Goal: Information Seeking & Learning: Learn about a topic

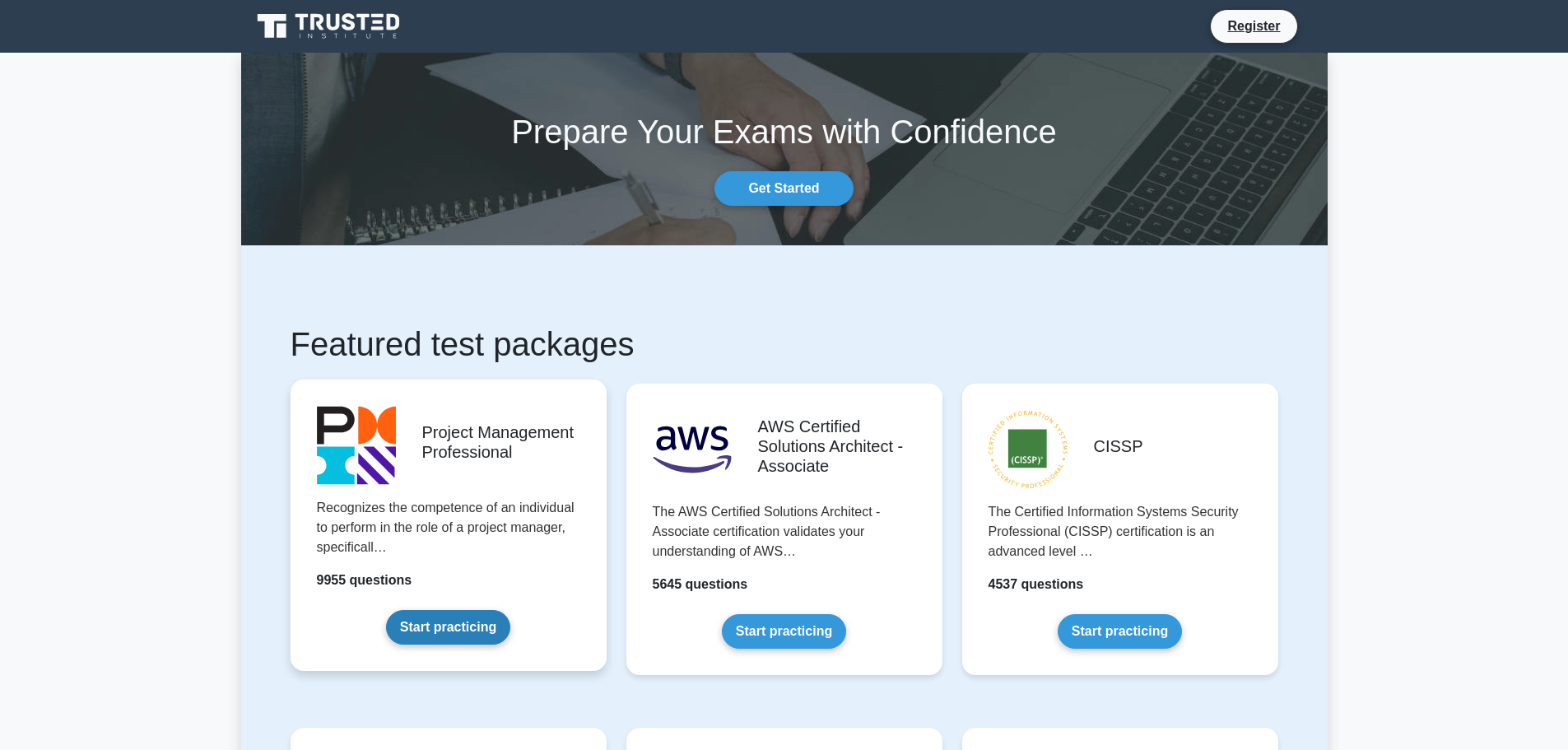
click at [452, 630] on link "Start practicing" at bounding box center [448, 627] width 124 height 34
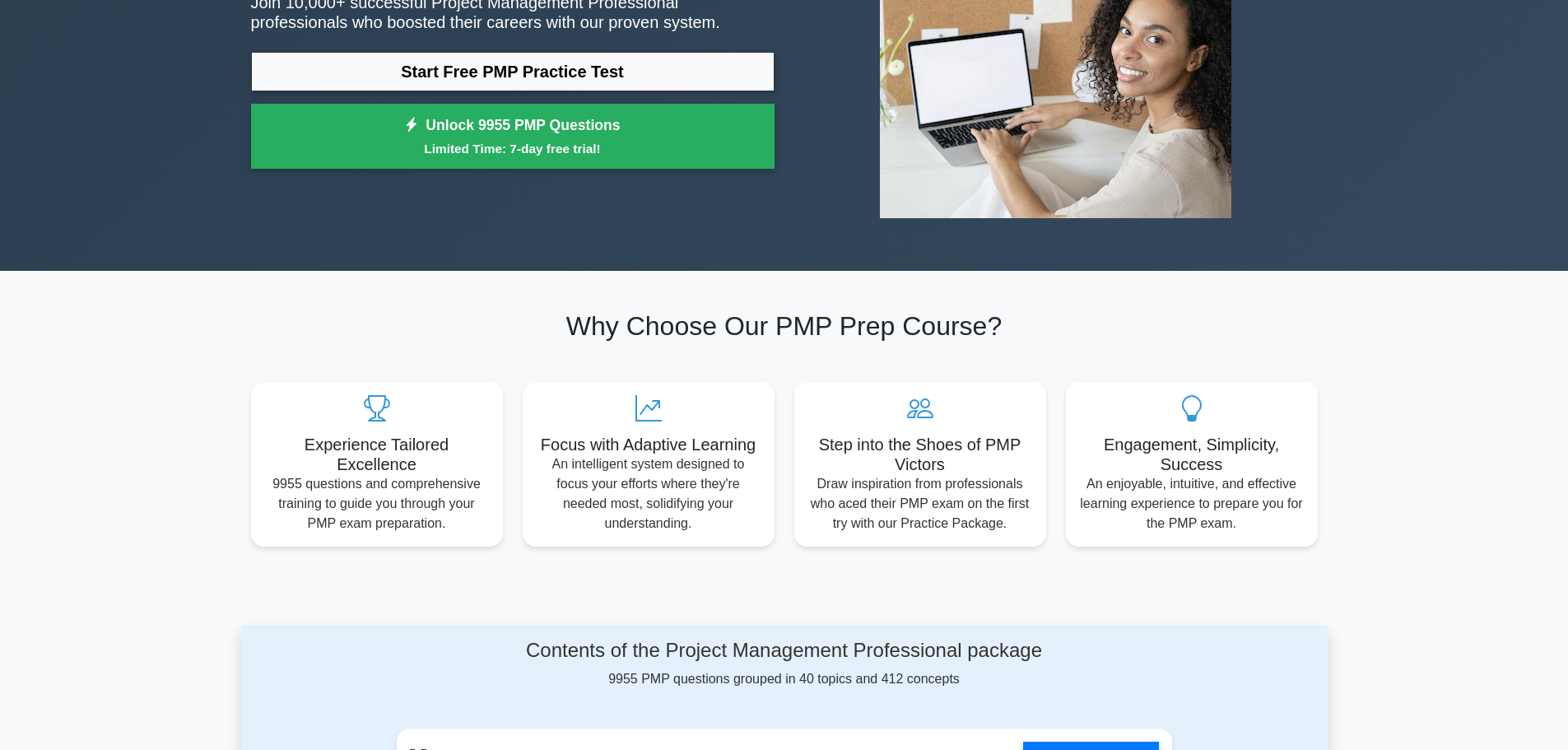
scroll to position [82, 0]
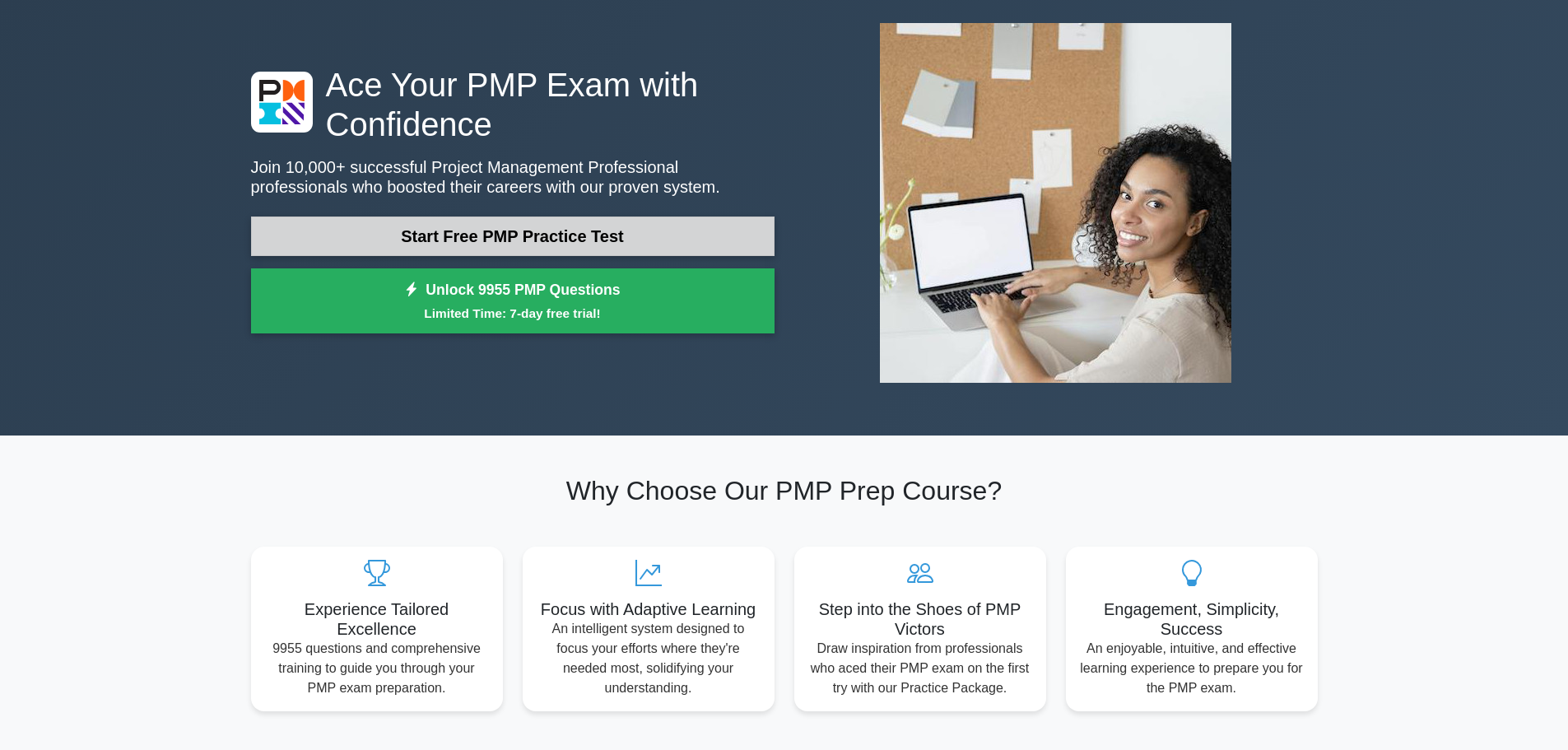
click at [465, 252] on link "Start Free PMP Practice Test" at bounding box center [513, 236] width 523 height 39
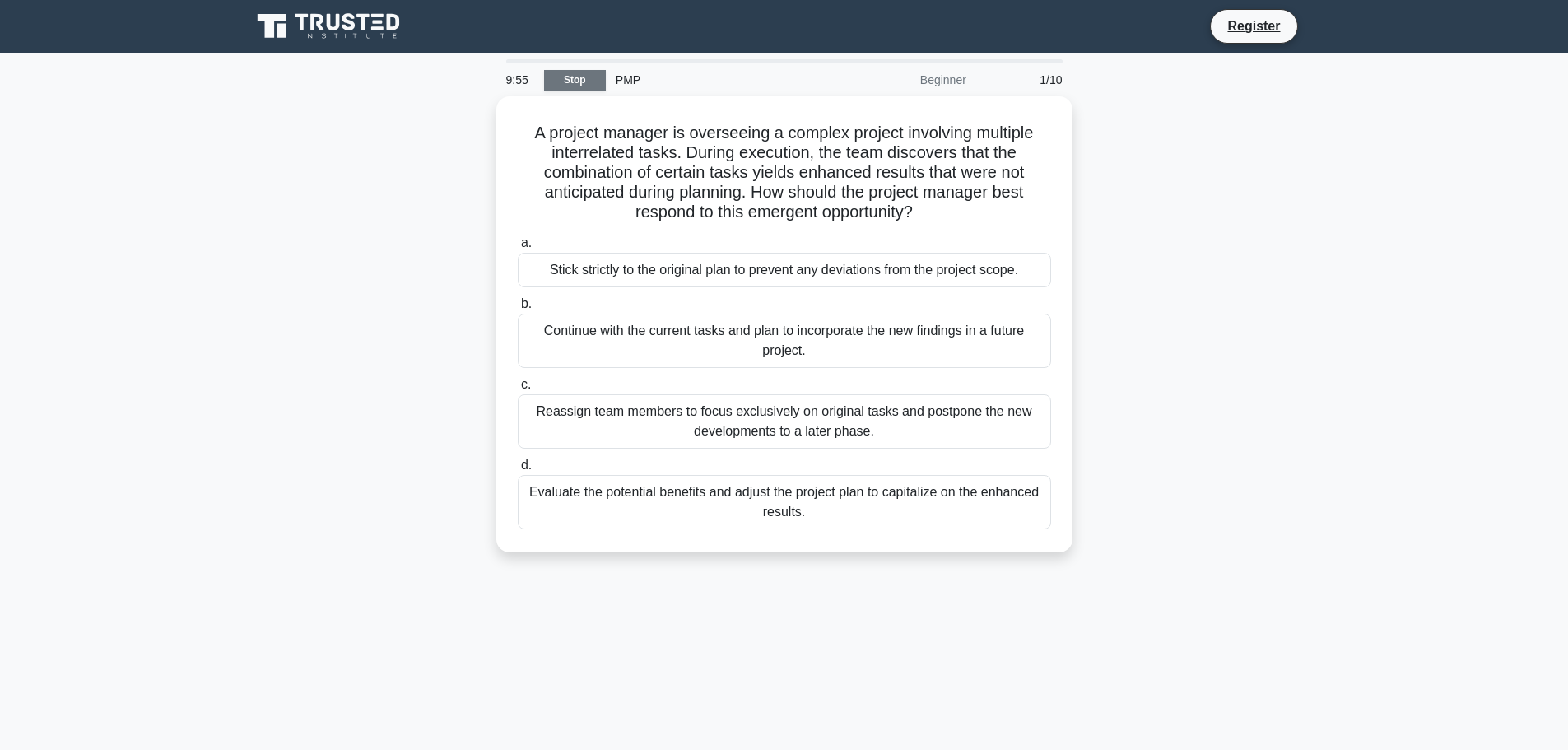
click at [572, 78] on link "Stop" at bounding box center [574, 79] width 62 height 21
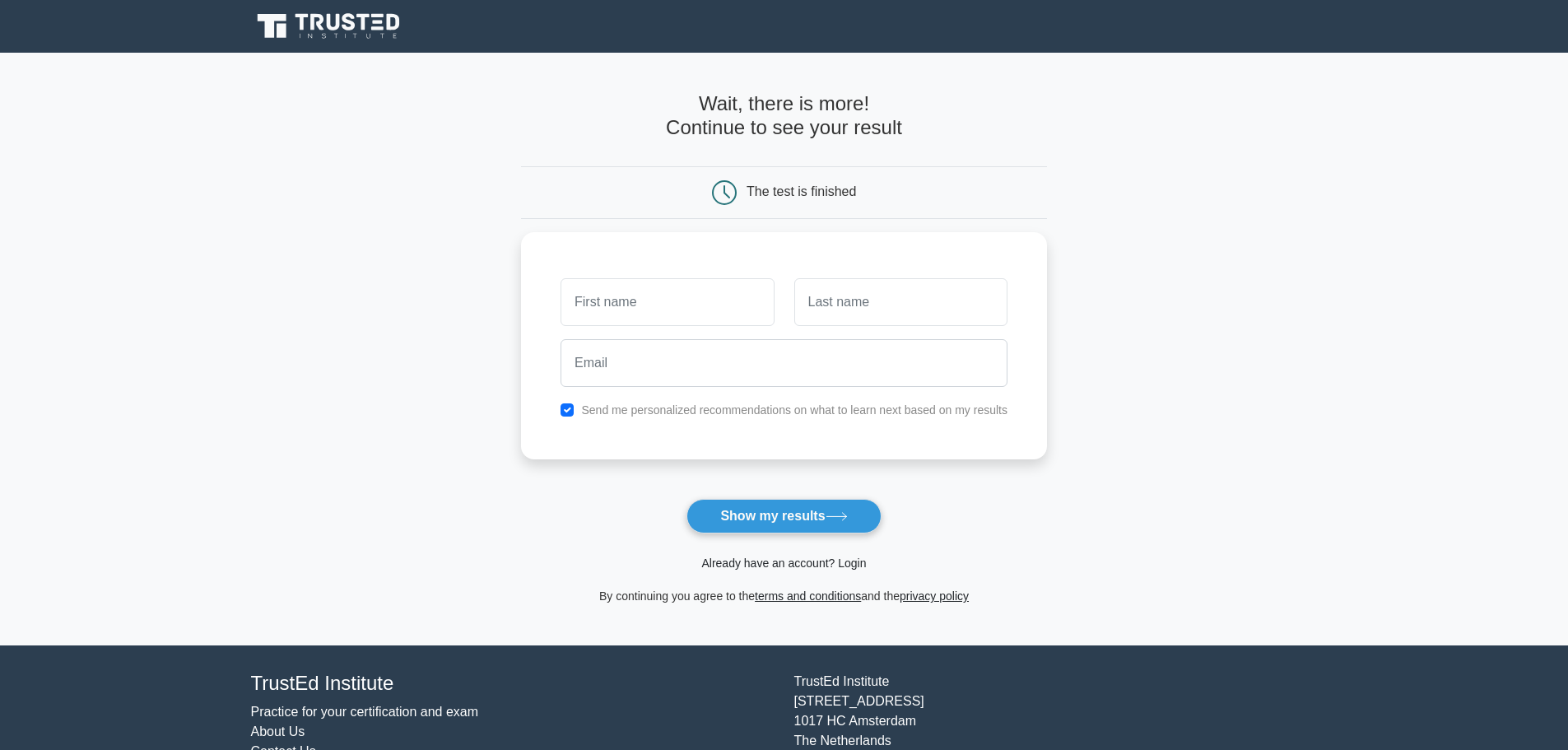
click at [813, 562] on link "Already have an account? Login" at bounding box center [784, 563] width 165 height 13
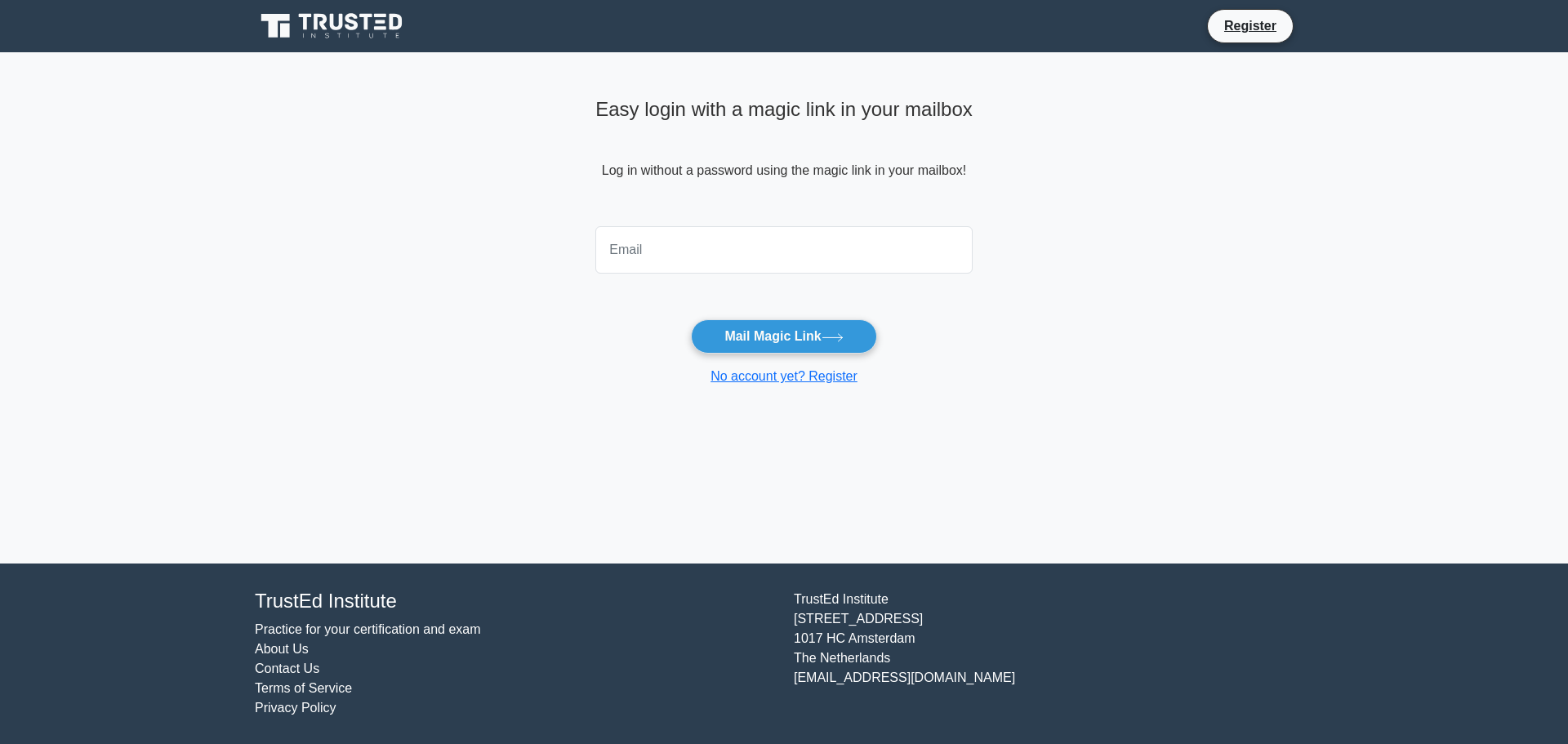
click at [320, 7] on link at bounding box center [332, 26] width 157 height 39
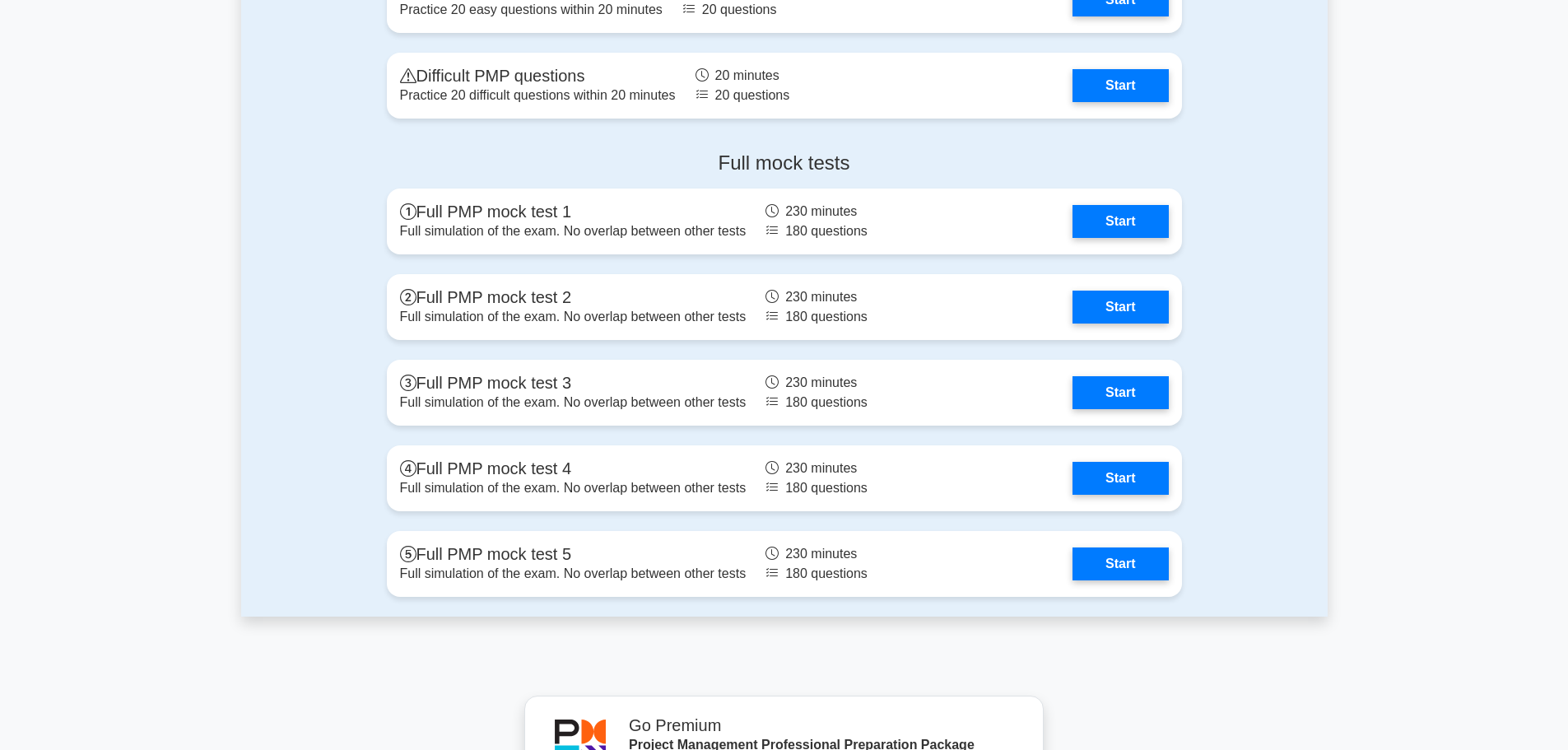
scroll to position [4525, 0]
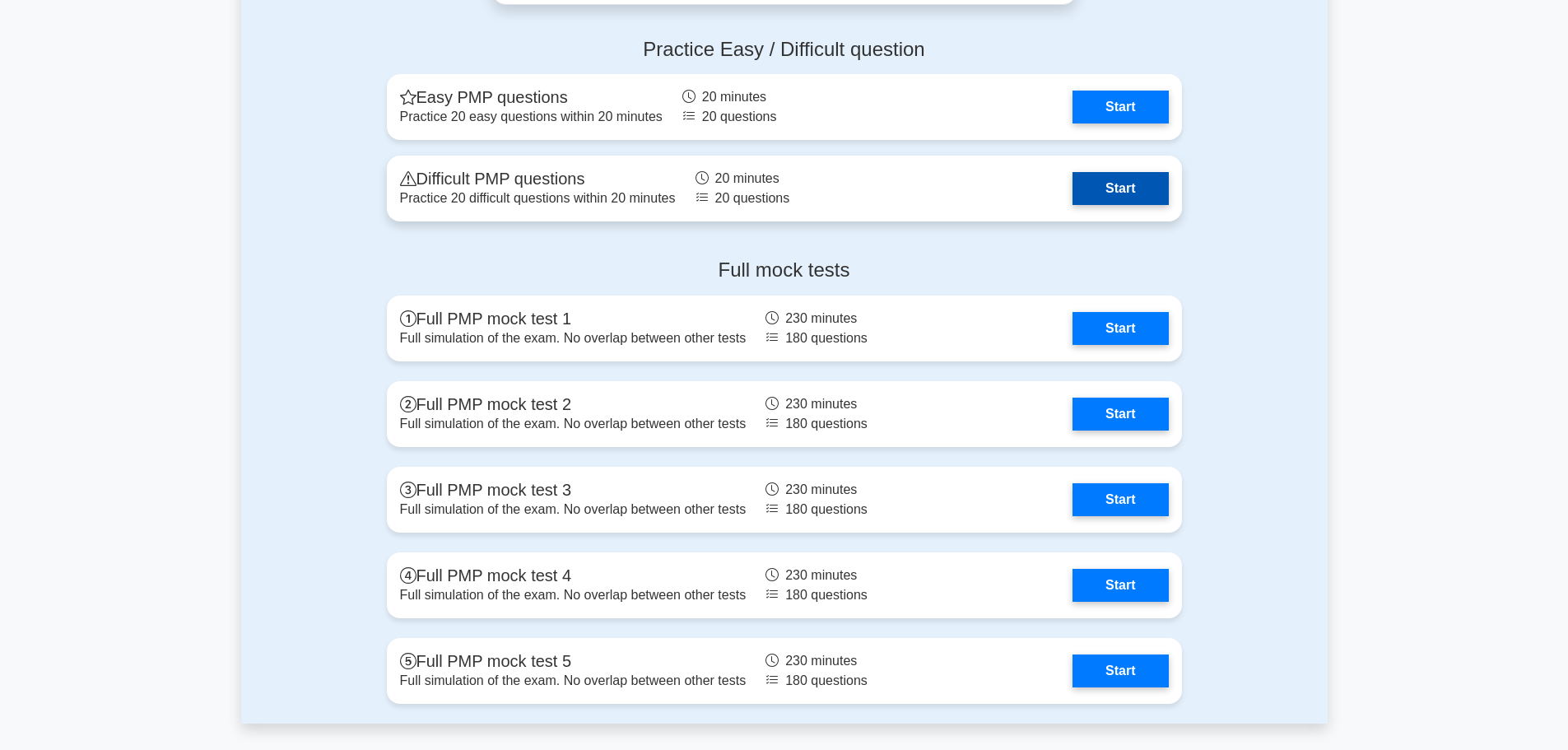
click at [1120, 181] on link "Start" at bounding box center [1120, 189] width 95 height 33
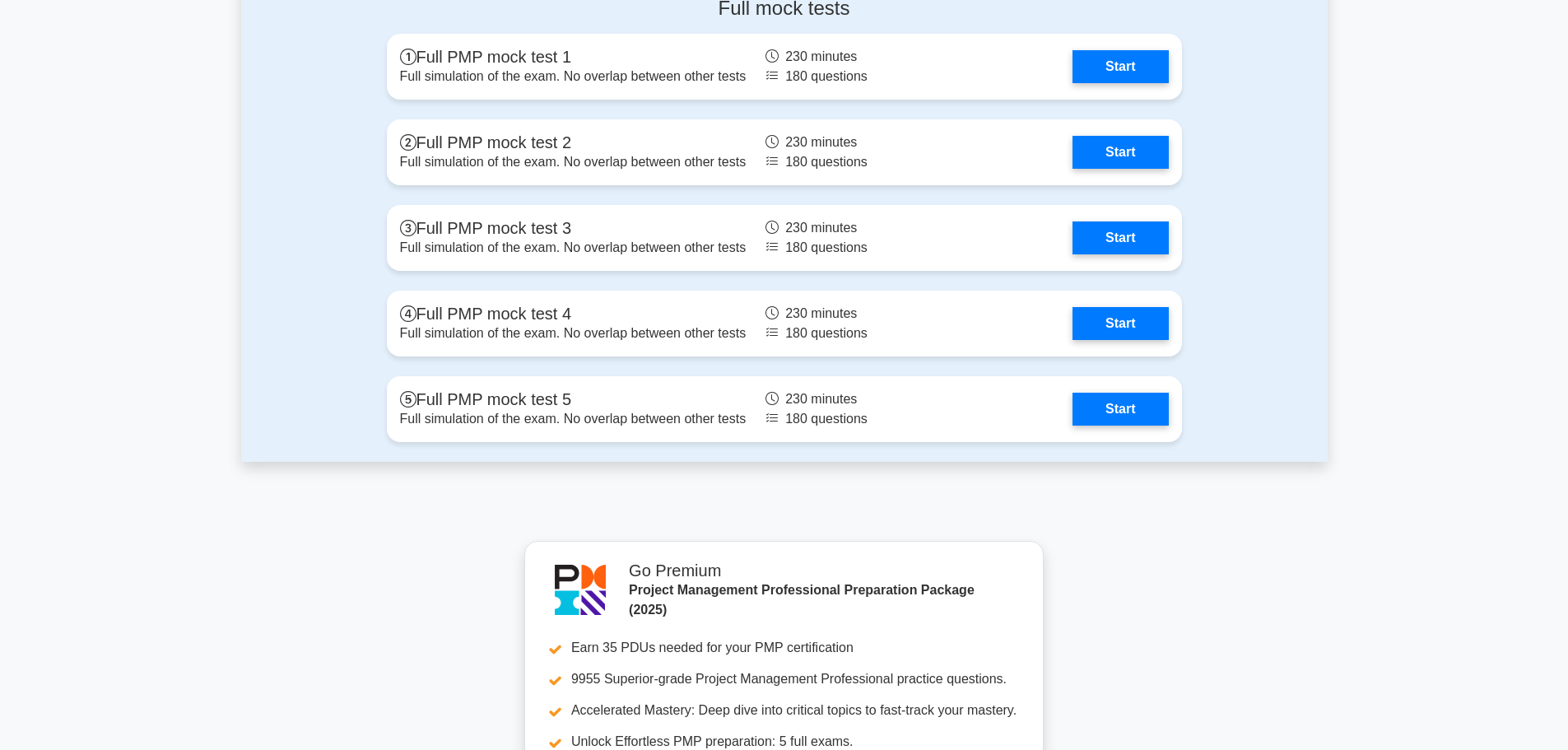
scroll to position [4689, 0]
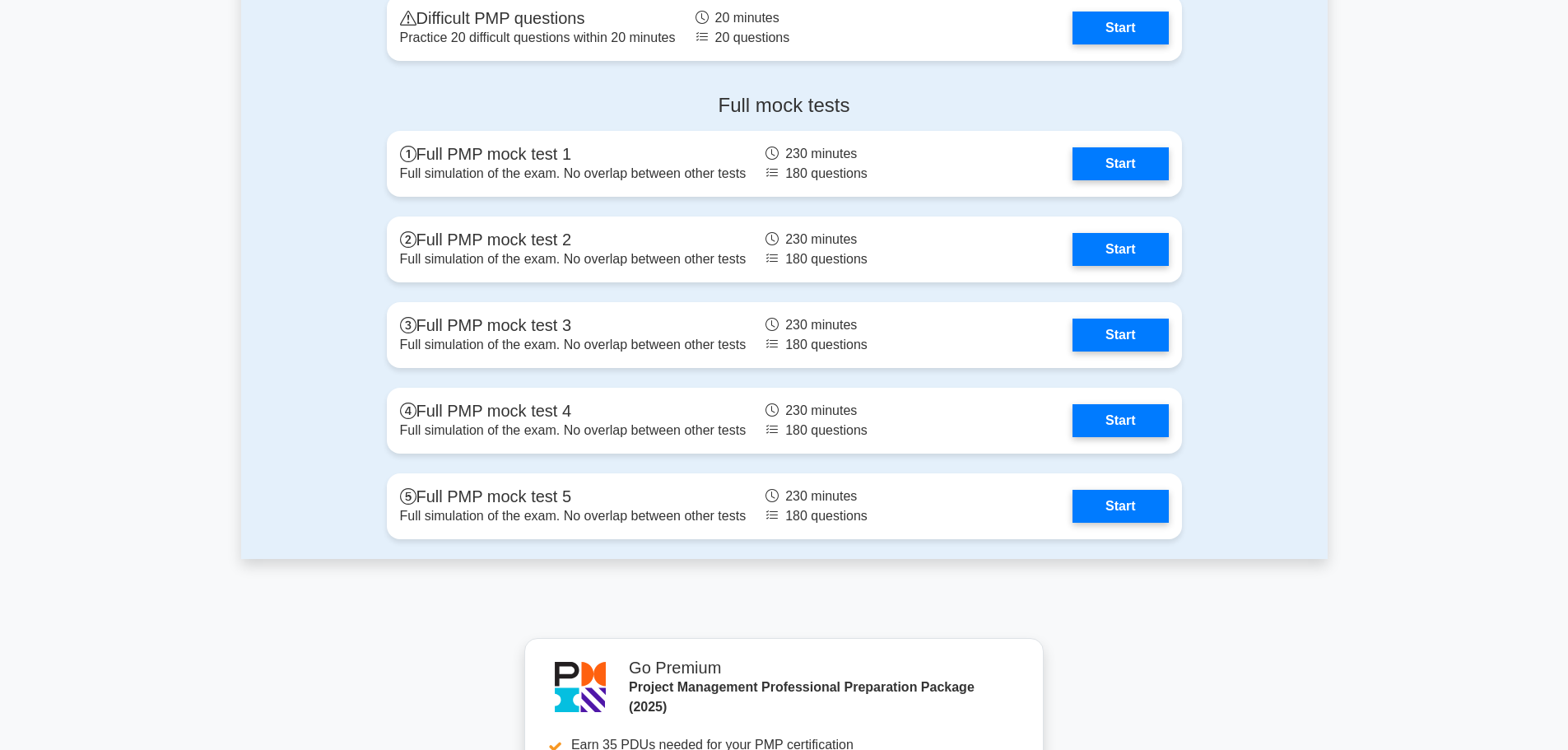
click at [1254, 131] on div "Full mock tests Full PMP mock test 1 Full simulation of the exam. No overlap be…" at bounding box center [784, 320] width 1087 height 478
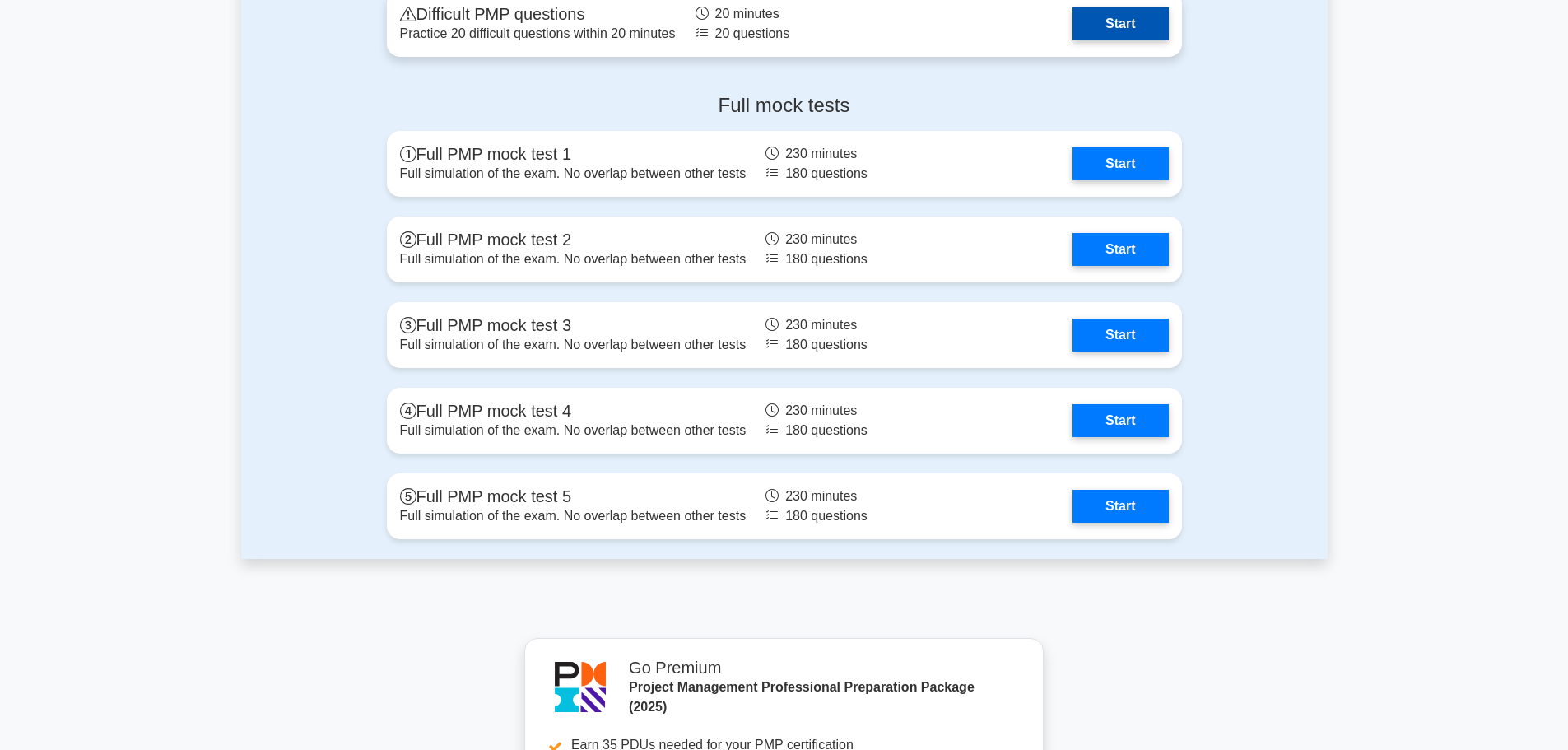
click at [1125, 25] on link "Start" at bounding box center [1120, 25] width 95 height 33
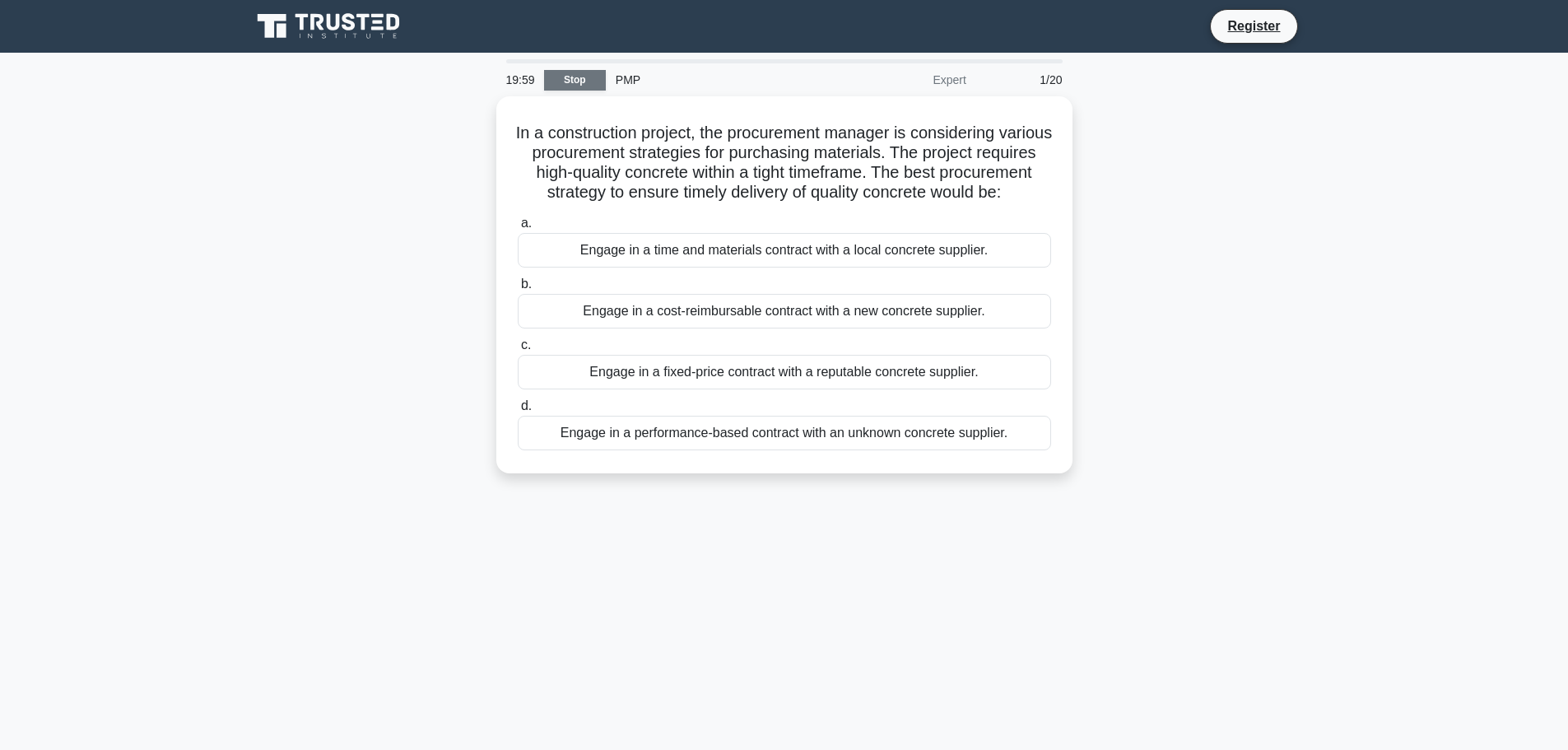
click at [564, 70] on link "Stop" at bounding box center [574, 79] width 62 height 21
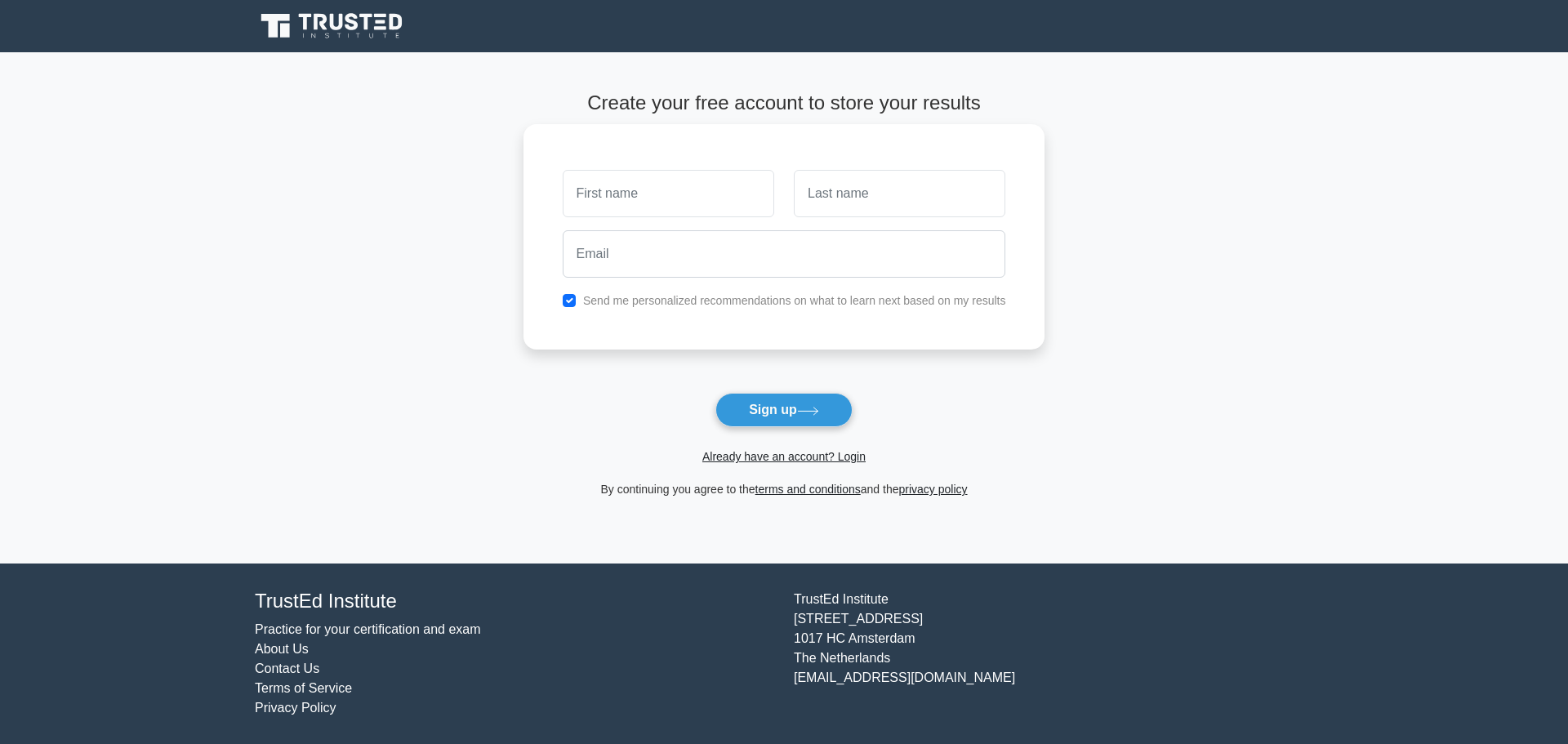
click at [684, 191] on input "text" at bounding box center [669, 194] width 212 height 48
click at [621, 193] on input "text" at bounding box center [669, 194] width 212 height 48
type input "bilal"
type input "siddiqui"
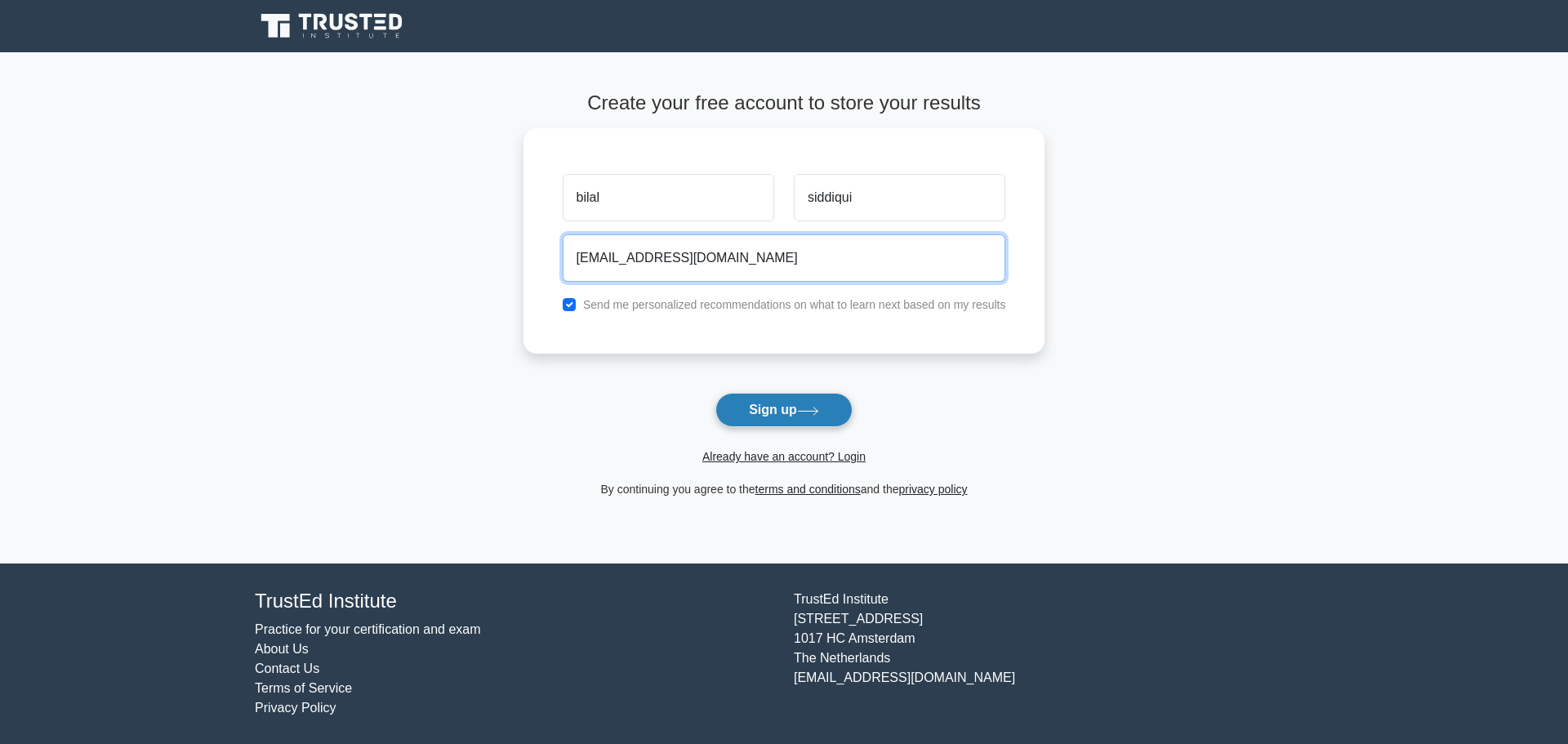
type input "[EMAIL_ADDRESS][DOMAIN_NAME]"
click at [830, 422] on button "Sign up" at bounding box center [784, 409] width 137 height 34
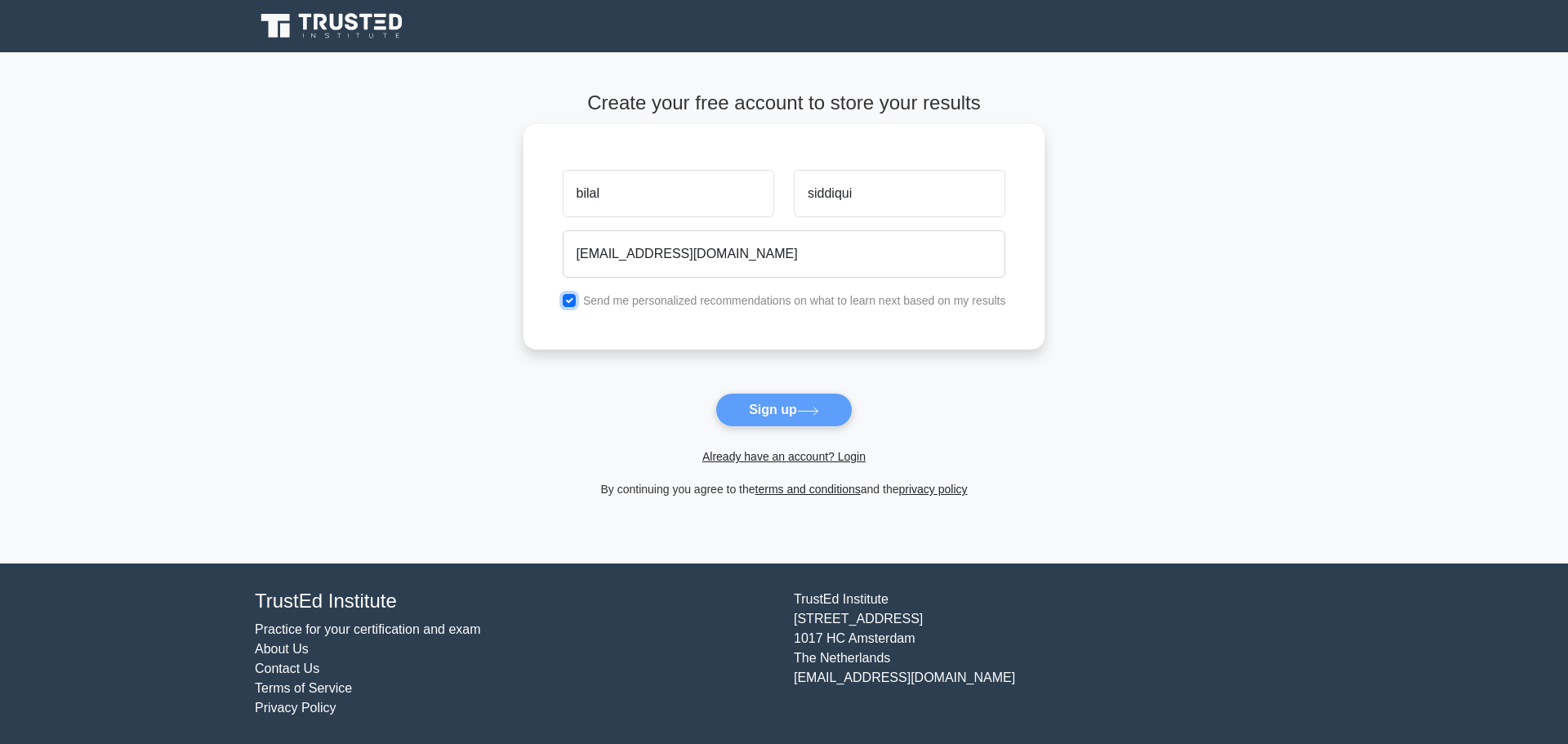
click at [575, 302] on input "checkbox" at bounding box center [569, 300] width 13 height 13
checkbox input "false"
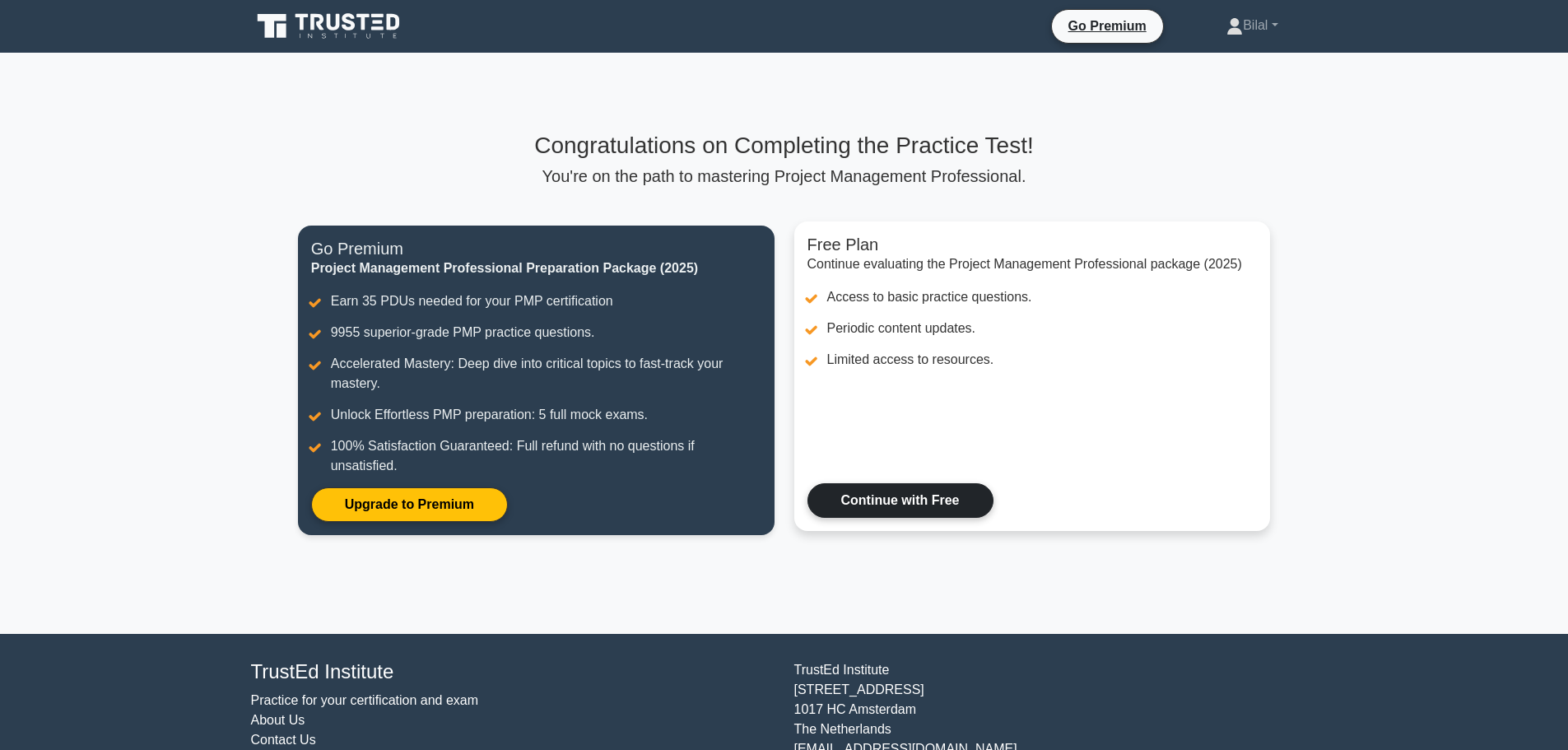
click at [883, 505] on link "Continue with Free" at bounding box center [901, 500] width 186 height 34
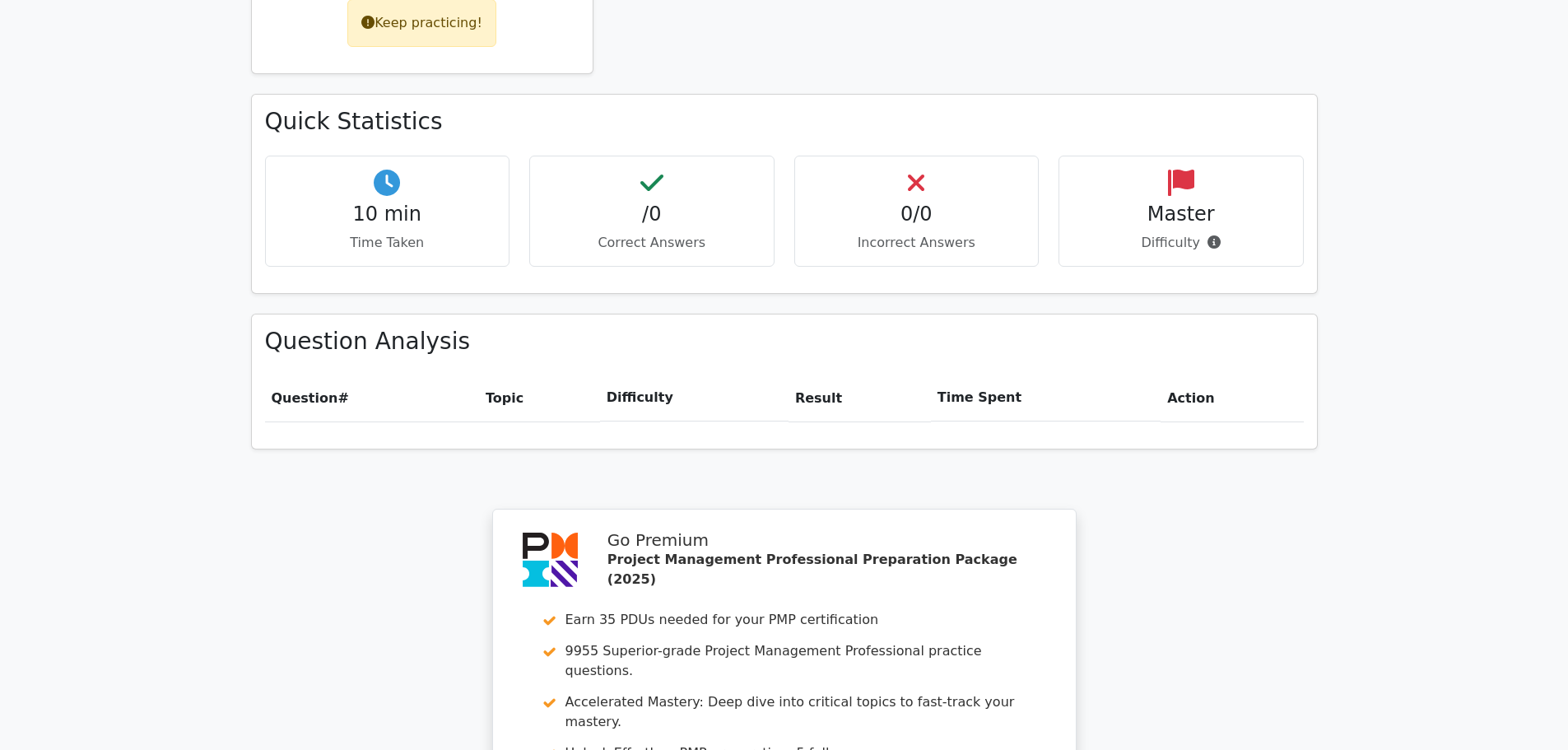
scroll to position [1153, 0]
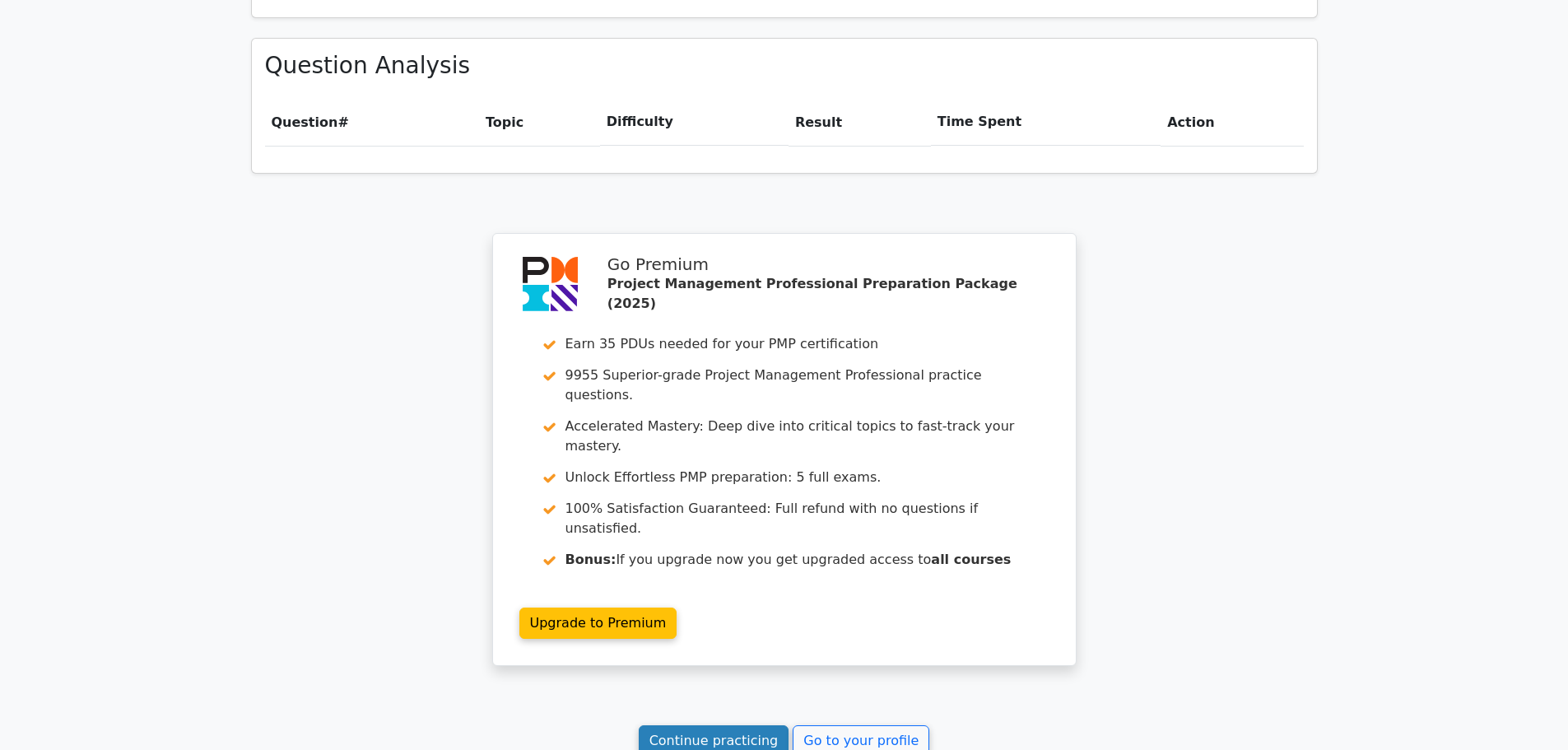
click at [748, 725] on link "Continue practicing" at bounding box center [714, 741] width 151 height 31
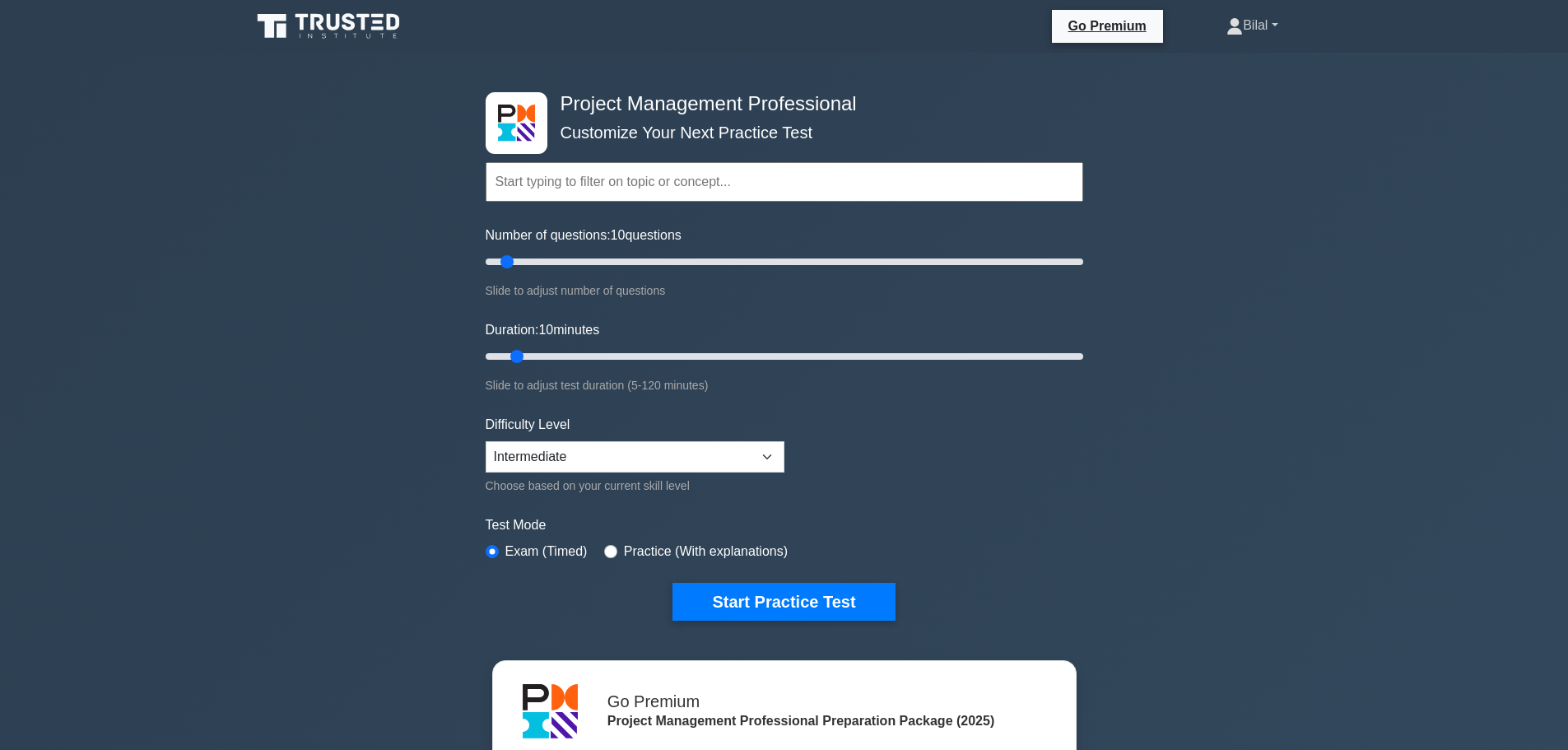
click at [1250, 23] on link "Bilal" at bounding box center [1252, 25] width 130 height 33
click at [1276, 405] on div "Project Management Professional Customize Your Next Practice Test Topics Scope …" at bounding box center [784, 555] width 1568 height 1005
click at [545, 461] on select "Beginner Intermediate Expert" at bounding box center [635, 457] width 299 height 31
select select "expert"
click at [486, 441] on select "Beginner Intermediate Expert" at bounding box center [635, 457] width 299 height 31
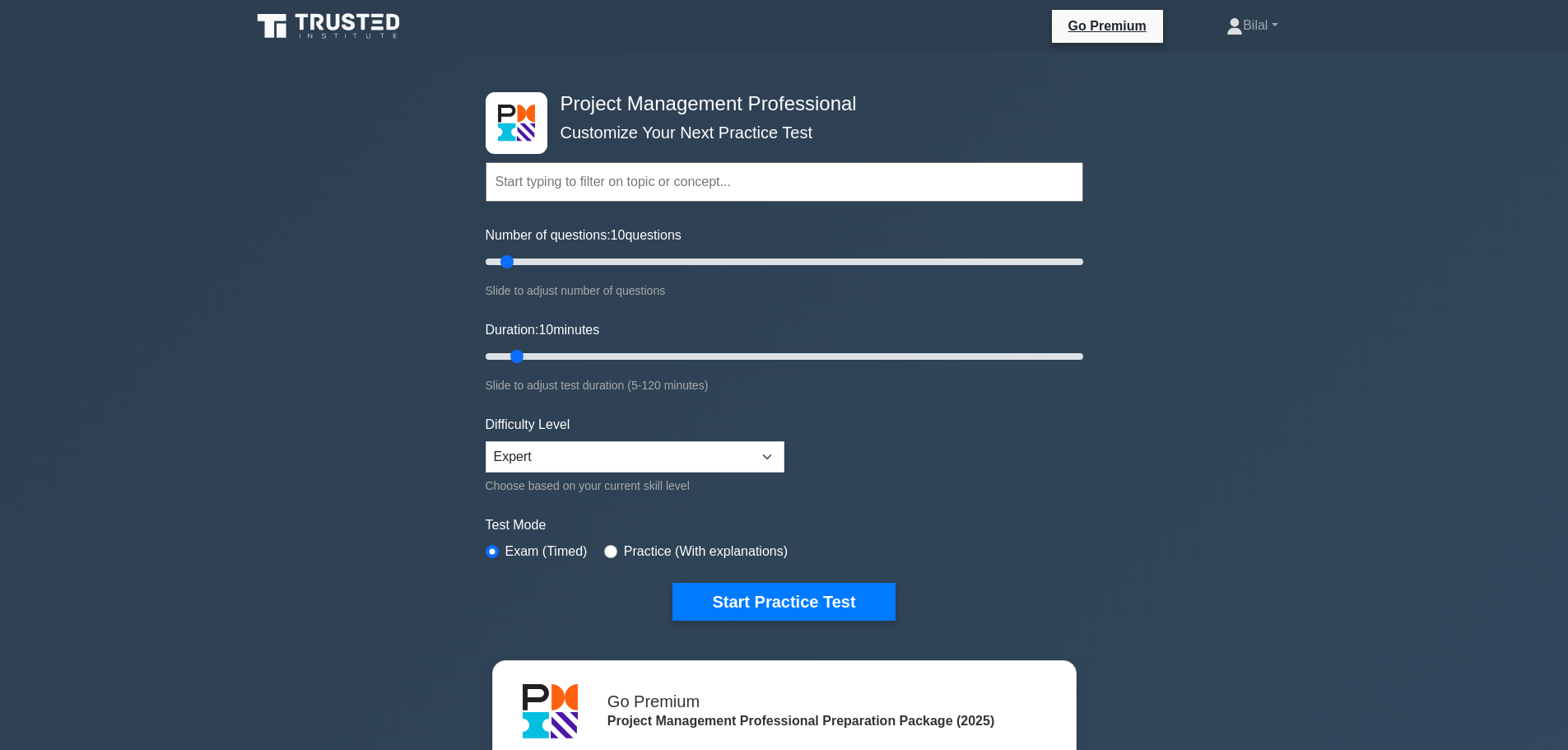
click at [1052, 499] on form "Topics Scope Management Time Management Cost Management Quality Management Risk…" at bounding box center [785, 366] width 598 height 509
click at [748, 587] on button "Start Practice Test" at bounding box center [783, 602] width 222 height 38
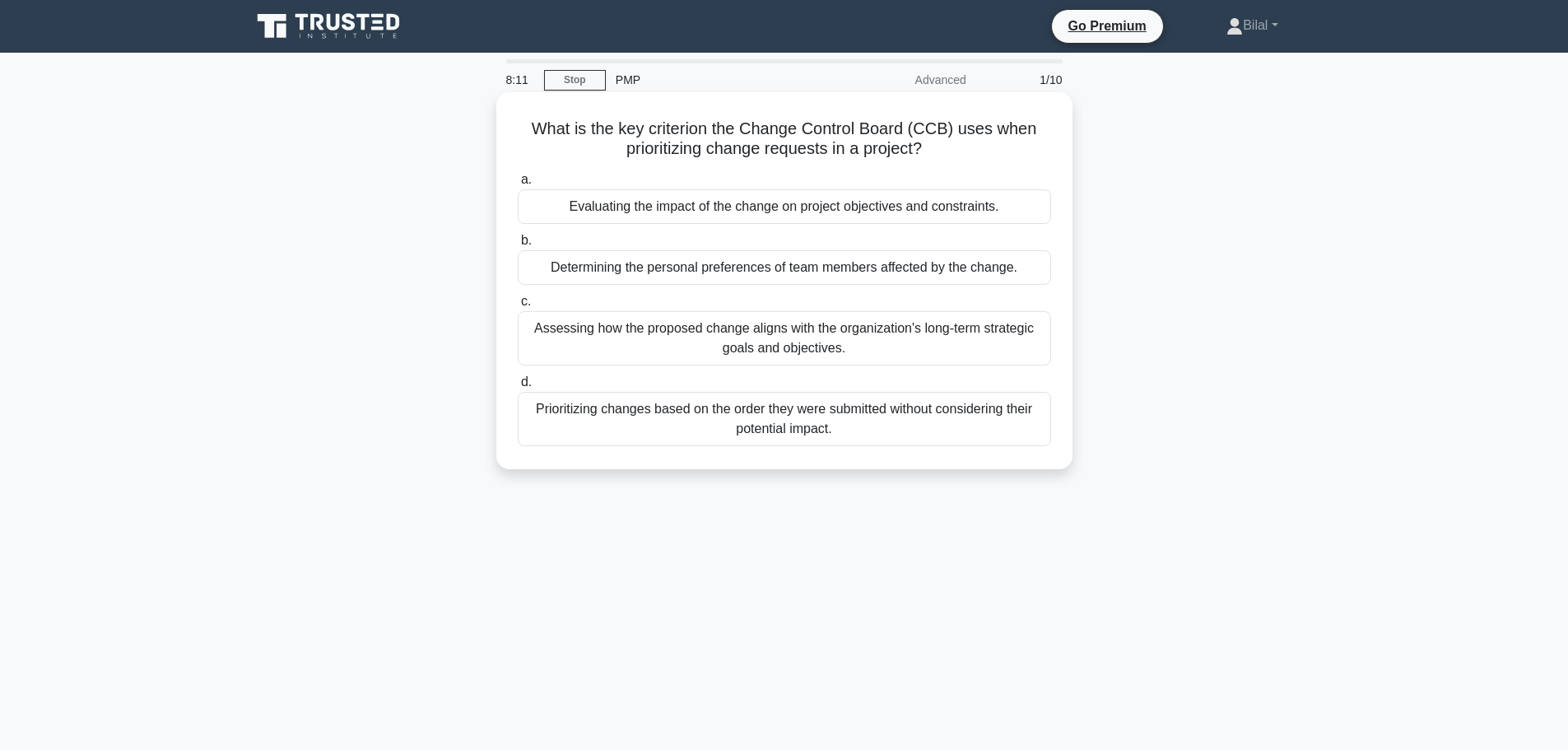
click at [939, 214] on div "Evaluating the impact of the change on project objectives and constraints." at bounding box center [784, 206] width 533 height 34
click at [517, 185] on input "a. Evaluating the impact of the change on project objectives and constraints." at bounding box center [517, 179] width 0 height 11
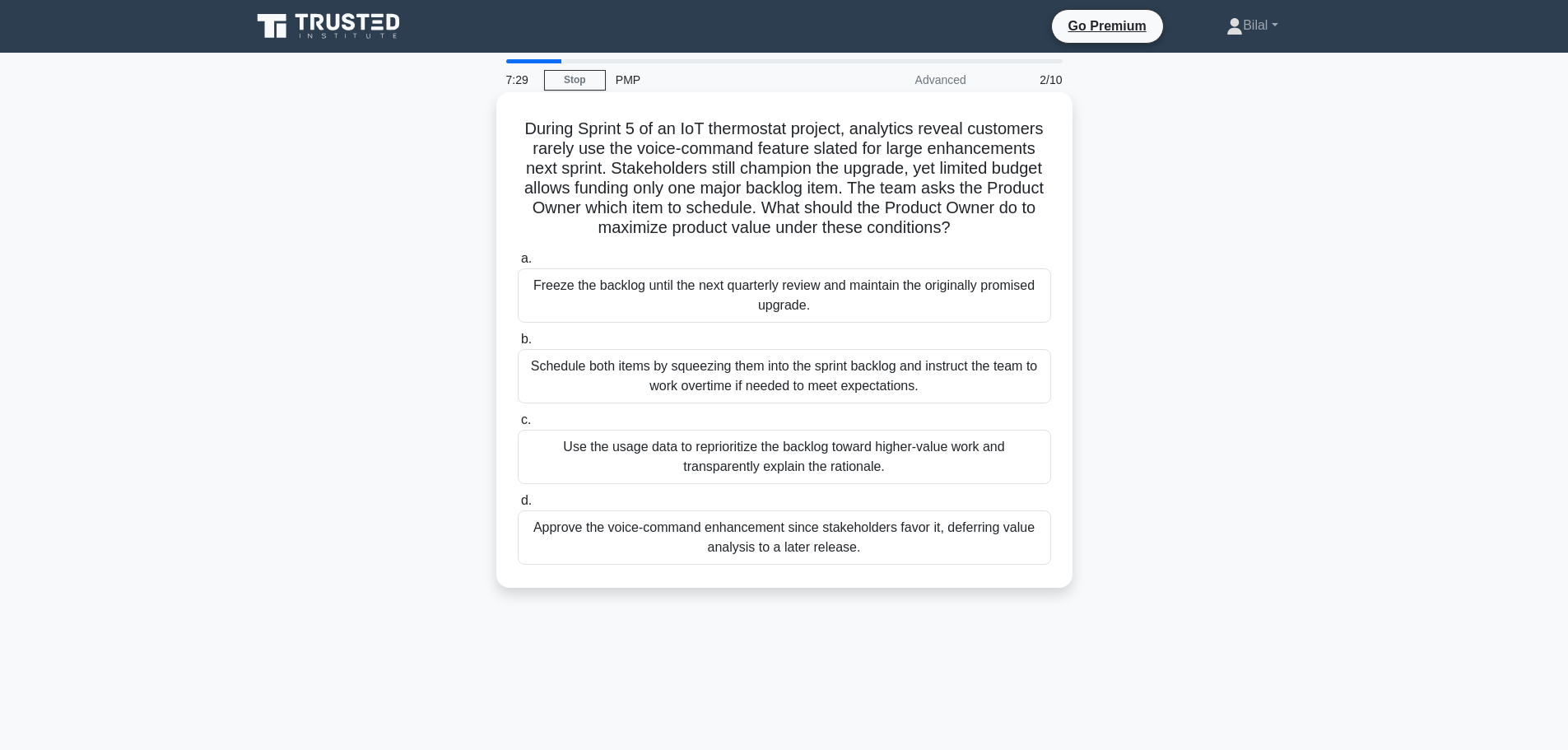
click at [818, 458] on div "Use the usage data to reprioritize the backlog toward higher-value work and tra…" at bounding box center [784, 457] width 533 height 54
click at [517, 425] on input "c. Use the usage data to reprioritize the backlog toward higher-value work and …" at bounding box center [517, 420] width 0 height 11
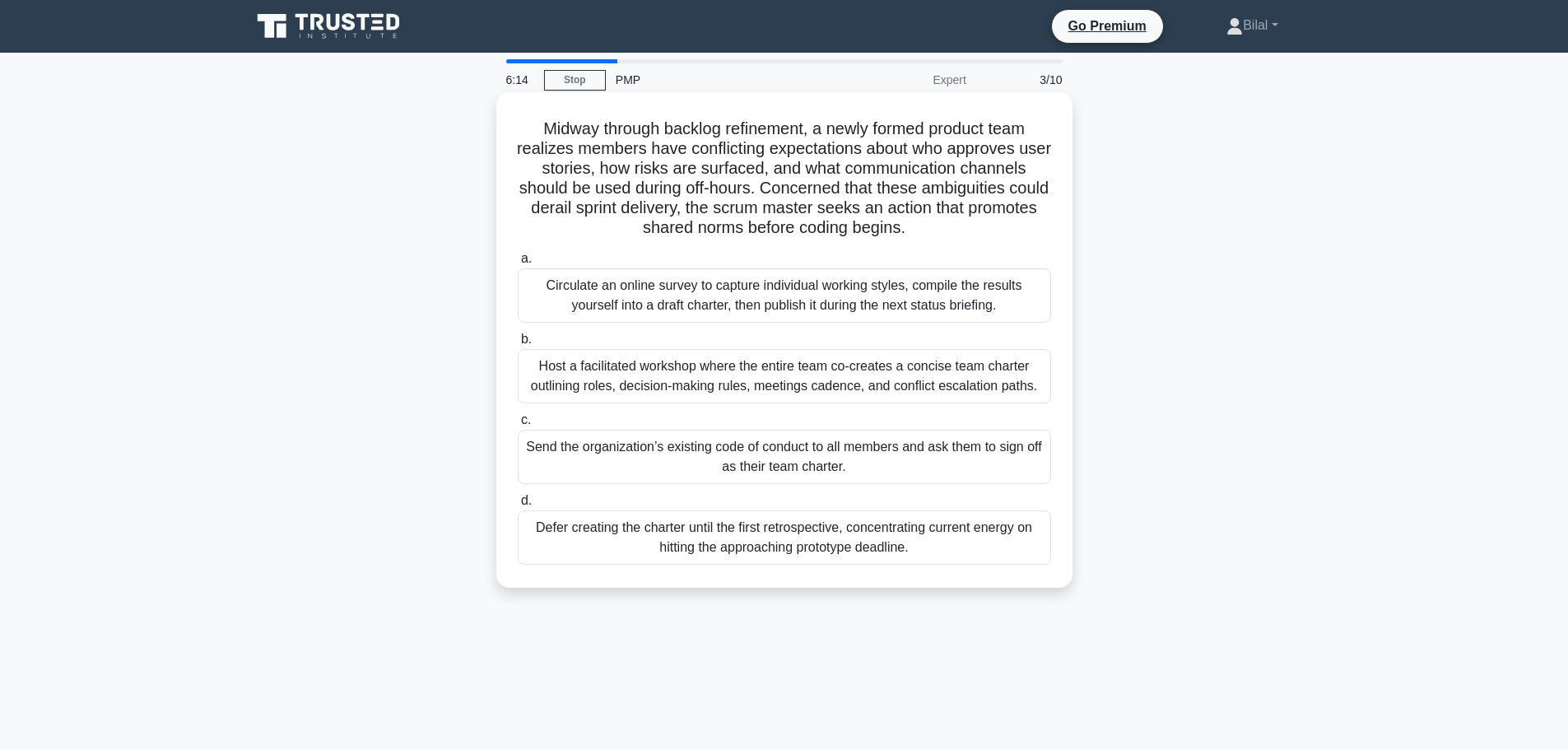
click at [653, 386] on div "Host a facilitated workshop where the entire team co-creates a concise team cha…" at bounding box center [784, 375] width 533 height 54
click at [517, 345] on input "b. Host a facilitated workshop where the entire team co-creates a concise team …" at bounding box center [517, 339] width 0 height 11
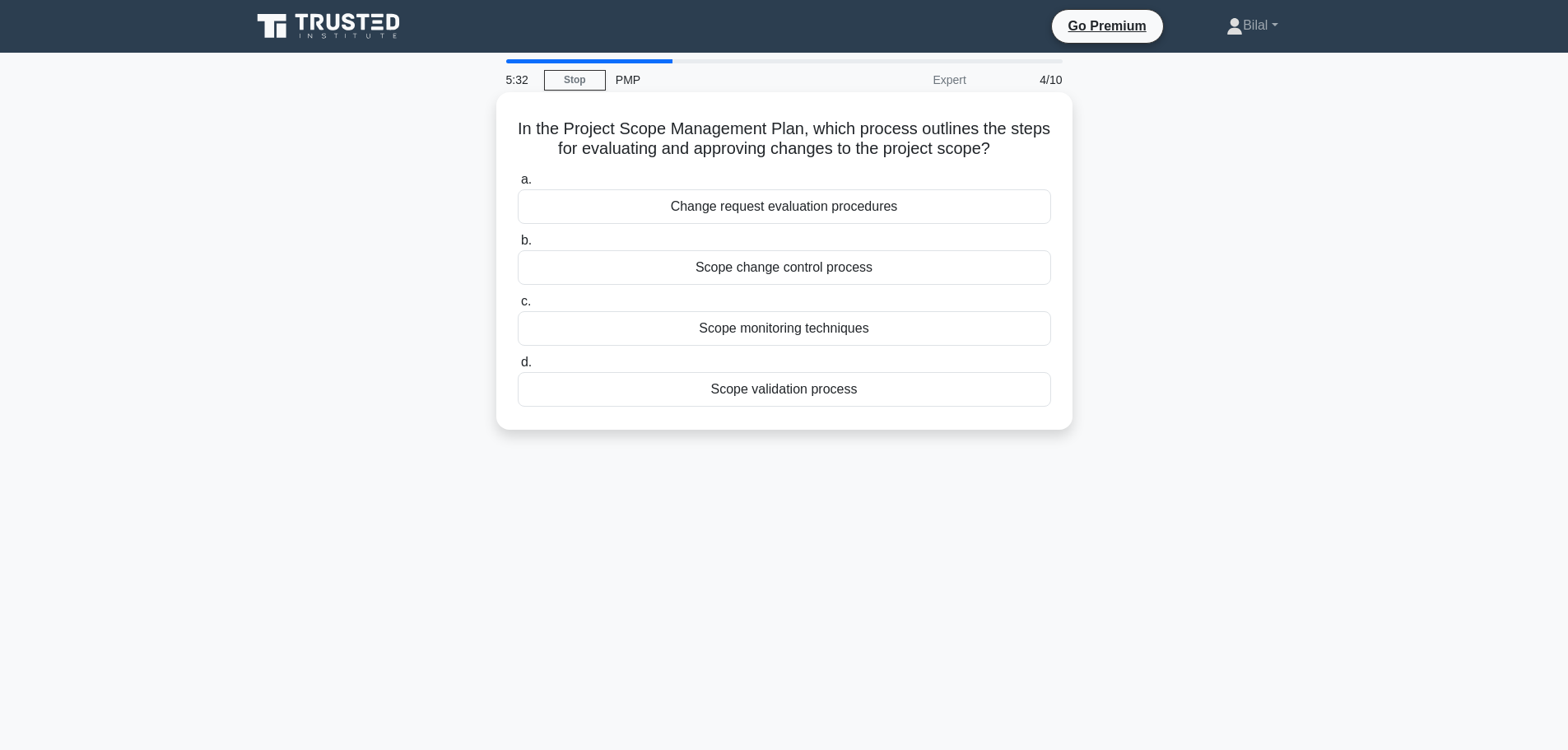
click at [935, 205] on div "Change request evaluation procedures" at bounding box center [784, 206] width 533 height 34
click at [517, 185] on input "a. Change request evaluation procedures" at bounding box center [517, 179] width 0 height 11
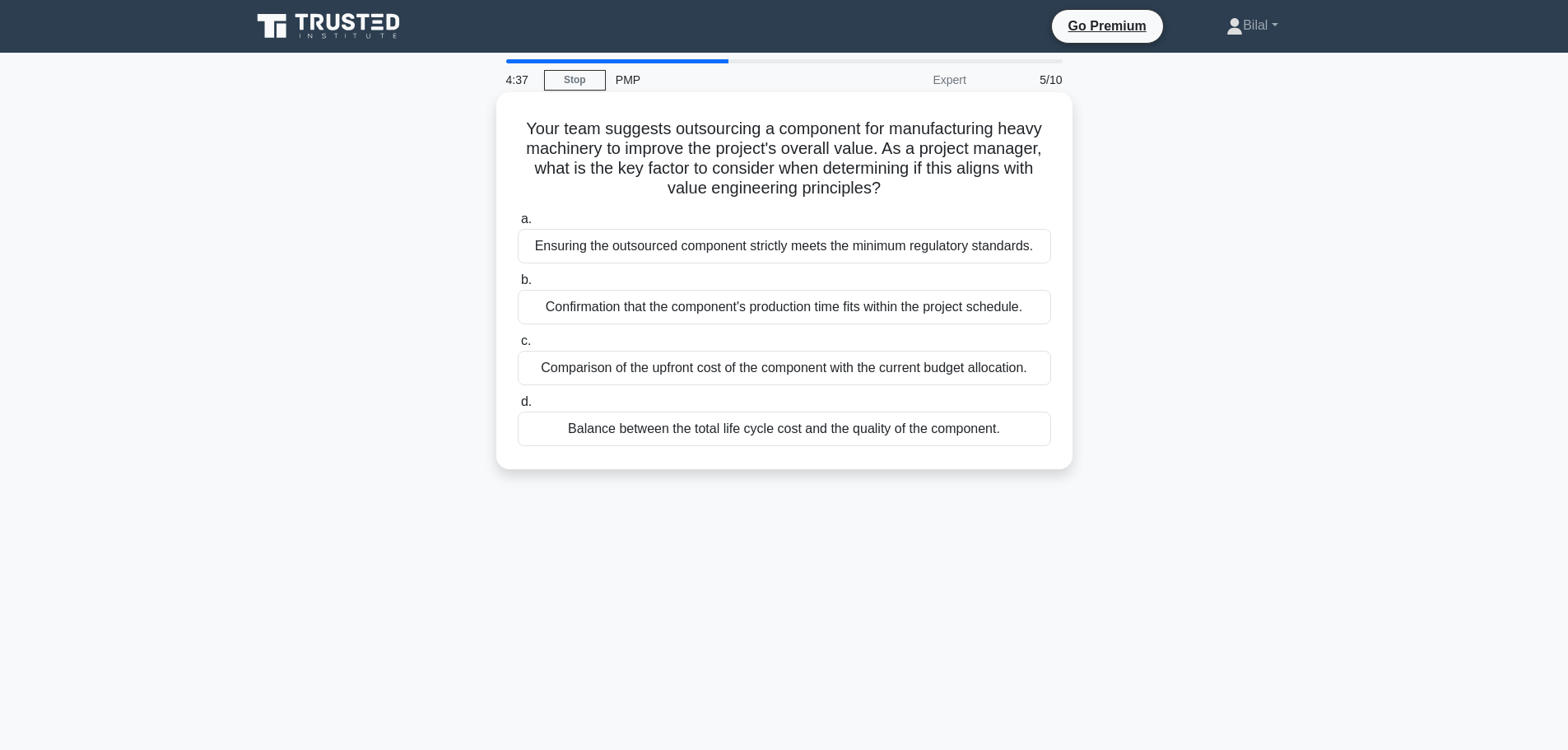
click at [705, 435] on div "Balance between the total life cycle cost and the quality of the component." at bounding box center [784, 428] width 533 height 34
click at [517, 408] on input "d. Balance between the total life cycle cost and the quality of the component." at bounding box center [517, 402] width 0 height 11
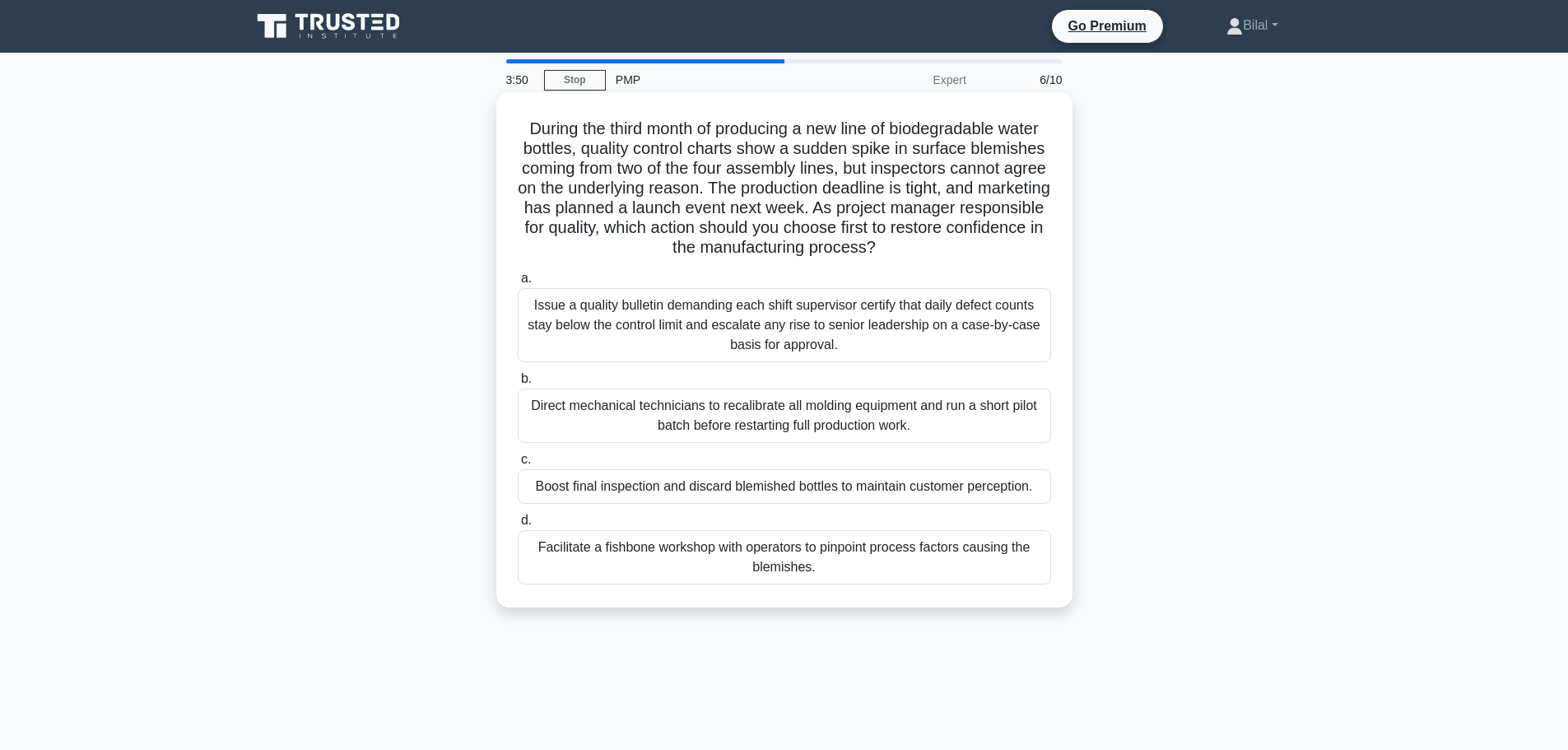
click at [957, 562] on div "Facilitate a fishbone workshop with operators to pinpoint process factors causi…" at bounding box center [784, 557] width 533 height 54
click at [517, 526] on input "d. Facilitate a fishbone workshop with operators to pinpoint process factors ca…" at bounding box center [517, 521] width 0 height 11
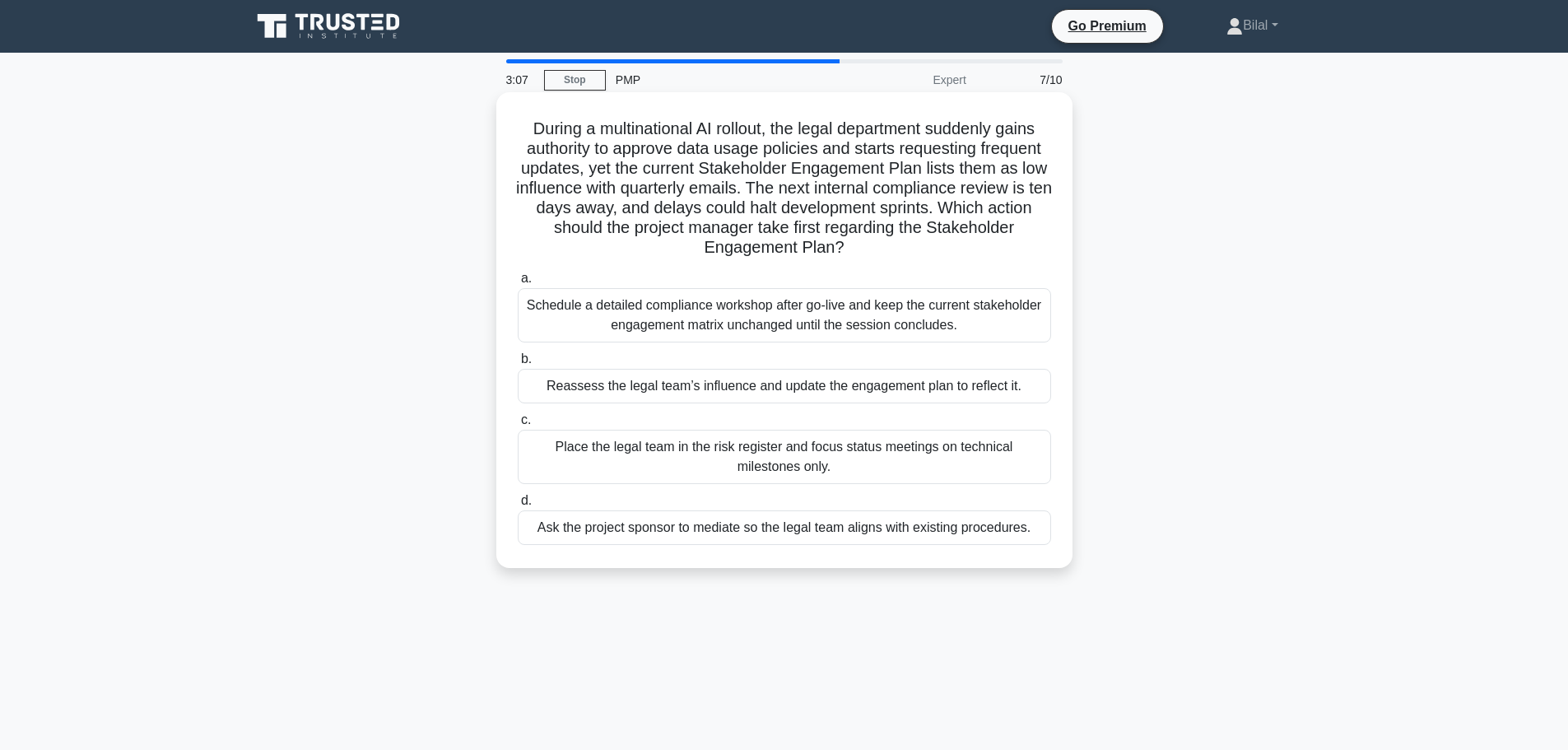
click at [1028, 370] on div "Reassess the legal team’s influence and update the engagement plan to reflect i…" at bounding box center [784, 385] width 533 height 34
click at [517, 365] on input "b. Reassess the legal team’s influence and update the engagement plan to reflec…" at bounding box center [517, 359] width 0 height 11
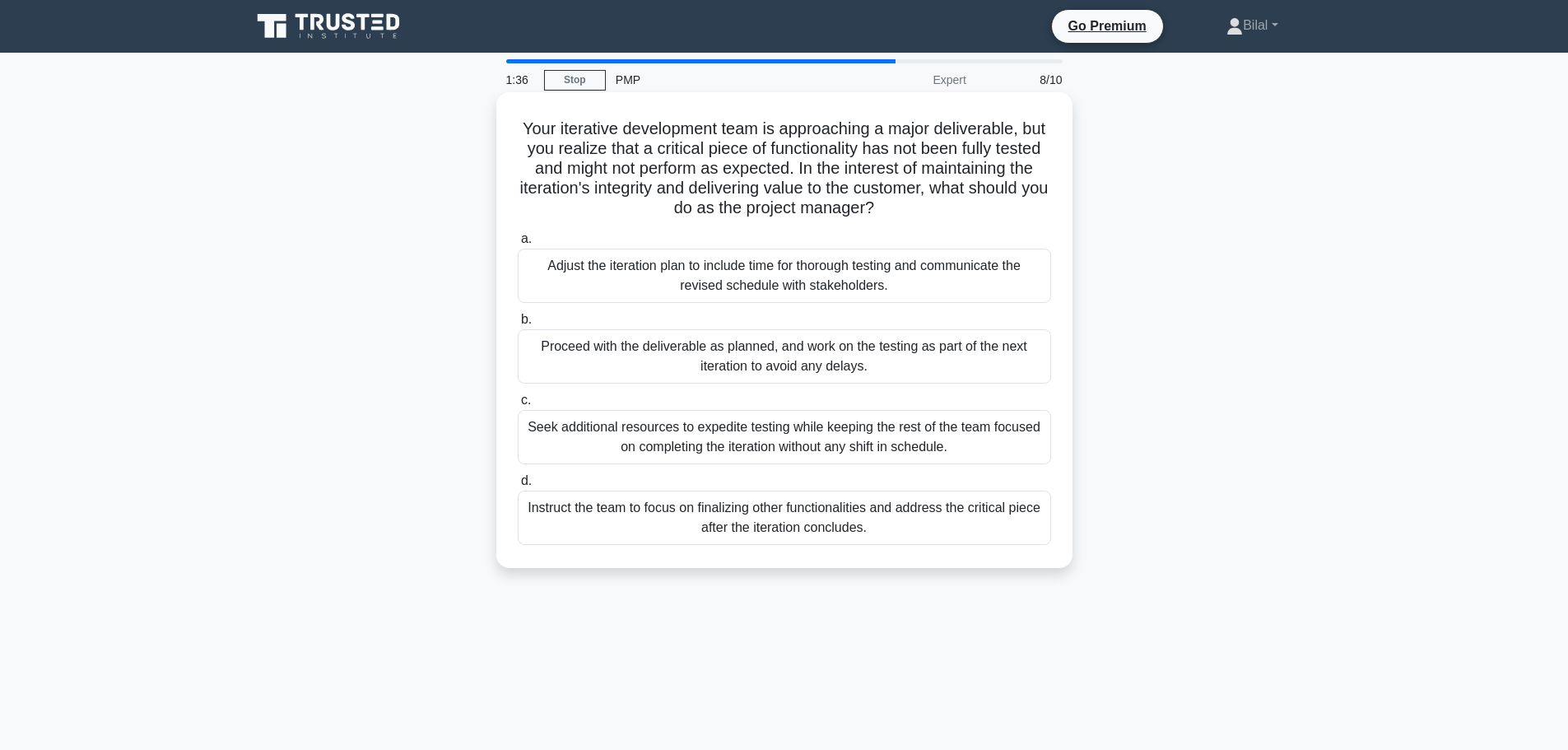
click at [947, 469] on div "a. Adjust the iteration plan to include time for thorough testing and communica…" at bounding box center [784, 386] width 554 height 323
click at [948, 449] on div "Seek additional resources to expedite testing while keeping the rest of the tea…" at bounding box center [784, 436] width 533 height 54
click at [517, 406] on input "c. Seek additional resources to expedite testing while keeping the rest of the …" at bounding box center [517, 400] width 0 height 11
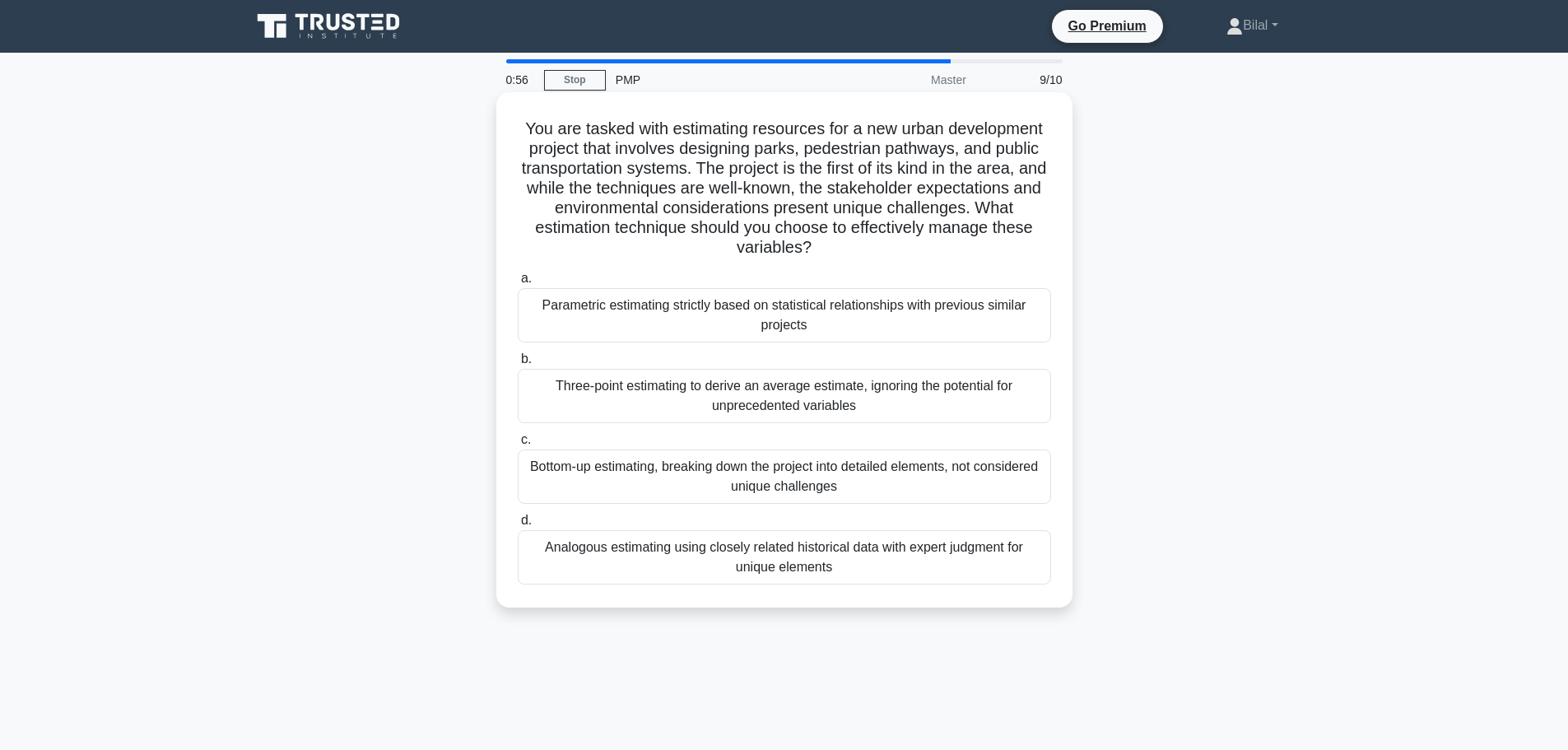
click at [942, 477] on div "Bottom-up estimating, breaking down the project into detailed elements, not con…" at bounding box center [784, 476] width 533 height 54
click at [517, 446] on input "c. Bottom-up estimating, breaking down the project into detailed elements, not …" at bounding box center [517, 440] width 0 height 11
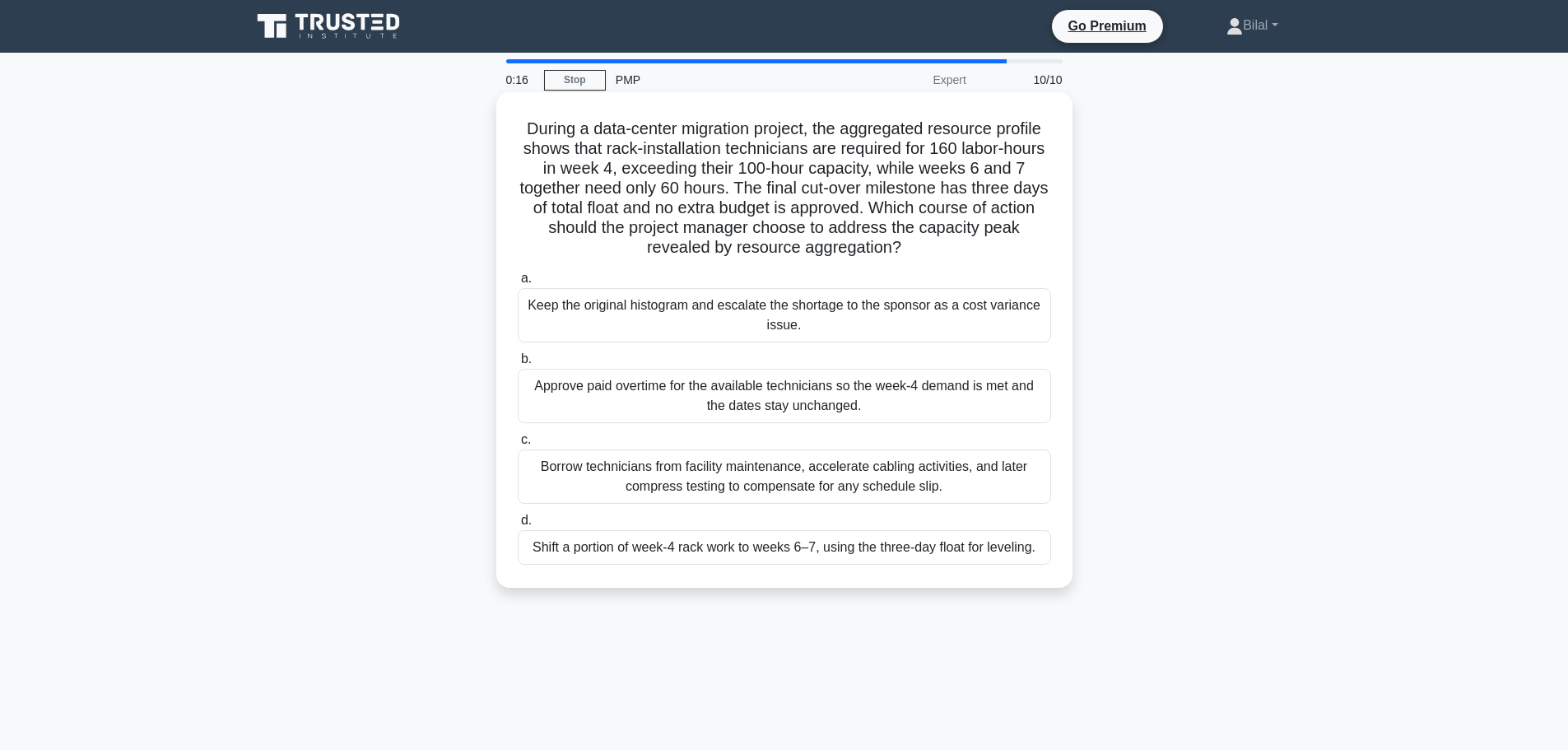
click at [801, 545] on div "Shift a portion of week-4 rack work to weeks 6–7, using the three-day float for…" at bounding box center [784, 547] width 533 height 34
click at [517, 526] on input "d. Shift a portion of week-4 rack work to weeks 6–7, using the three-day float …" at bounding box center [517, 521] width 0 height 11
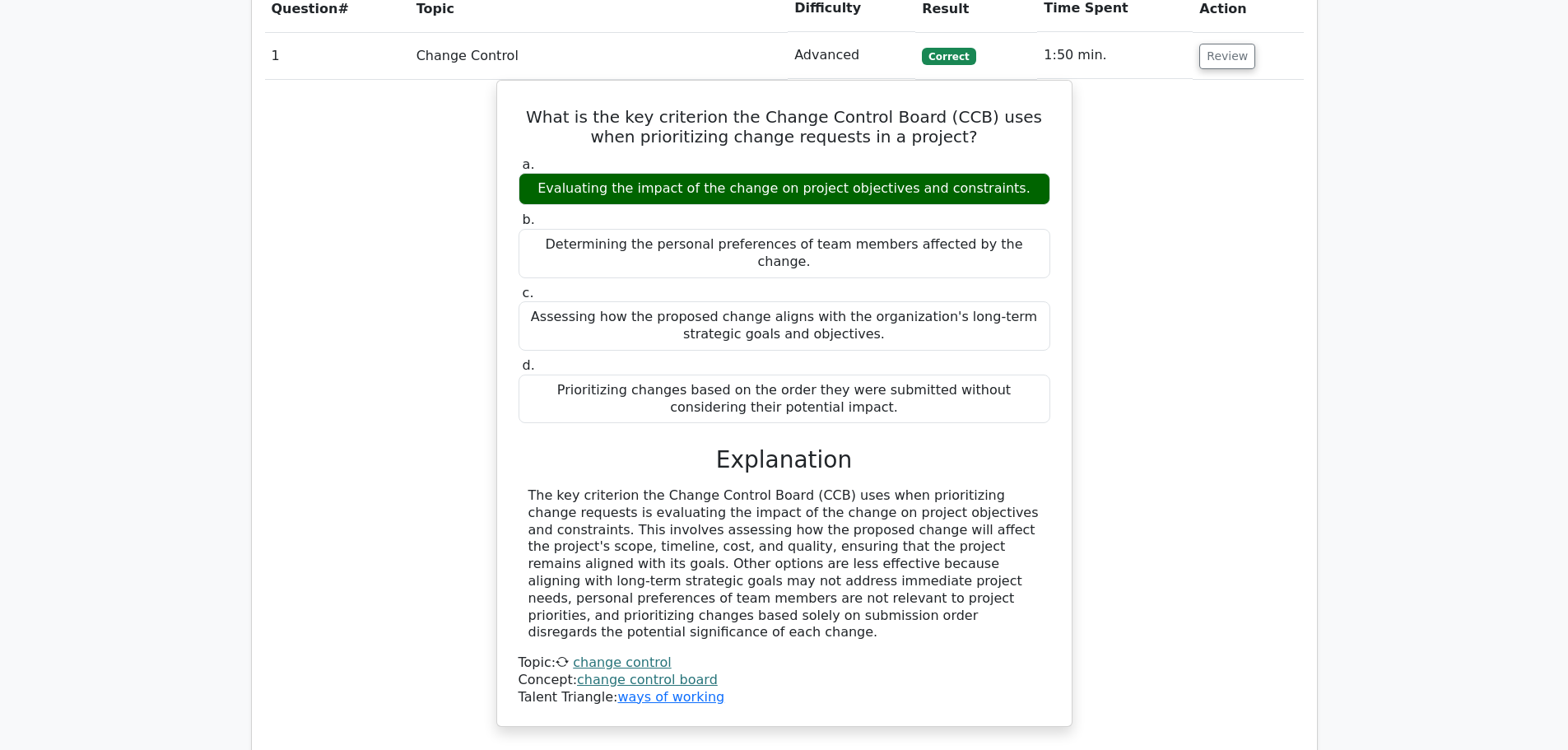
scroll to position [1976, 0]
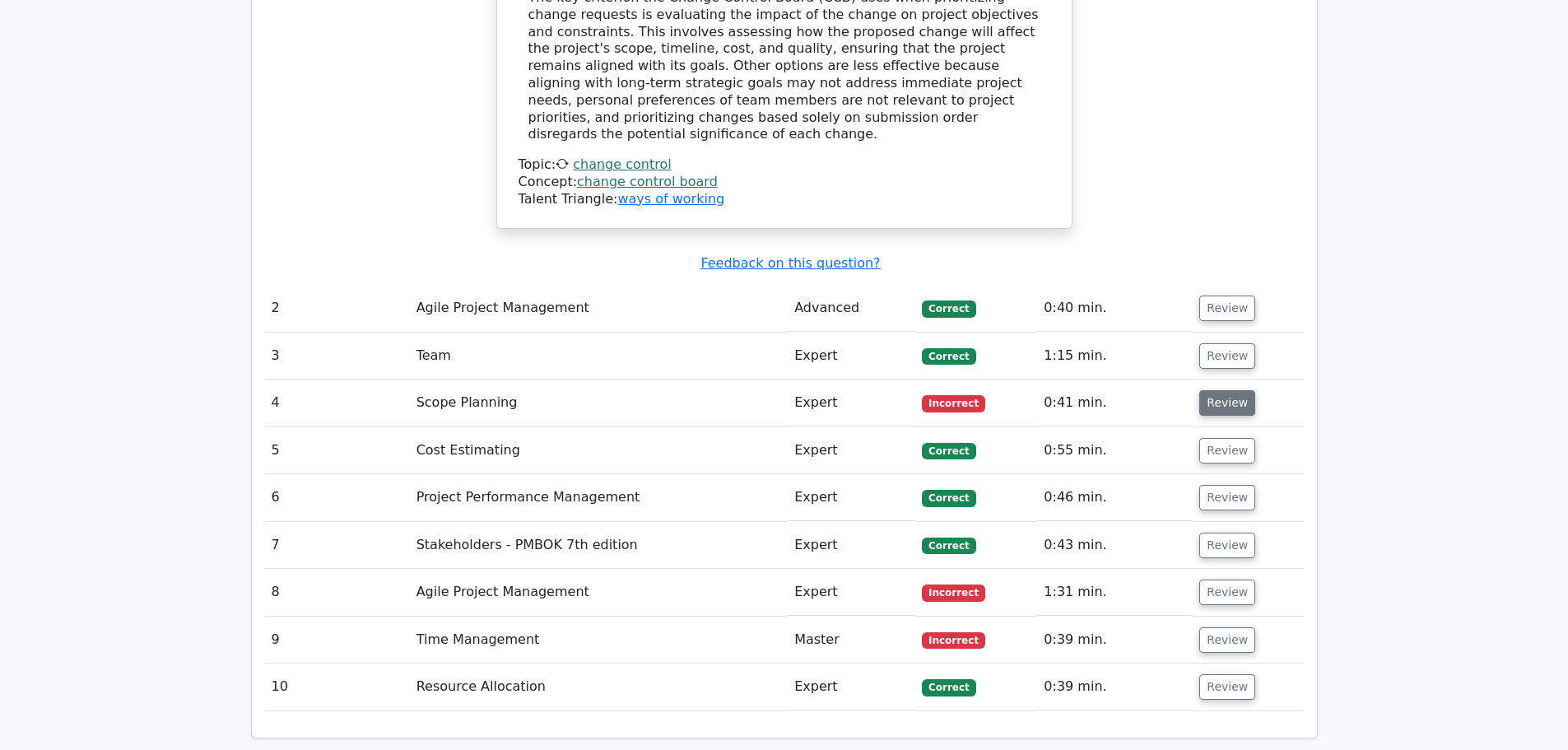
click at [1221, 390] on button "Review" at bounding box center [1227, 403] width 56 height 25
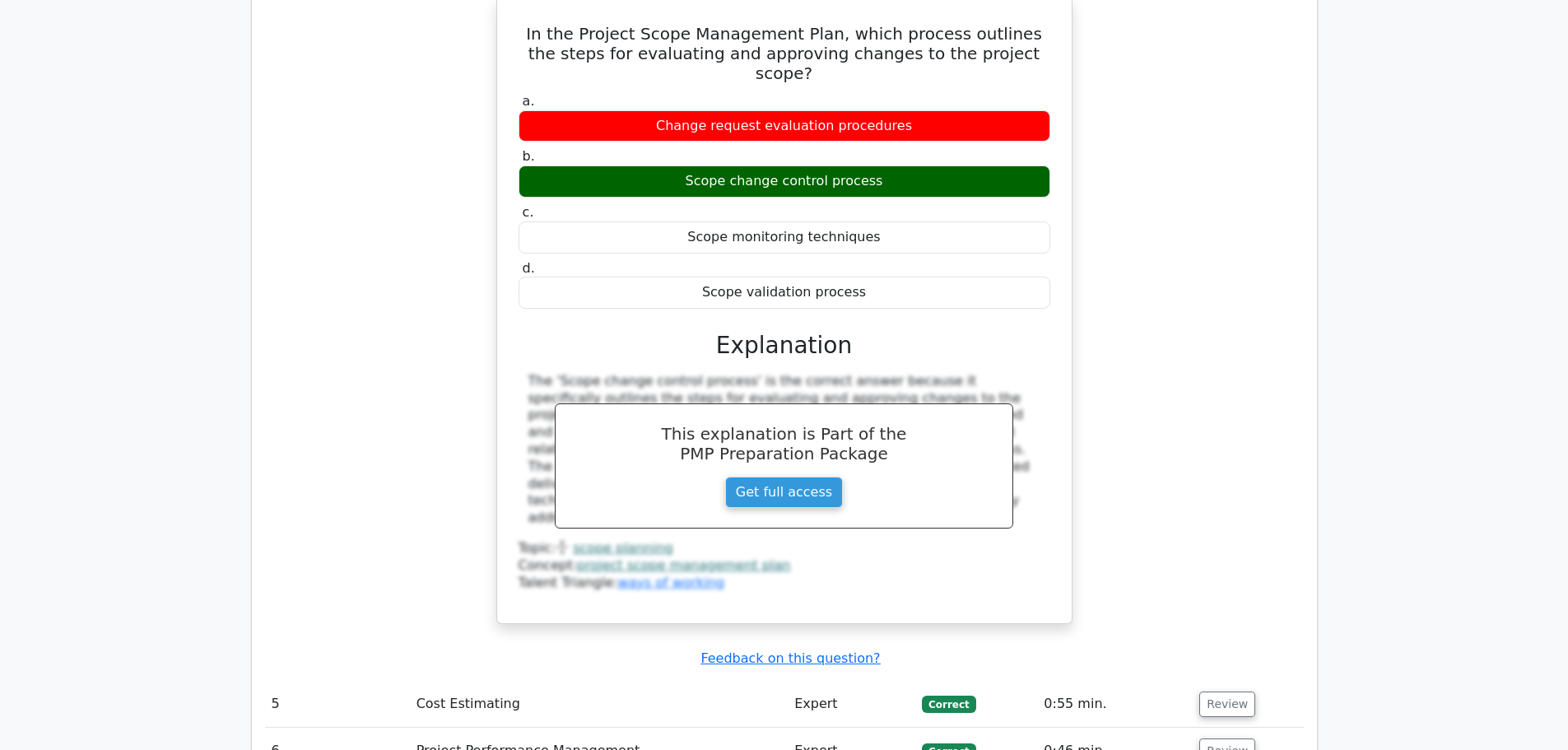
scroll to position [2635, 0]
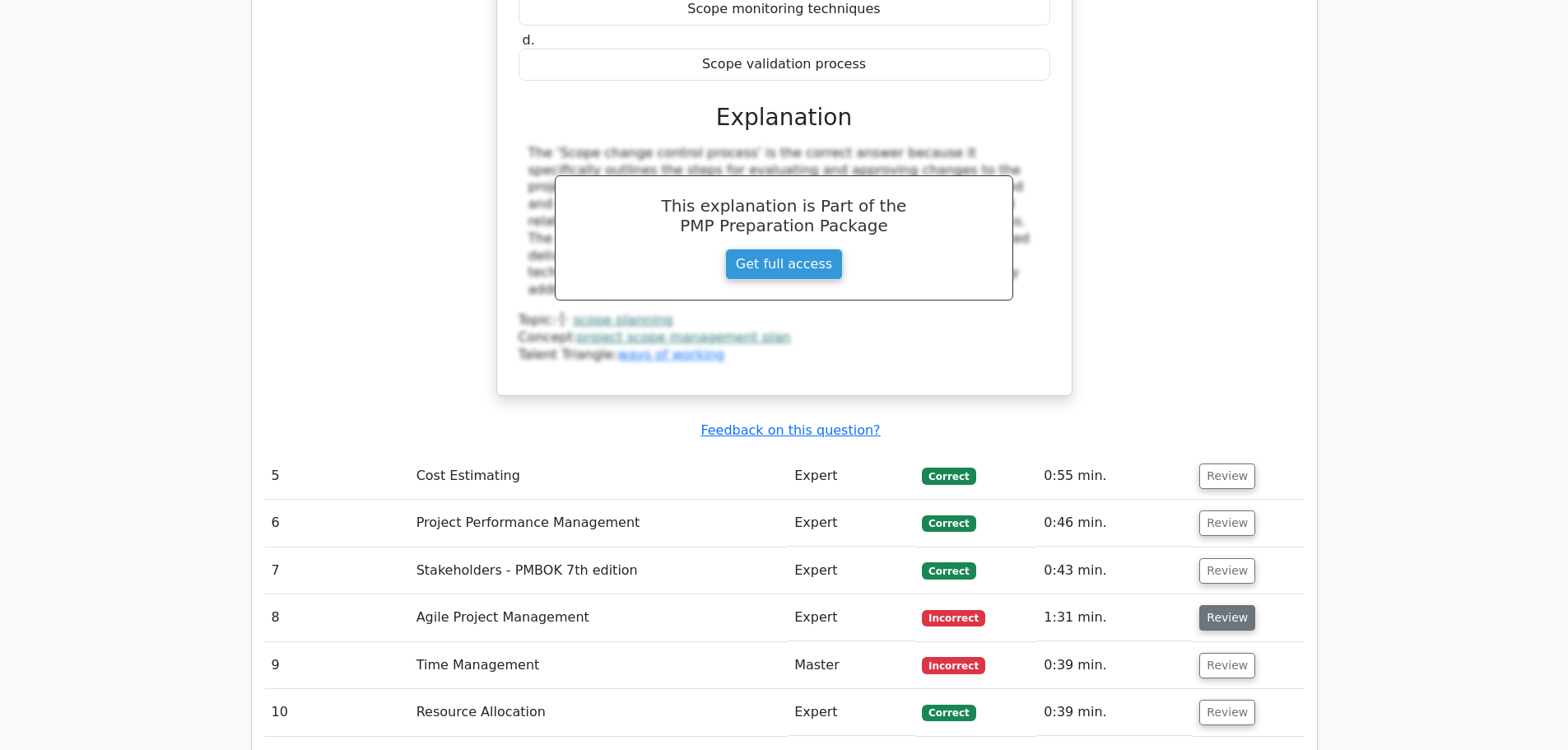
click at [1224, 606] on button "Review" at bounding box center [1227, 619] width 56 height 25
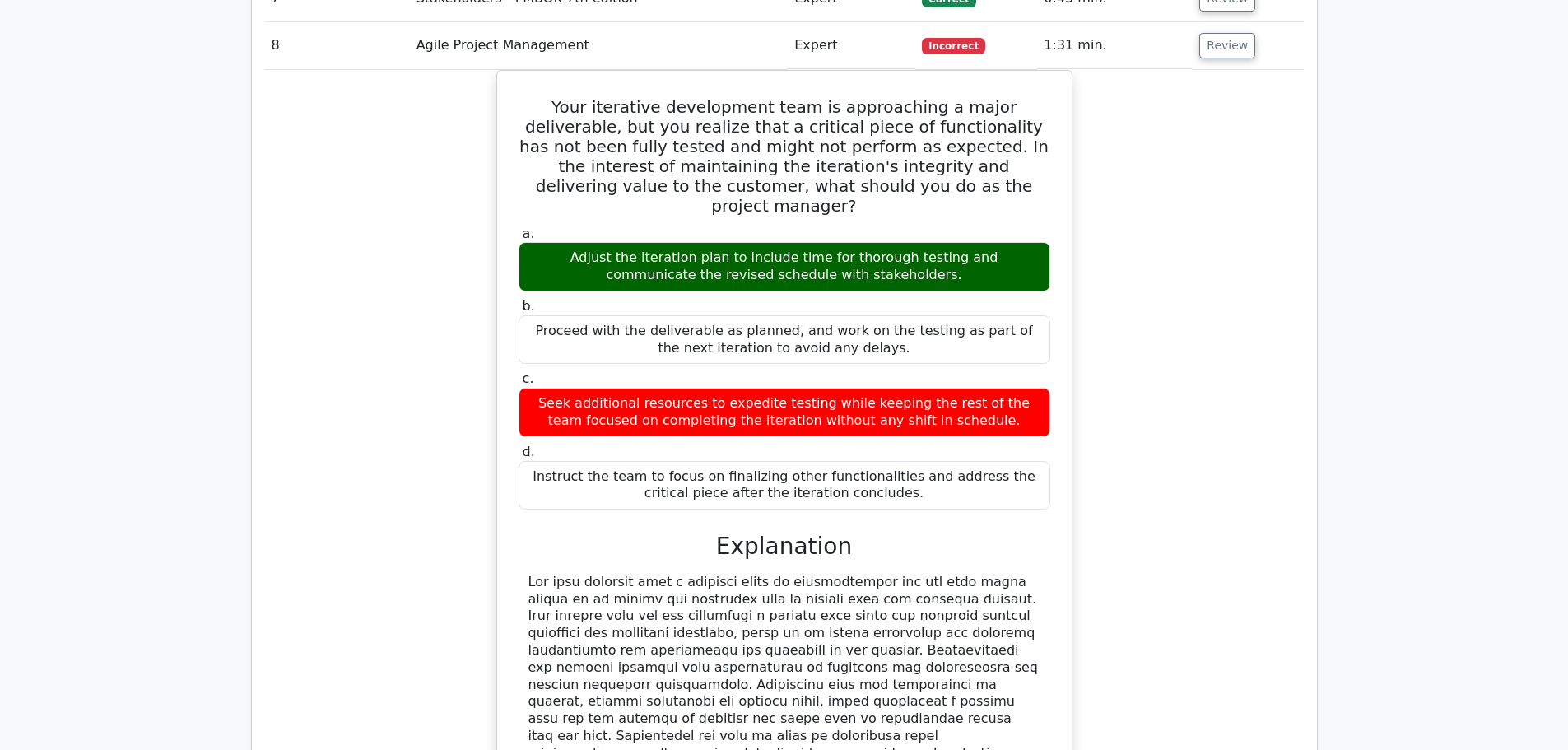
scroll to position [3295, 0]
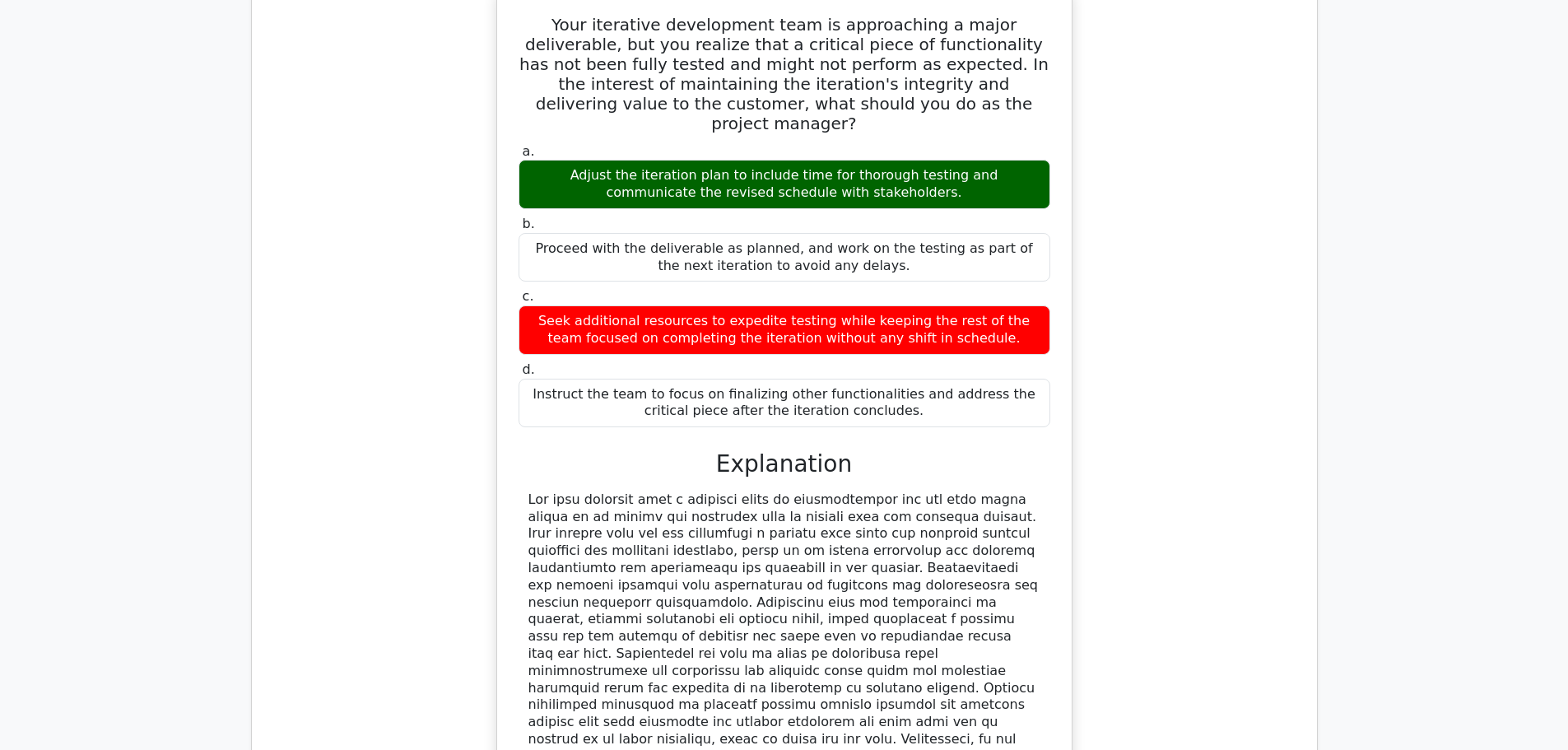
drag, startPoint x: 1340, startPoint y: 280, endPoint x: 1388, endPoint y: 239, distance: 63.1
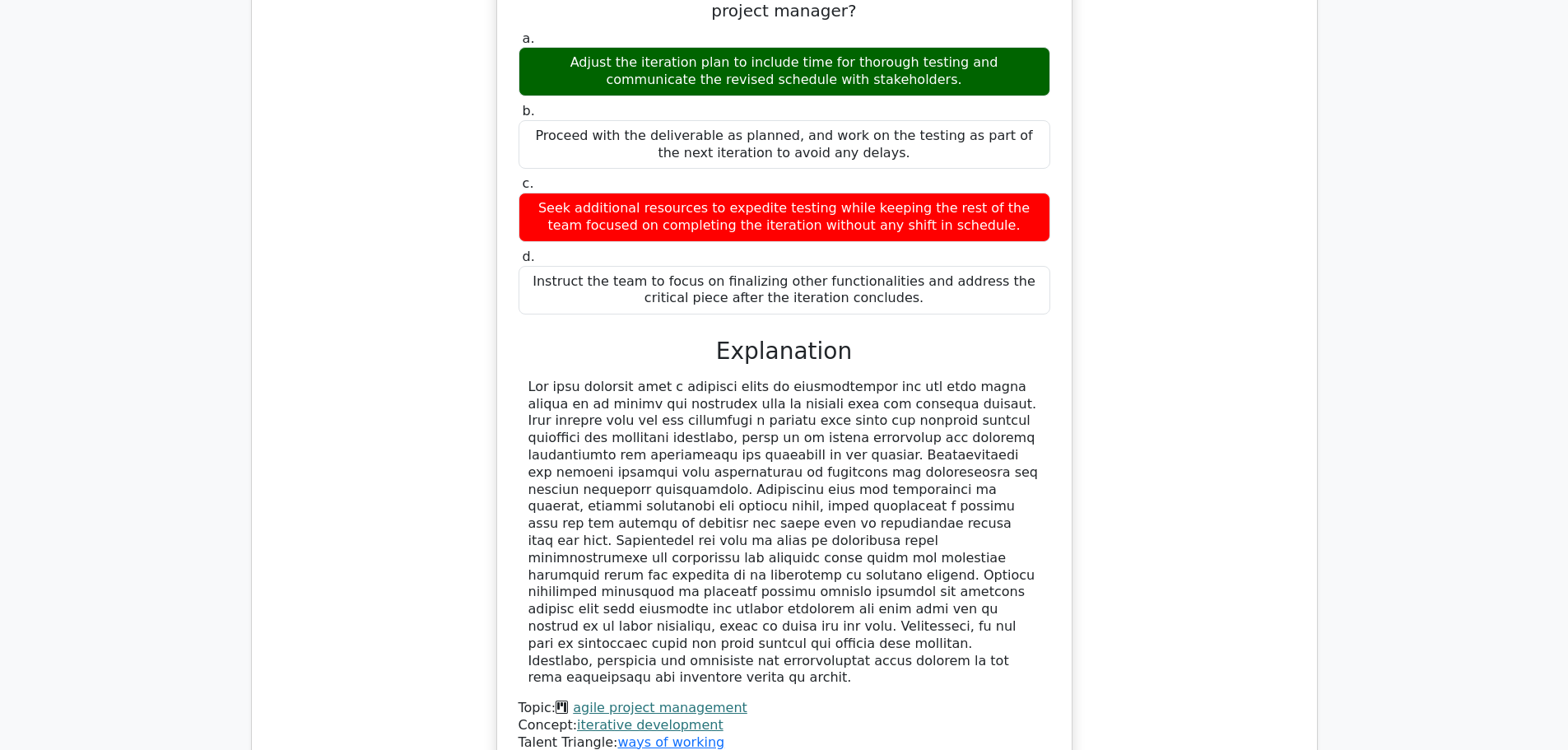
scroll to position [3625, 0]
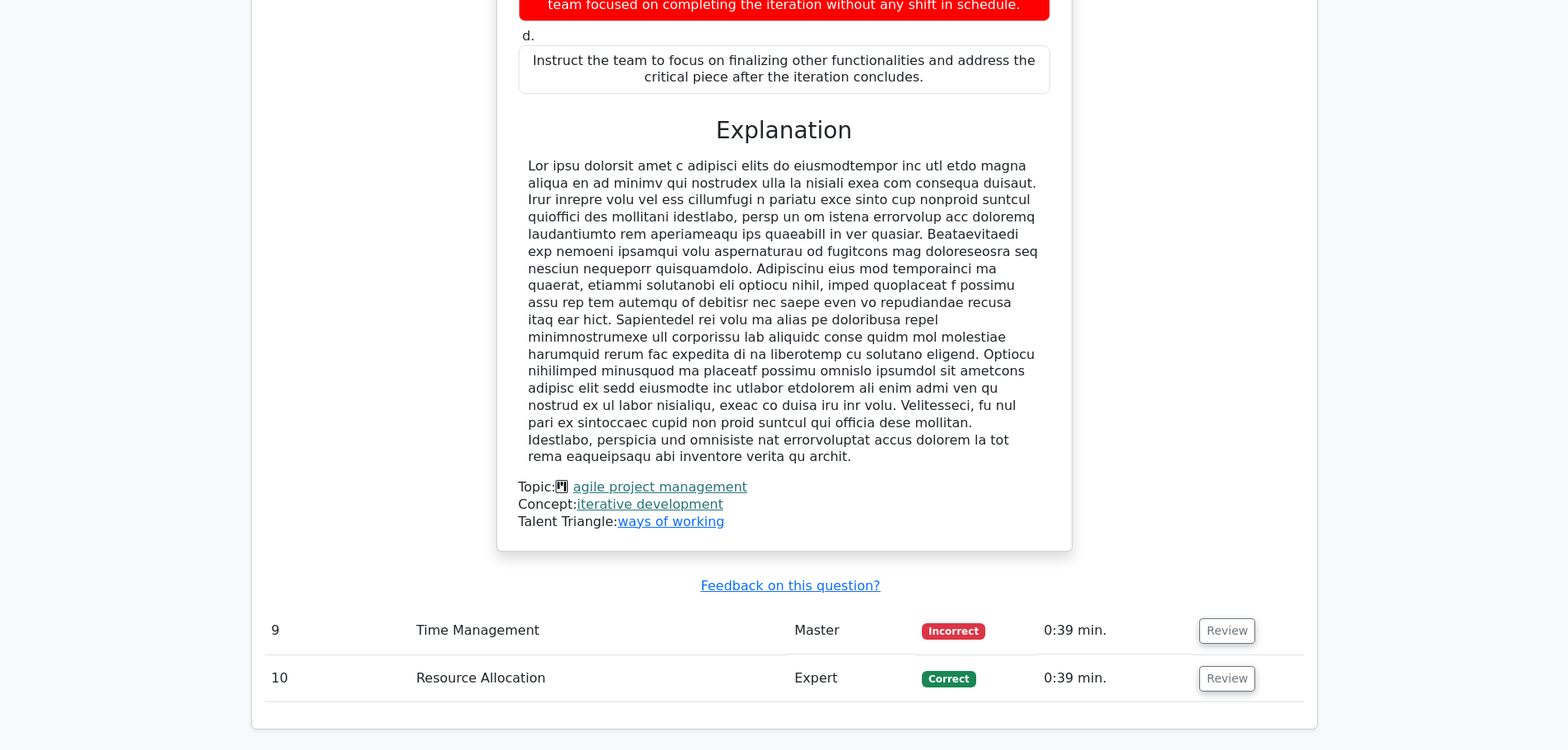
click at [1252, 608] on td "Review" at bounding box center [1248, 631] width 111 height 47
click at [1233, 619] on button "Review" at bounding box center [1227, 631] width 56 height 25
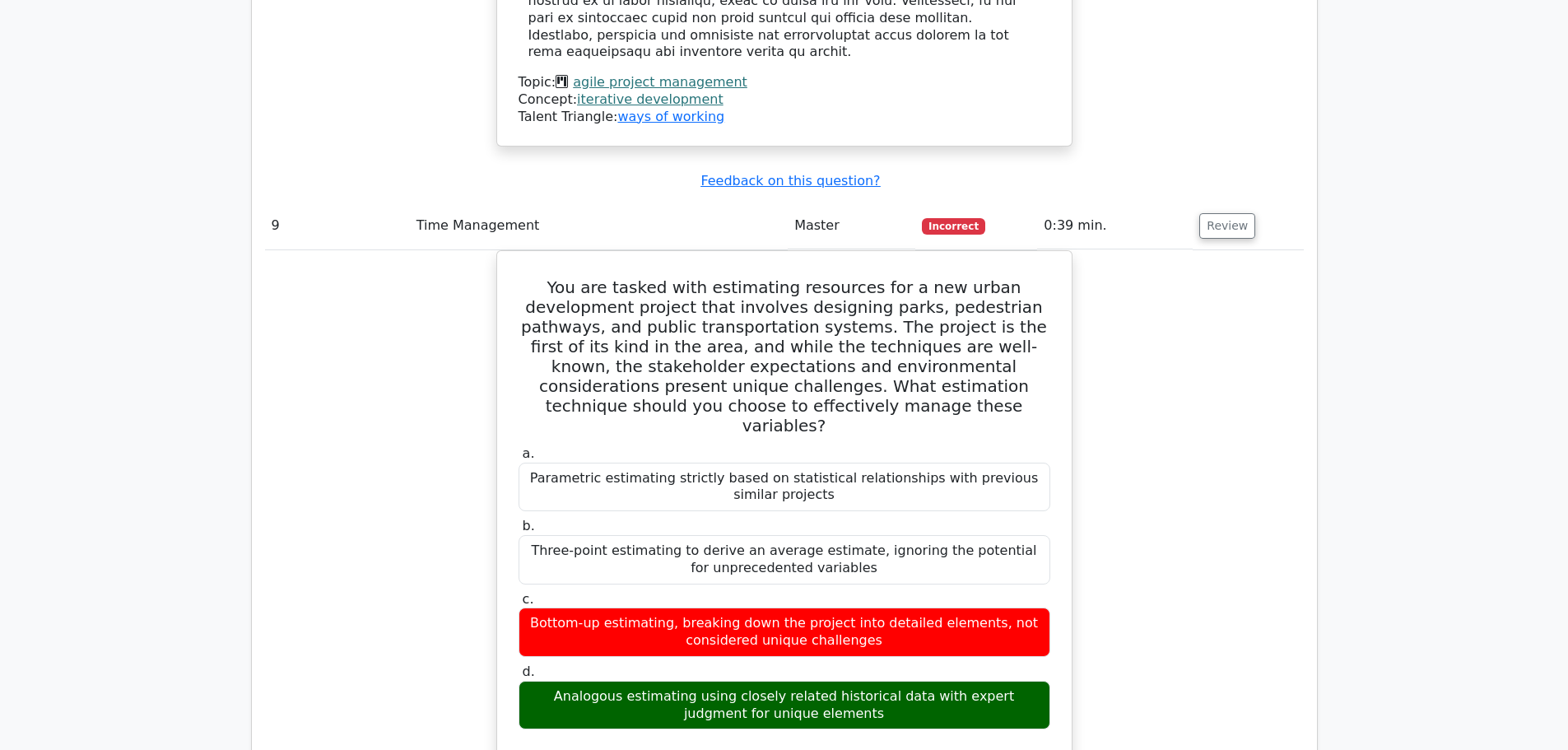
scroll to position [4036, 0]
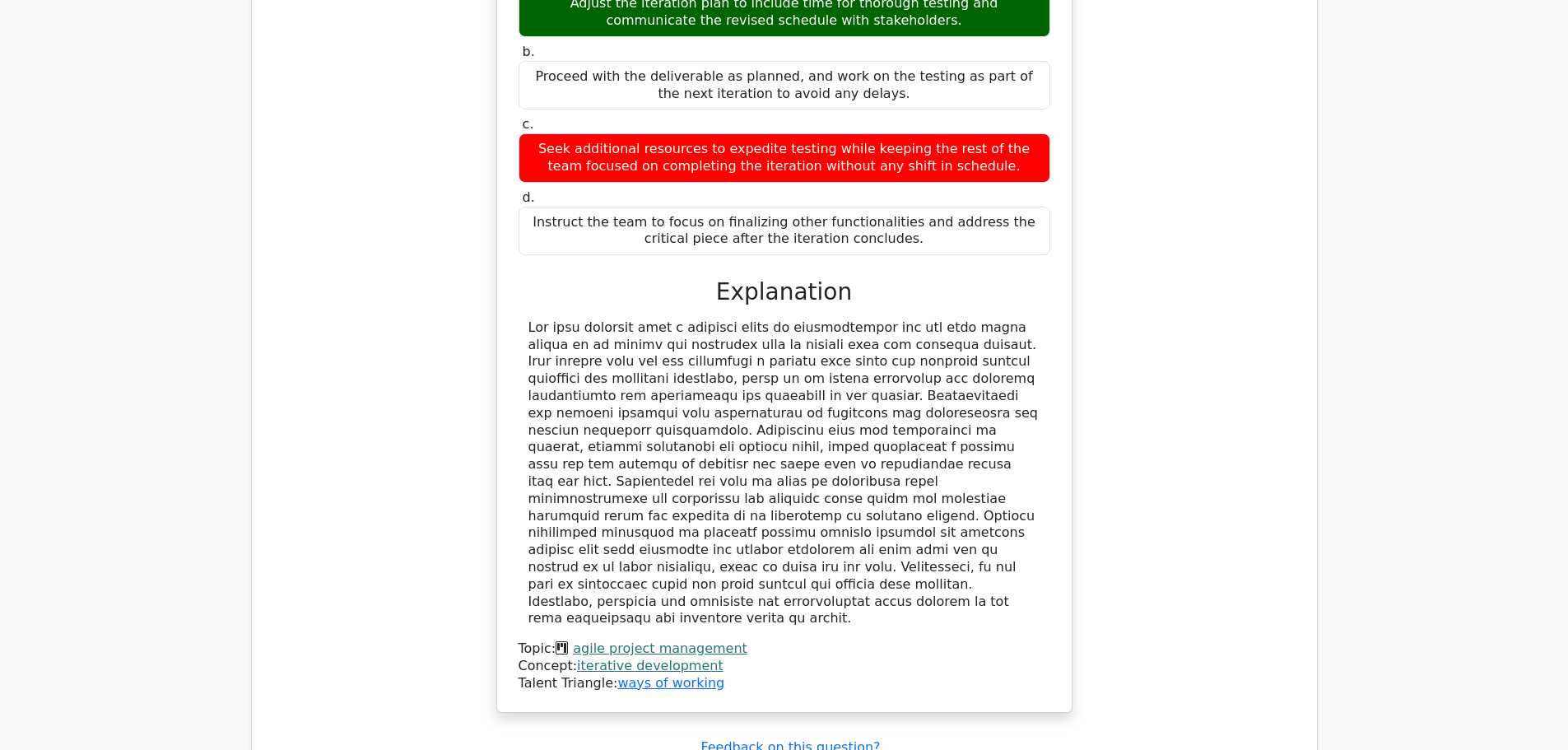
scroll to position [3460, 0]
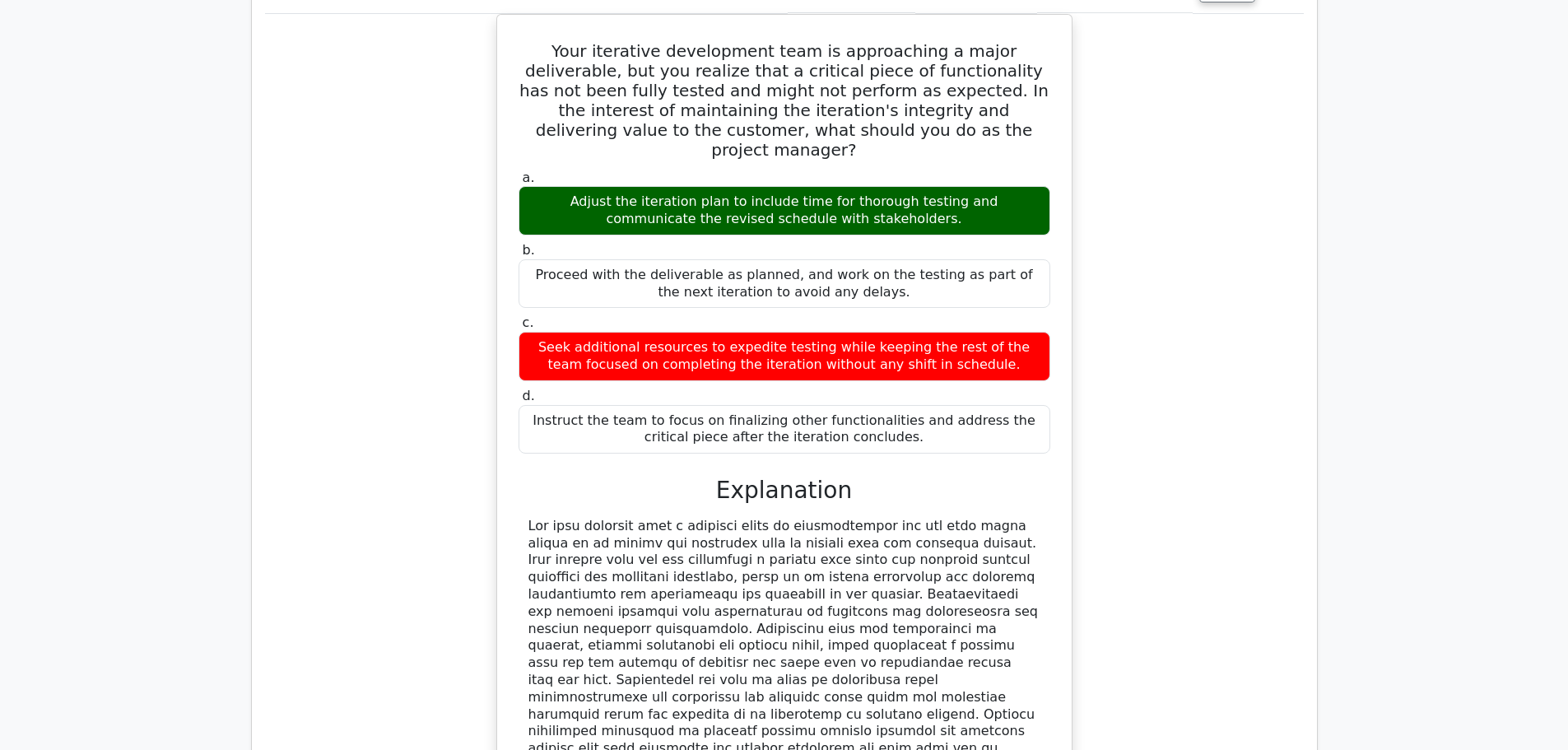
scroll to position [3048, 0]
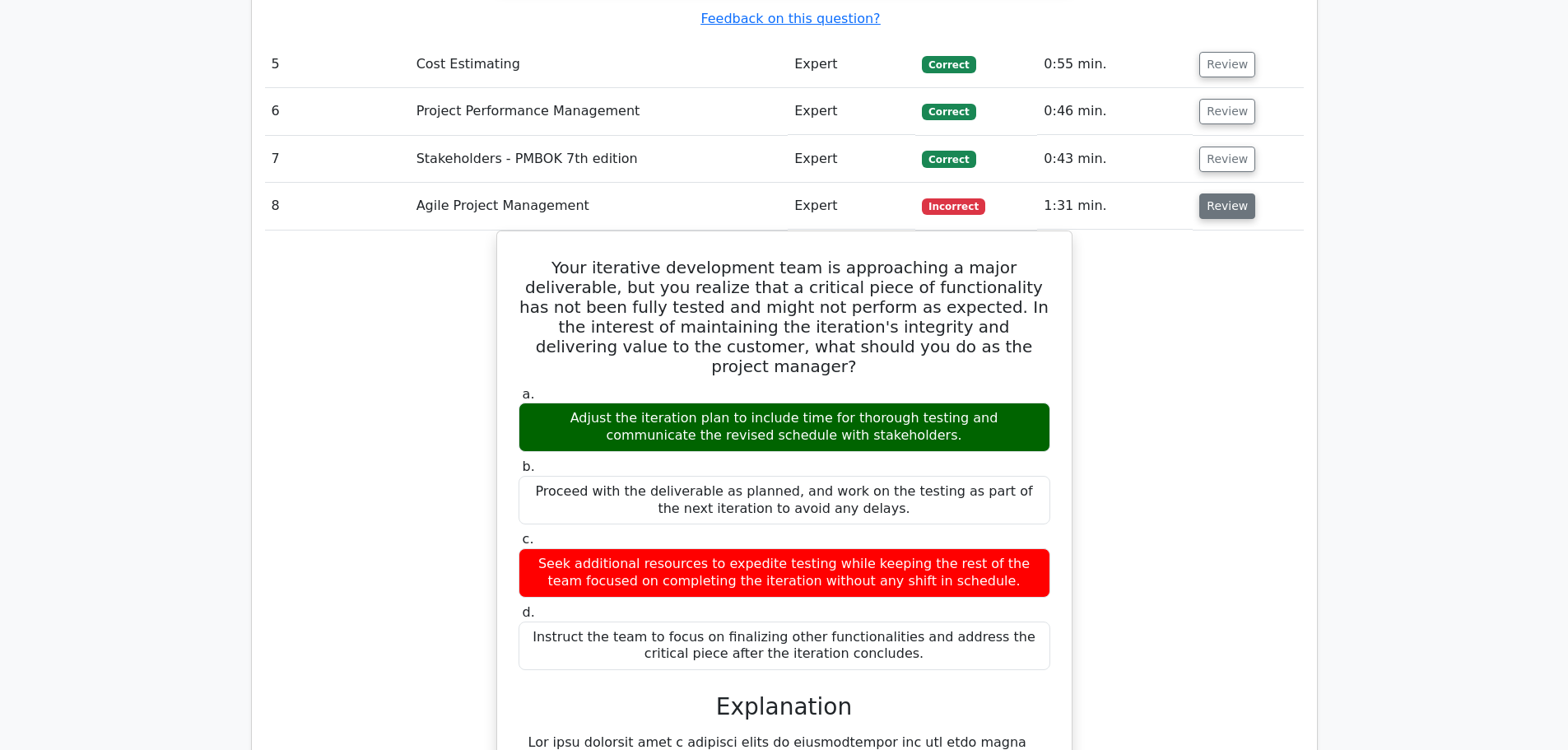
click at [1220, 193] on button "Review" at bounding box center [1227, 206] width 56 height 25
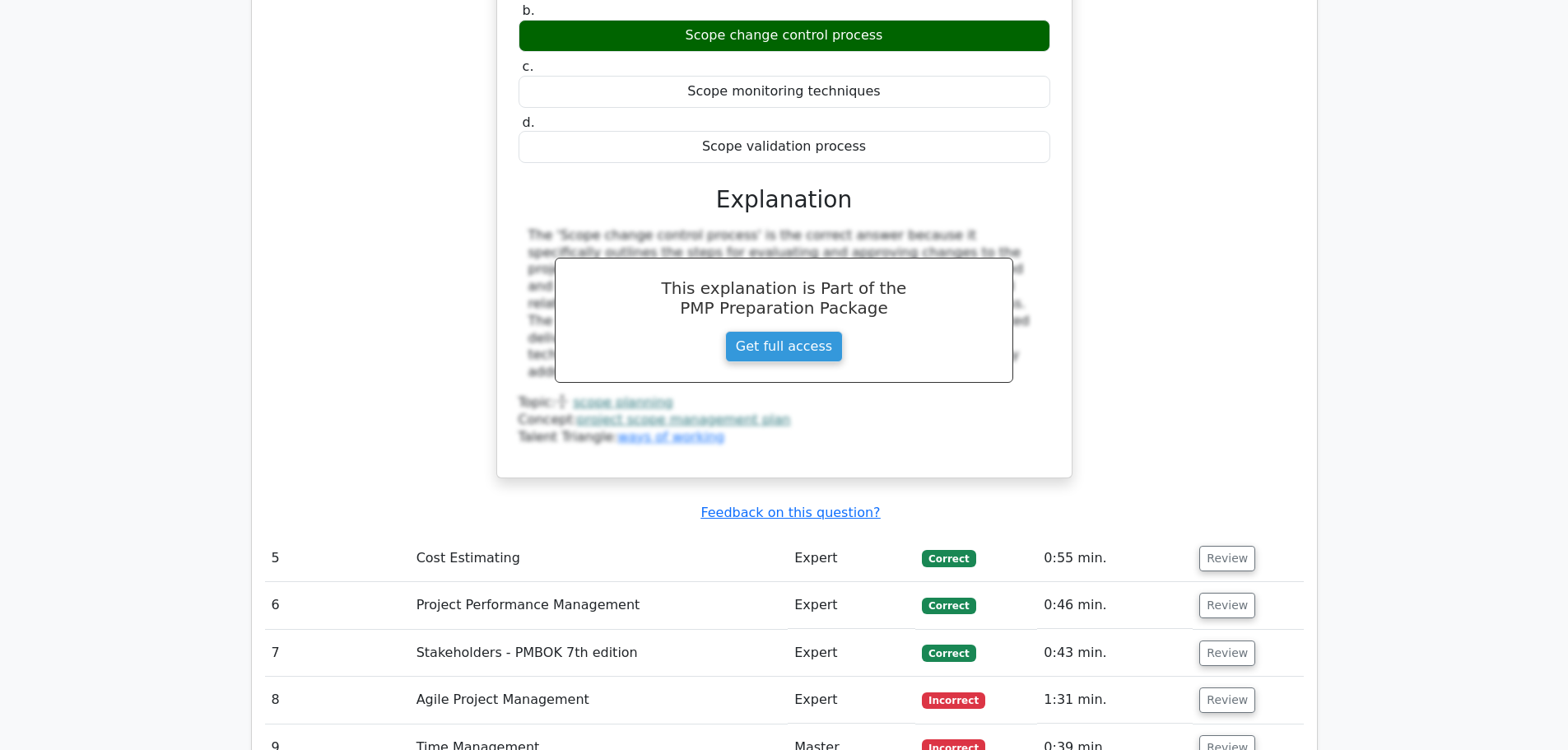
scroll to position [2224, 0]
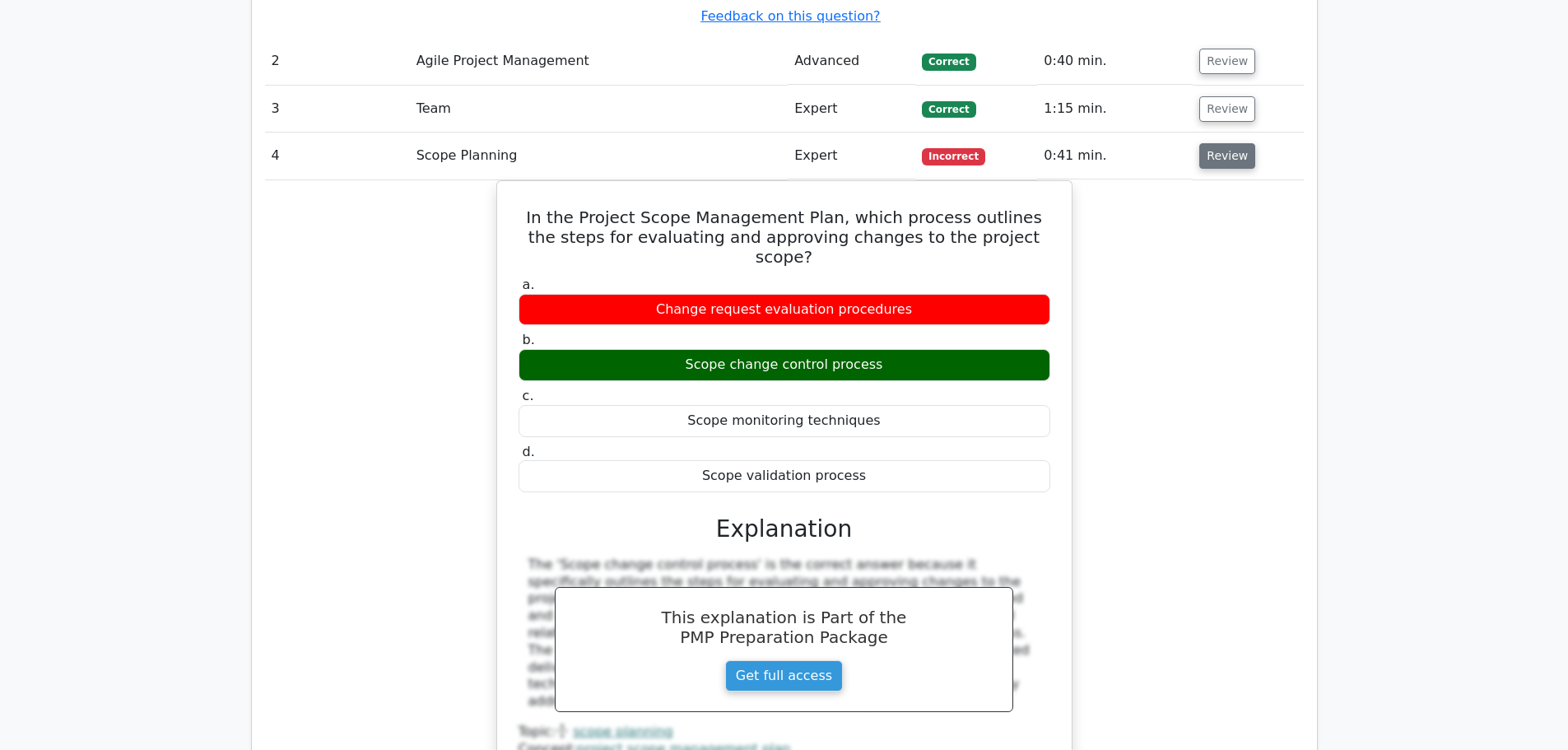
click at [1210, 143] on button "Review" at bounding box center [1227, 156] width 56 height 25
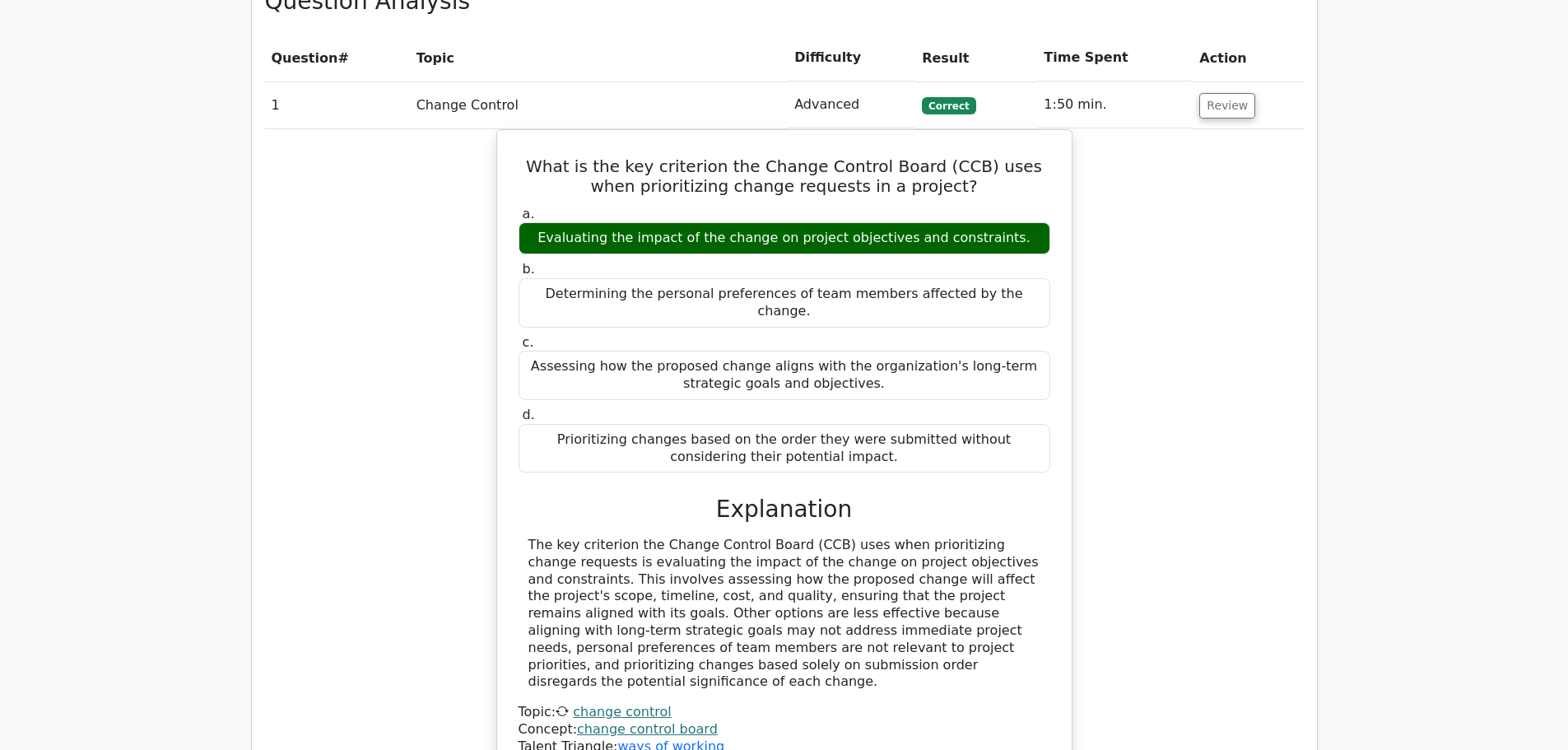
scroll to position [1400, 0]
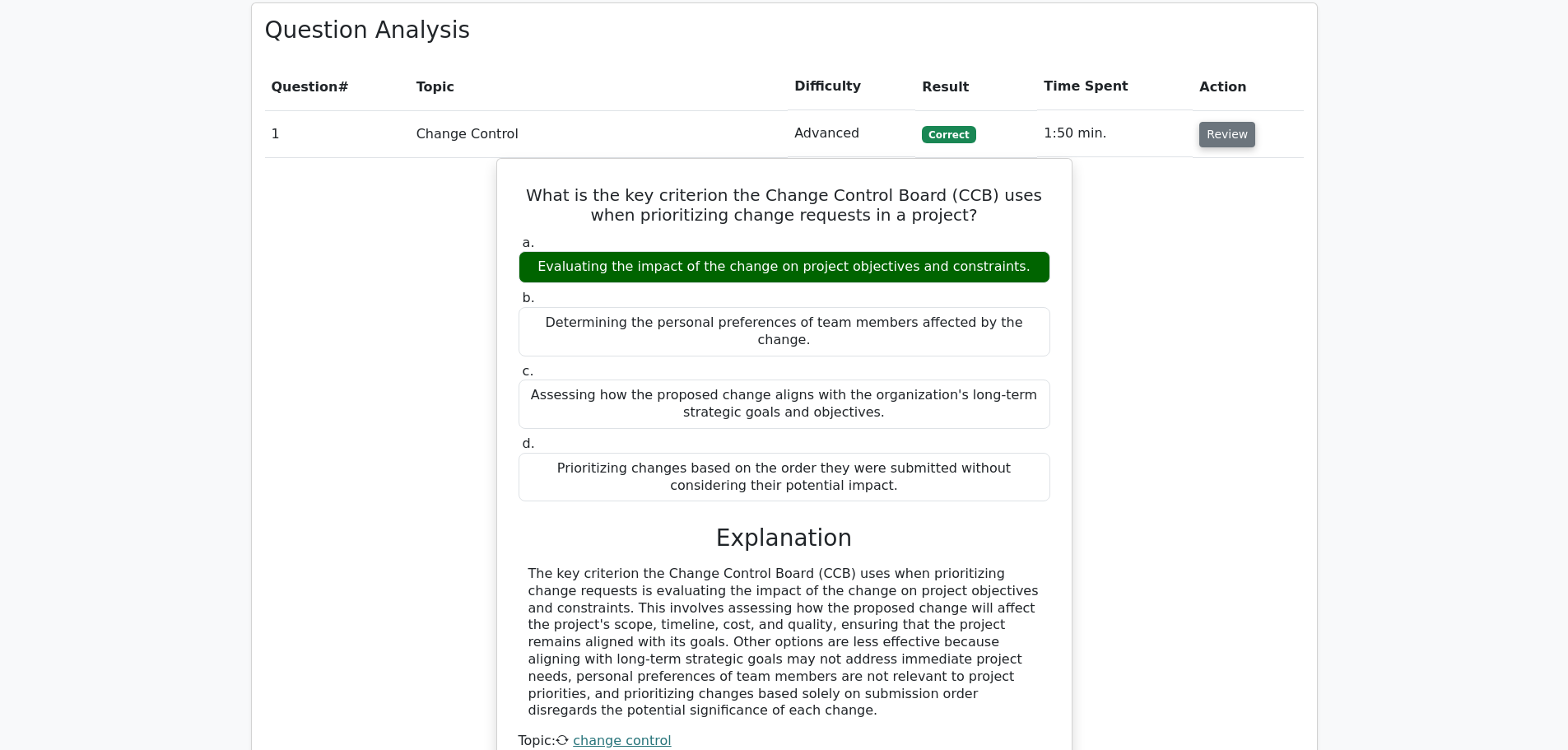
click at [1213, 122] on button "Review" at bounding box center [1227, 134] width 56 height 25
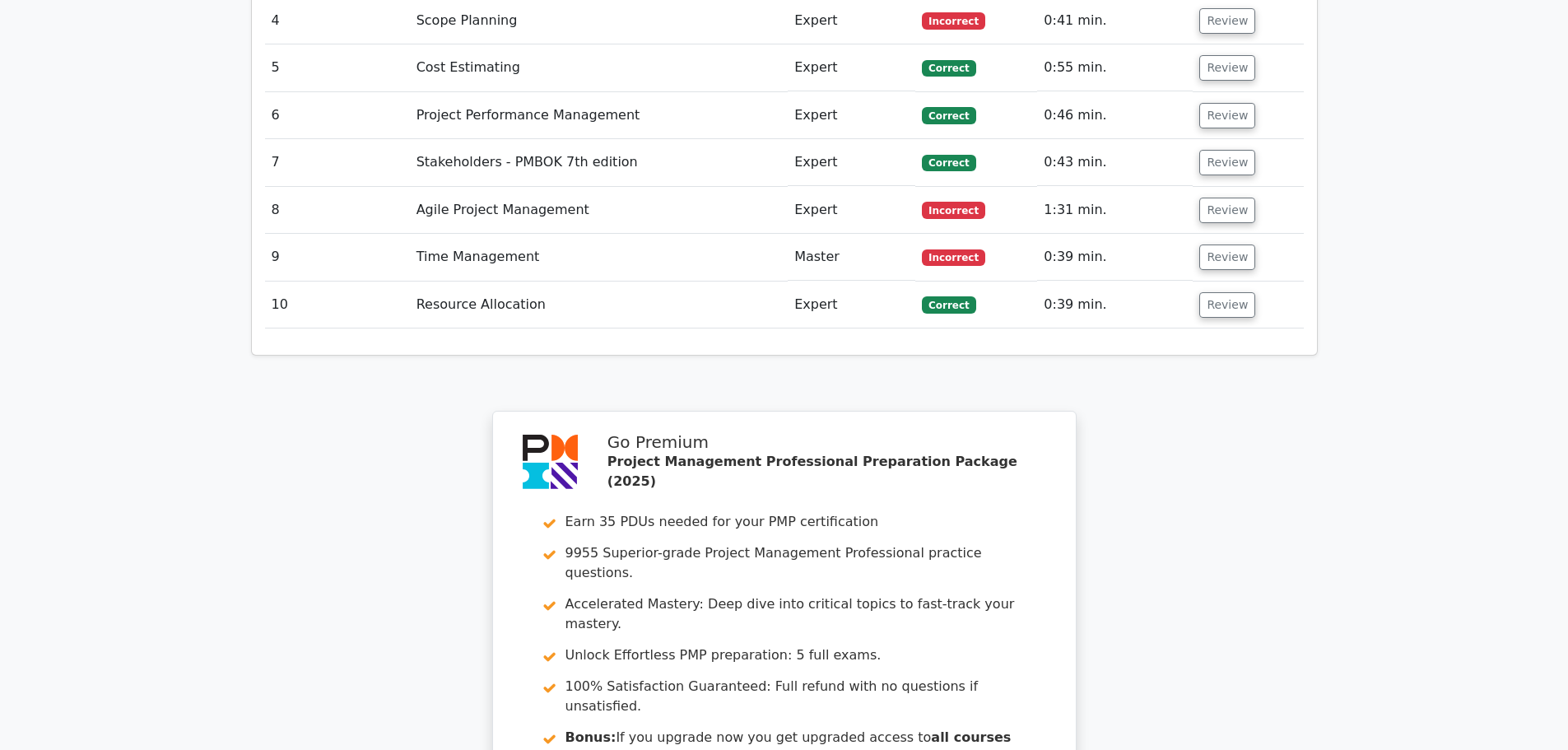
scroll to position [1965, 0]
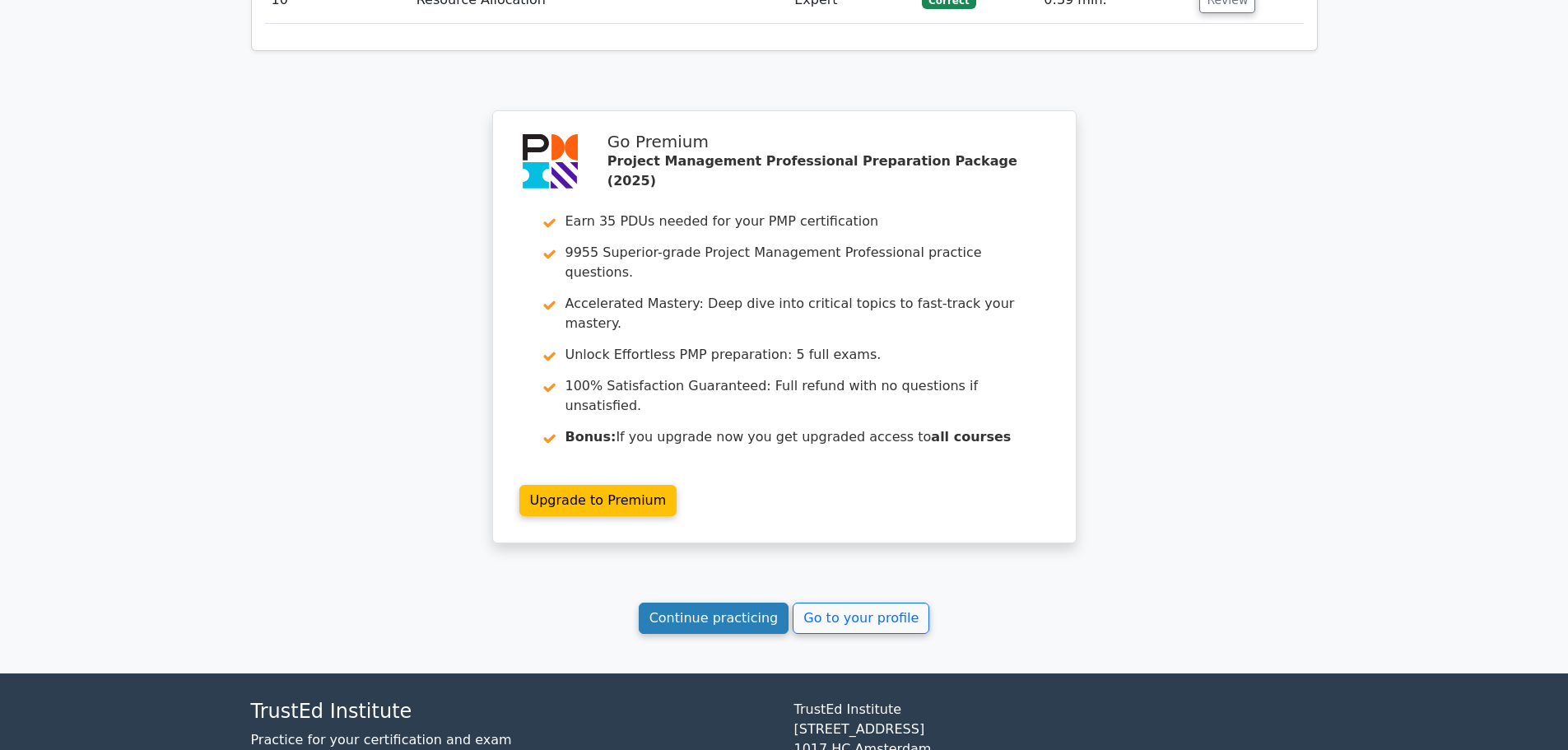
click at [722, 603] on link "Continue practicing" at bounding box center [714, 619] width 151 height 31
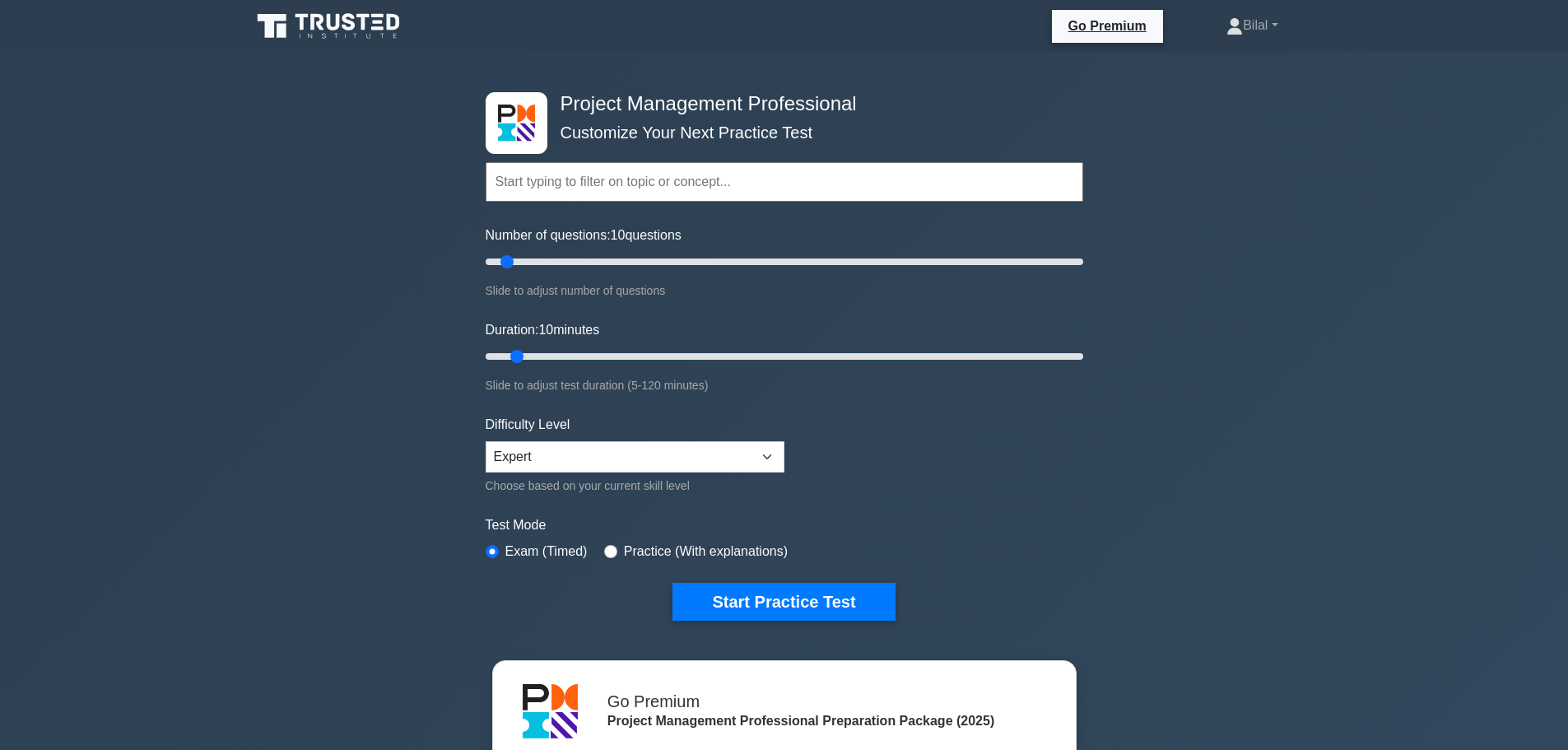
click at [1177, 487] on div "Project Management Professional Customize Your Next Practice Test Topics Scope …" at bounding box center [784, 555] width 1568 height 1005
click at [603, 454] on select "Beginner Intermediate Expert" at bounding box center [635, 457] width 299 height 31
click at [486, 441] on select "Beginner Intermediate Expert" at bounding box center [635, 457] width 299 height 31
click at [1234, 506] on div "Project Management Professional Customize Your Next Practice Test Topics Scope …" at bounding box center [784, 555] width 1568 height 1005
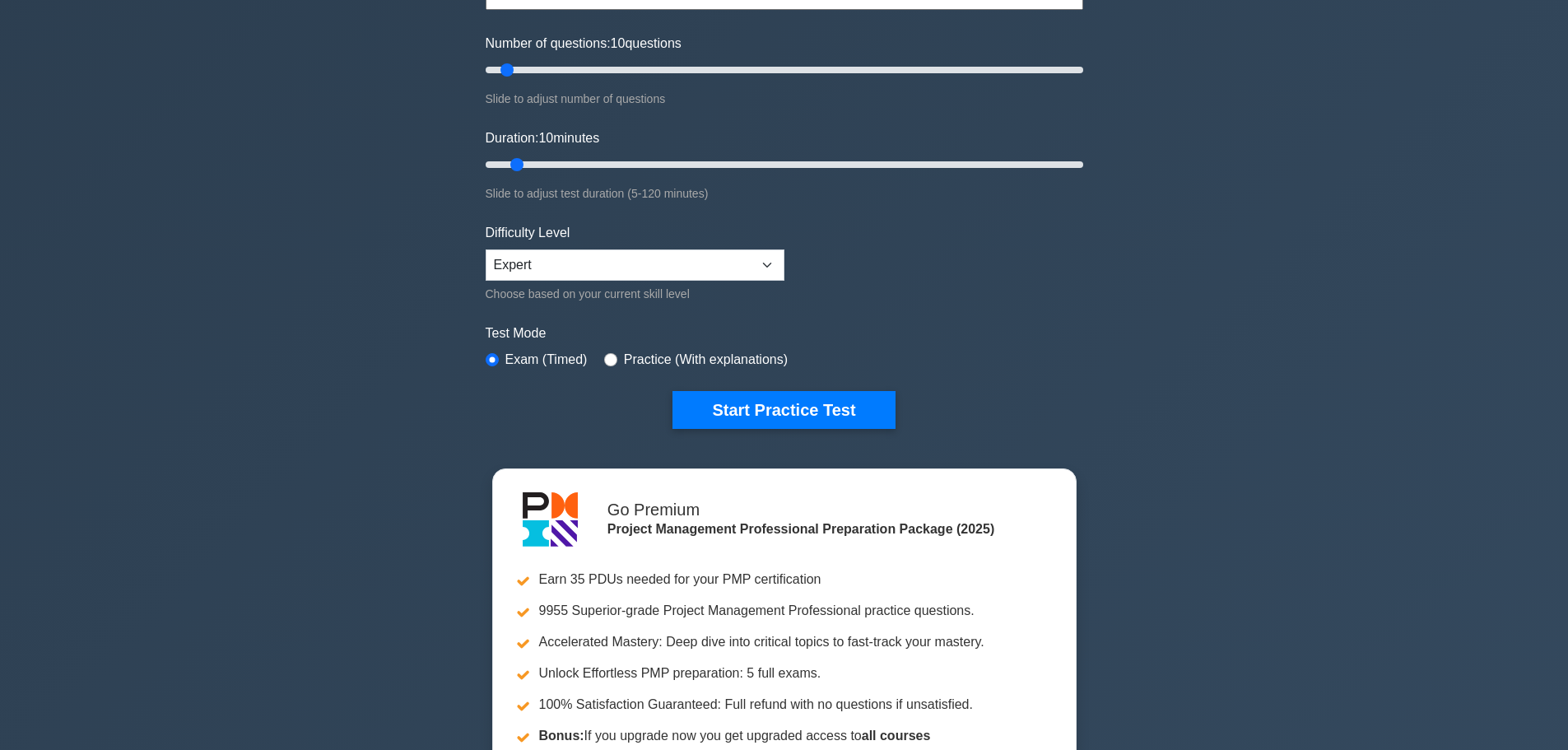
scroll to position [494, 0]
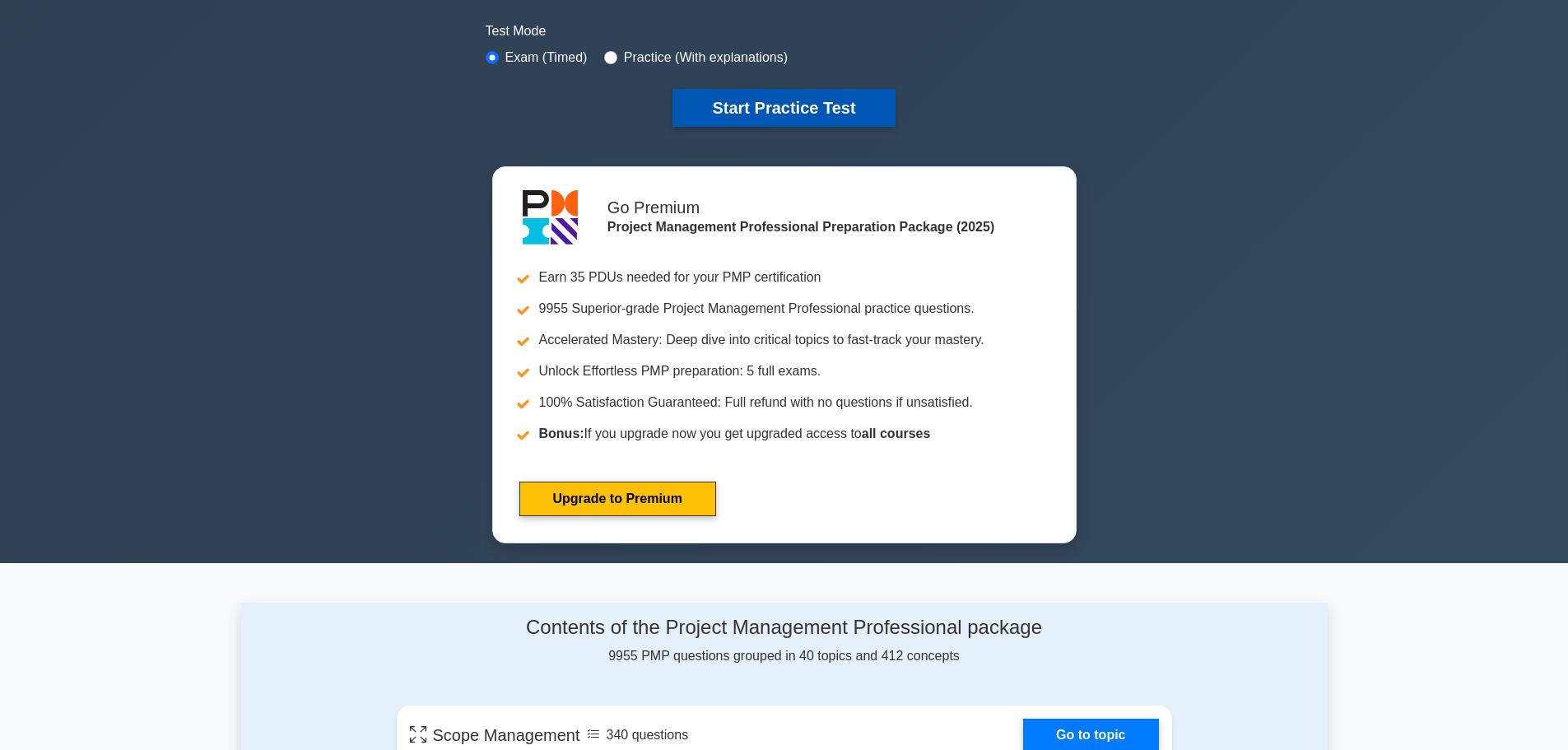
click at [766, 116] on button "Start Practice Test" at bounding box center [783, 108] width 222 height 38
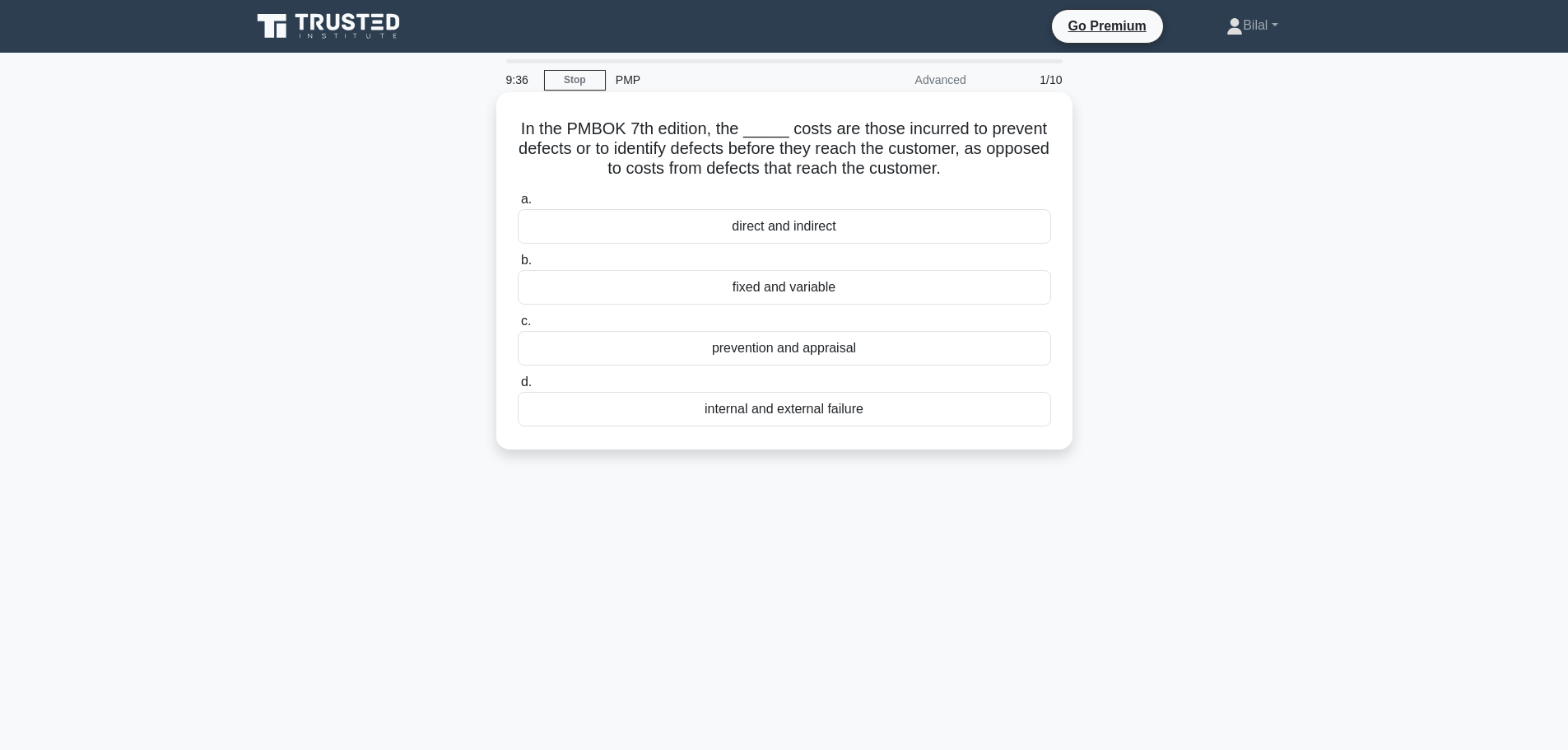
click at [999, 349] on div "prevention and appraisal" at bounding box center [784, 348] width 533 height 34
click at [517, 327] on input "c. prevention and appraisal" at bounding box center [517, 322] width 0 height 11
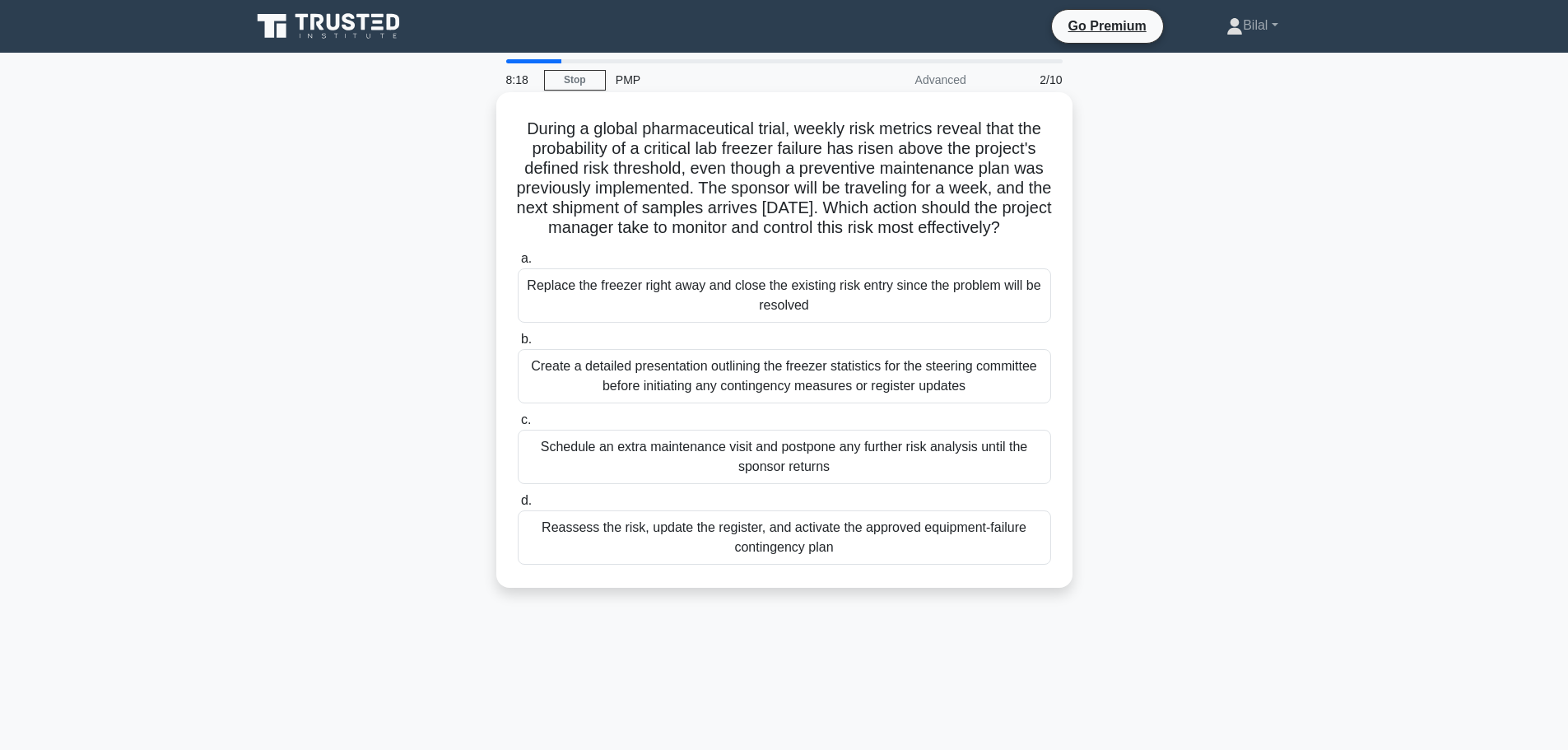
click at [899, 565] on div "Reassess the risk, update the register, and activate the approved equipment-fai…" at bounding box center [784, 537] width 533 height 54
click at [517, 507] on input "d. Reassess the risk, update the register, and activate the approved equipment-…" at bounding box center [517, 501] width 0 height 11
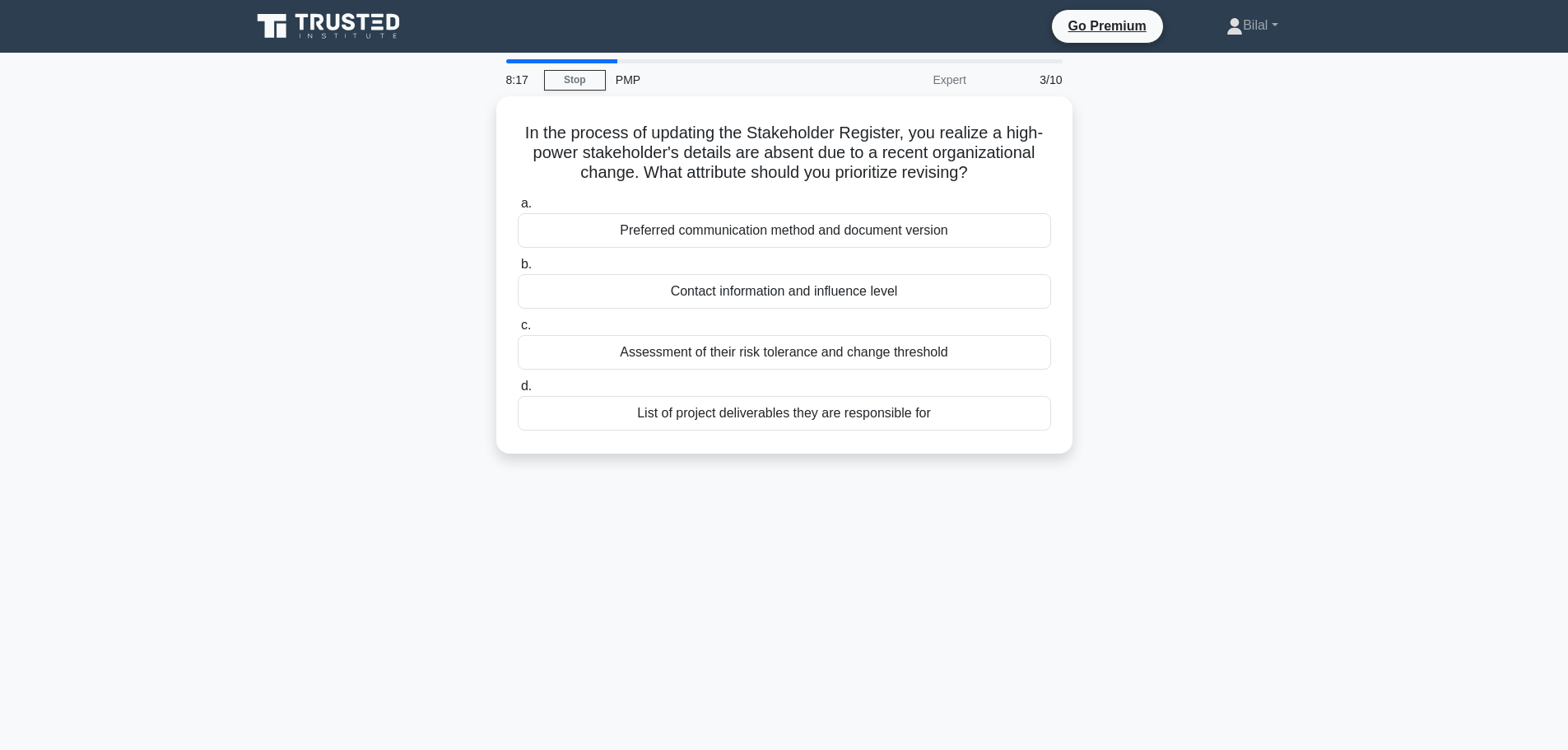
click at [1285, 499] on div "8:17 Stop PMP Expert 3/10 In the process of updating the Stakeholder Register, …" at bounding box center [784, 471] width 1087 height 824
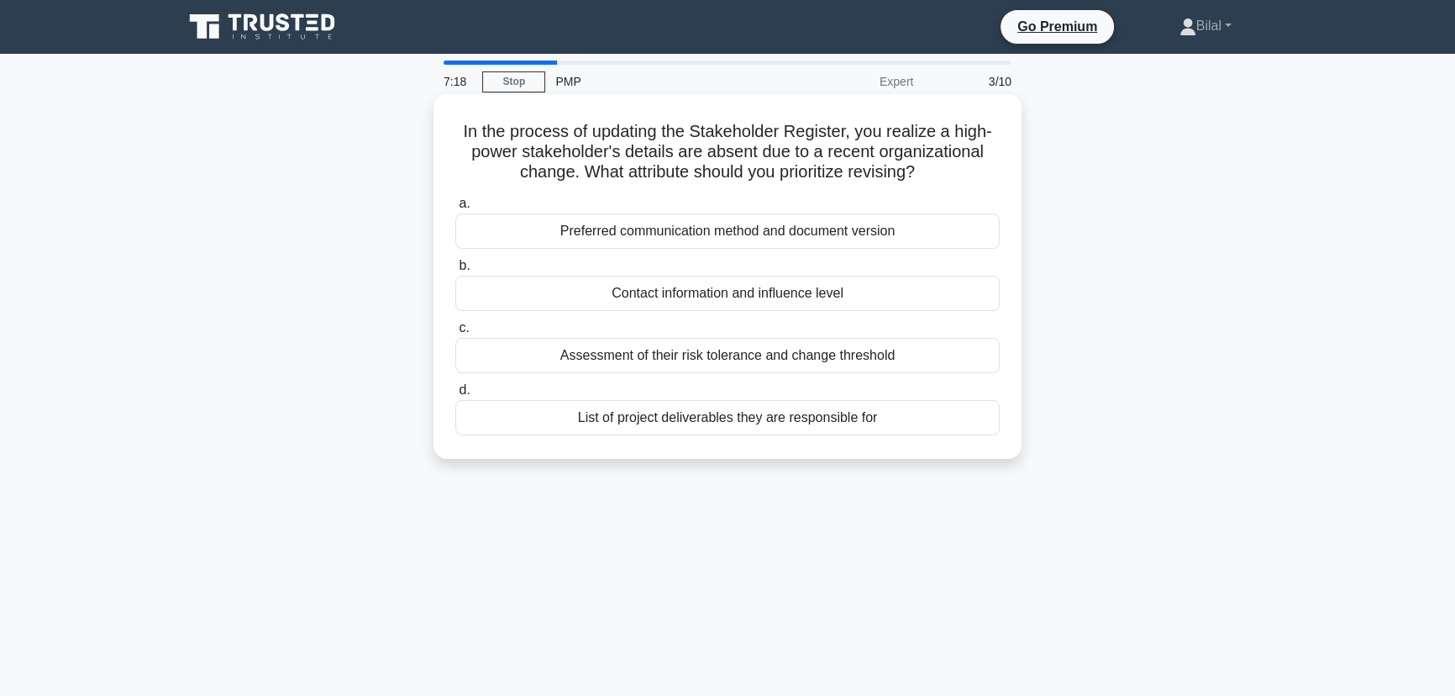
click at [965, 295] on div "Contact information and influence level" at bounding box center [727, 293] width 544 height 35
click at [455, 271] on input "b. Contact information and influence level" at bounding box center [455, 265] width 0 height 11
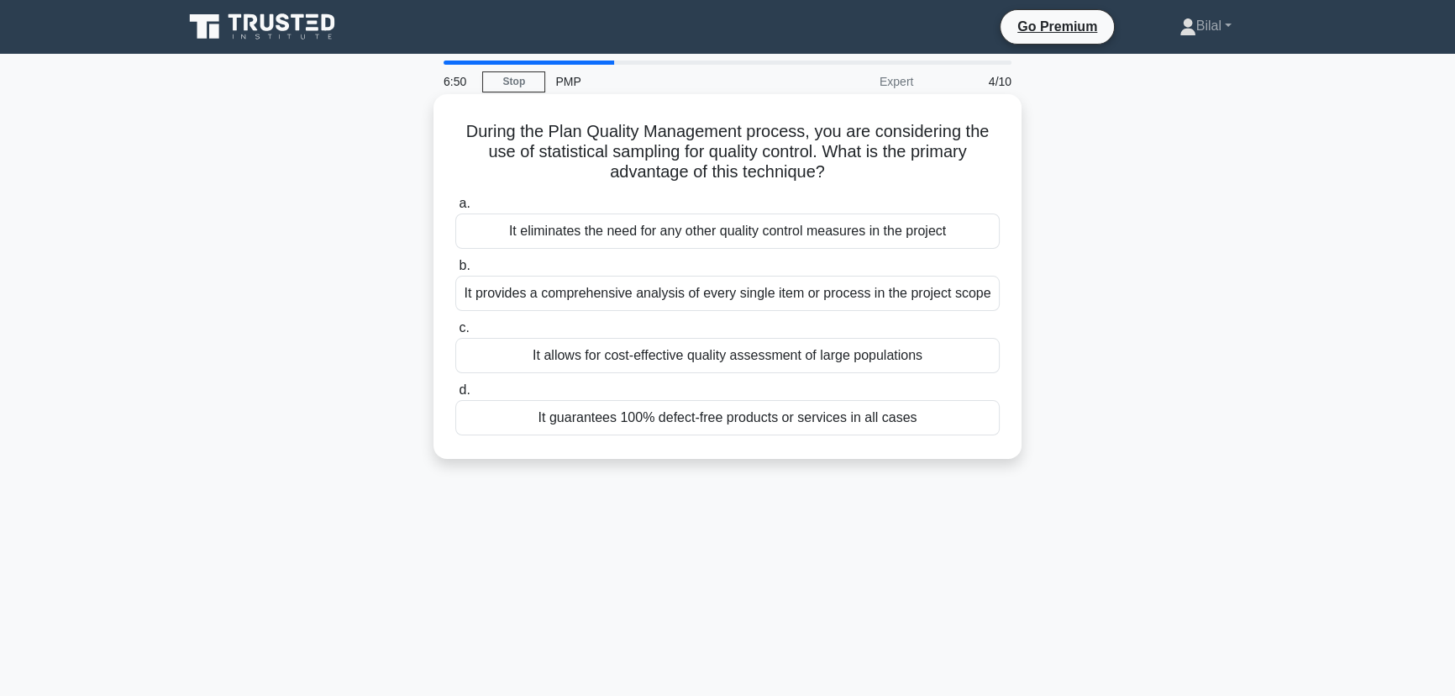
click at [916, 360] on div "It allows for cost-effective quality assessment of large populations" at bounding box center [727, 355] width 544 height 35
click at [455, 334] on input "c. It allows for cost-effective quality assessment of large populations" at bounding box center [455, 328] width 0 height 11
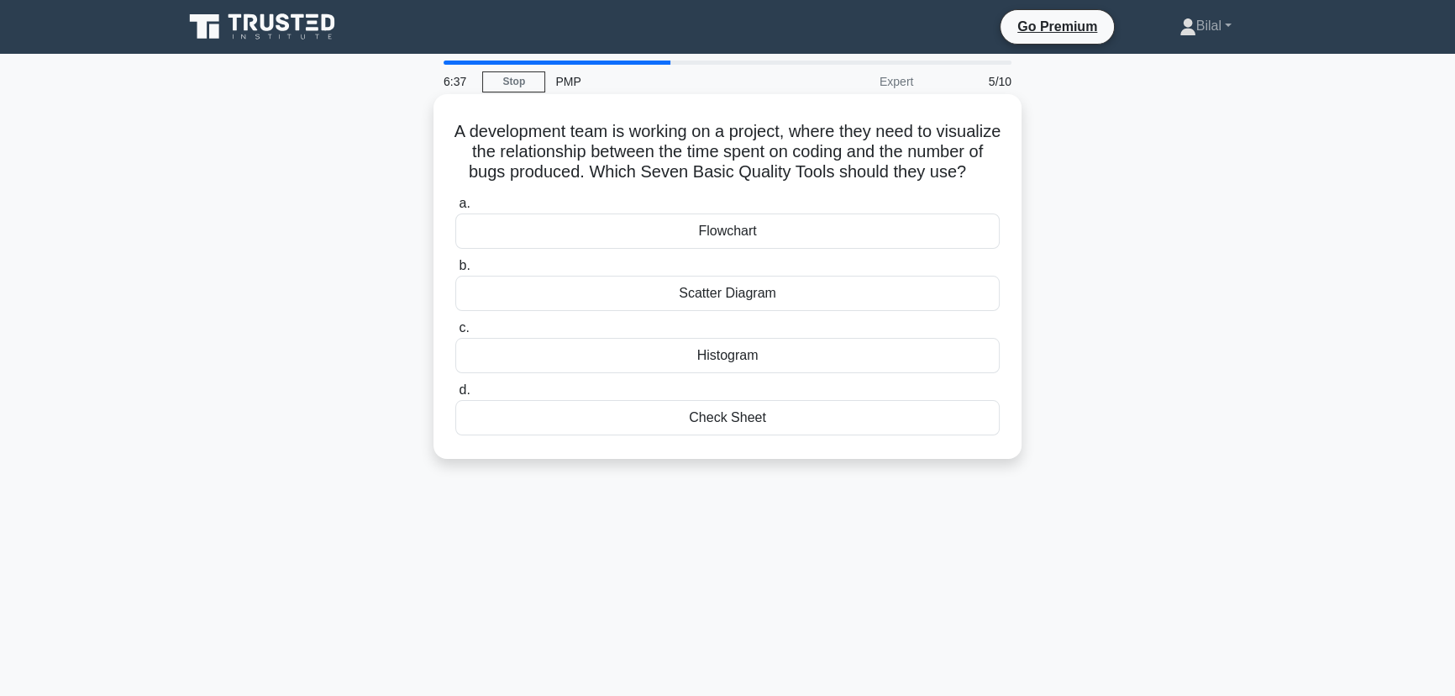
click at [723, 311] on div "Scatter Diagram" at bounding box center [727, 293] width 544 height 35
click at [455, 271] on input "b. Scatter Diagram" at bounding box center [455, 265] width 0 height 11
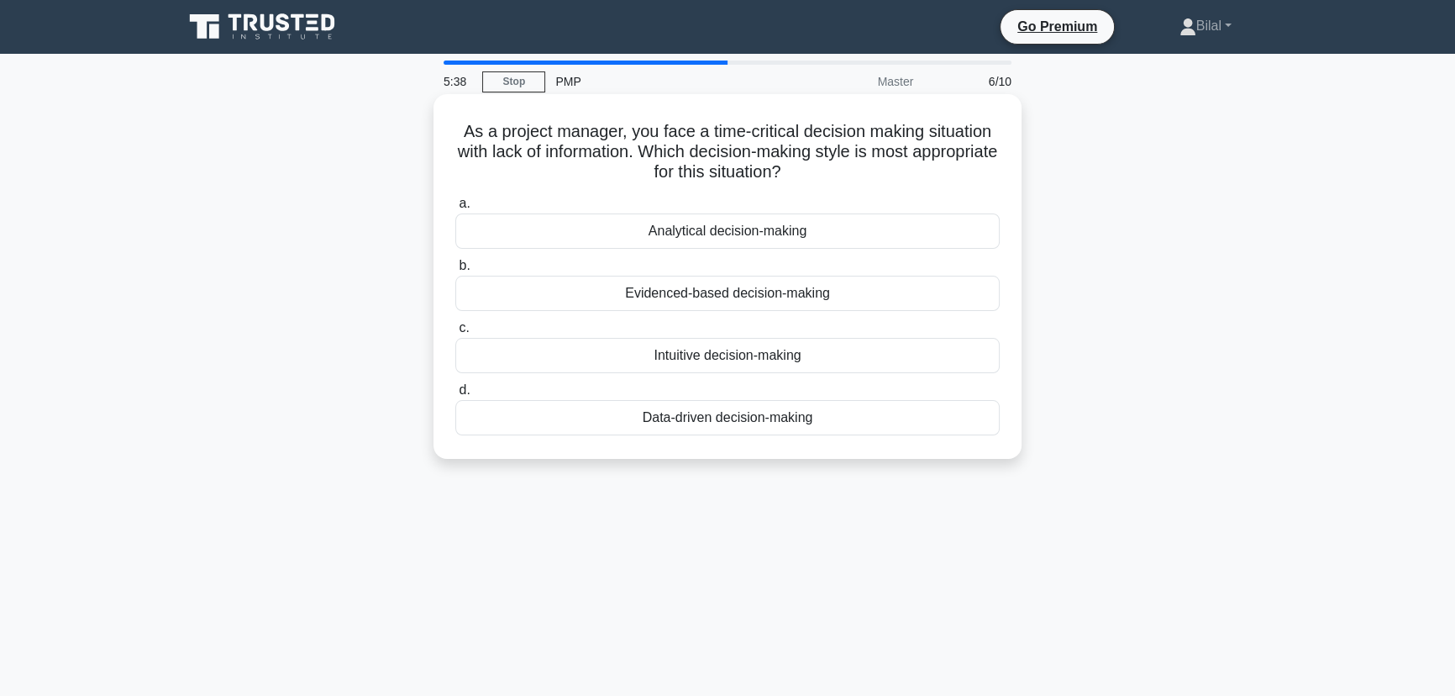
click at [773, 361] on div "Intuitive decision-making" at bounding box center [727, 355] width 544 height 35
click at [455, 334] on input "c. Intuitive decision-making" at bounding box center [455, 328] width 0 height 11
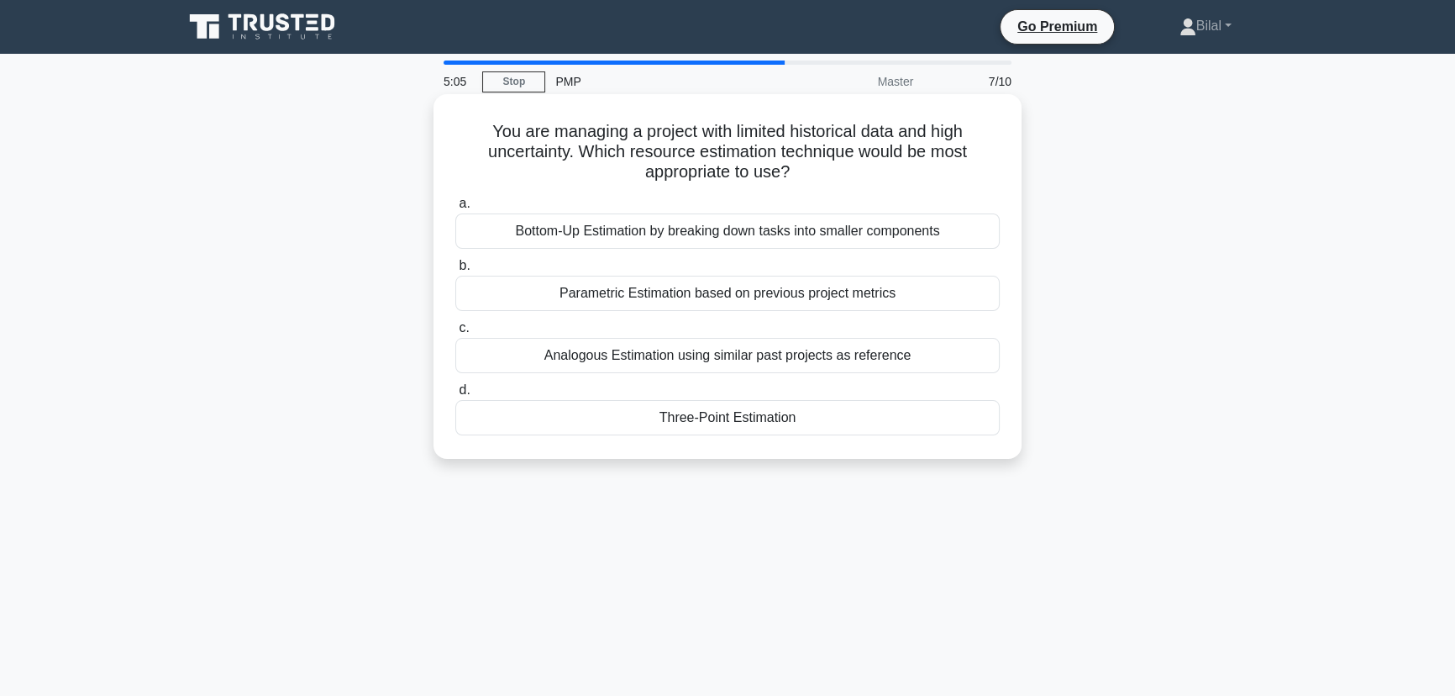
click at [932, 235] on div "Bottom-Up Estimation by breaking down tasks into smaller components" at bounding box center [727, 230] width 544 height 35
click at [455, 209] on input "a. Bottom-Up Estimation by breaking down tasks into smaller components" at bounding box center [455, 203] width 0 height 11
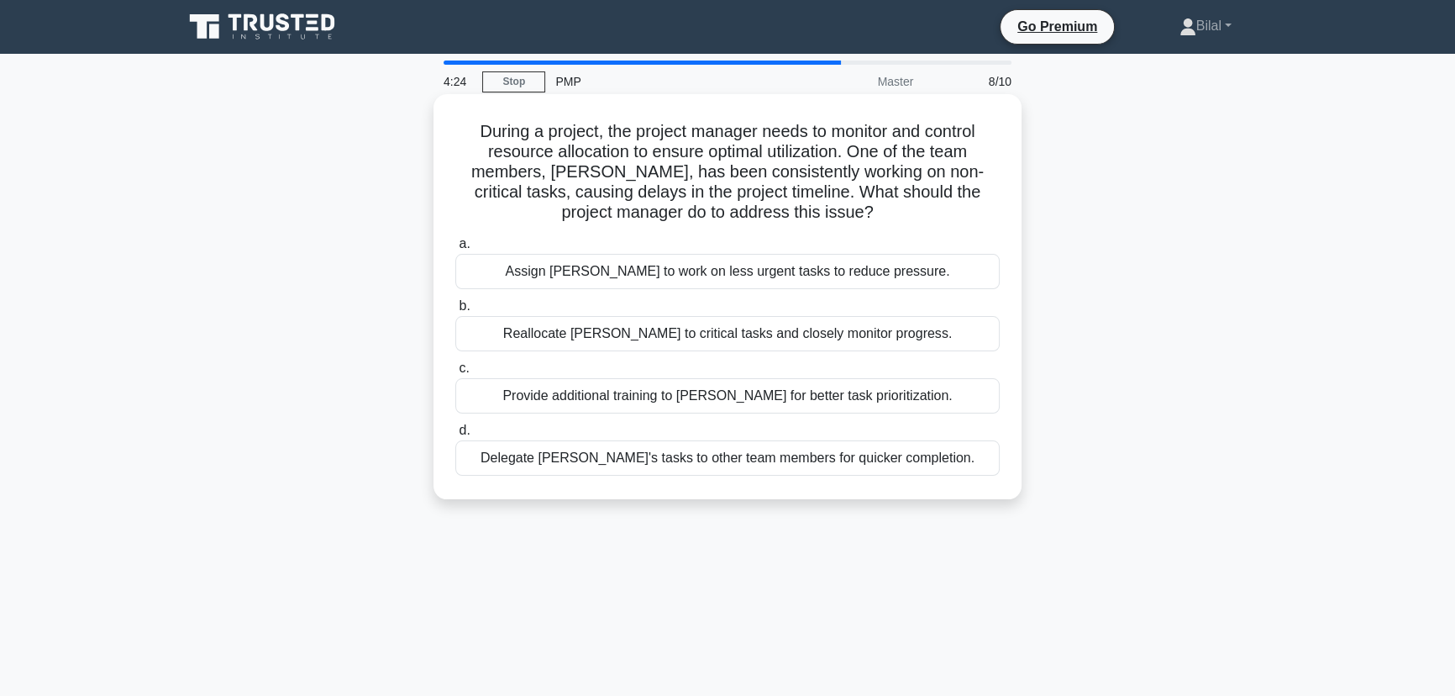
click at [951, 387] on div "Provide additional training to John for better task prioritization." at bounding box center [727, 395] width 544 height 35
click at [455, 374] on input "c. Provide additional training to John for better task prioritization." at bounding box center [455, 368] width 0 height 11
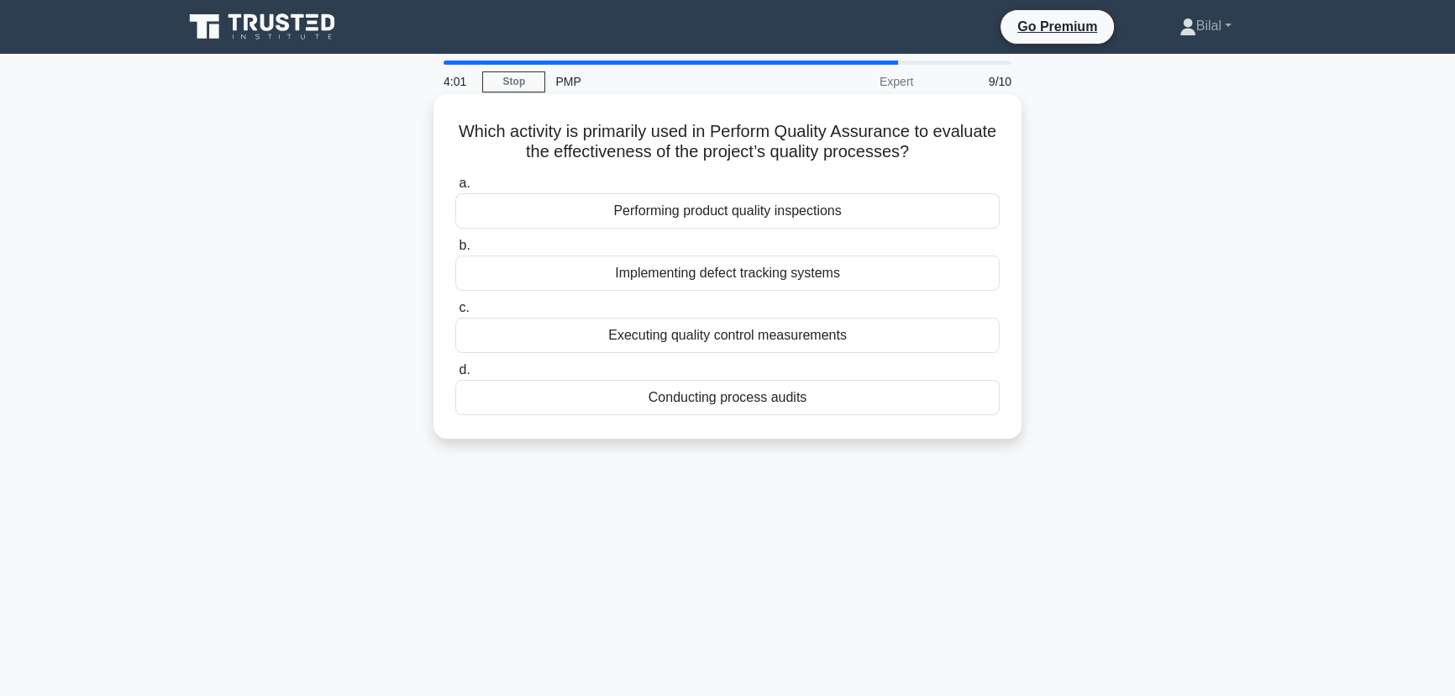
click at [930, 410] on div "Conducting process audits" at bounding box center [727, 397] width 544 height 35
click at [455, 376] on input "d. Conducting process audits" at bounding box center [455, 370] width 0 height 11
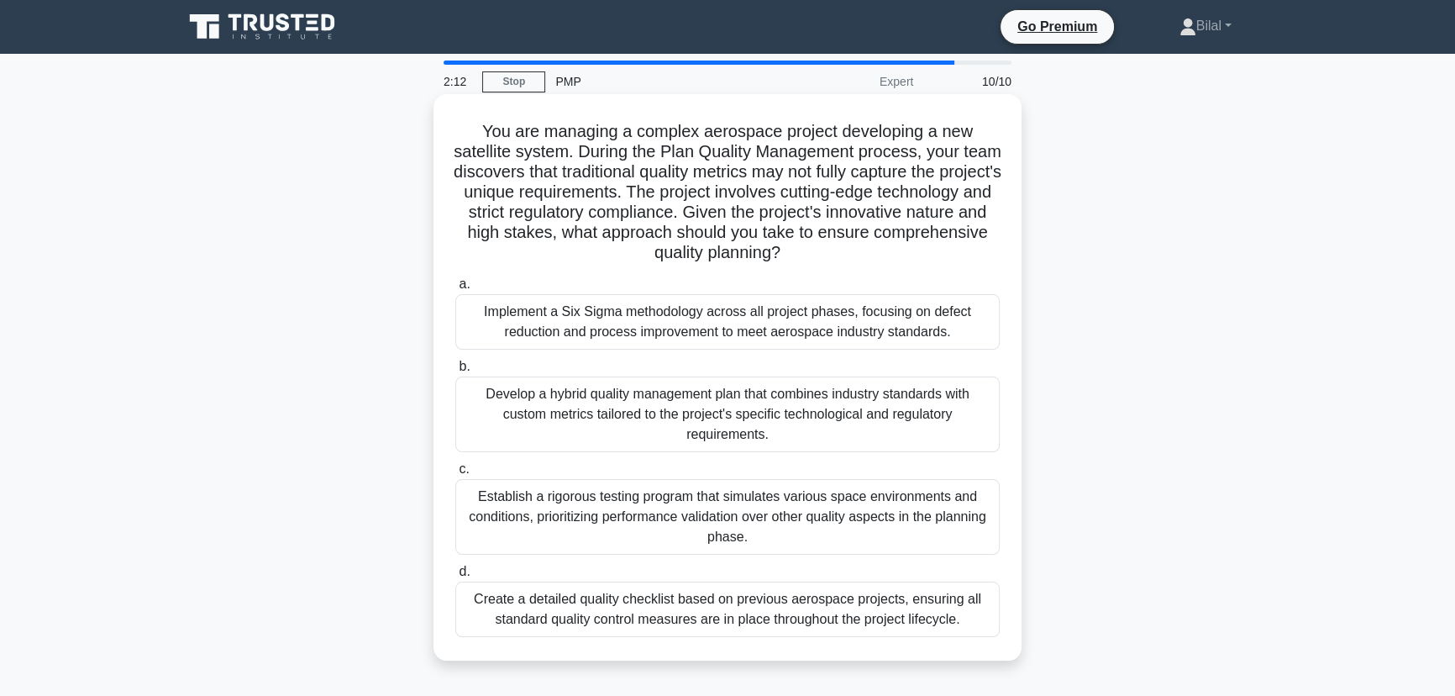
click at [571, 428] on div "Develop a hybrid quality management plan that combines industry standards with …" at bounding box center [727, 414] width 544 height 76
click at [455, 372] on input "b. Develop a hybrid quality management plan that combines industry standards wi…" at bounding box center [455, 366] width 0 height 11
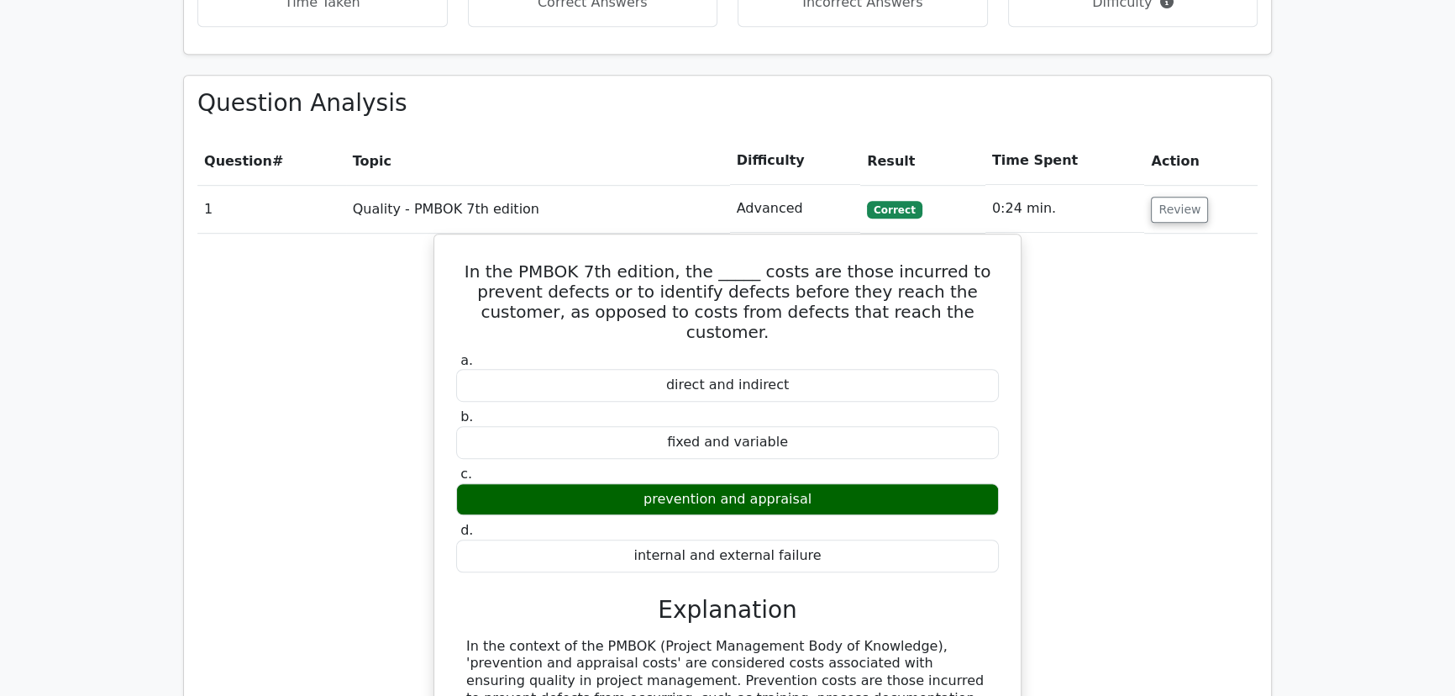
scroll to position [1145, 0]
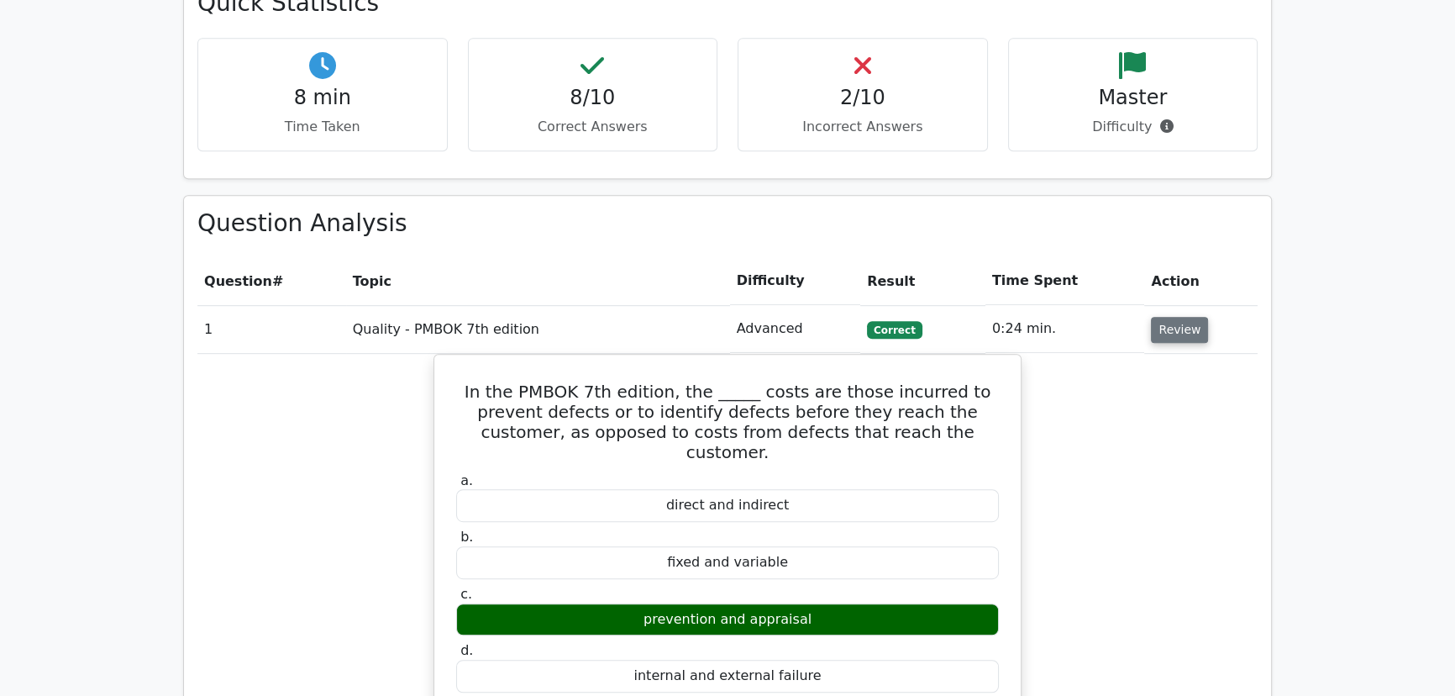
click at [1185, 317] on button "Review" at bounding box center [1179, 330] width 57 height 26
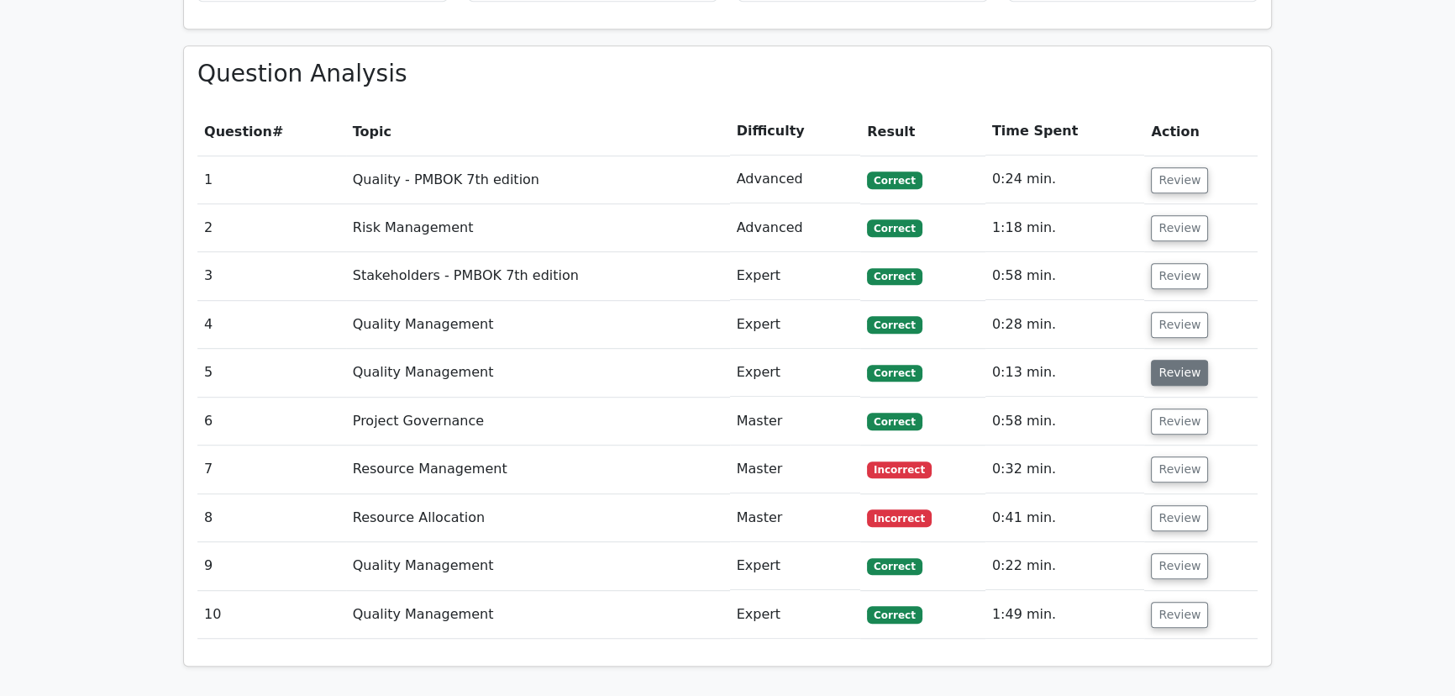
scroll to position [1298, 0]
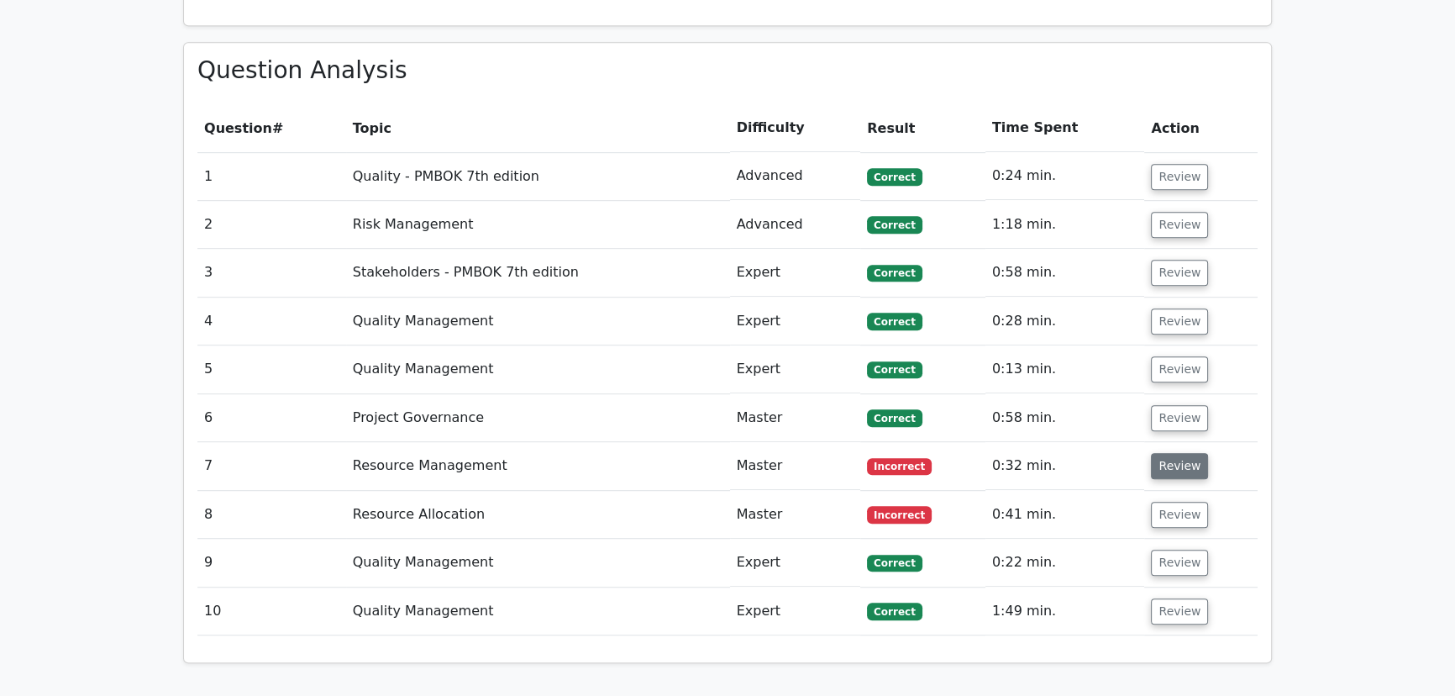
click at [1161, 453] on button "Review" at bounding box center [1179, 466] width 57 height 26
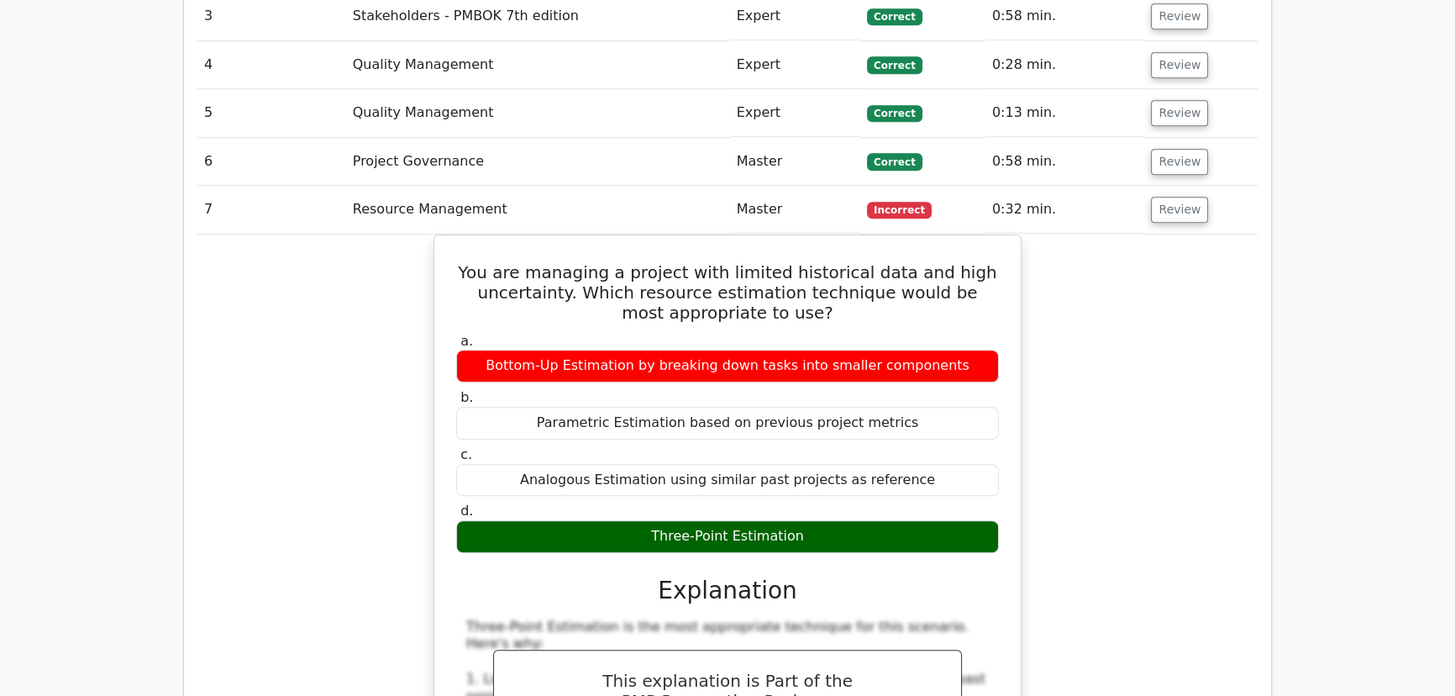
scroll to position [1604, 0]
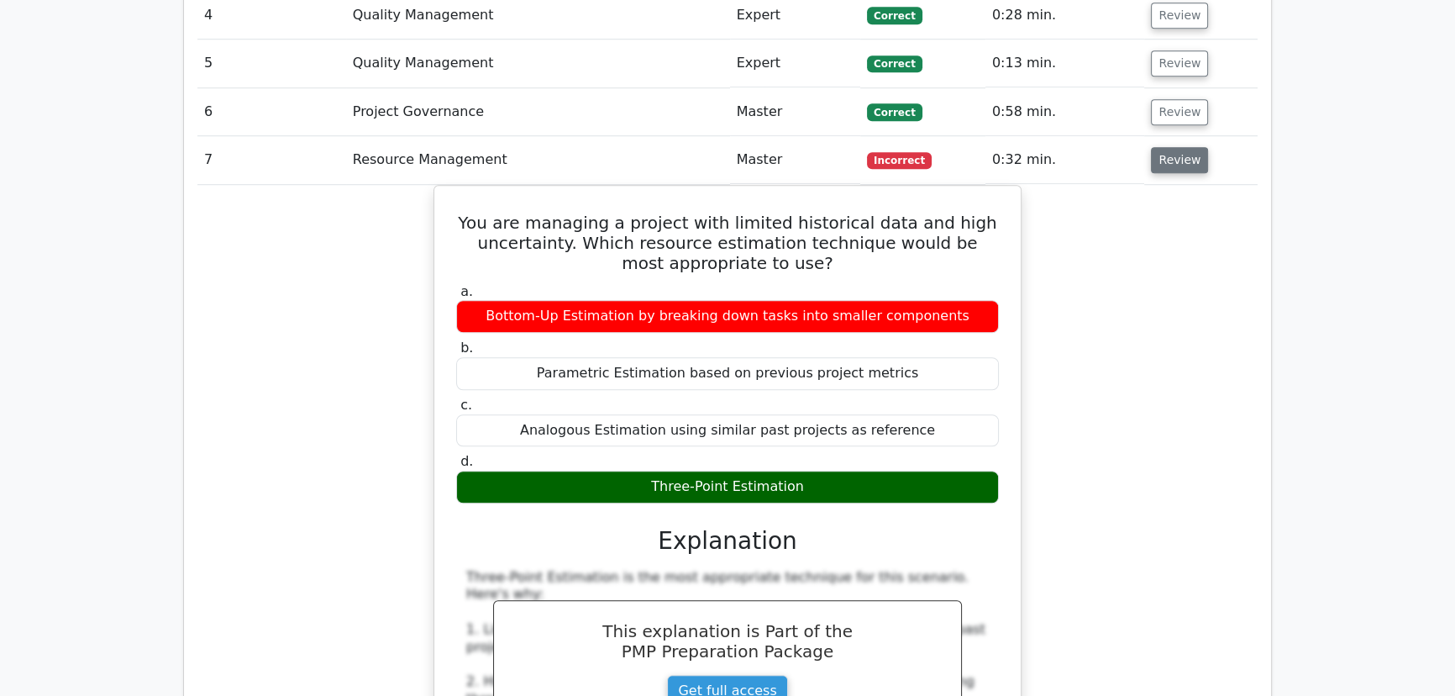
click at [1159, 147] on button "Review" at bounding box center [1179, 160] width 57 height 26
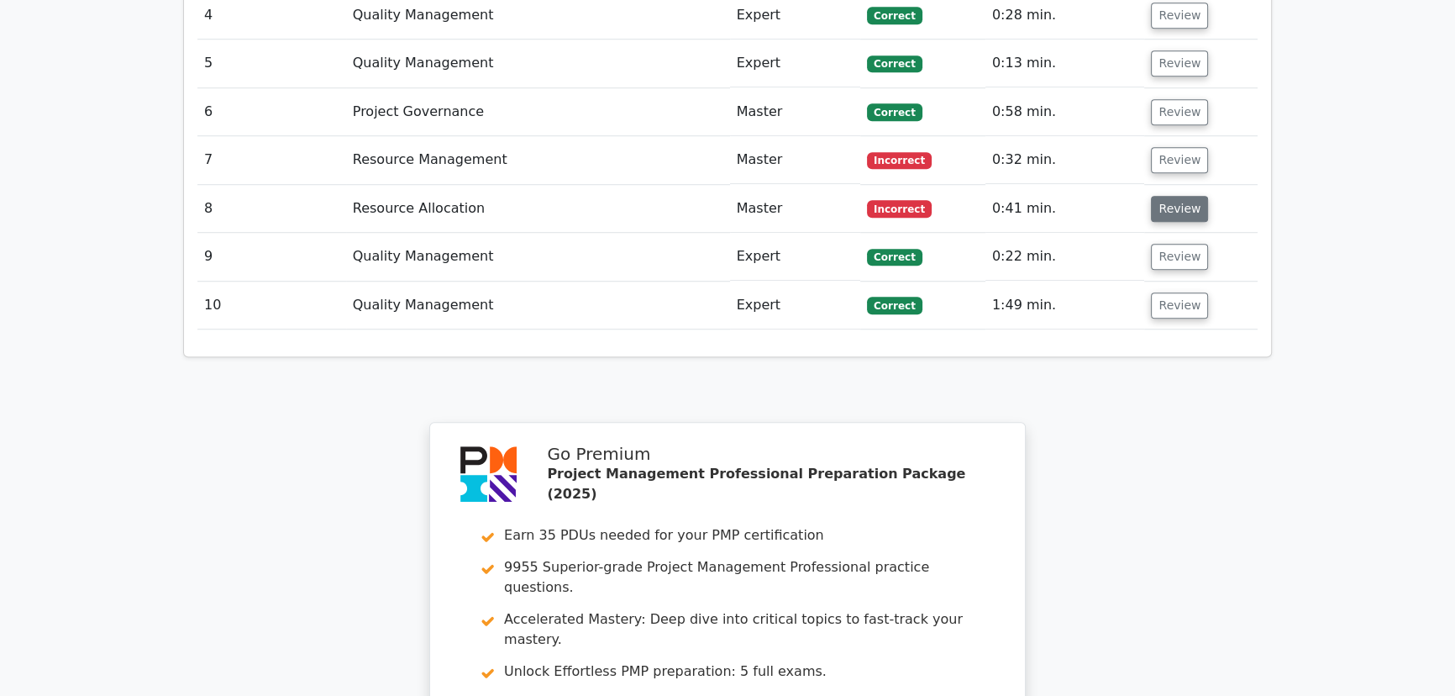
click at [1153, 196] on button "Review" at bounding box center [1179, 209] width 57 height 26
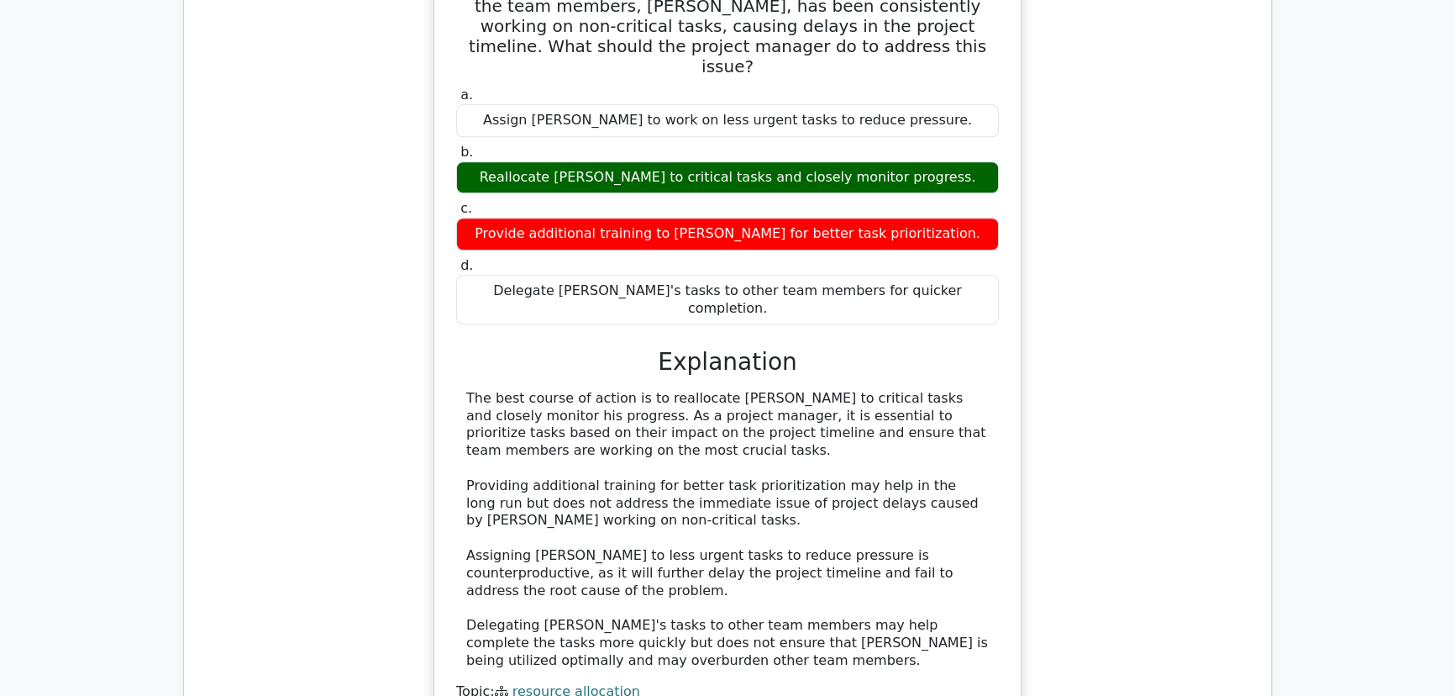
scroll to position [1985, 0]
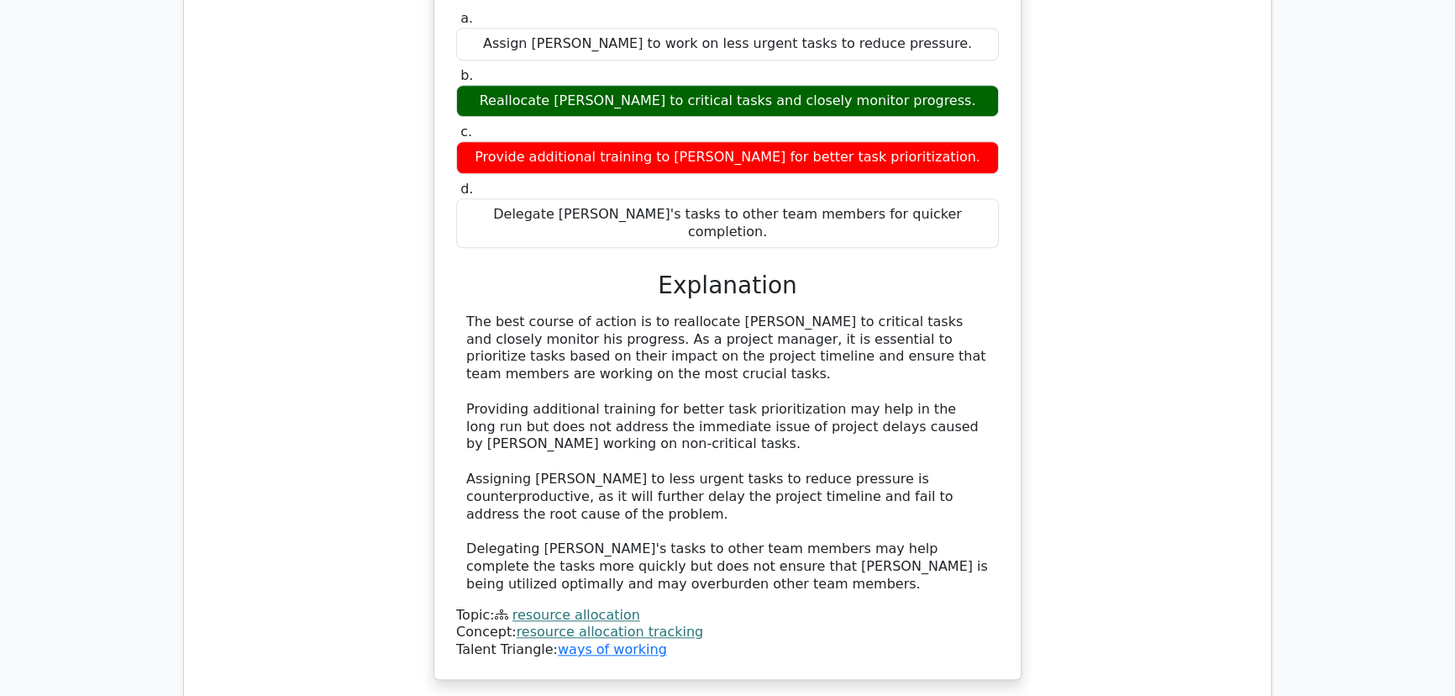
click at [1101, 201] on div "During a project, the project manager needs to monitor and control resource all…" at bounding box center [727, 275] width 1060 height 849
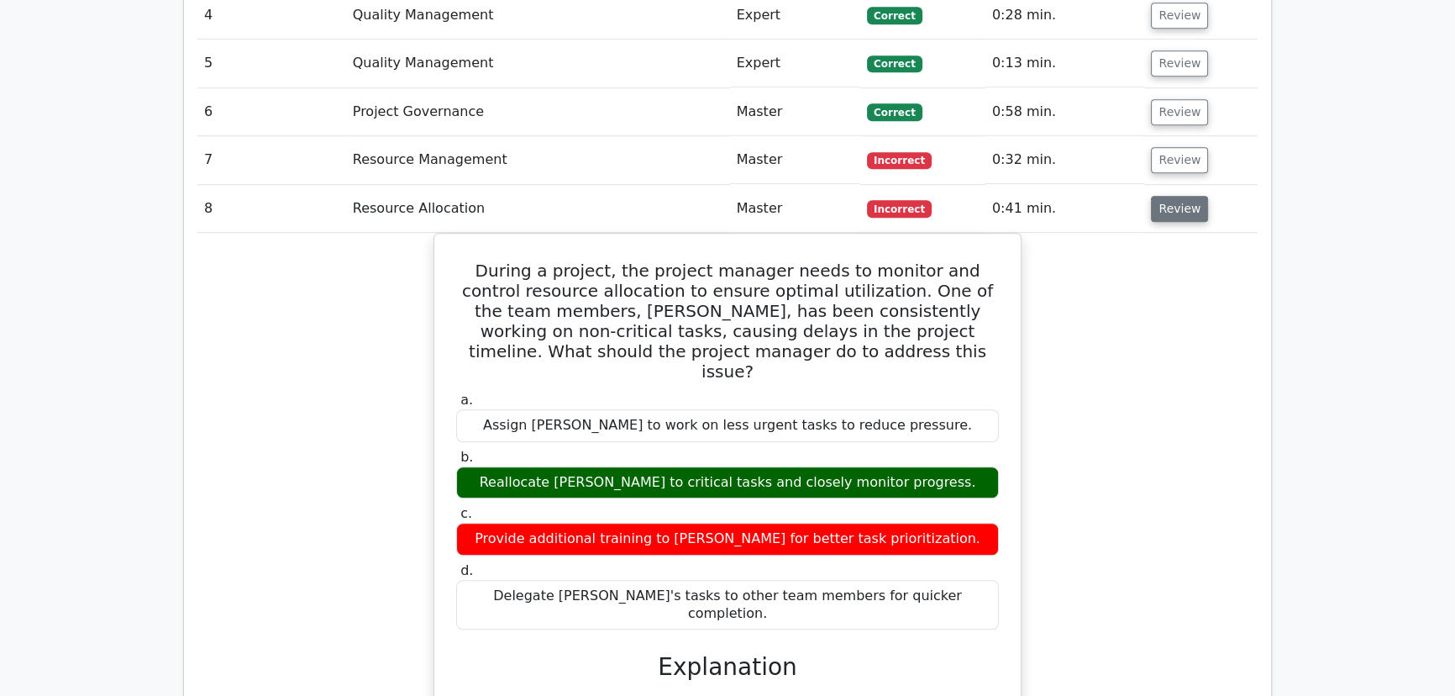
click at [1154, 196] on button "Review" at bounding box center [1179, 209] width 57 height 26
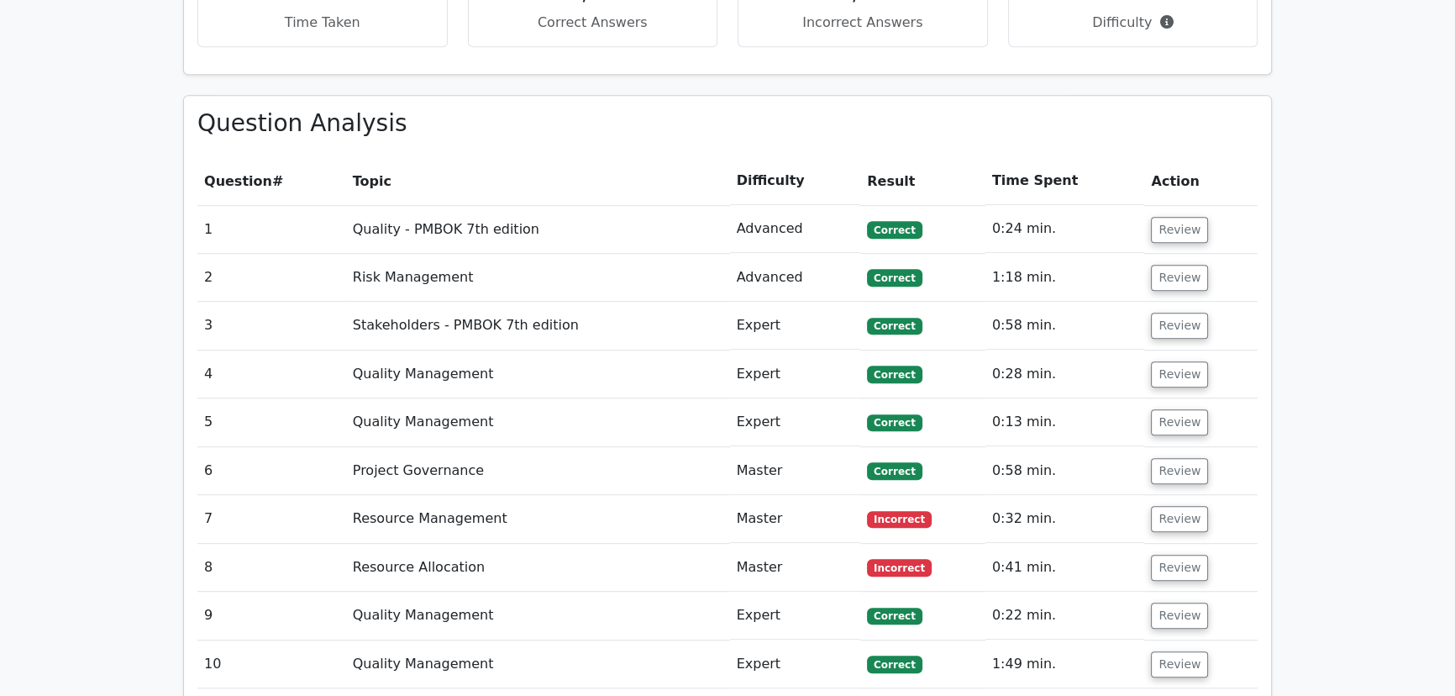
scroll to position [1222, 0]
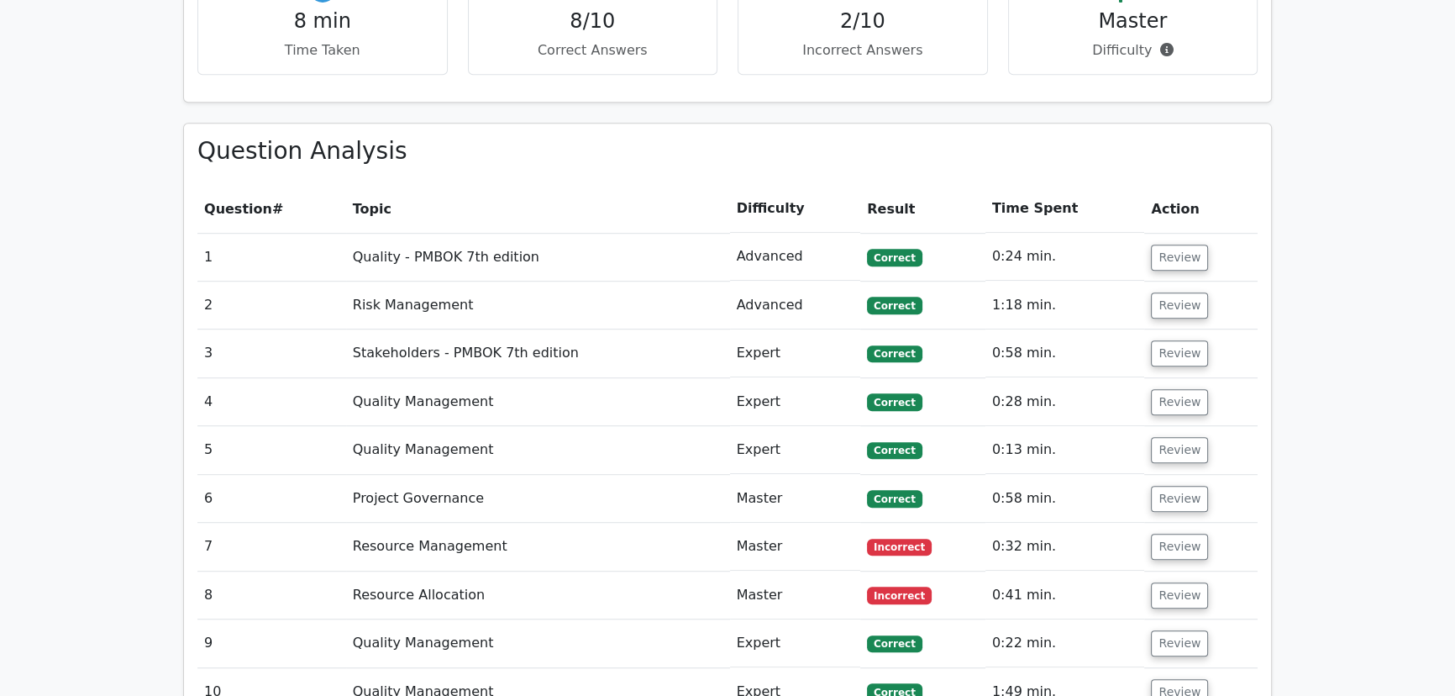
click at [1327, 425] on main "Go Premium Project Management Professional Preparation Package (2025) Earn 35 P…" at bounding box center [727, 105] width 1455 height 2547
click at [1328, 344] on main "Go Premium Project Management Professional Preparation Package (2025) Earn 35 P…" at bounding box center [727, 105] width 1455 height 2547
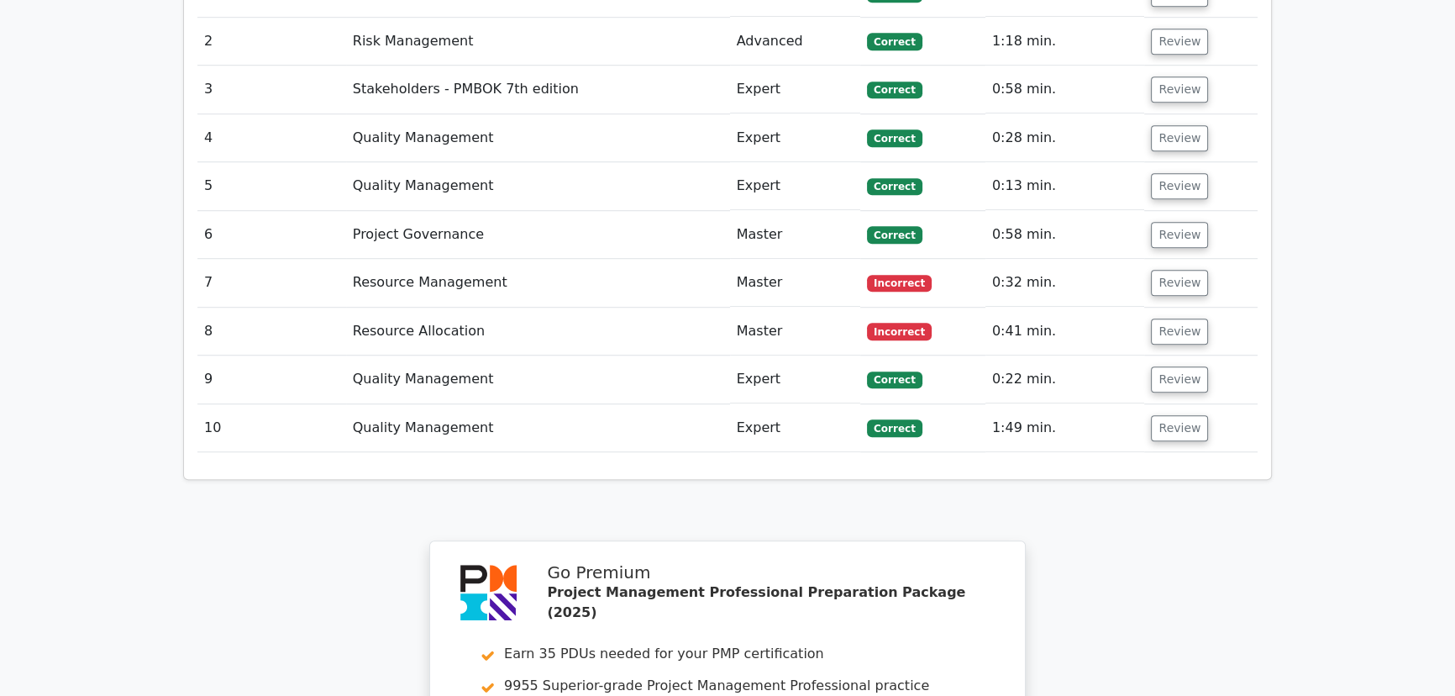
scroll to position [1756, 0]
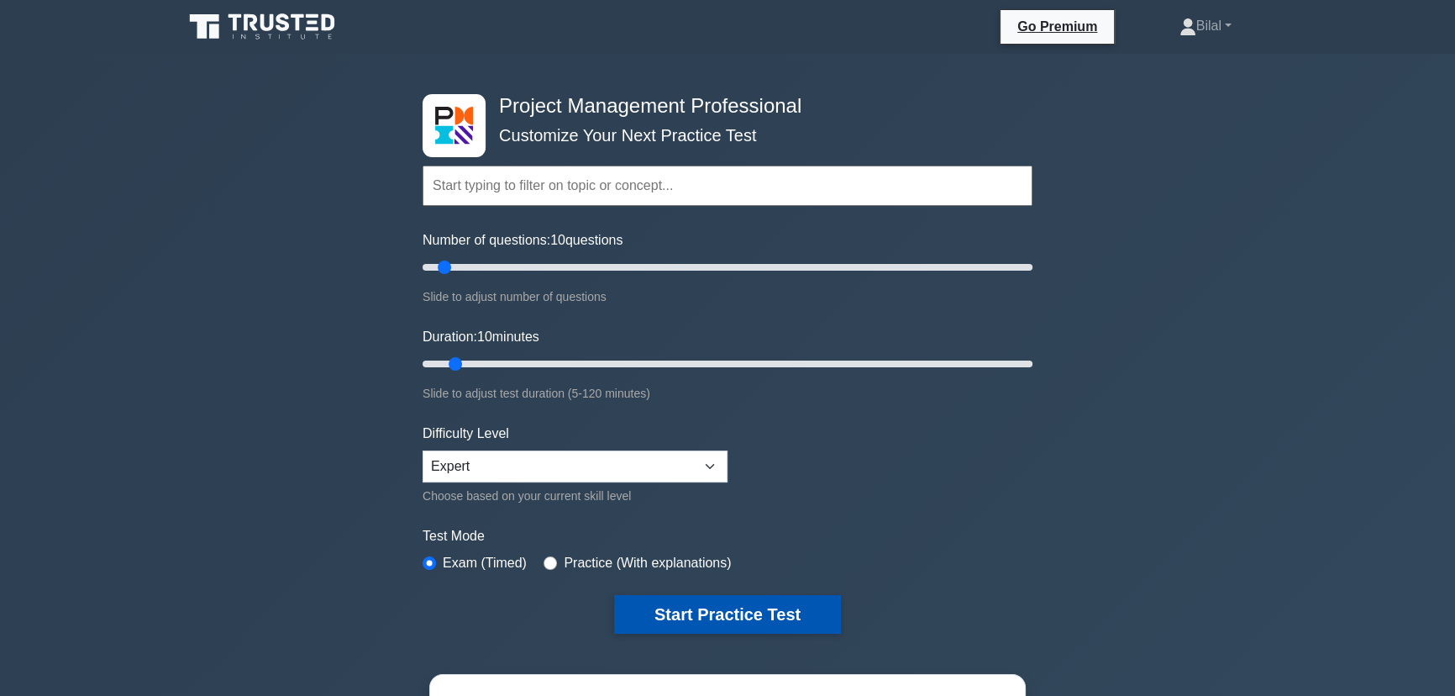
click at [717, 604] on button "Start Practice Test" at bounding box center [727, 614] width 227 height 39
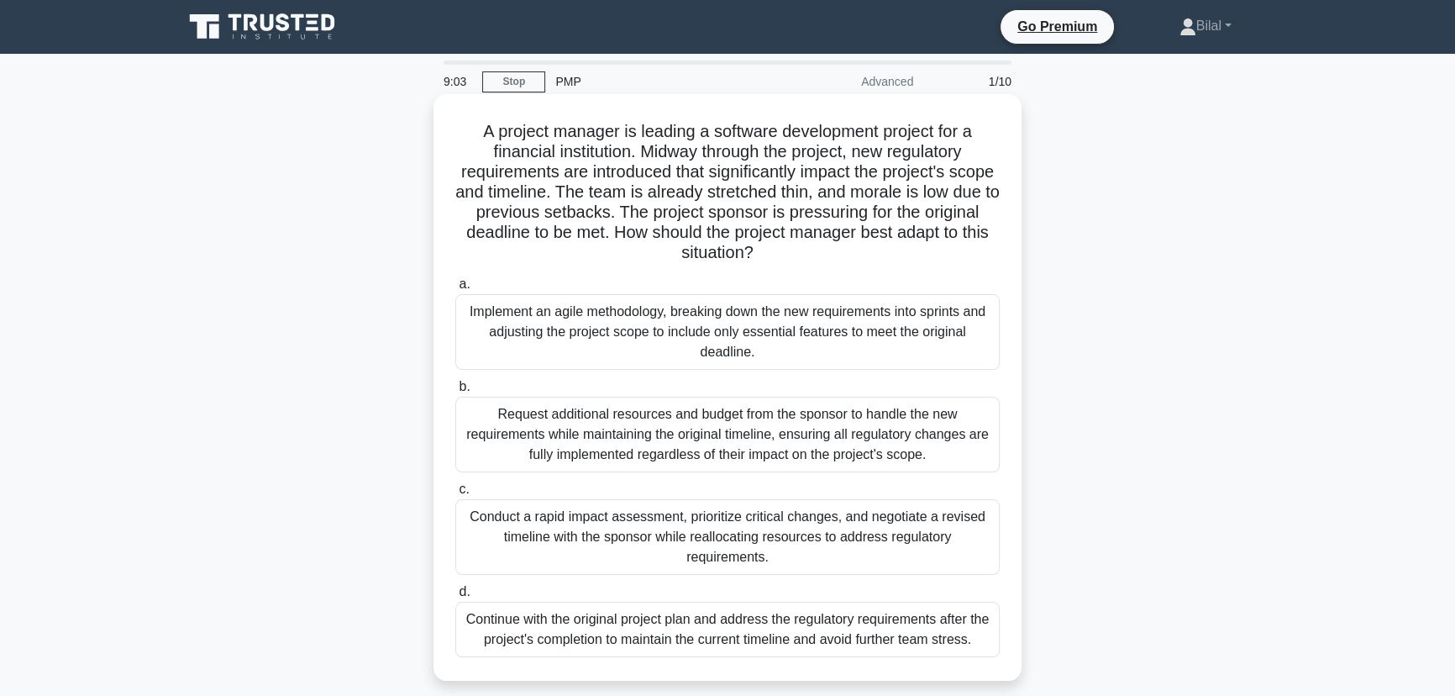
click at [876, 352] on div "Implement an agile methodology, breaking down the new requirements into sprints…" at bounding box center [727, 332] width 544 height 76
click at [455, 290] on input "a. Implement an agile methodology, breaking down the new requirements into spri…" at bounding box center [455, 284] width 0 height 11
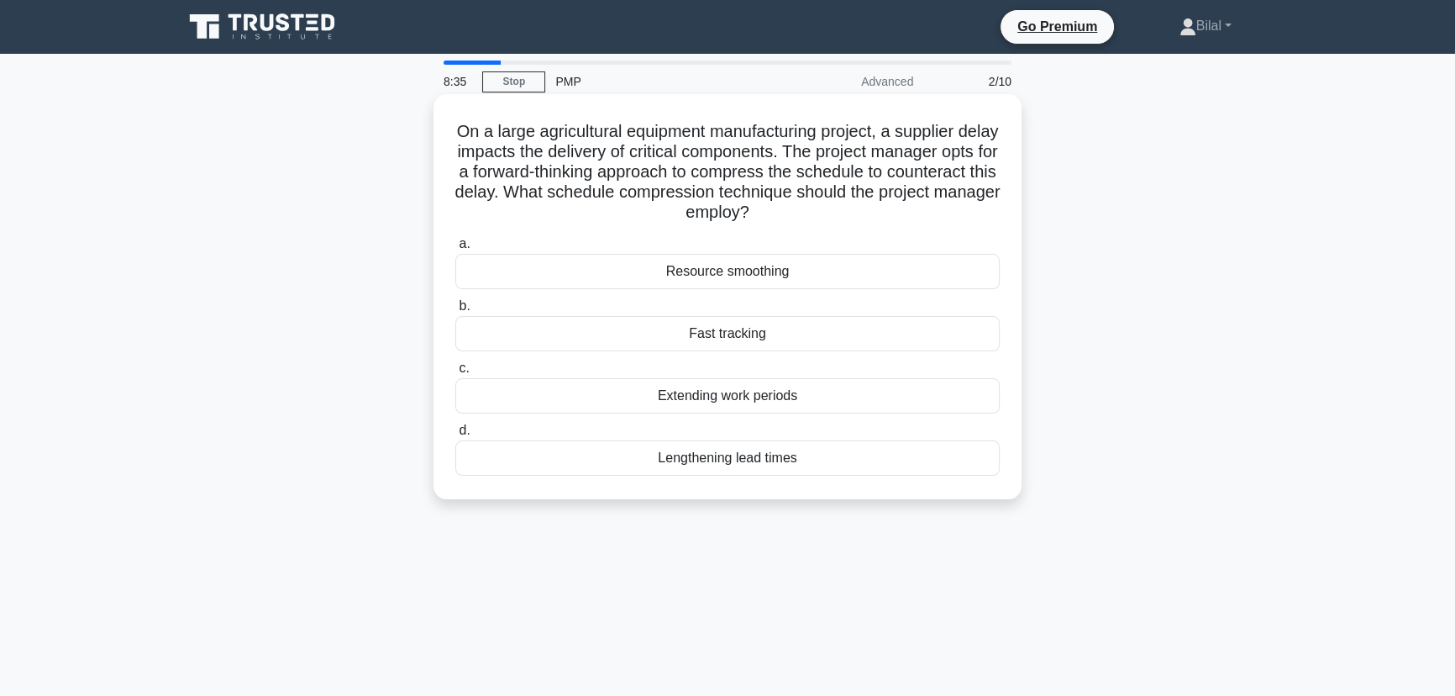
click at [713, 330] on div "Fast tracking" at bounding box center [727, 333] width 544 height 35
click at [455, 312] on input "b. Fast tracking" at bounding box center [455, 306] width 0 height 11
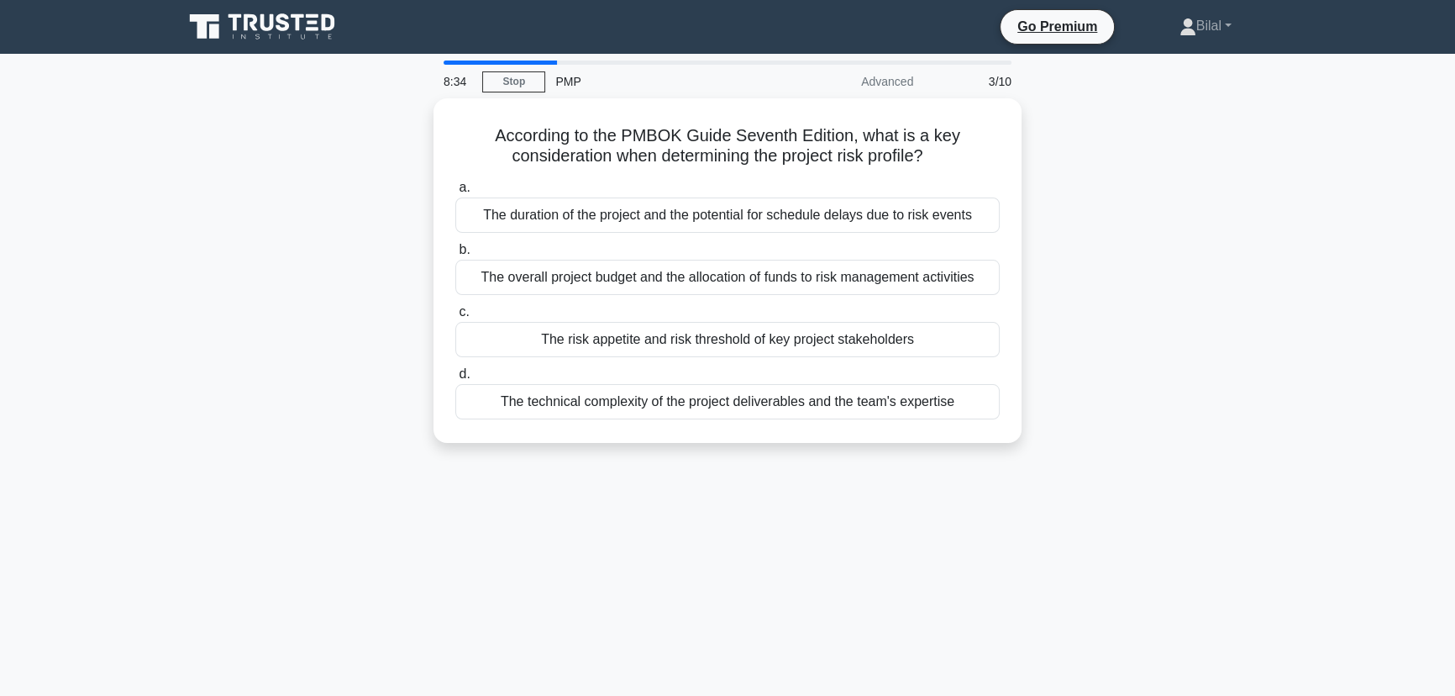
click at [1135, 308] on div "According to the PMBOK Guide Seventh Edition, what is a key consideration when …" at bounding box center [727, 280] width 1109 height 365
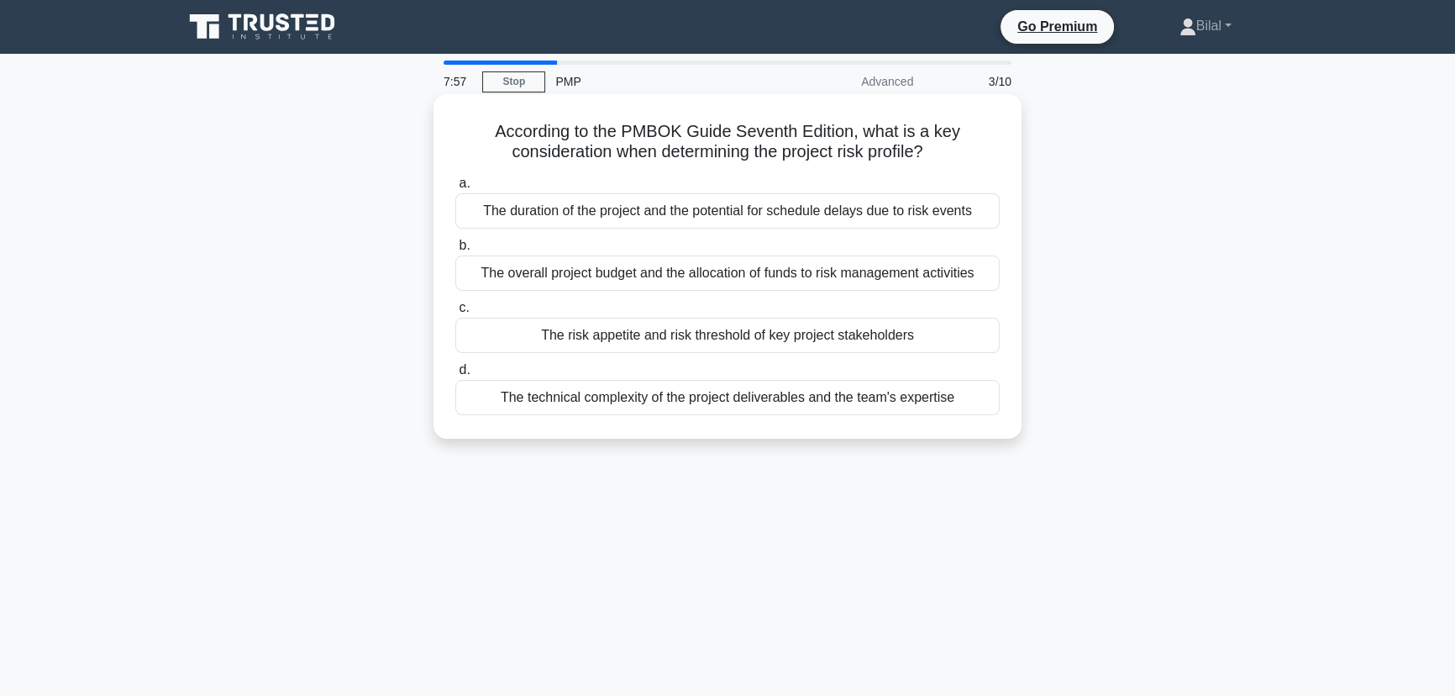
click at [899, 341] on div "The risk appetite and risk threshold of key project stakeholders" at bounding box center [727, 335] width 544 height 35
click at [455, 313] on input "c. The risk appetite and risk threshold of key project stakeholders" at bounding box center [455, 307] width 0 height 11
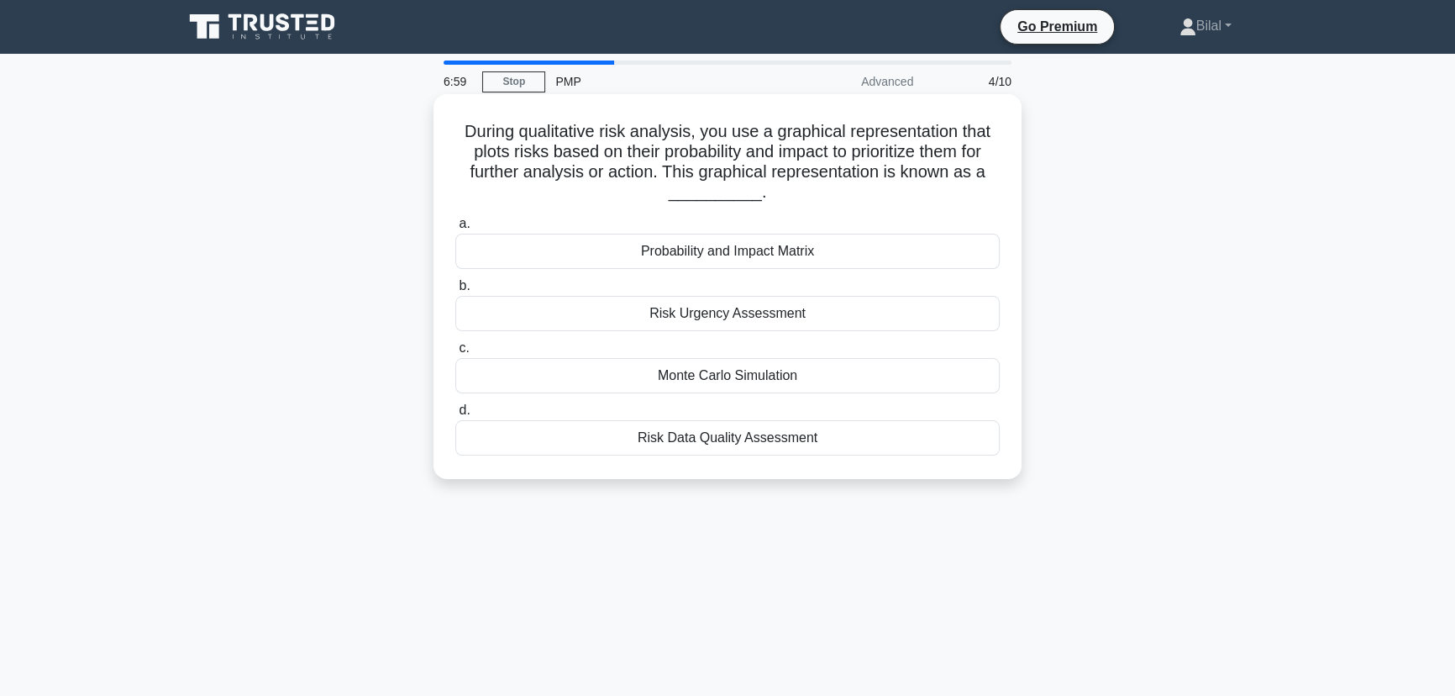
click at [839, 250] on div "Probability and Impact Matrix" at bounding box center [727, 251] width 544 height 35
click at [455, 229] on input "a. Probability and Impact Matrix" at bounding box center [455, 223] width 0 height 11
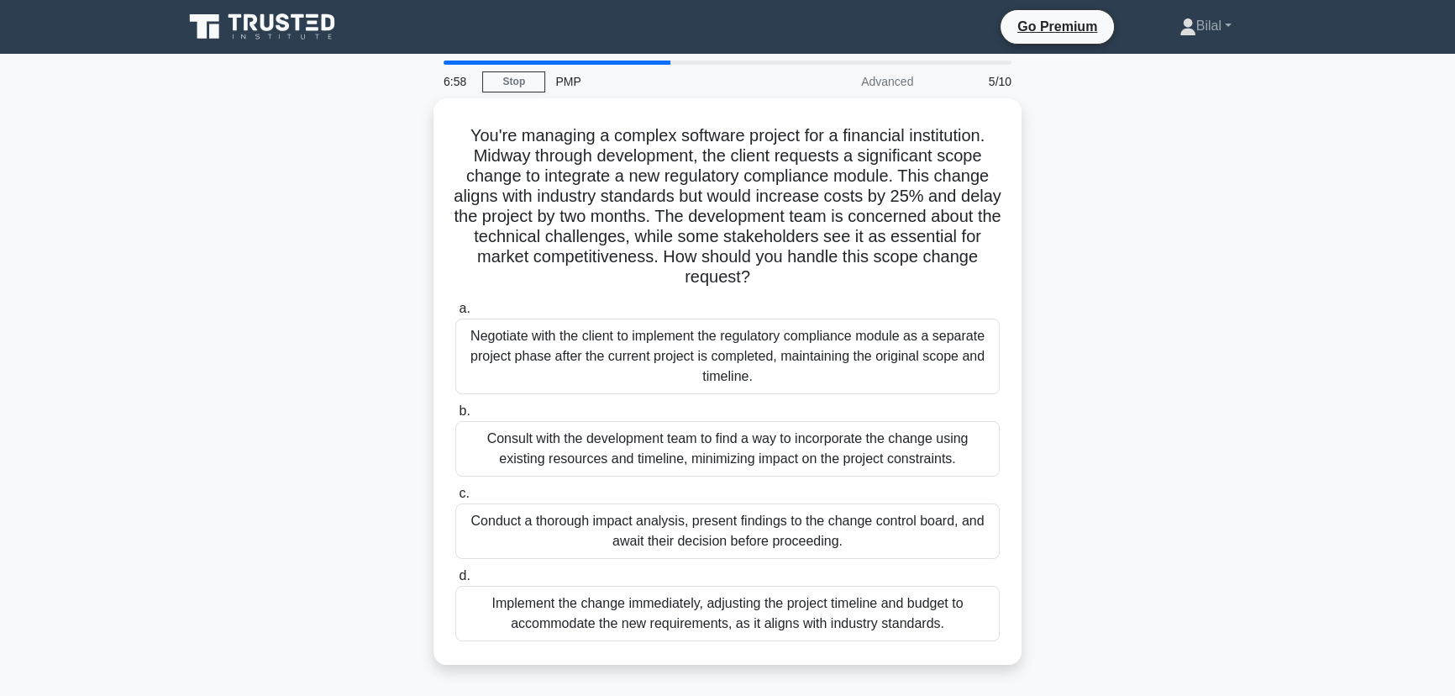
click at [1075, 247] on div "You're managing a complex software project for a financial institution. Midway …" at bounding box center [727, 391] width 1109 height 586
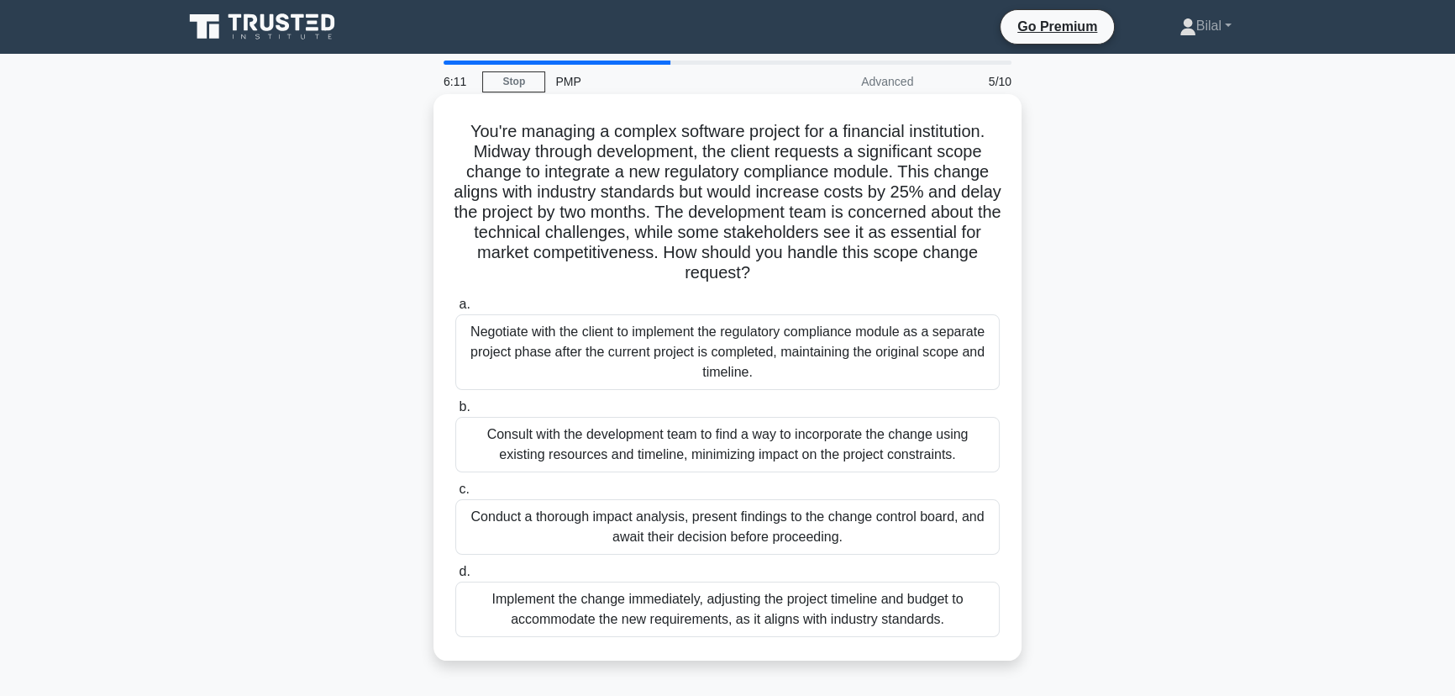
click at [907, 635] on div "Implement the change immediately, adjusting the project timeline and budget to …" at bounding box center [727, 608] width 544 height 55
click at [455, 577] on input "d. Implement the change immediately, adjusting the project timeline and budget …" at bounding box center [455, 571] width 0 height 11
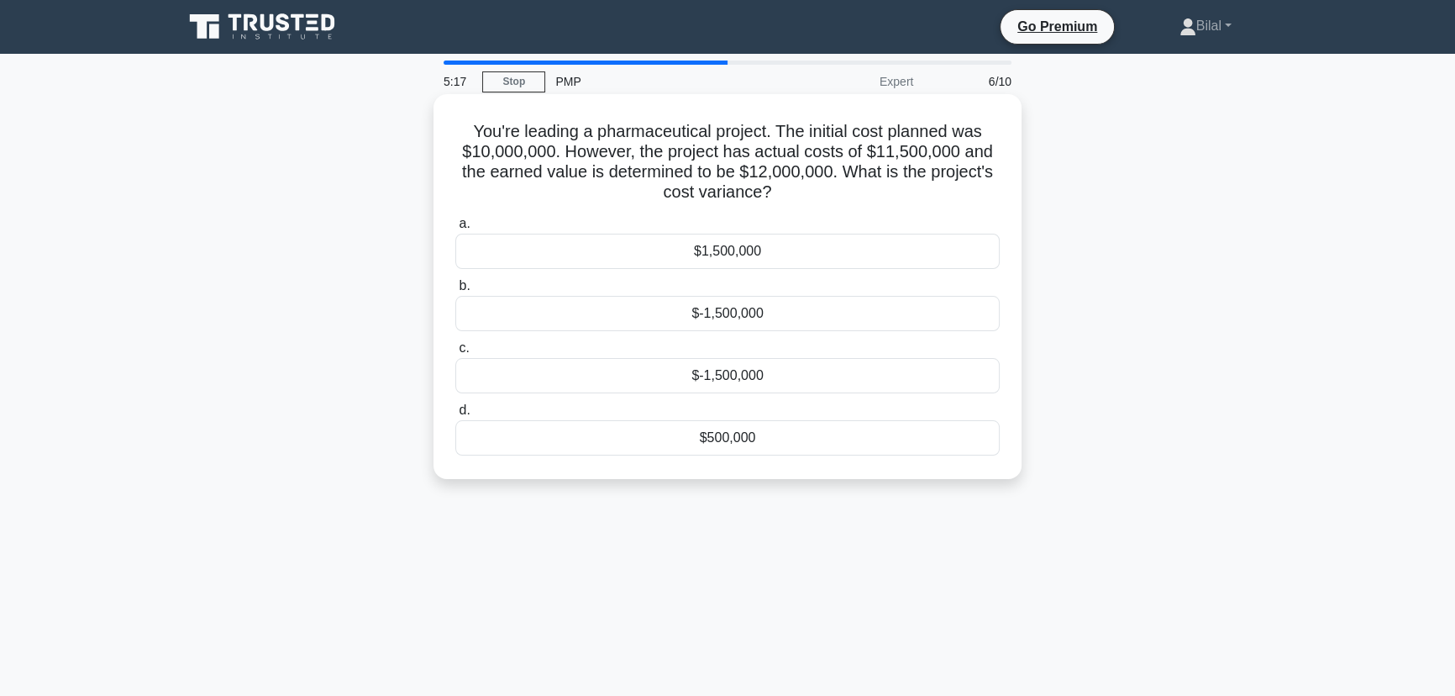
click at [836, 310] on div "$-1,500,000" at bounding box center [727, 313] width 544 height 35
click at [455, 292] on input "b. $-1,500,000" at bounding box center [455, 286] width 0 height 11
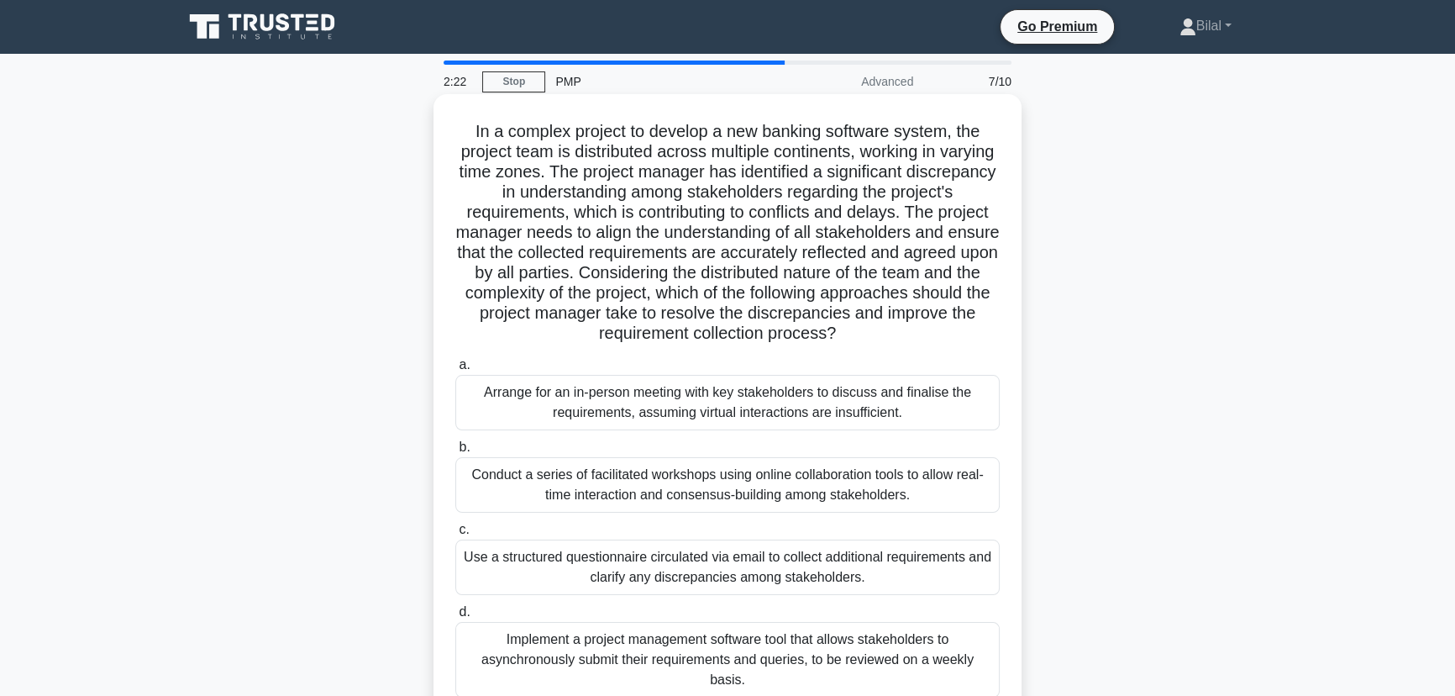
click at [943, 481] on div "Conduct a series of facilitated workshops using online collaboration tools to a…" at bounding box center [727, 484] width 544 height 55
click at [455, 453] on input "b. Conduct a series of facilitated workshops using online collaboration tools t…" at bounding box center [455, 447] width 0 height 11
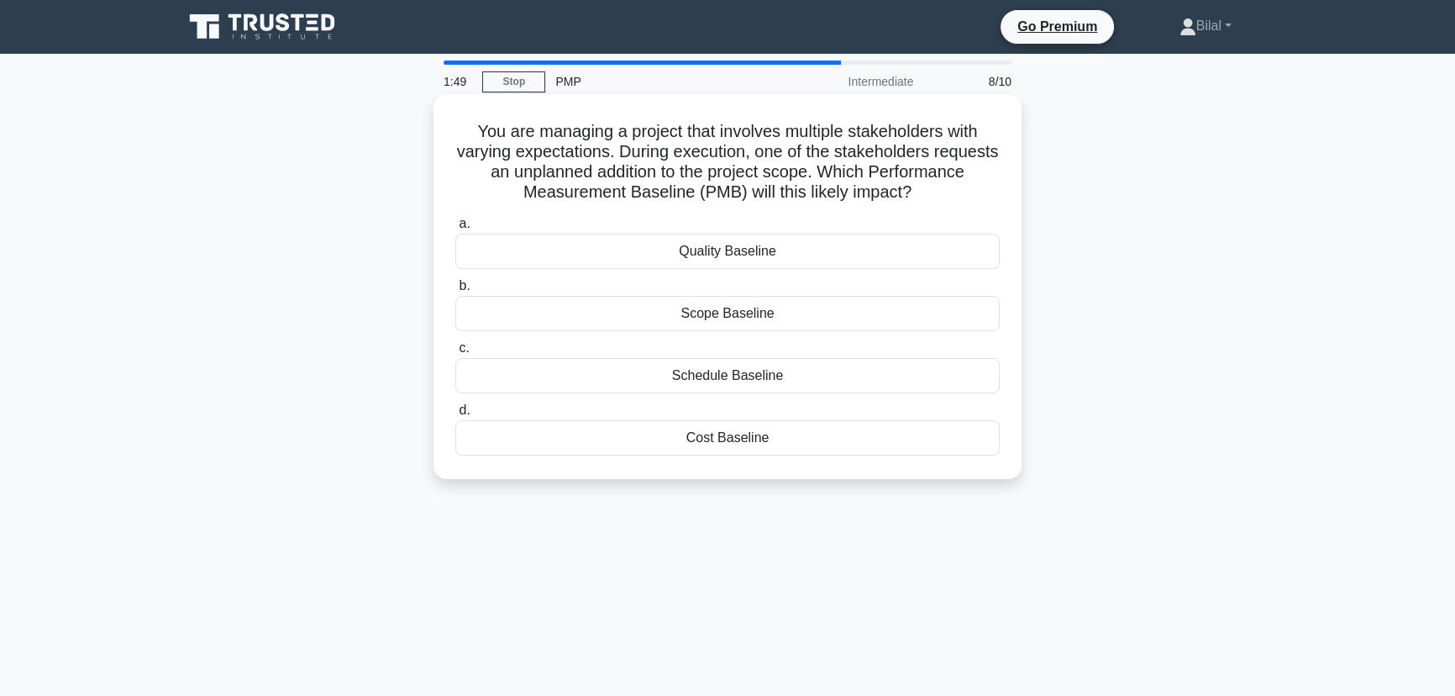
click at [918, 317] on div "Scope Baseline" at bounding box center [727, 313] width 544 height 35
click at [455, 292] on input "b. Scope Baseline" at bounding box center [455, 286] width 0 height 11
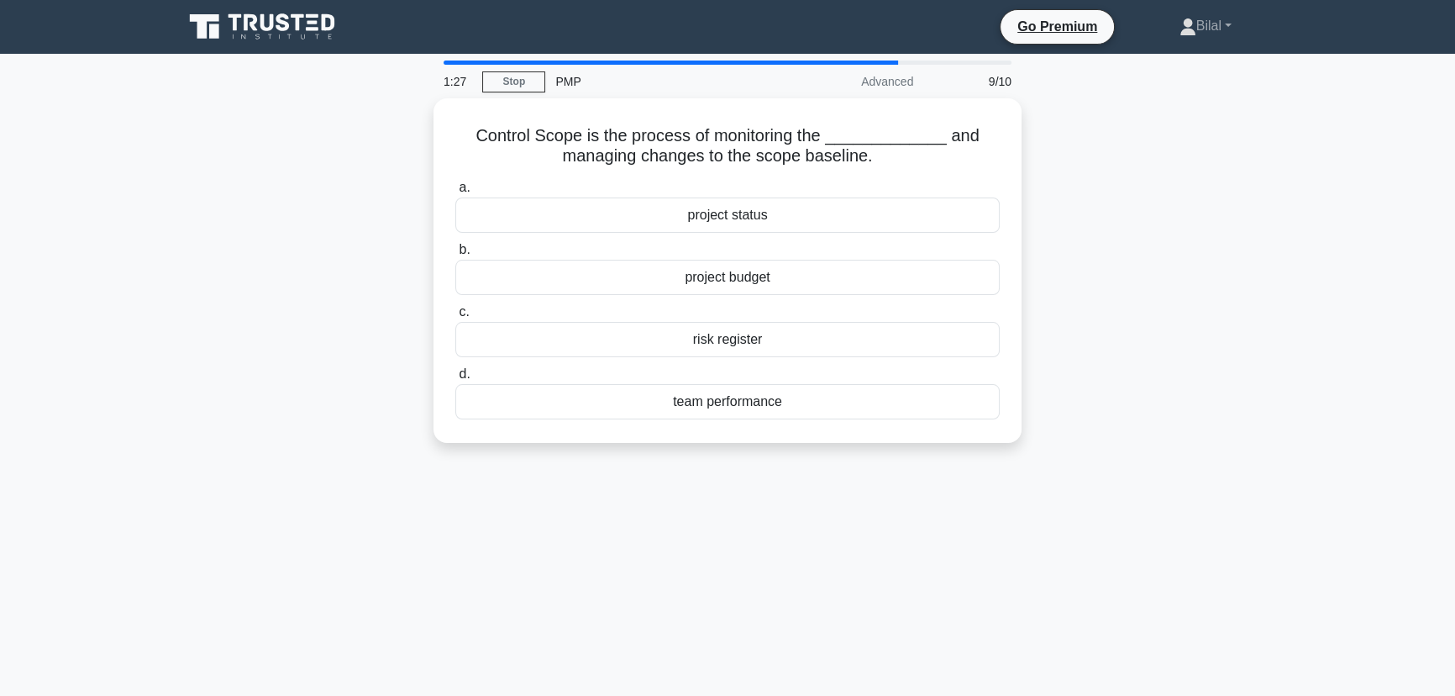
drag, startPoint x: 1133, startPoint y: 320, endPoint x: 1117, endPoint y: 269, distance: 53.7
click at [1117, 269] on div "Control Scope is the process of monitoring the _____________ and managing chang…" at bounding box center [727, 280] width 1109 height 365
click at [805, 216] on div "project status" at bounding box center [727, 210] width 544 height 35
click at [455, 189] on input "a. project status" at bounding box center [455, 183] width 0 height 11
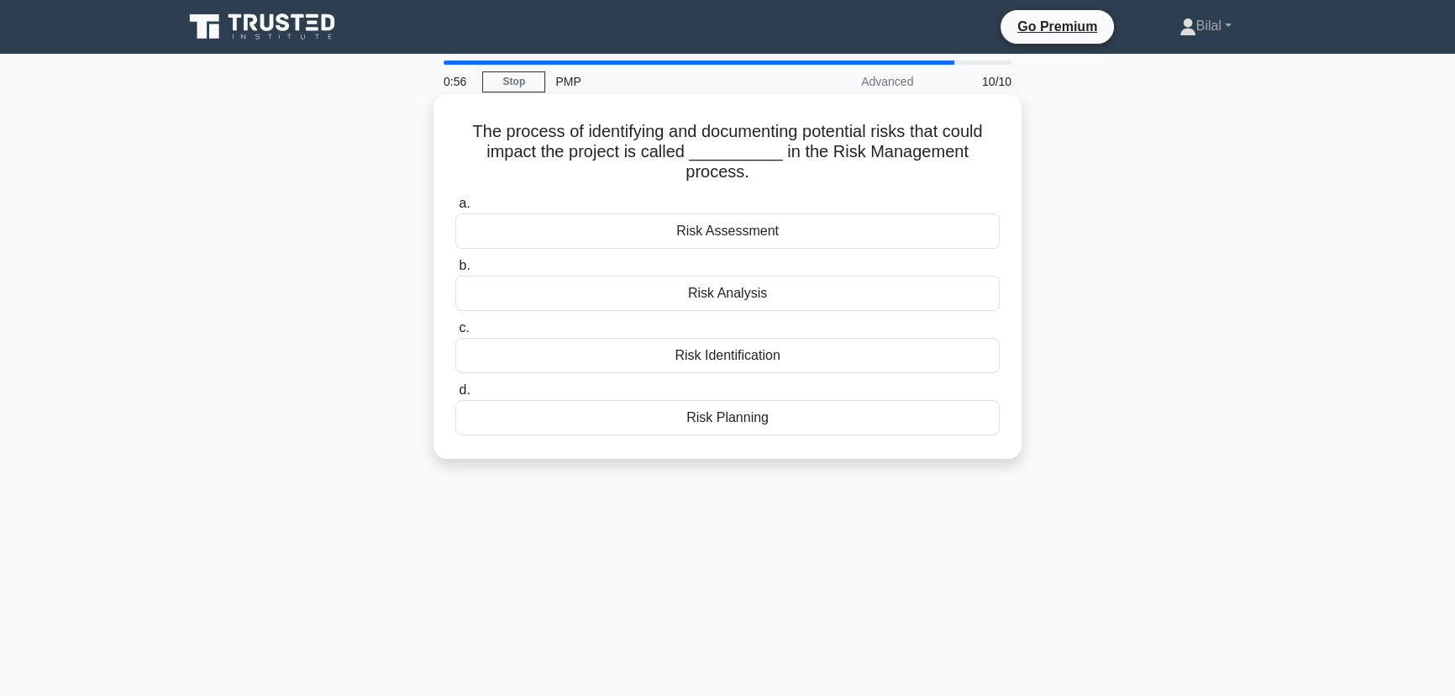
click at [933, 363] on div "Risk Identification" at bounding box center [727, 355] width 544 height 35
click at [455, 334] on input "c. Risk Identification" at bounding box center [455, 328] width 0 height 11
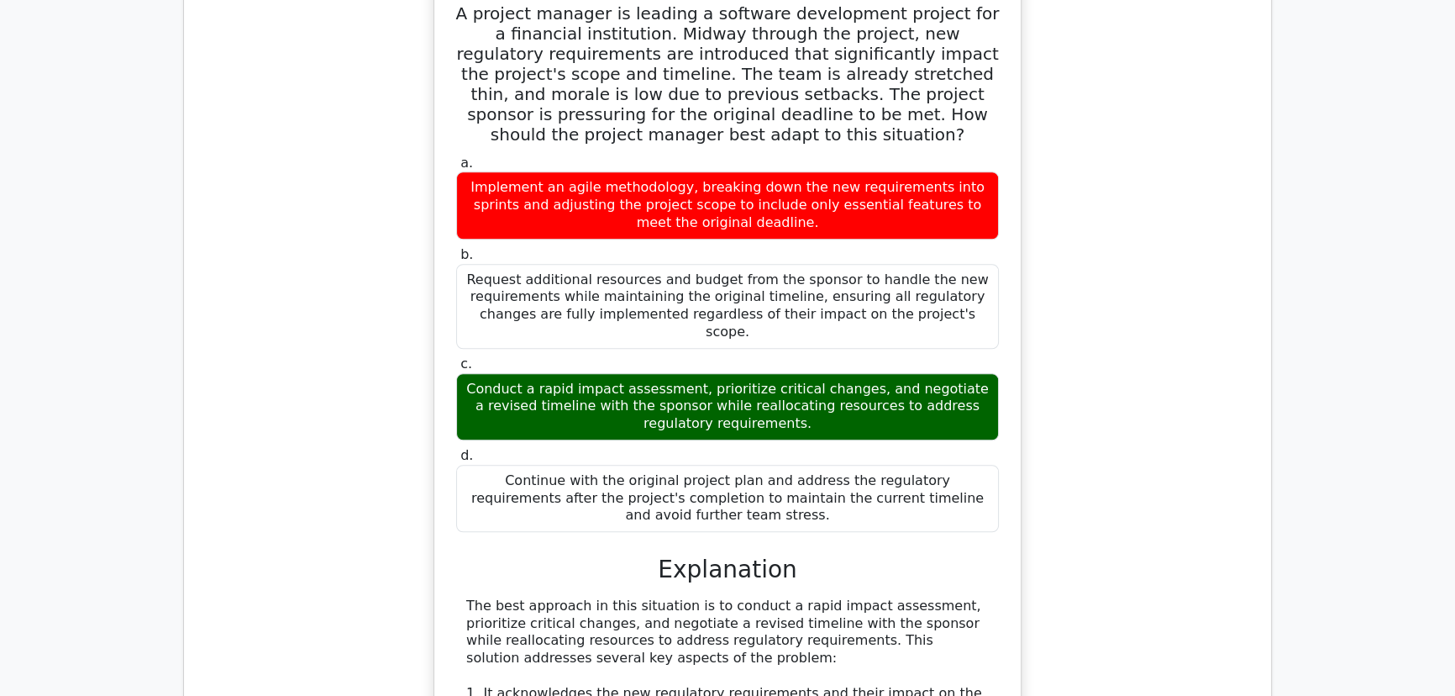
scroll to position [1451, 0]
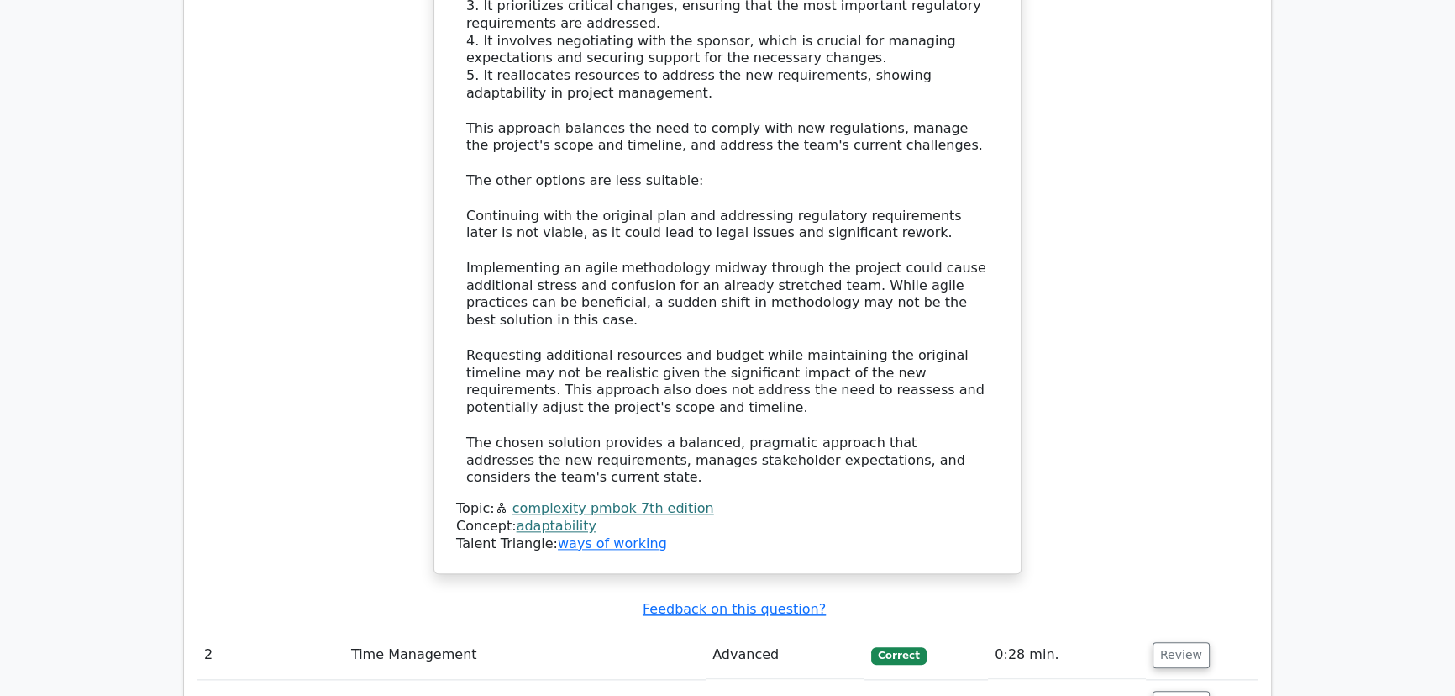
scroll to position [2596, 0]
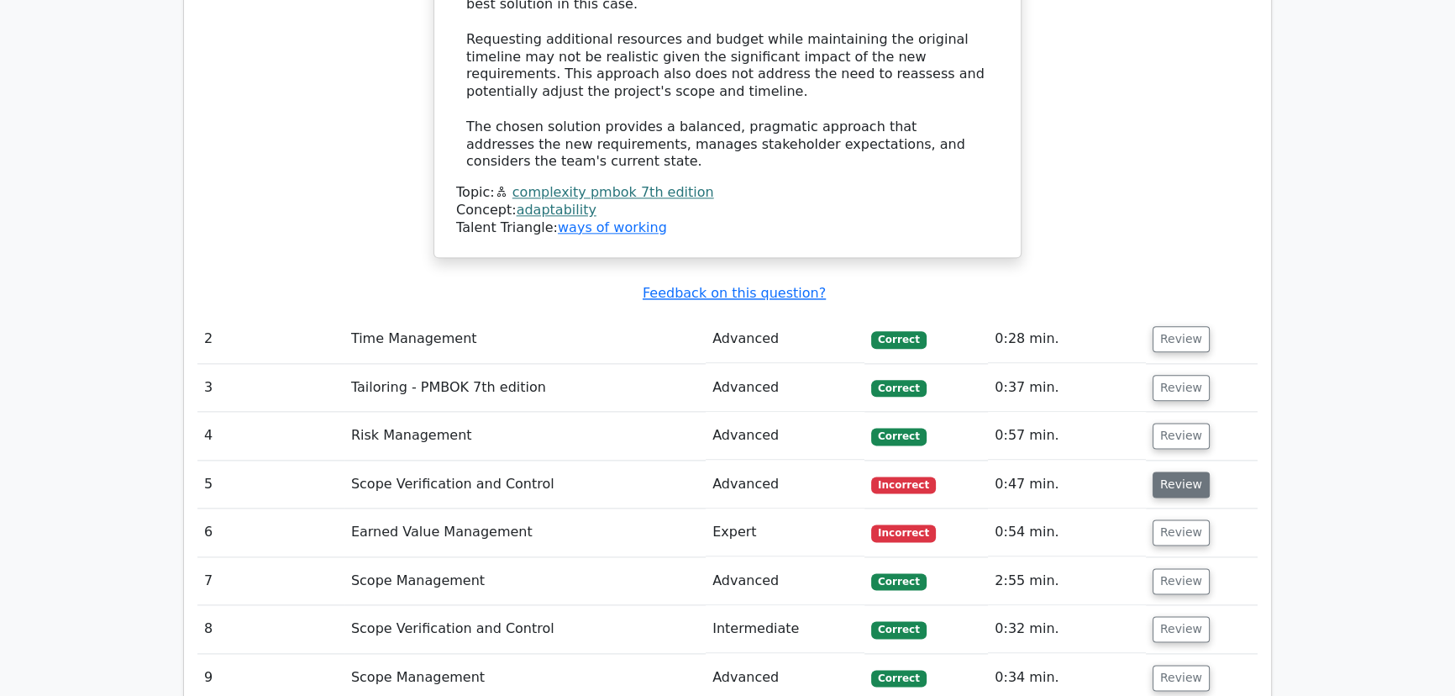
click at [1184, 471] on button "Review" at bounding box center [1181, 484] width 57 height 26
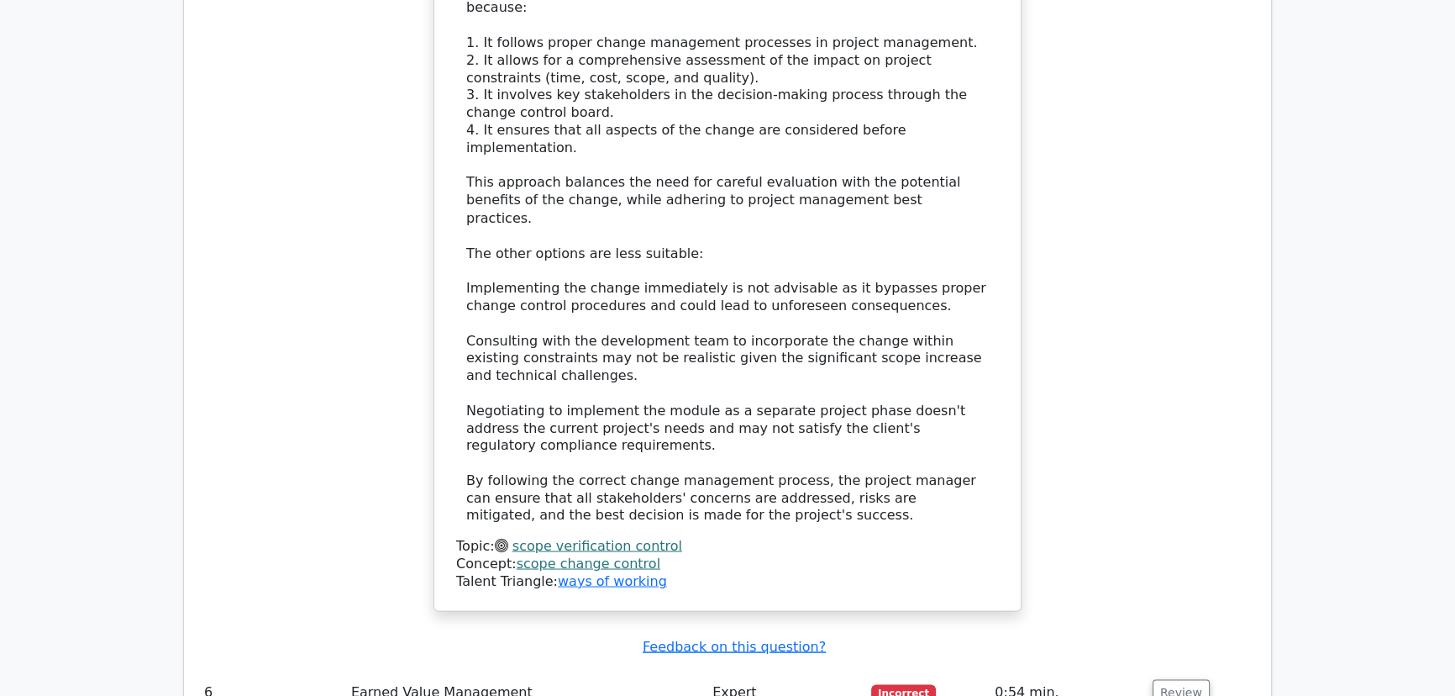
scroll to position [3818, 0]
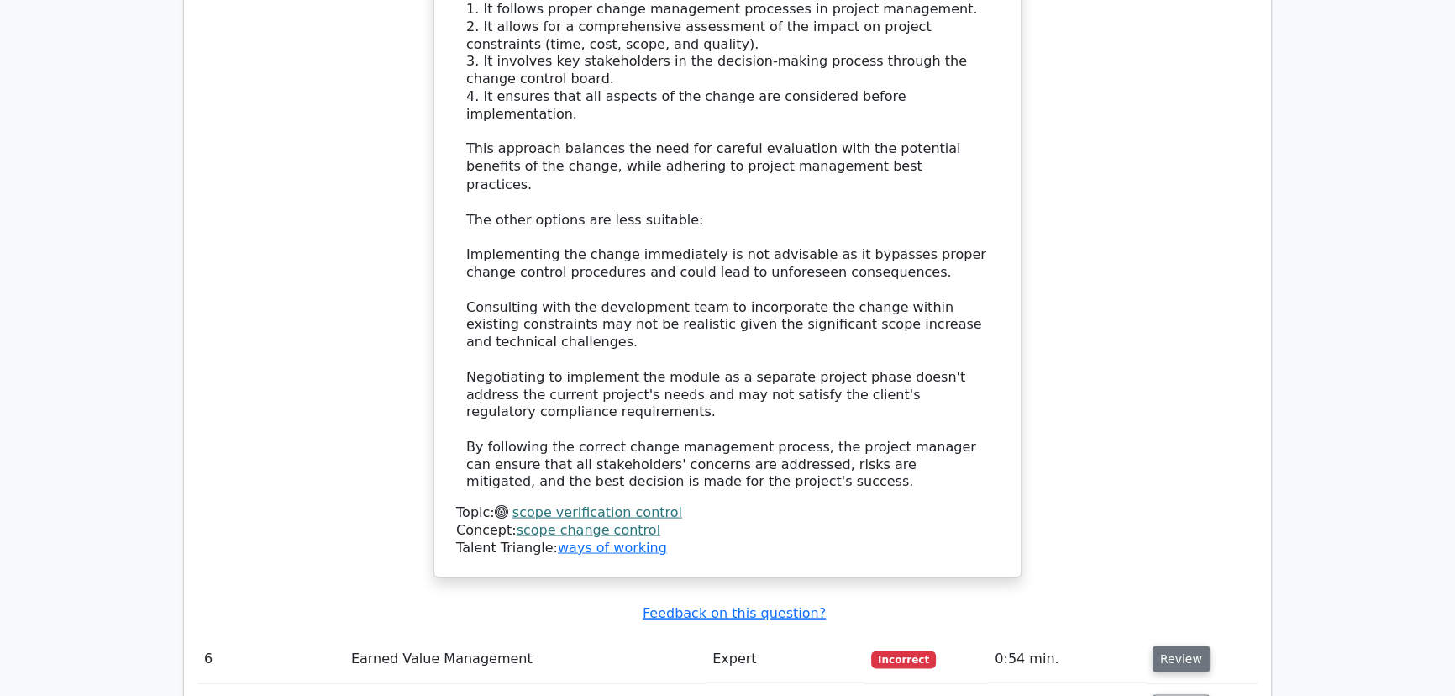
click at [1172, 645] on button "Review" at bounding box center [1181, 658] width 57 height 26
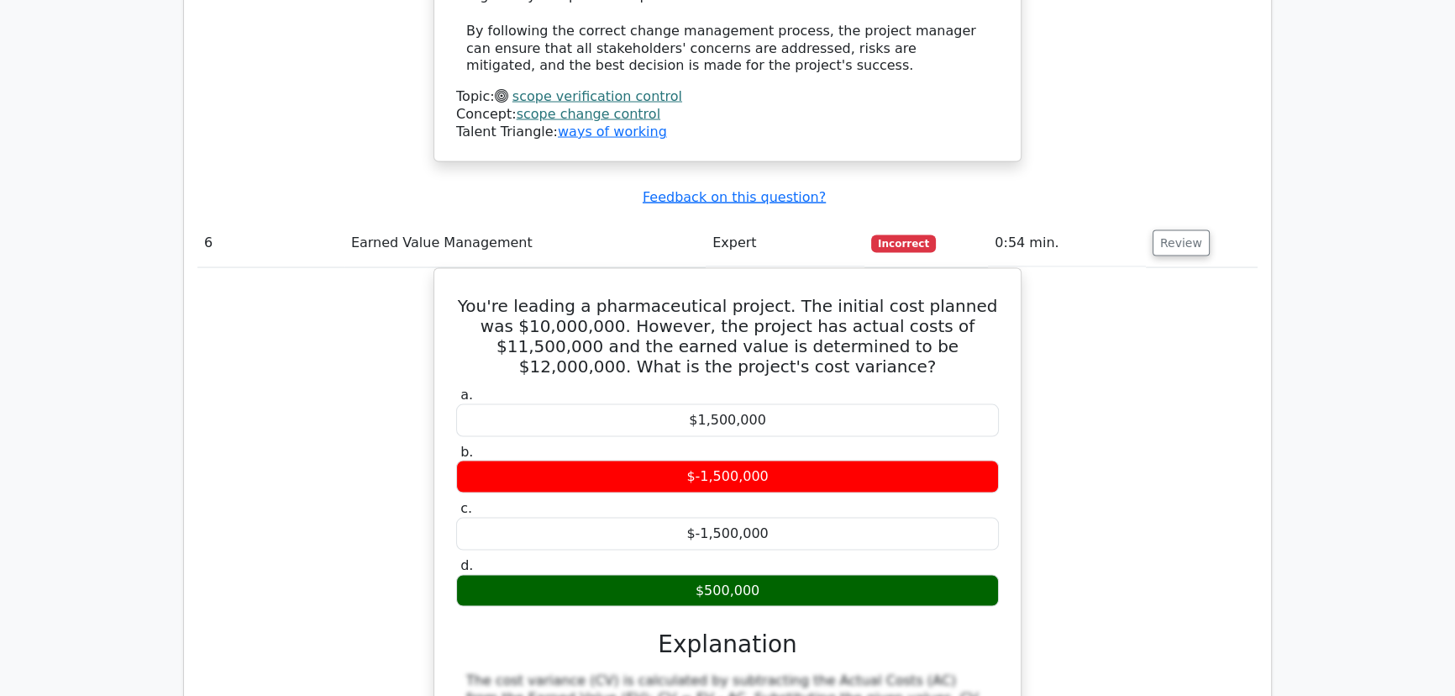
scroll to position [4201, 0]
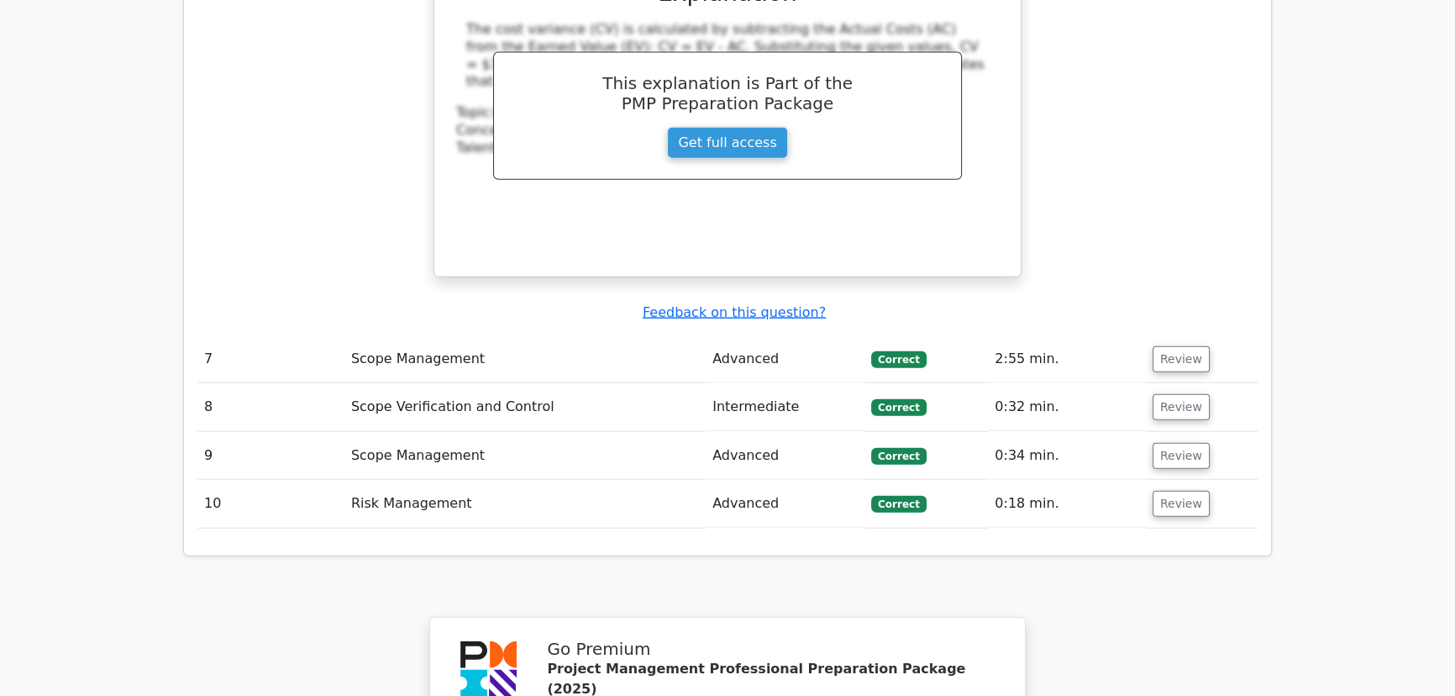
scroll to position [5272, 0]
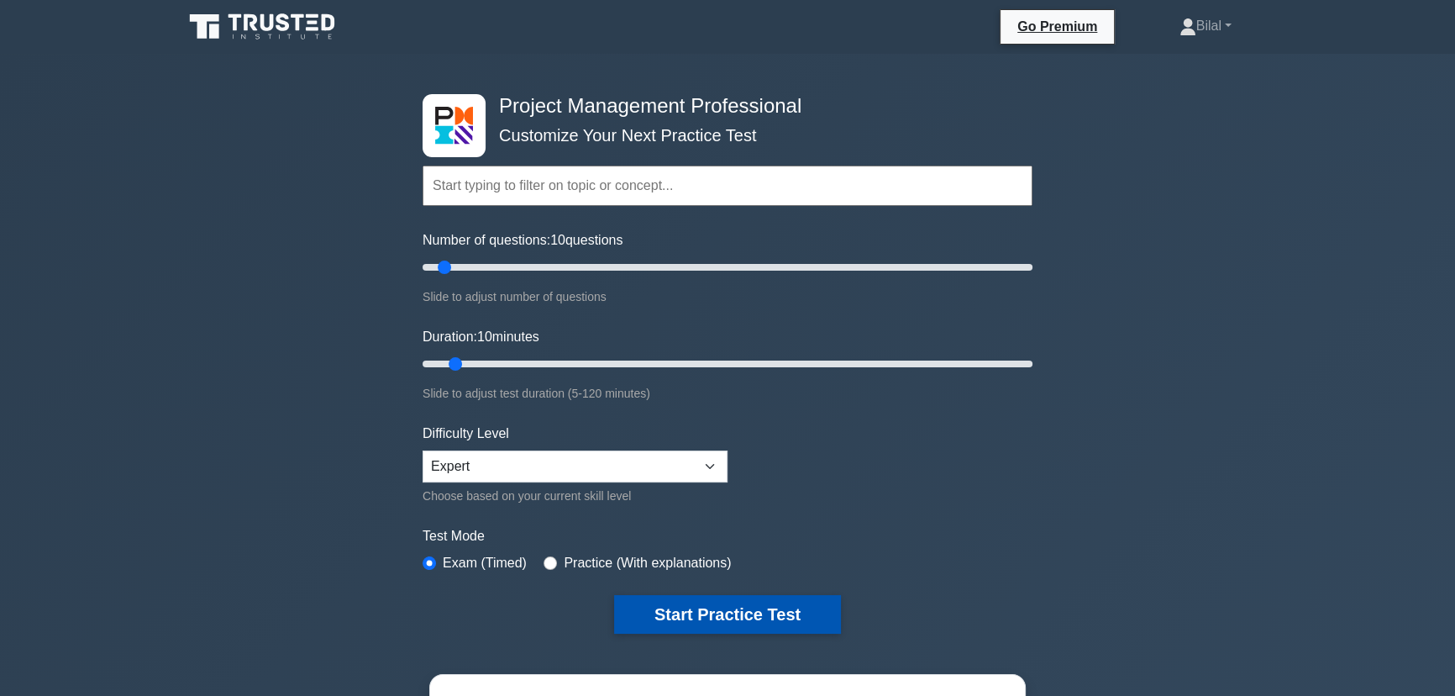
click at [720, 618] on button "Start Practice Test" at bounding box center [727, 614] width 227 height 39
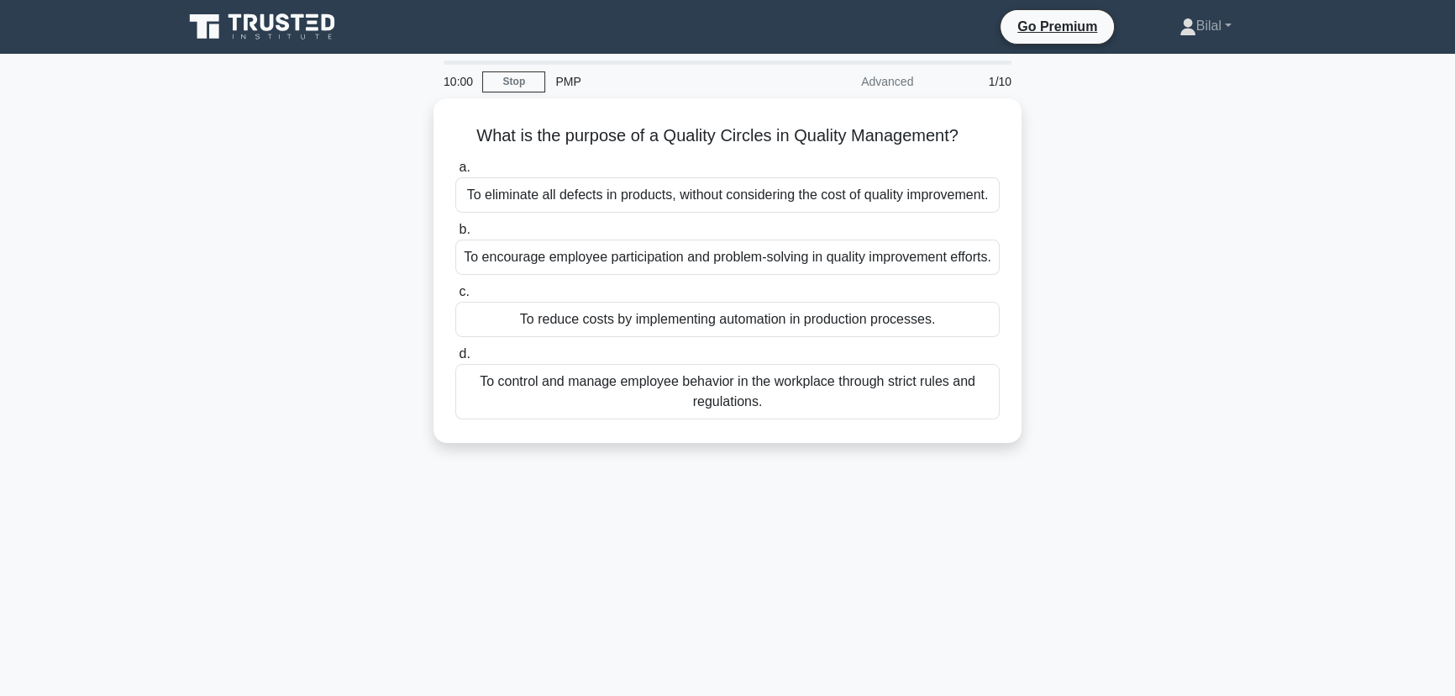
click at [1175, 463] on div "What is the purpose of a Quality Circles in Quality Management? .spinner_0XTQ{t…" at bounding box center [727, 280] width 1109 height 365
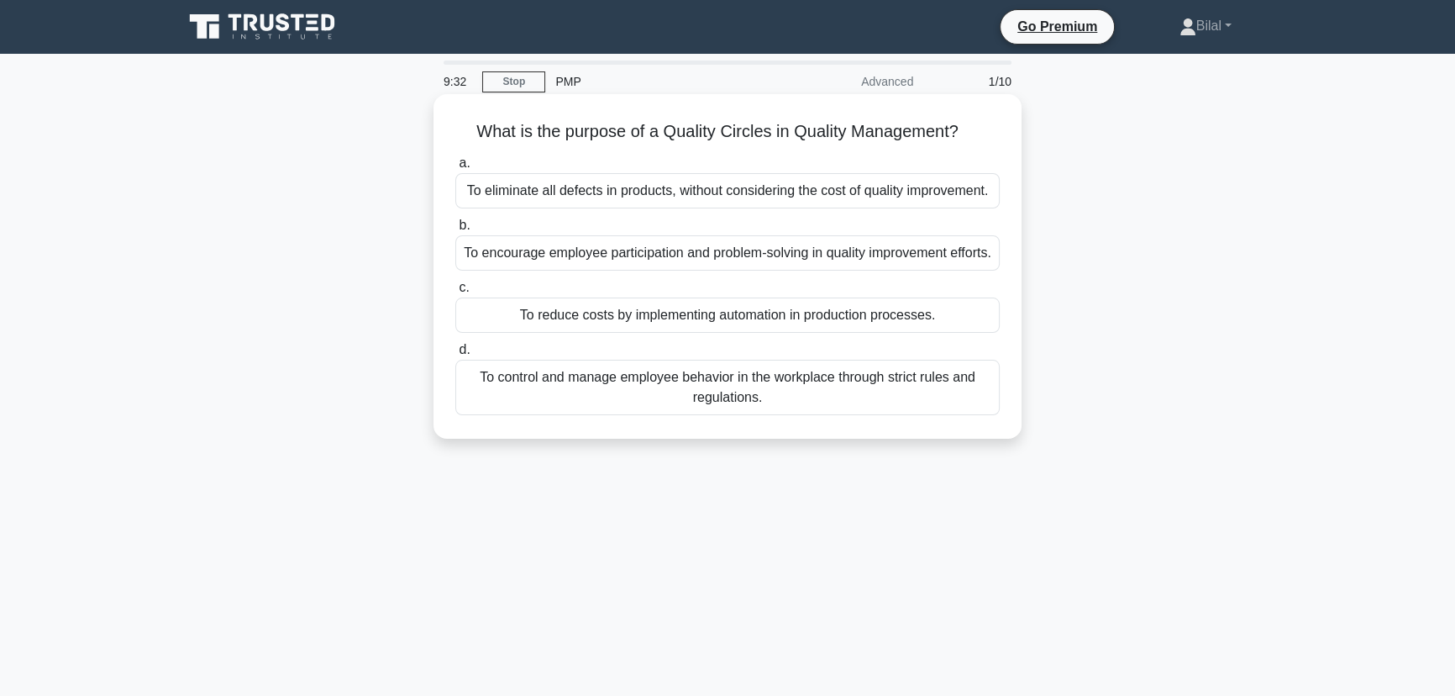
click at [962, 265] on div "To encourage employee participation and problem-solving in quality improvement …" at bounding box center [727, 252] width 544 height 35
click at [455, 231] on input "b. To encourage employee participation and problem-solving in quality improveme…" at bounding box center [455, 225] width 0 height 11
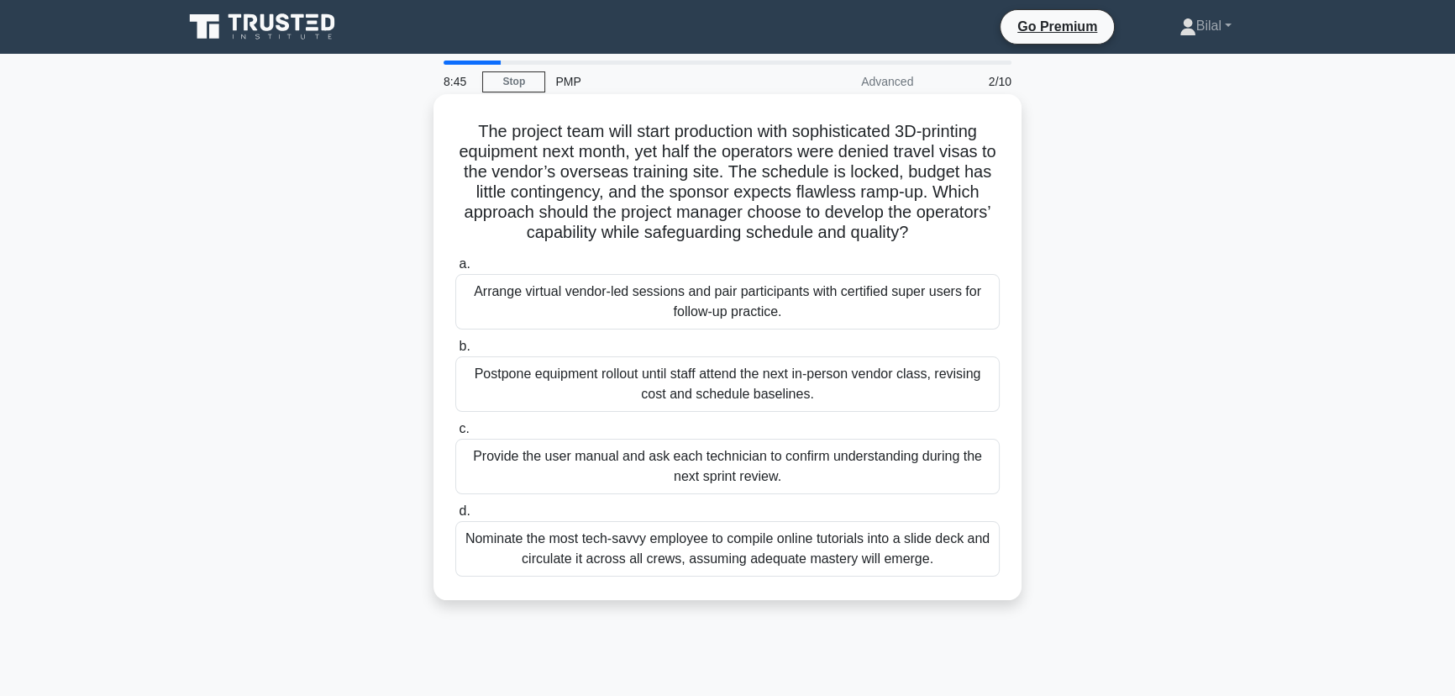
click at [908, 292] on div "Arrange virtual vendor-led sessions and pair participants with certified super …" at bounding box center [727, 301] width 544 height 55
click at [455, 270] on input "a. Arrange virtual vendor-led sessions and pair participants with certified sup…" at bounding box center [455, 264] width 0 height 11
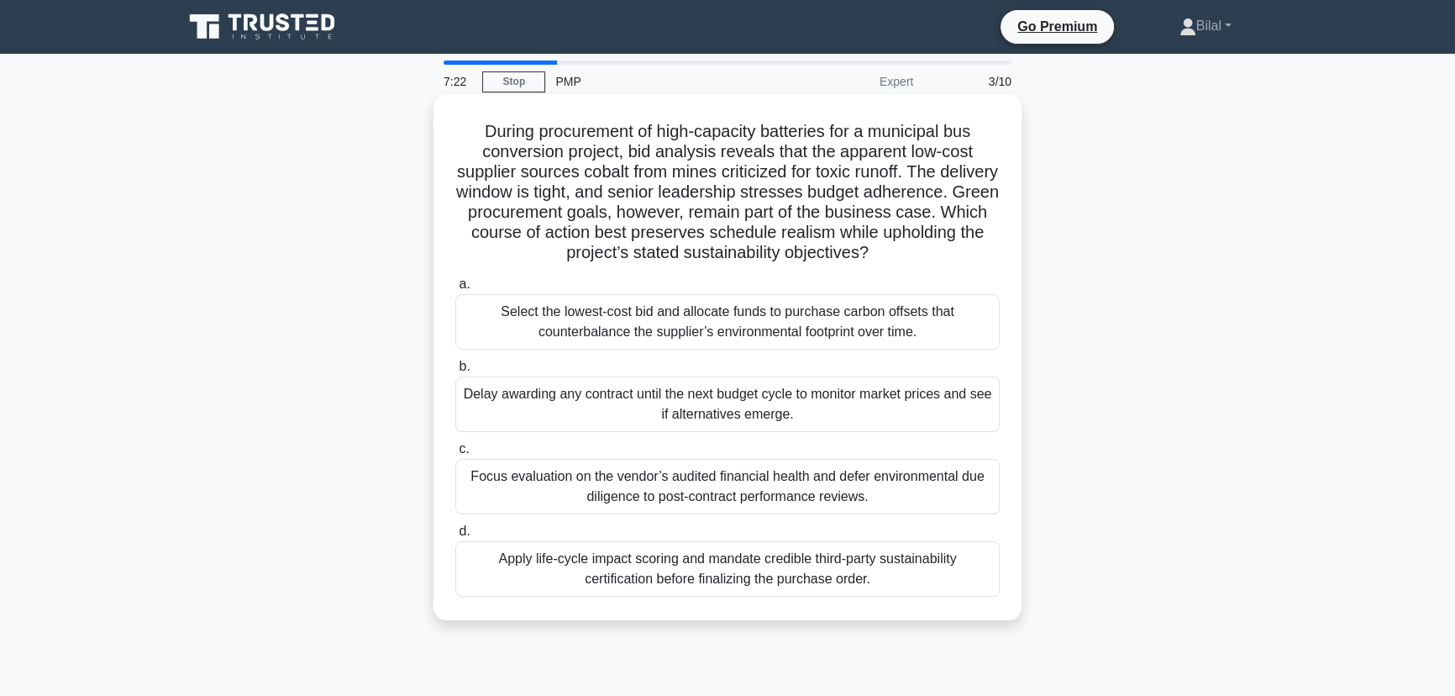
click at [910, 320] on div "Select the lowest-cost bid and allocate funds to purchase carbon offsets that c…" at bounding box center [727, 321] width 544 height 55
click at [455, 290] on input "a. Select the lowest-cost bid and allocate funds to purchase carbon offsets tha…" at bounding box center [455, 284] width 0 height 11
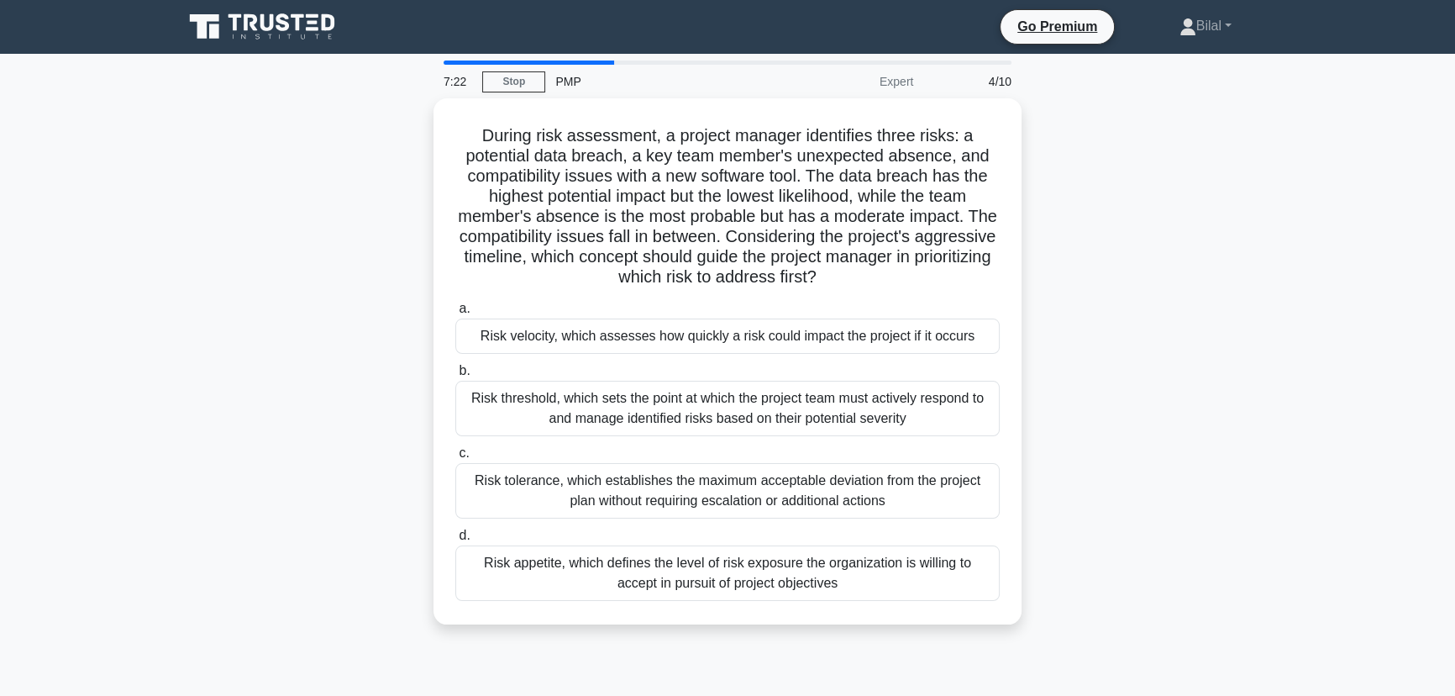
click at [1159, 297] on div "During risk assessment, a project manager identifies three risks: a potential d…" at bounding box center [727, 371] width 1109 height 546
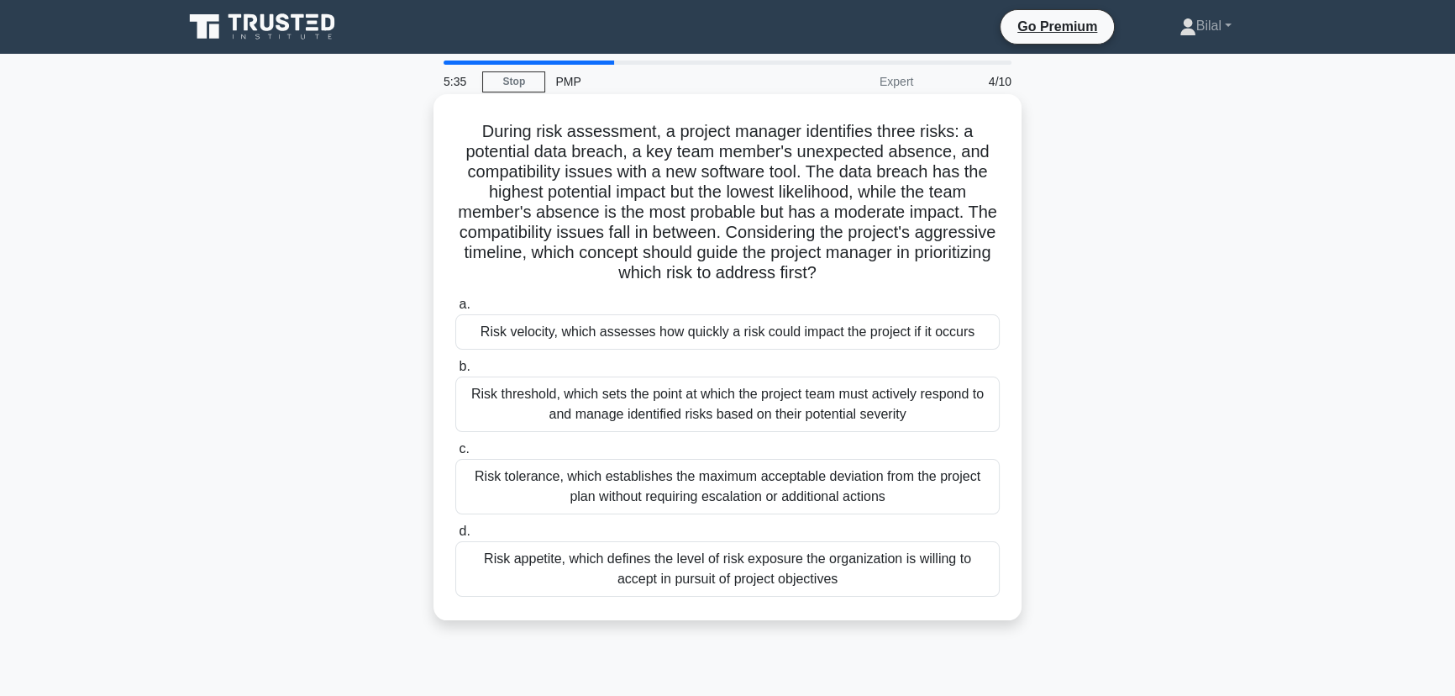
click at [931, 323] on div "Risk velocity, which assesses how quickly a risk could impact the project if it…" at bounding box center [727, 331] width 544 height 35
click at [455, 310] on input "a. Risk velocity, which assesses how quickly a risk could impact the project if…" at bounding box center [455, 304] width 0 height 11
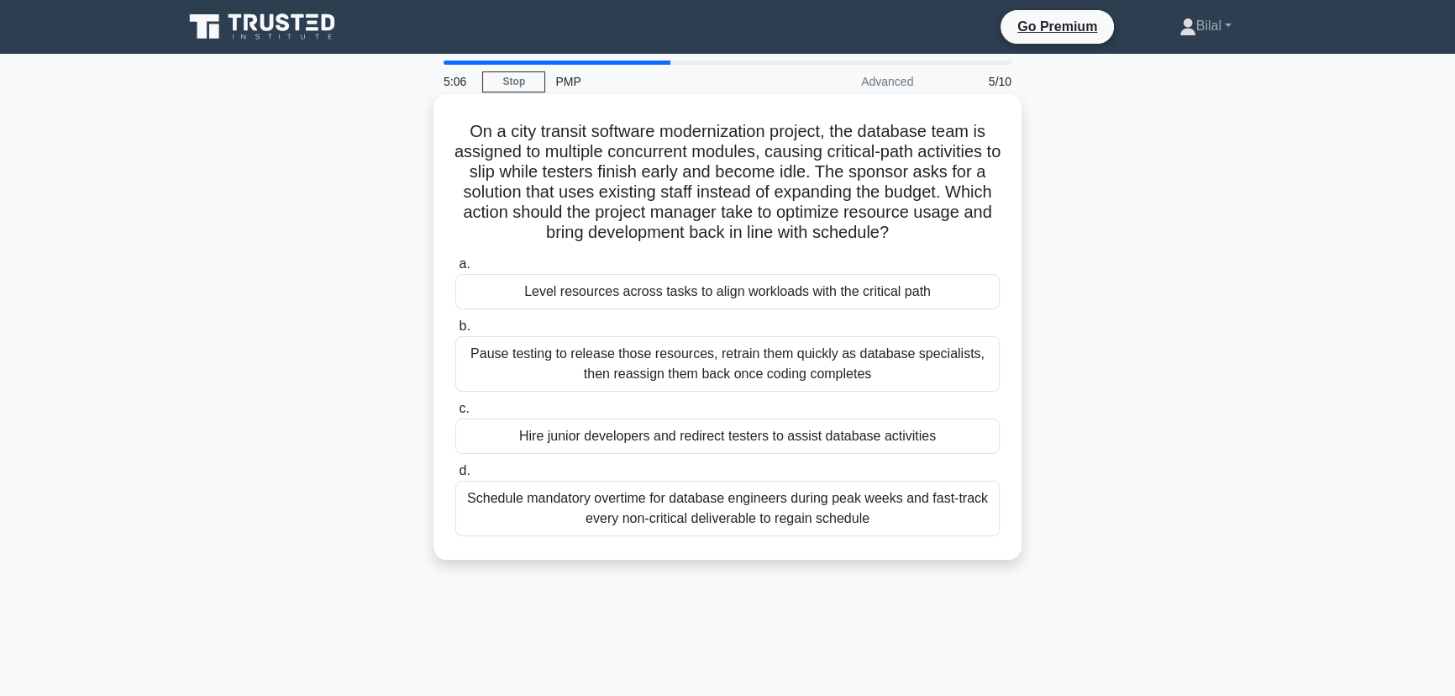
click at [675, 153] on h5 "On a city transit software modernization project, the database team is assigned…" at bounding box center [728, 182] width 548 height 123
click at [790, 300] on div "Level resources across tasks to align workloads with the critical path" at bounding box center [727, 291] width 544 height 35
click at [455, 270] on input "a. Level resources across tasks to align workloads with the critical path" at bounding box center [455, 264] width 0 height 11
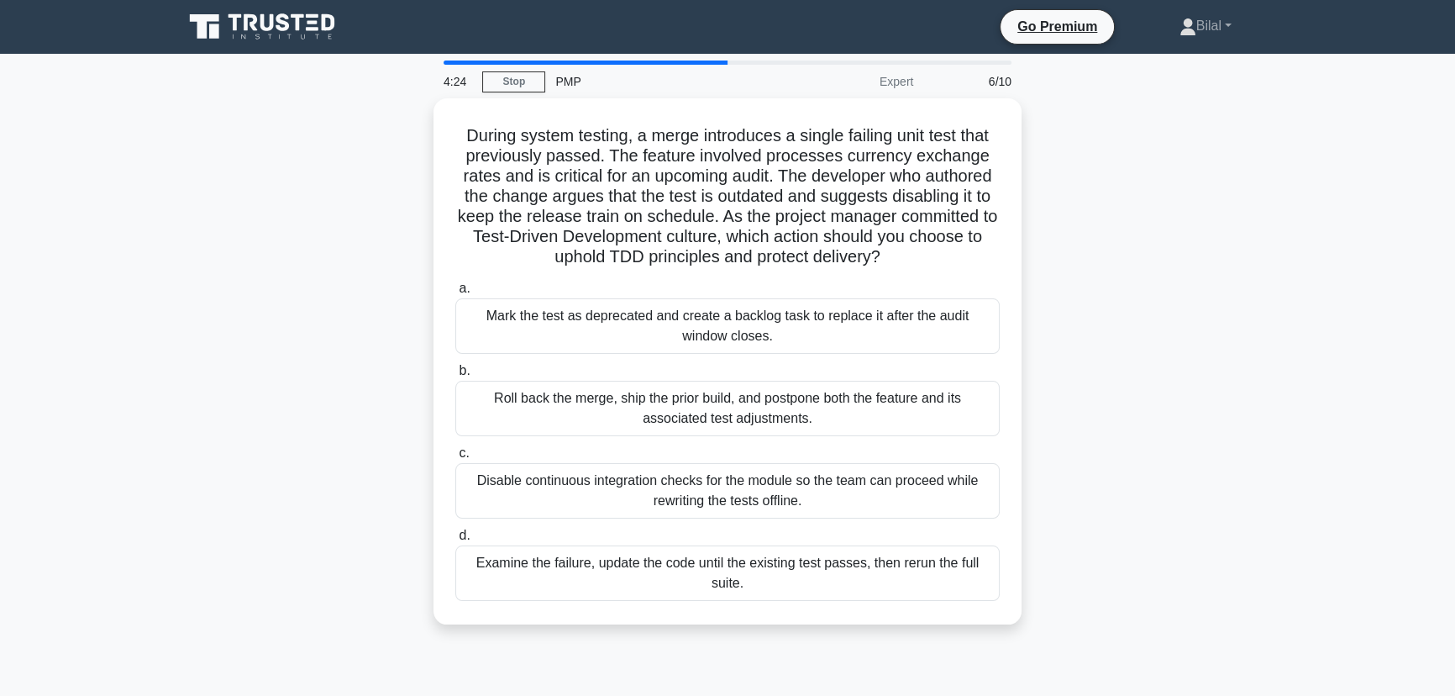
click at [1169, 304] on div "During system testing, a merge introduces a single failing unit test that previ…" at bounding box center [727, 371] width 1109 height 546
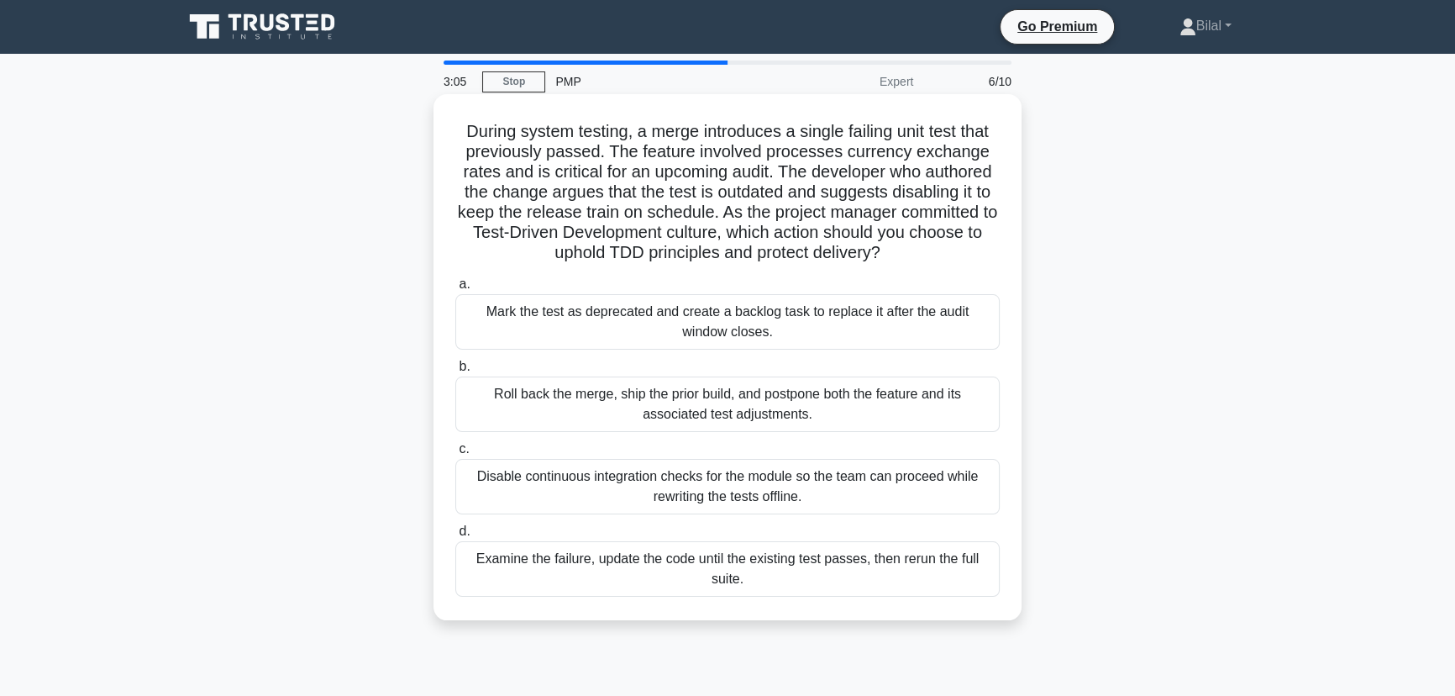
click at [770, 574] on div "Examine the failure, update the code until the existing test passes, then rerun…" at bounding box center [727, 568] width 544 height 55
click at [455, 537] on input "d. Examine the failure, update the code until the existing test passes, then re…" at bounding box center [455, 531] width 0 height 11
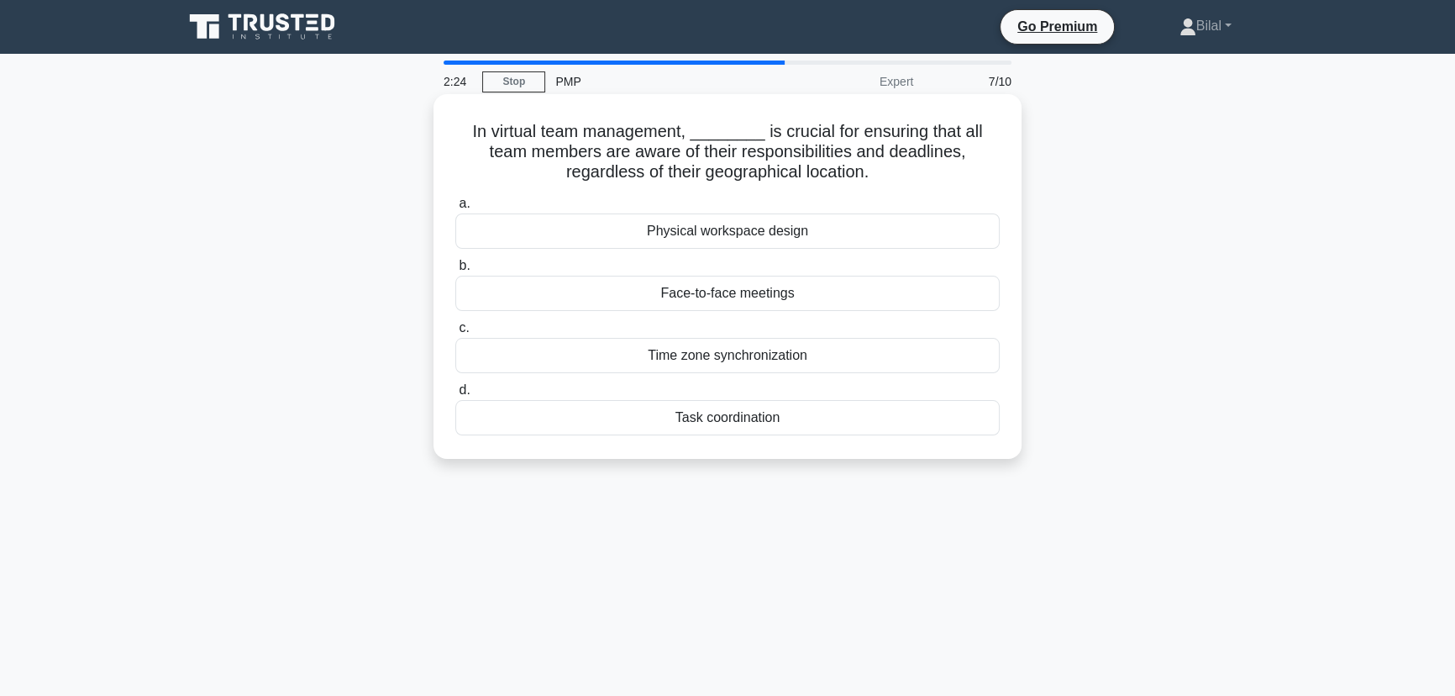
click at [782, 431] on div "Task coordination" at bounding box center [727, 417] width 544 height 35
click at [455, 396] on input "d. Task coordination" at bounding box center [455, 390] width 0 height 11
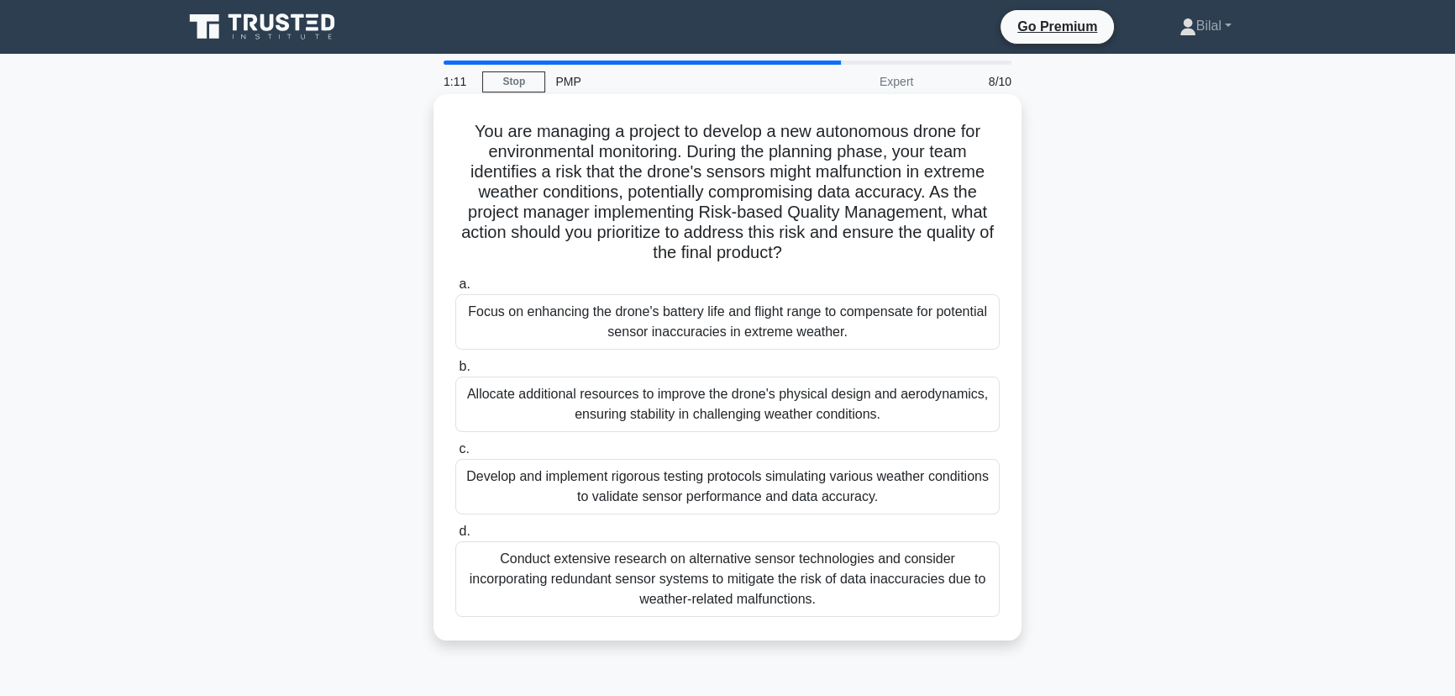
click at [861, 495] on div "Develop and implement rigorous testing protocols simulating various weather con…" at bounding box center [727, 486] width 544 height 55
click at [455, 455] on input "c. Develop and implement rigorous testing protocols simulating various weather …" at bounding box center [455, 449] width 0 height 11
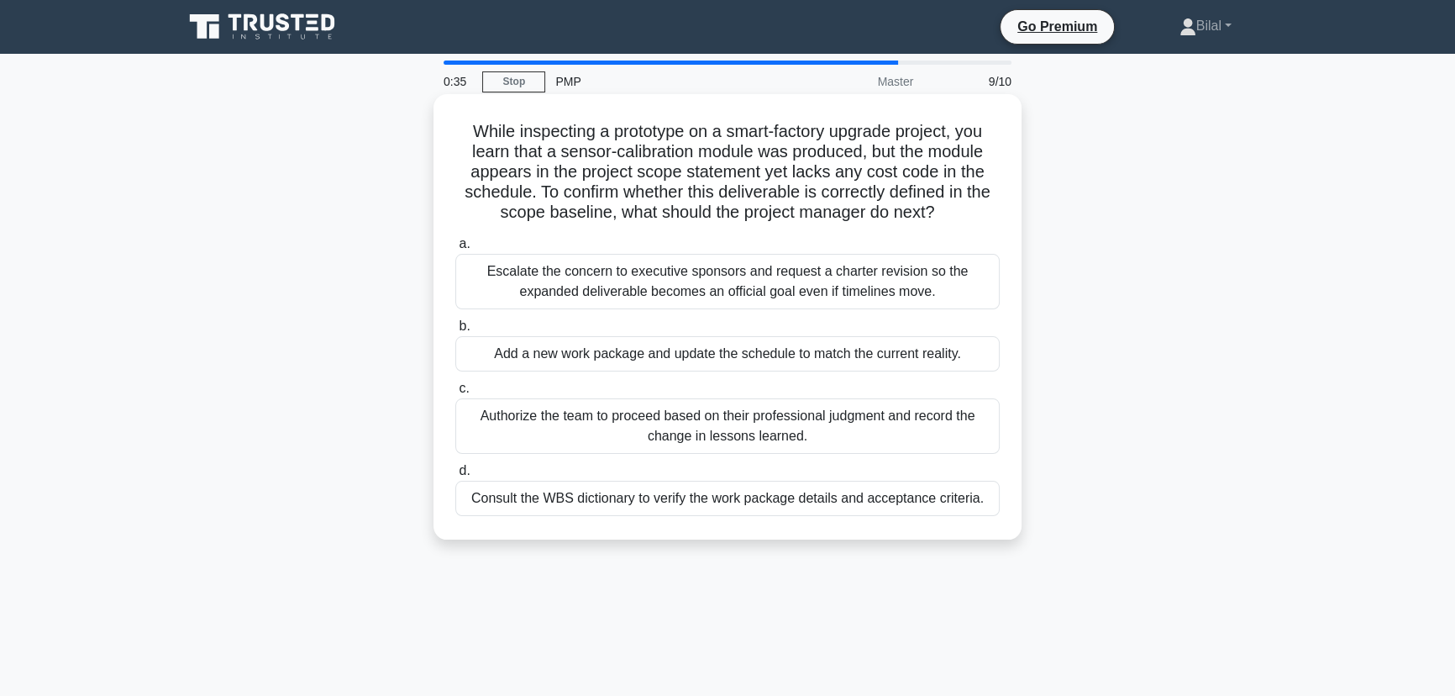
click at [718, 508] on div "Consult the WBS dictionary to verify the work package details and acceptance cr…" at bounding box center [727, 498] width 544 height 35
click at [455, 476] on input "d. Consult the WBS dictionary to verify the work package details and acceptance…" at bounding box center [455, 470] width 0 height 11
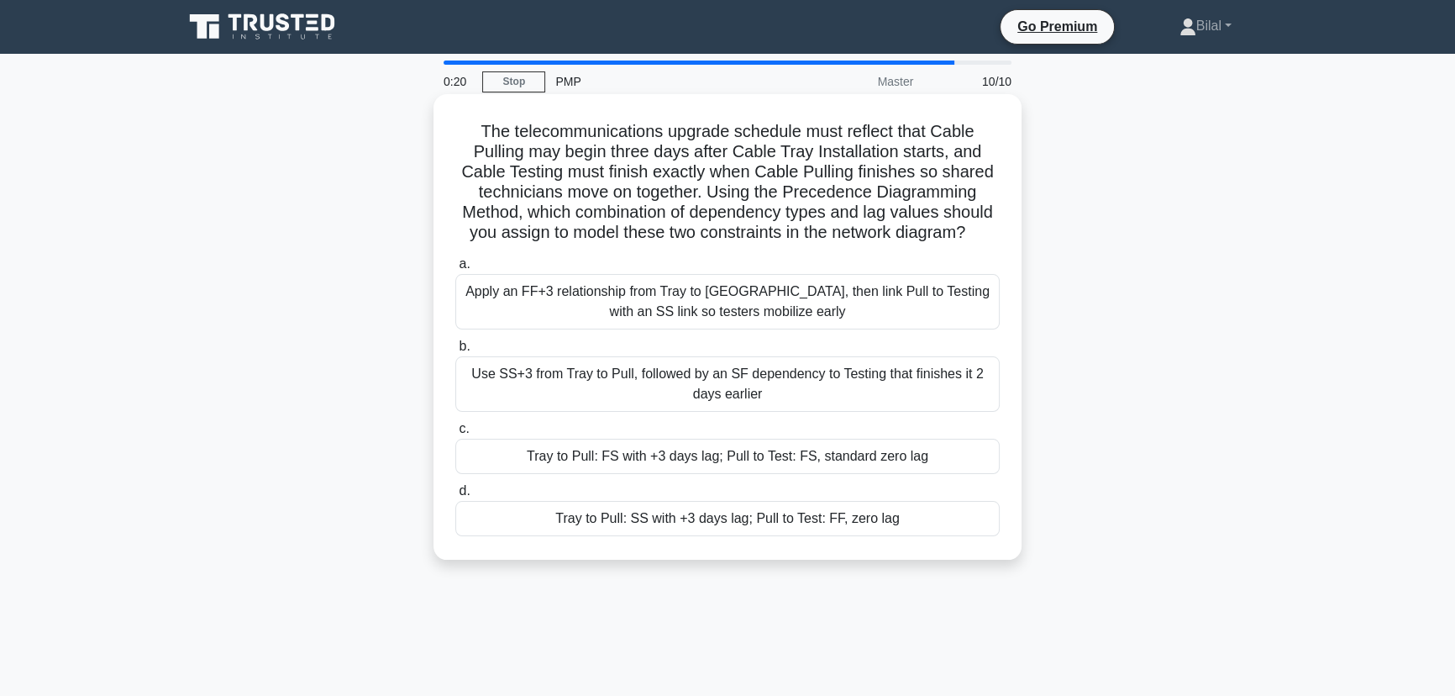
click at [454, 213] on h5 "The telecommunications upgrade schedule must reflect that Cable Pulling may beg…" at bounding box center [728, 182] width 548 height 123
click at [581, 377] on div "Use SS+3 from Tray to Pull, followed by an SF dependency to Testing that finish…" at bounding box center [727, 383] width 544 height 55
click at [455, 352] on input "b. Use SS+3 from Tray to Pull, followed by an SF dependency to Testing that fin…" at bounding box center [455, 346] width 0 height 11
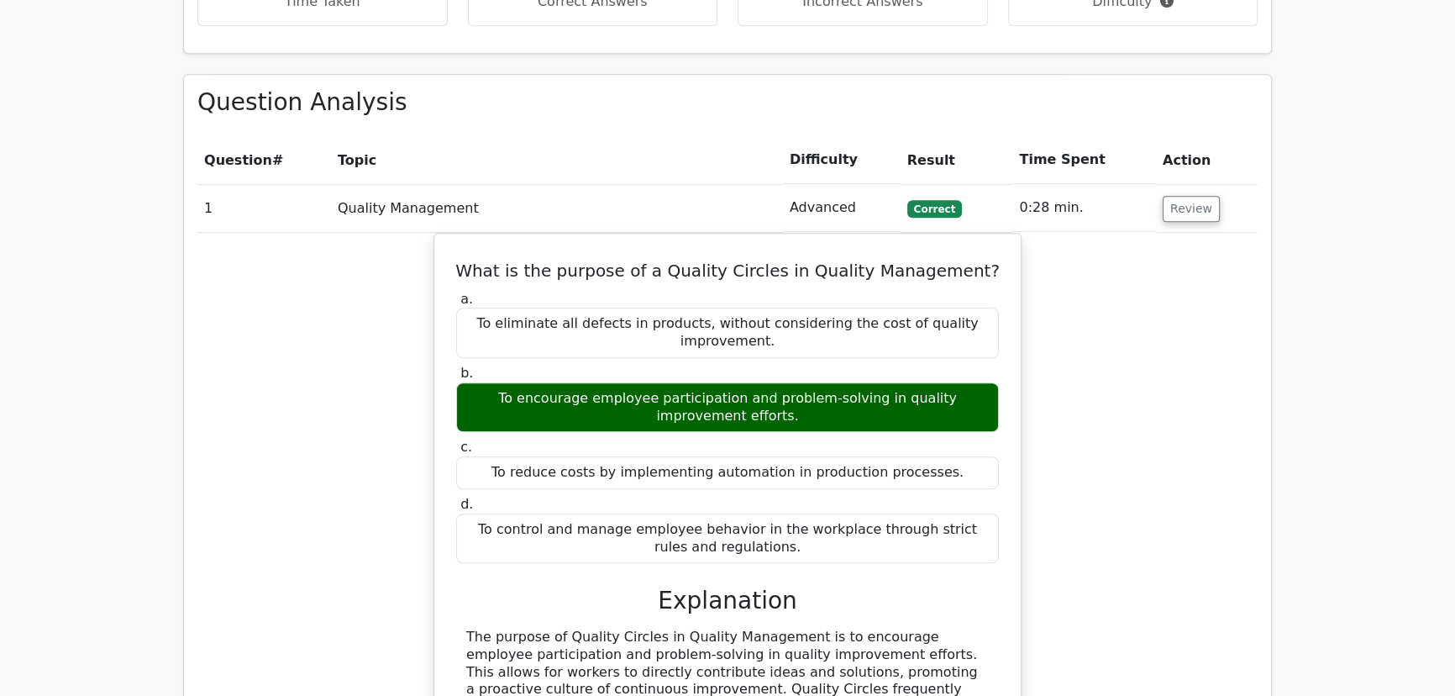
scroll to position [1222, 0]
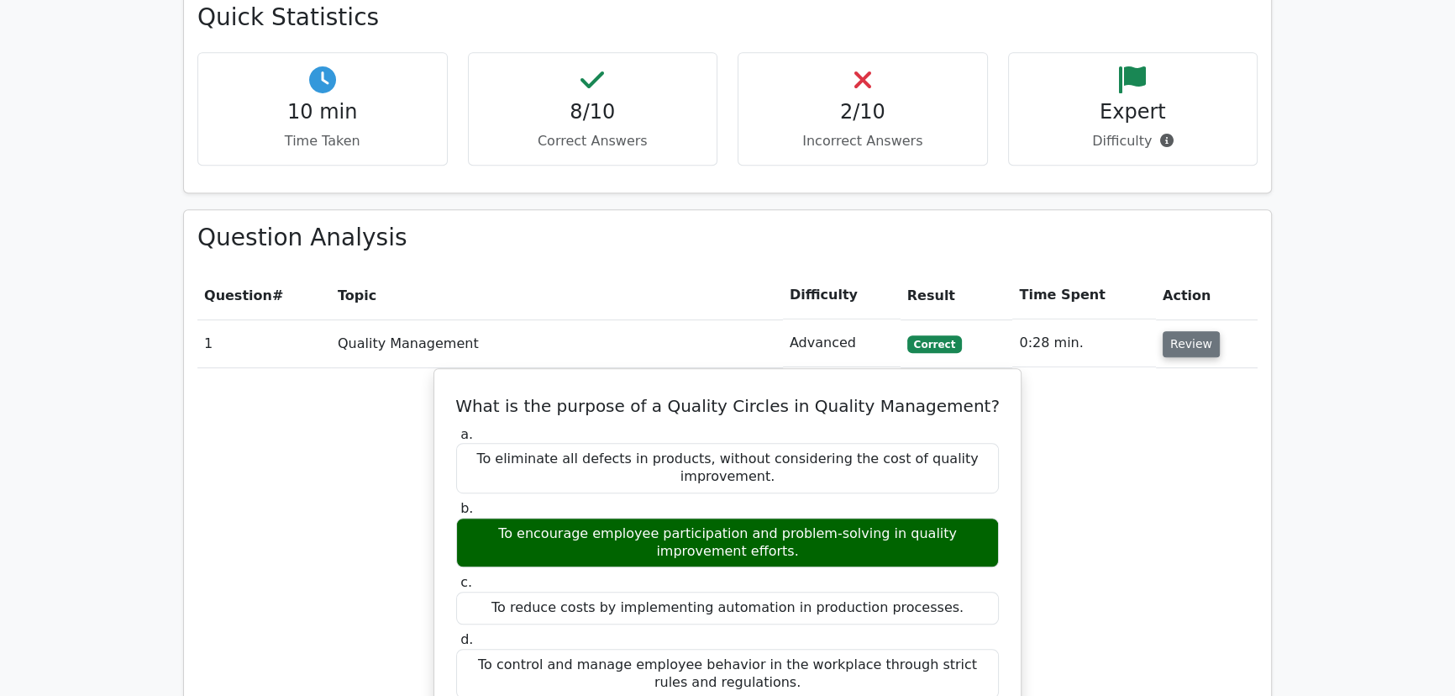
click at [1180, 331] on button "Review" at bounding box center [1191, 344] width 57 height 26
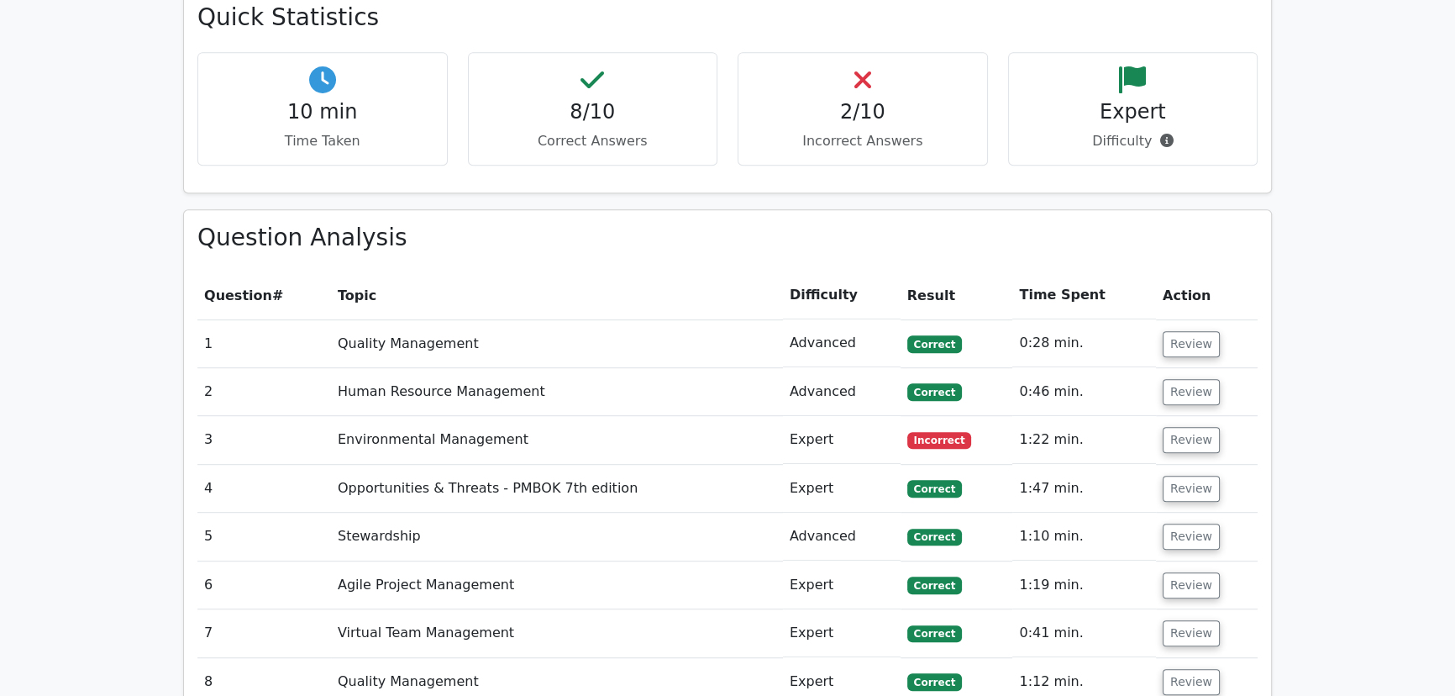
scroll to position [1680, 0]
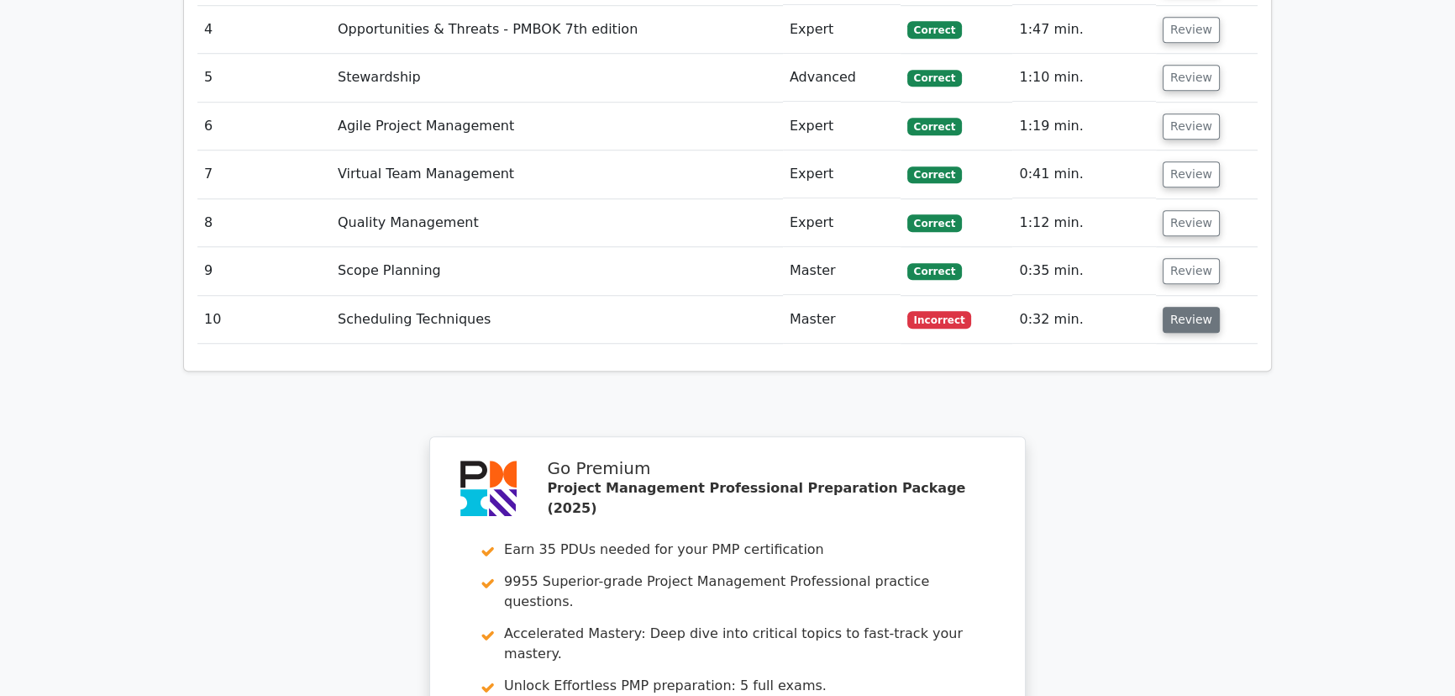
click at [1175, 307] on button "Review" at bounding box center [1191, 320] width 57 height 26
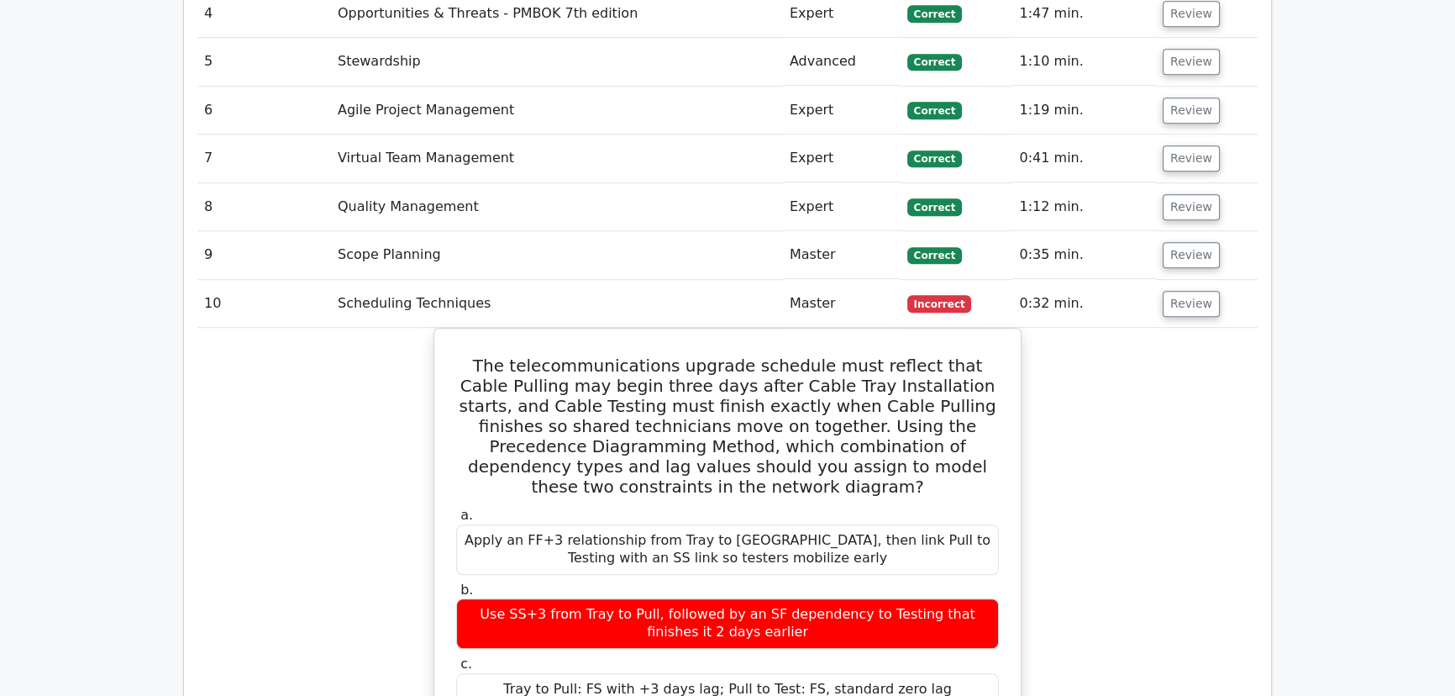
scroll to position [1756, 0]
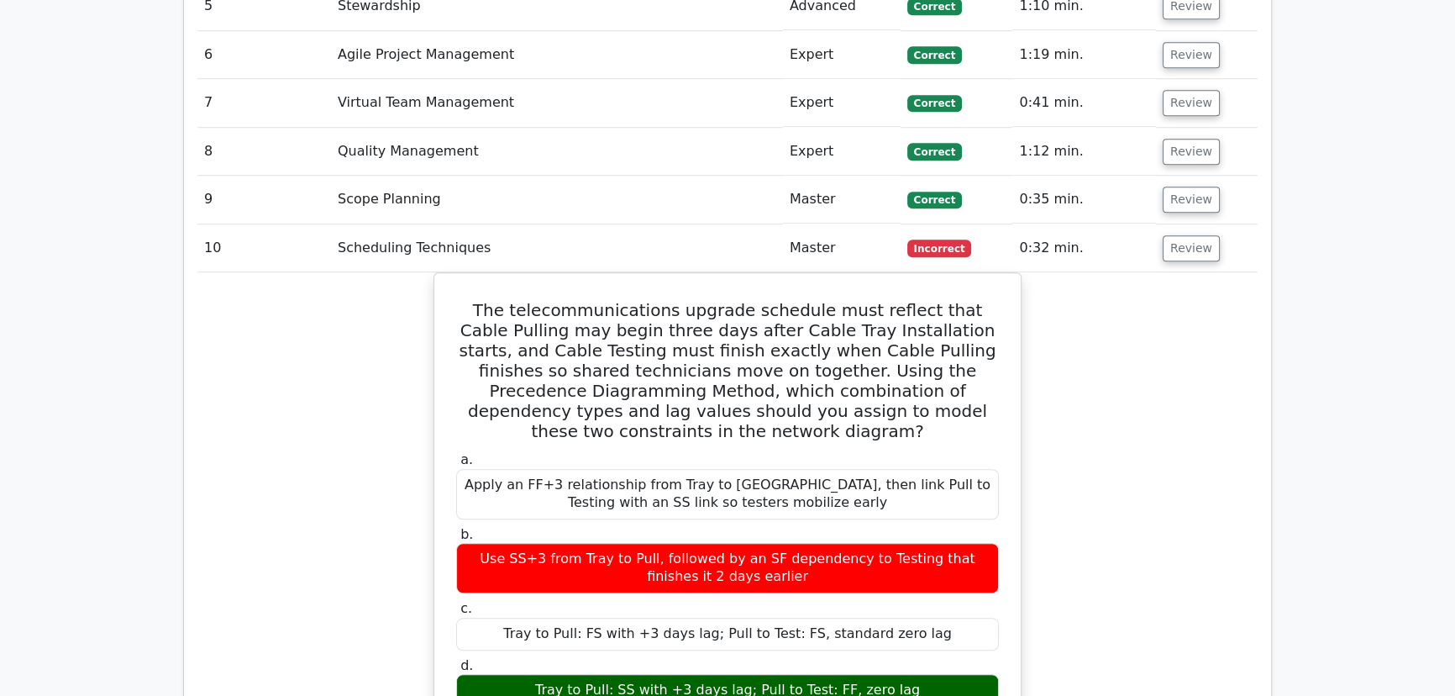
click at [1304, 432] on main "Go Premium Project Management Professional Preparation Package (2025) Earn 35 P…" at bounding box center [727, 60] width 1455 height 3525
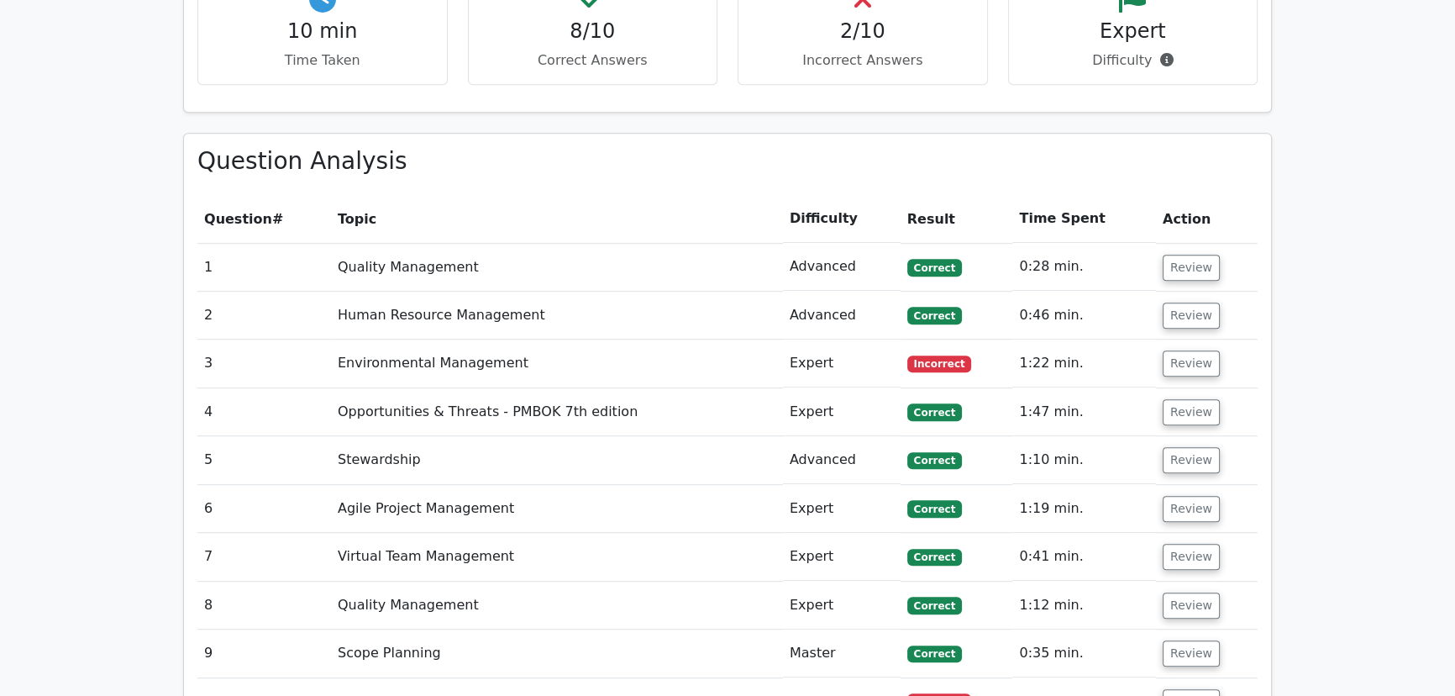
scroll to position [1298, 0]
click at [1189, 350] on button "Review" at bounding box center [1191, 363] width 57 height 26
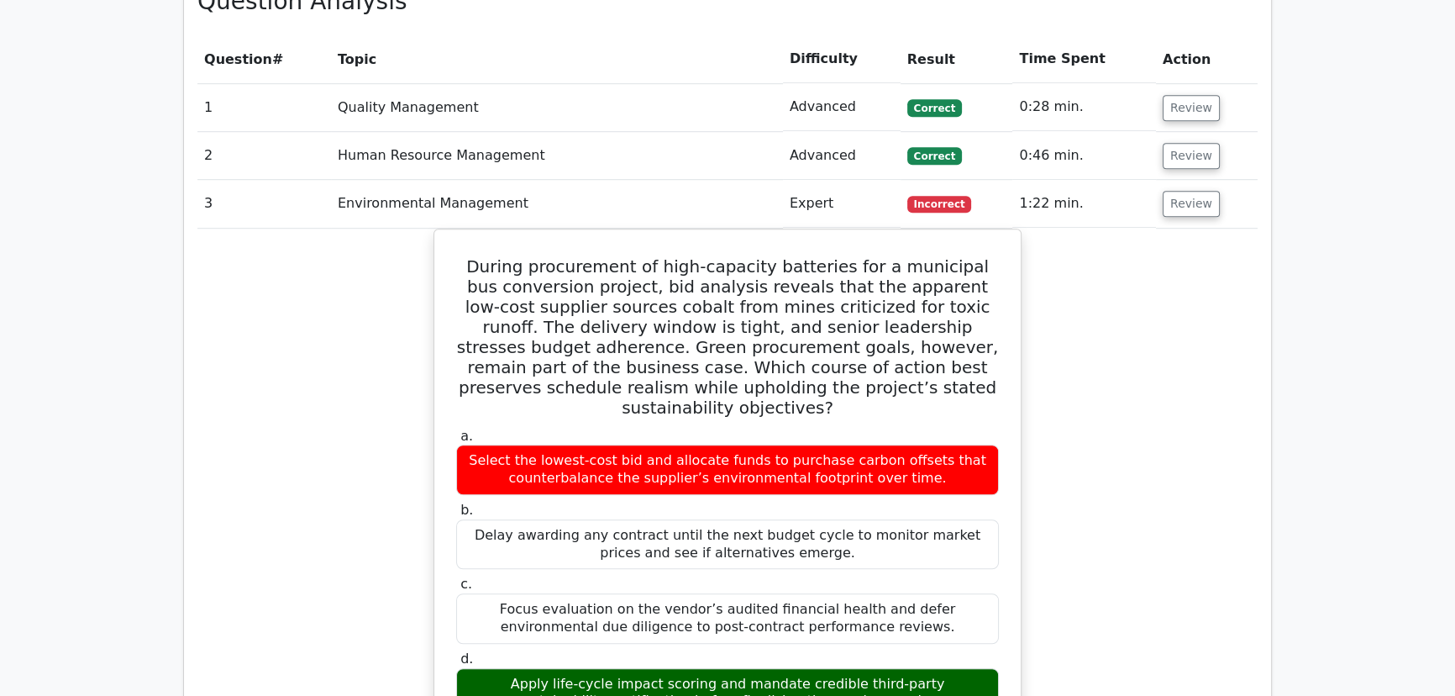
scroll to position [1527, 0]
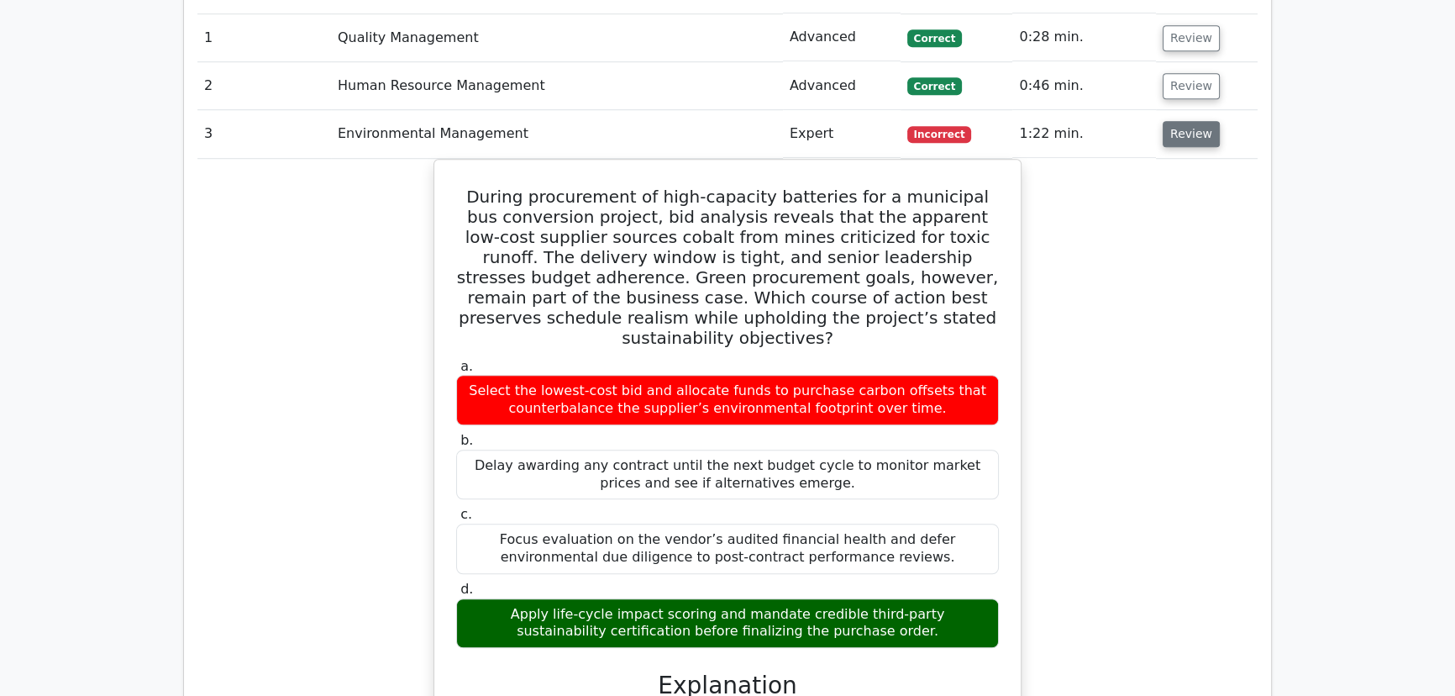
click at [1181, 121] on button "Review" at bounding box center [1191, 134] width 57 height 26
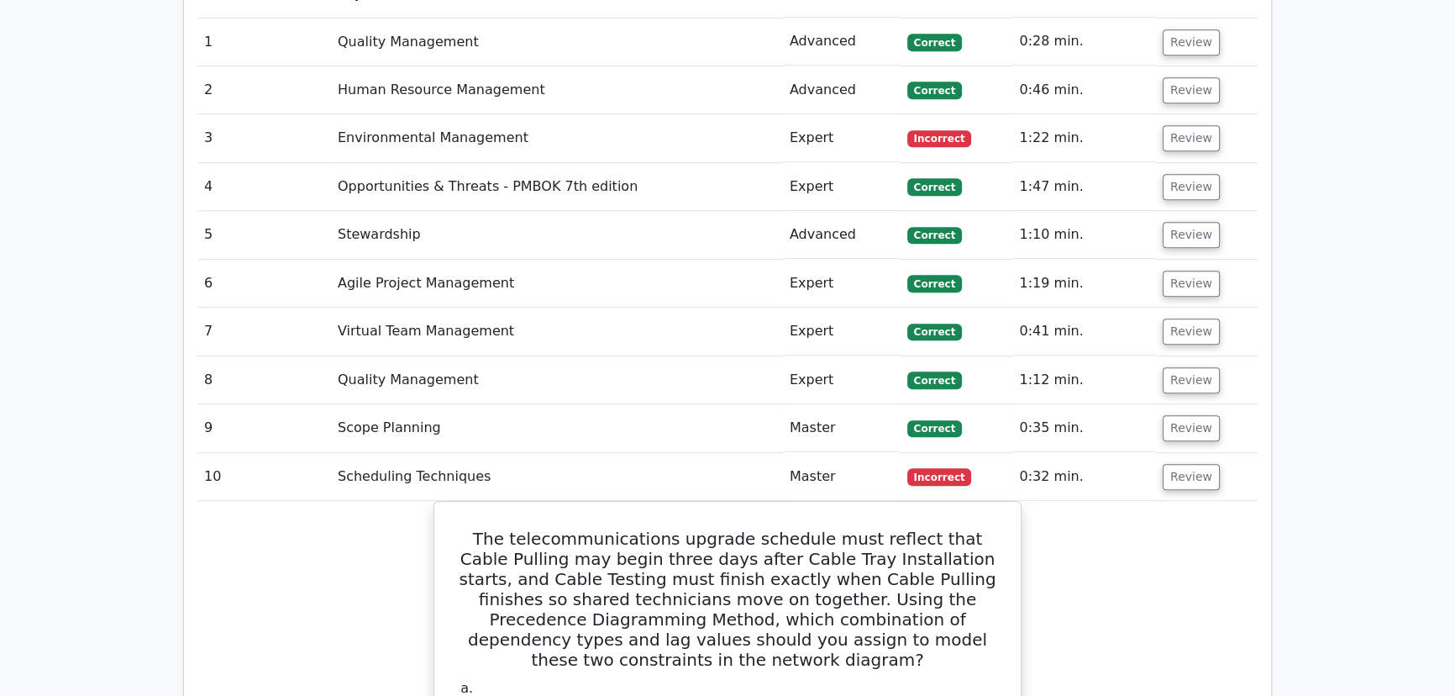
scroll to position [1451, 0]
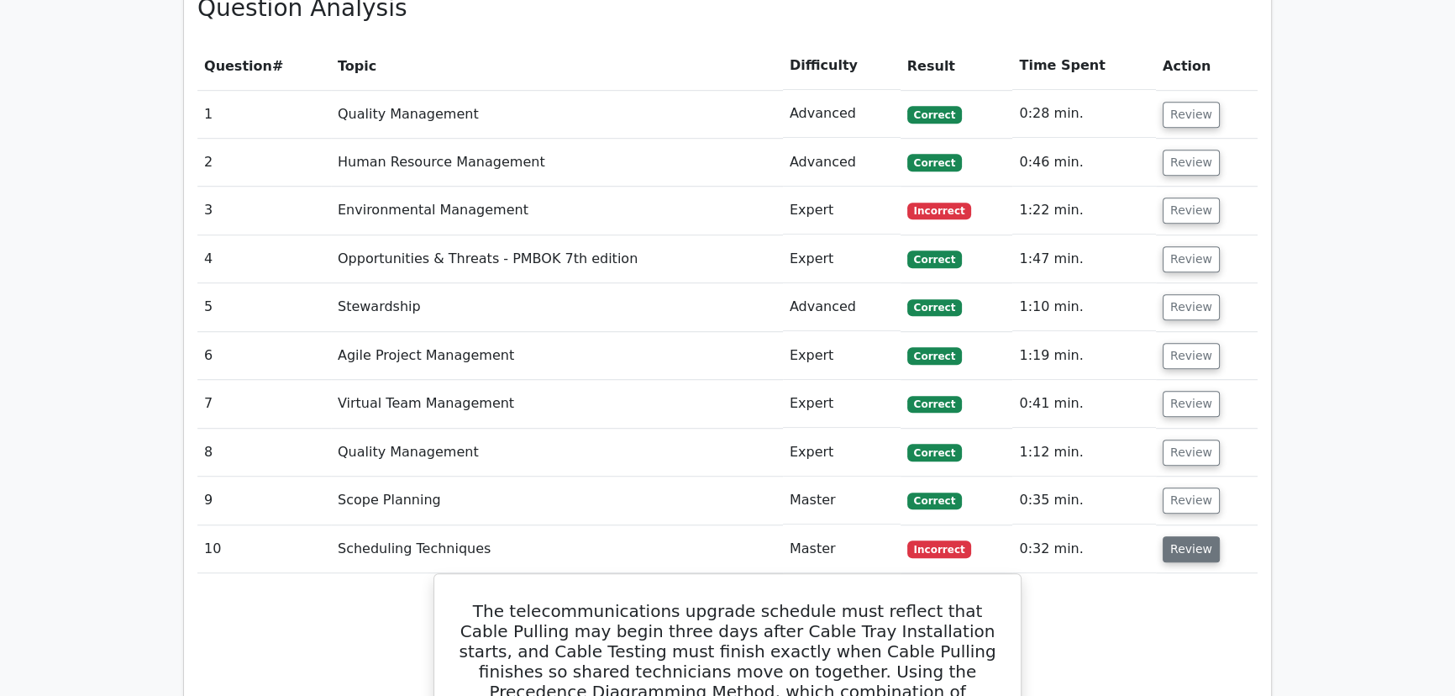
click at [1184, 536] on button "Review" at bounding box center [1191, 549] width 57 height 26
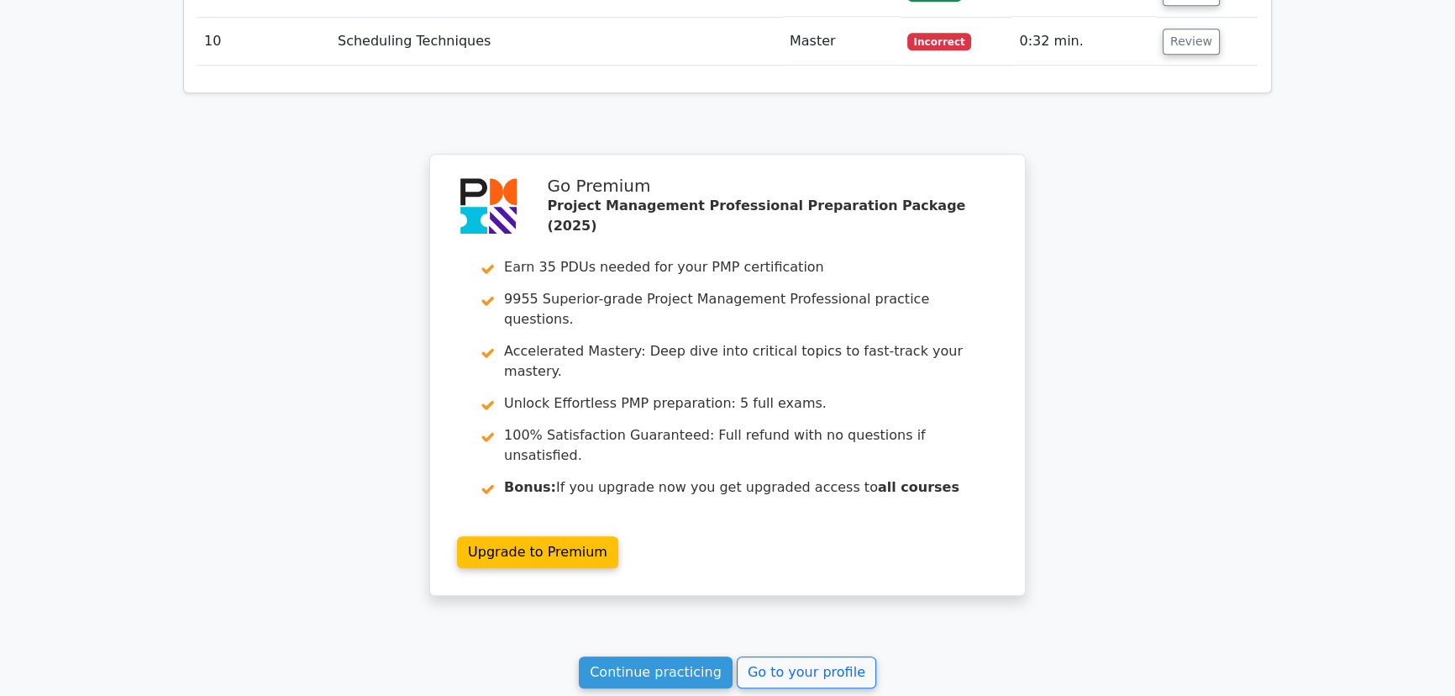
scroll to position [1966, 0]
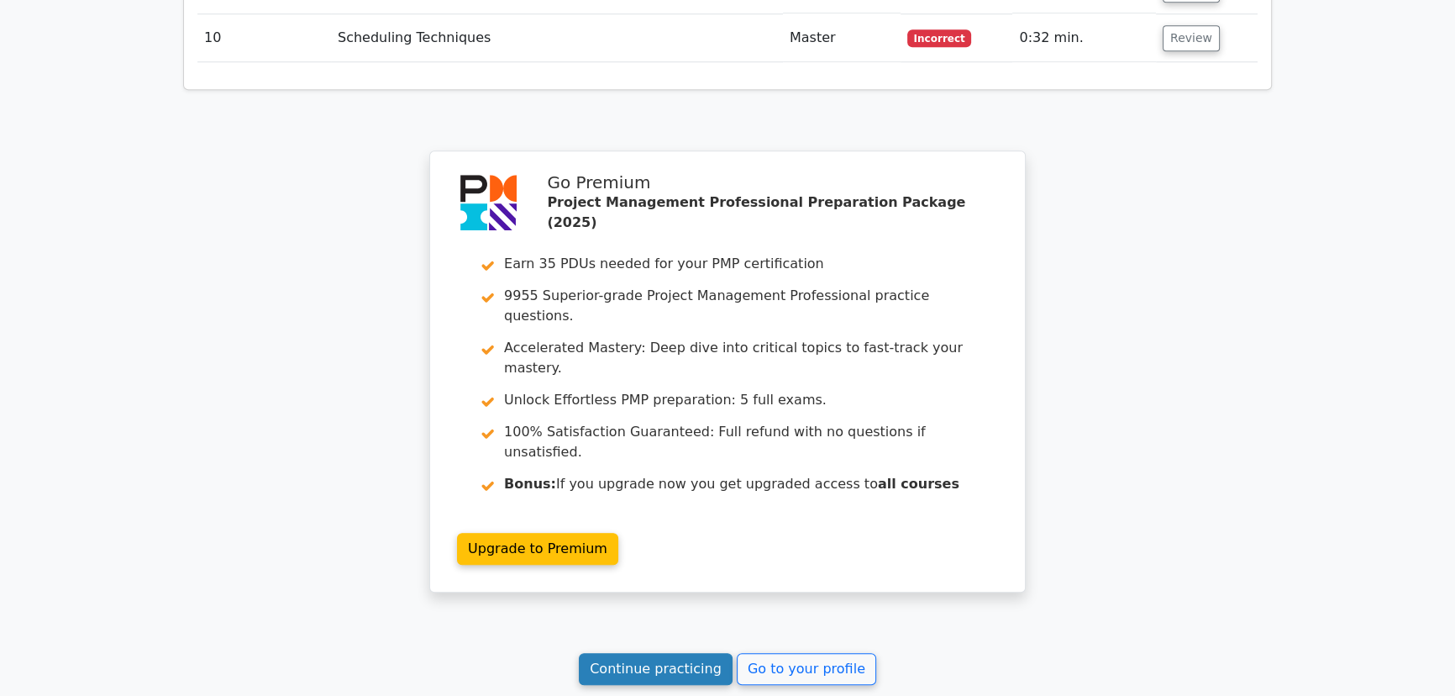
click at [663, 653] on link "Continue practicing" at bounding box center [656, 669] width 154 height 32
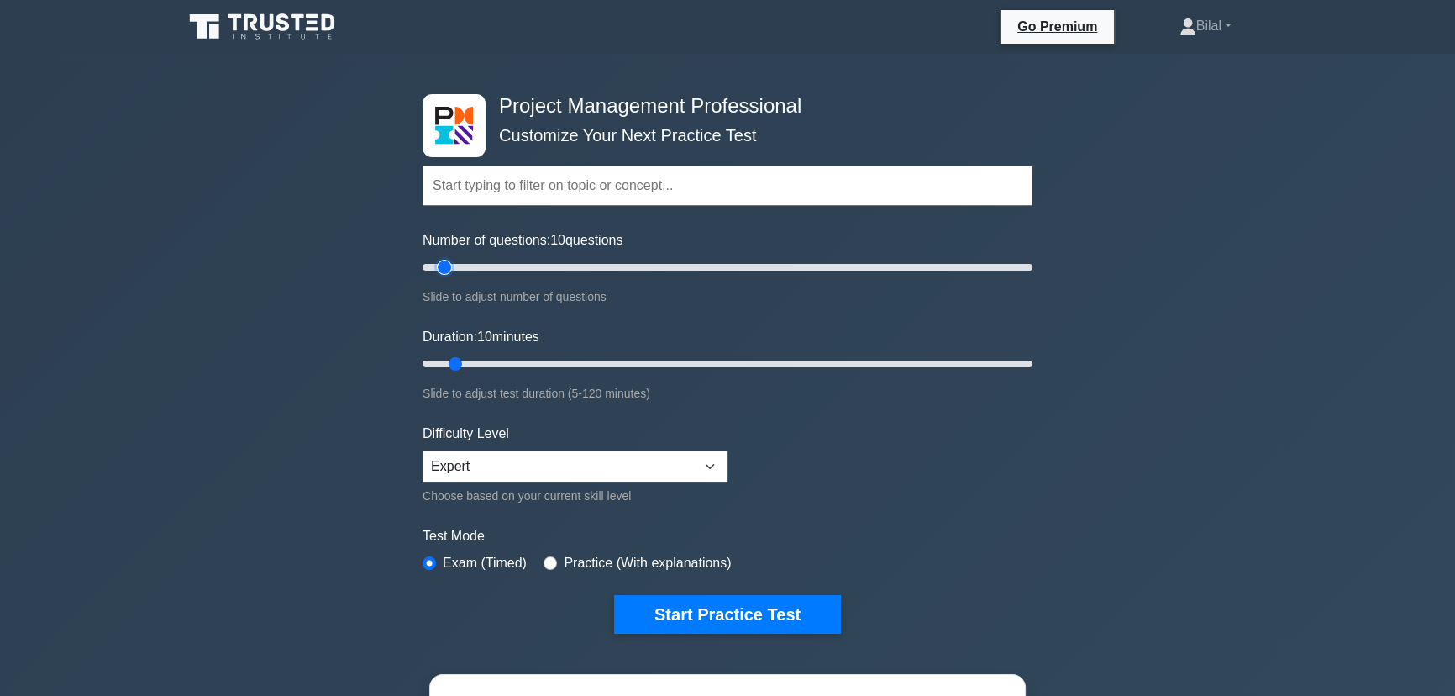
click at [444, 265] on input "Number of questions: 10 questions" at bounding box center [728, 267] width 610 height 20
click at [733, 614] on button "Start Practice Test" at bounding box center [727, 614] width 227 height 39
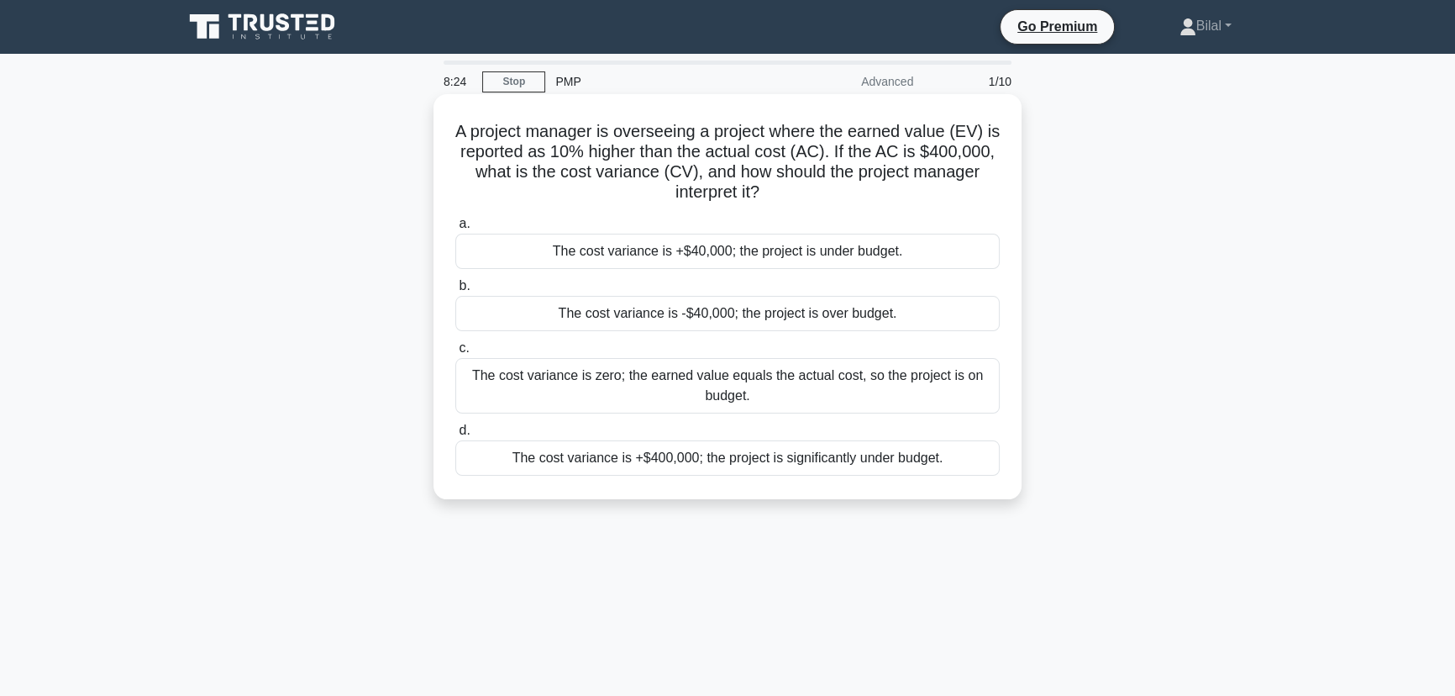
click at [618, 323] on div "The cost variance is -$40,000; the project is over budget." at bounding box center [727, 313] width 544 height 35
click at [455, 292] on input "b. The cost variance is -$40,000; the project is over budget." at bounding box center [455, 286] width 0 height 11
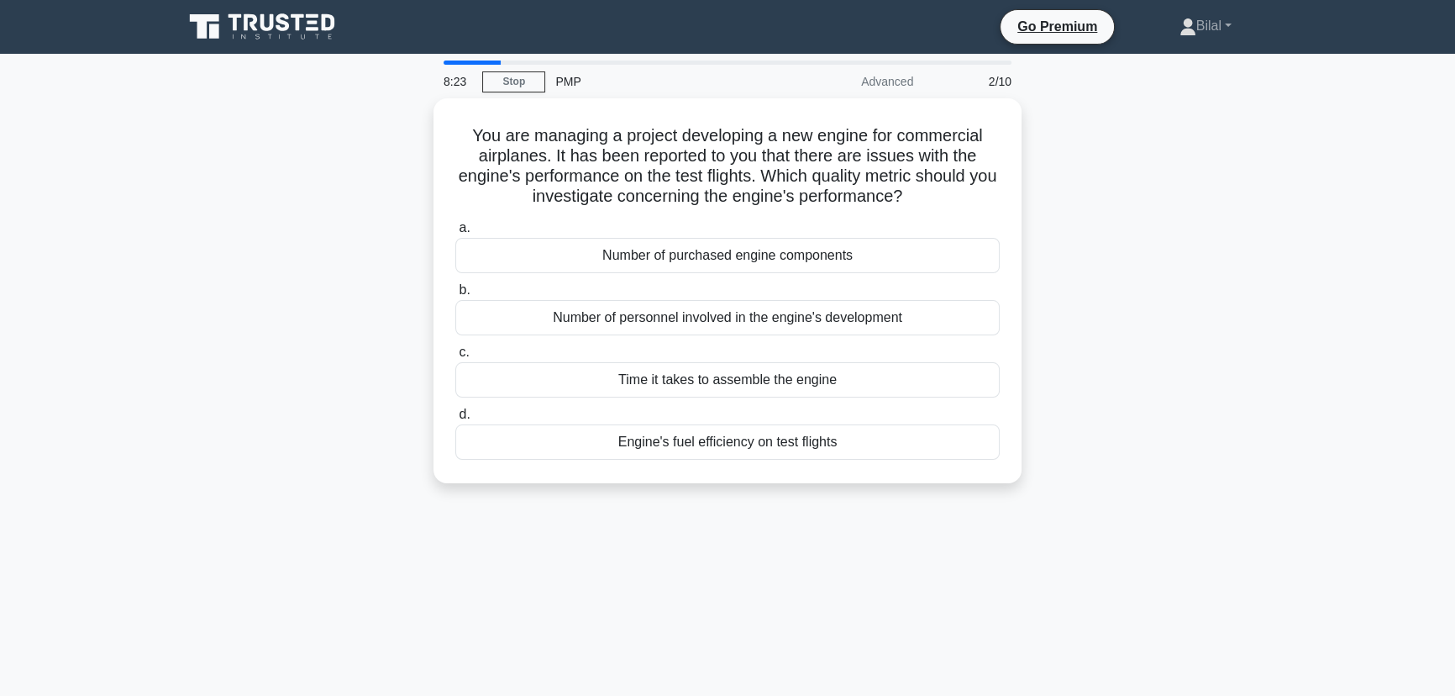
click at [1140, 388] on div "You are managing a project developing a new engine for commercial airplanes. It…" at bounding box center [727, 300] width 1109 height 405
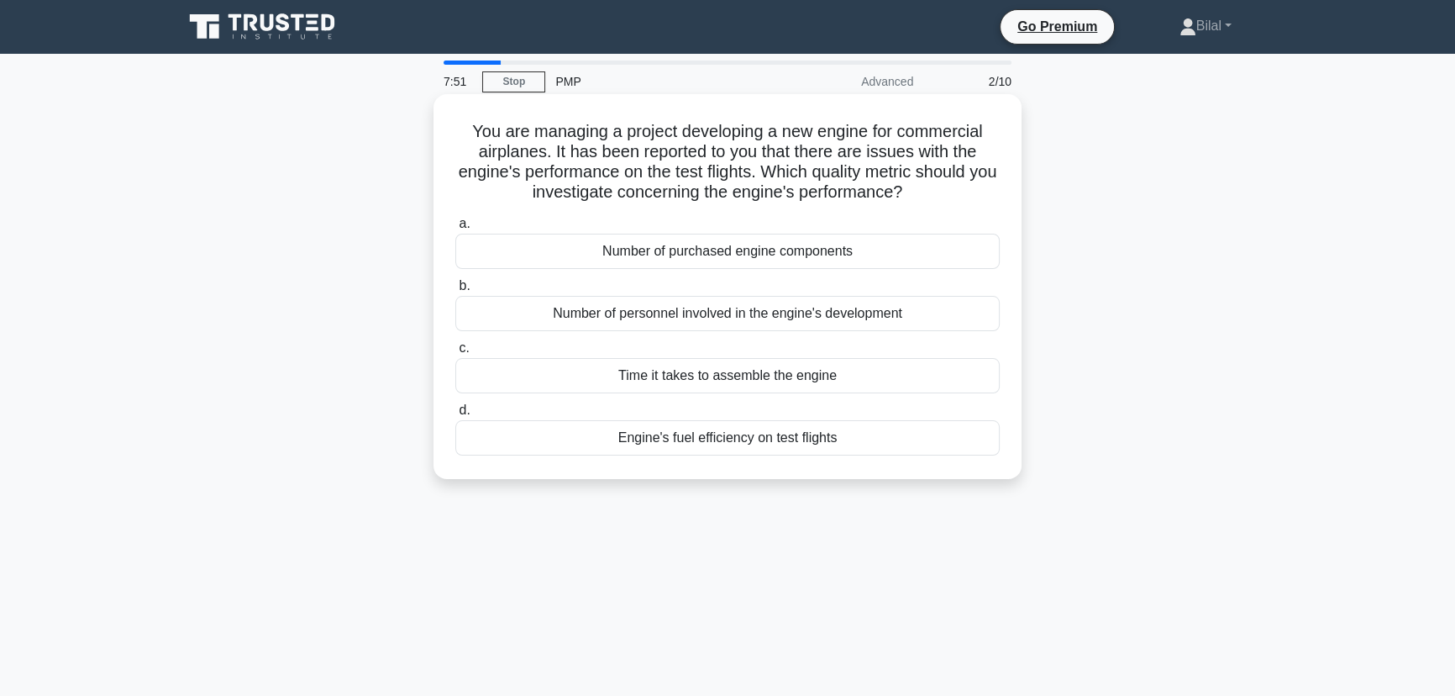
click at [740, 444] on div "Engine's fuel efficiency on test flights" at bounding box center [727, 437] width 544 height 35
click at [455, 416] on input "d. Engine's fuel efficiency on test flights" at bounding box center [455, 410] width 0 height 11
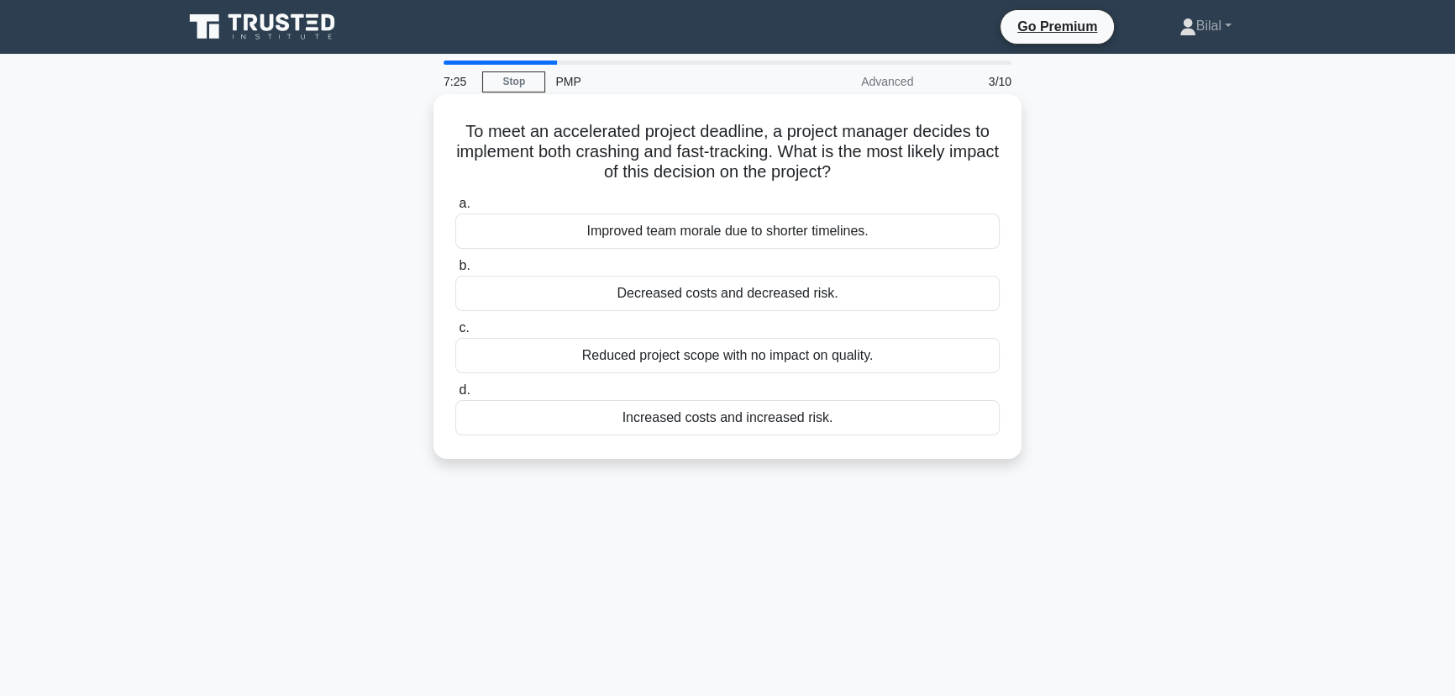
click at [788, 432] on div "Increased costs and increased risk." at bounding box center [727, 417] width 544 height 35
click at [455, 396] on input "d. Increased costs and increased risk." at bounding box center [455, 390] width 0 height 11
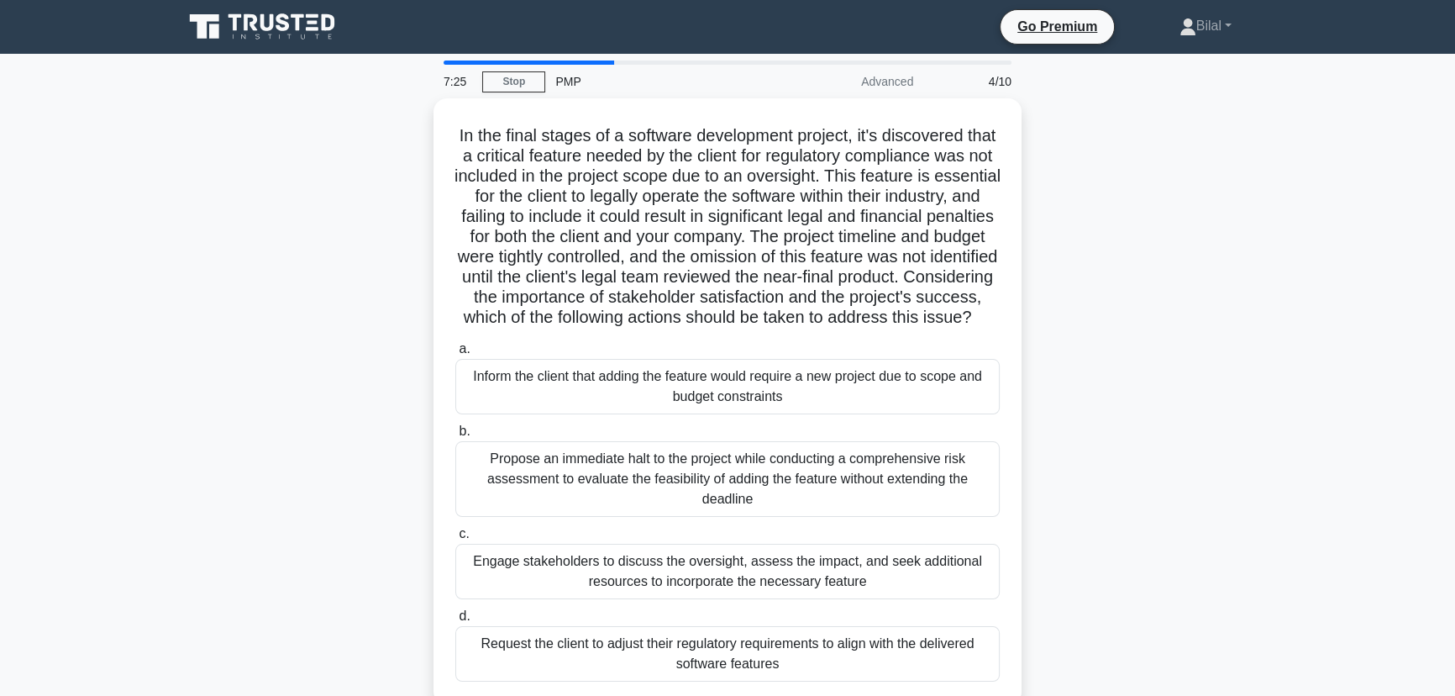
click at [1357, 451] on main "7:25 Stop PMP Advanced 4/10 In the final stages of a software development proje…" at bounding box center [727, 481] width 1455 height 854
click at [1093, 343] on div "In the final stages of a software development project, it's discovered that a c…" at bounding box center [727, 411] width 1109 height 627
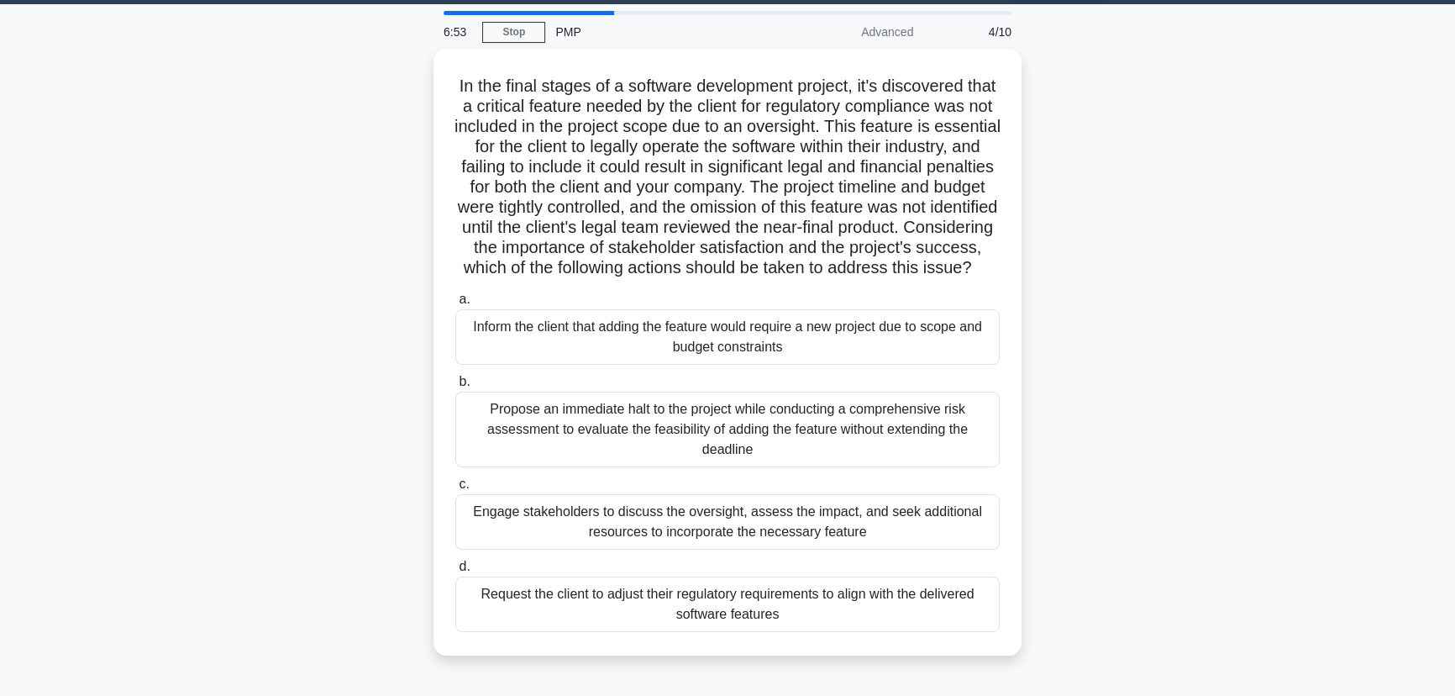
scroll to position [76, 0]
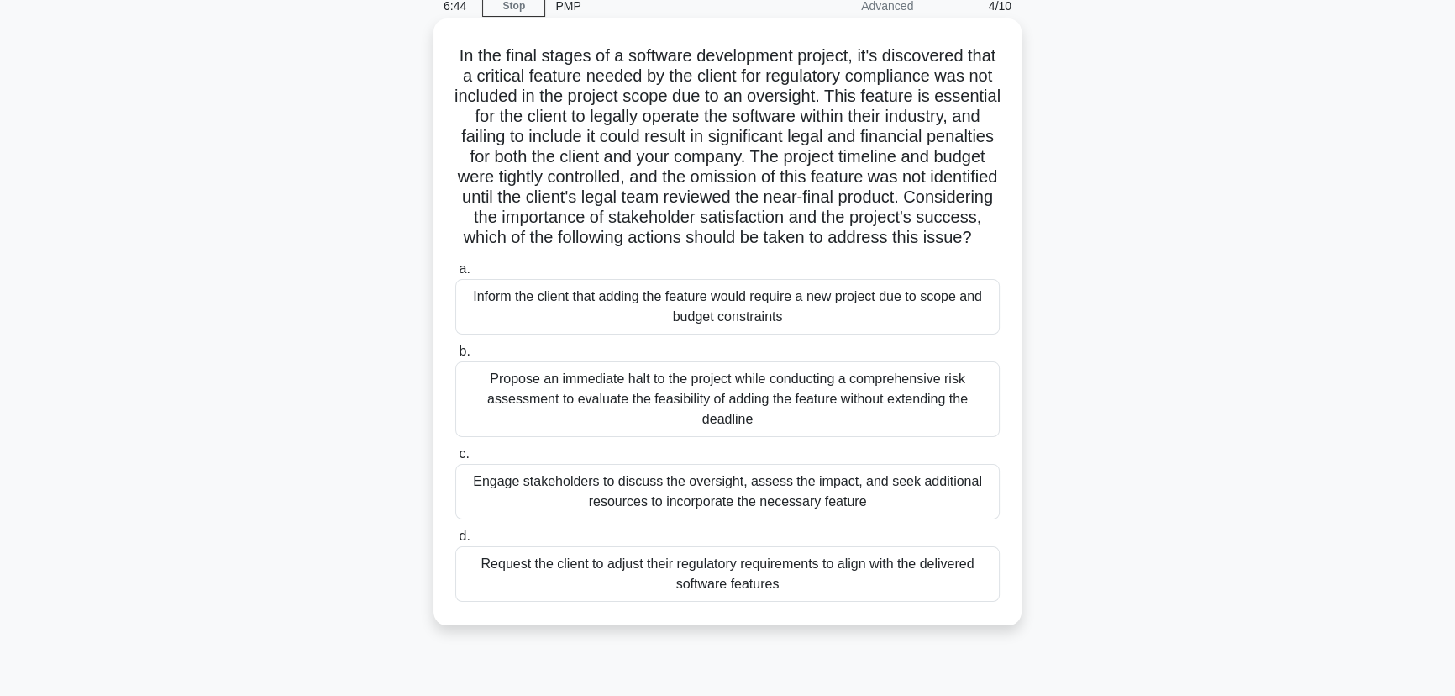
click at [902, 498] on div "Engage stakeholders to discuss the oversight, assess the impact, and seek addit…" at bounding box center [727, 491] width 544 height 55
click at [455, 460] on input "c. Engage stakeholders to discuss the oversight, assess the impact, and seek ad…" at bounding box center [455, 454] width 0 height 11
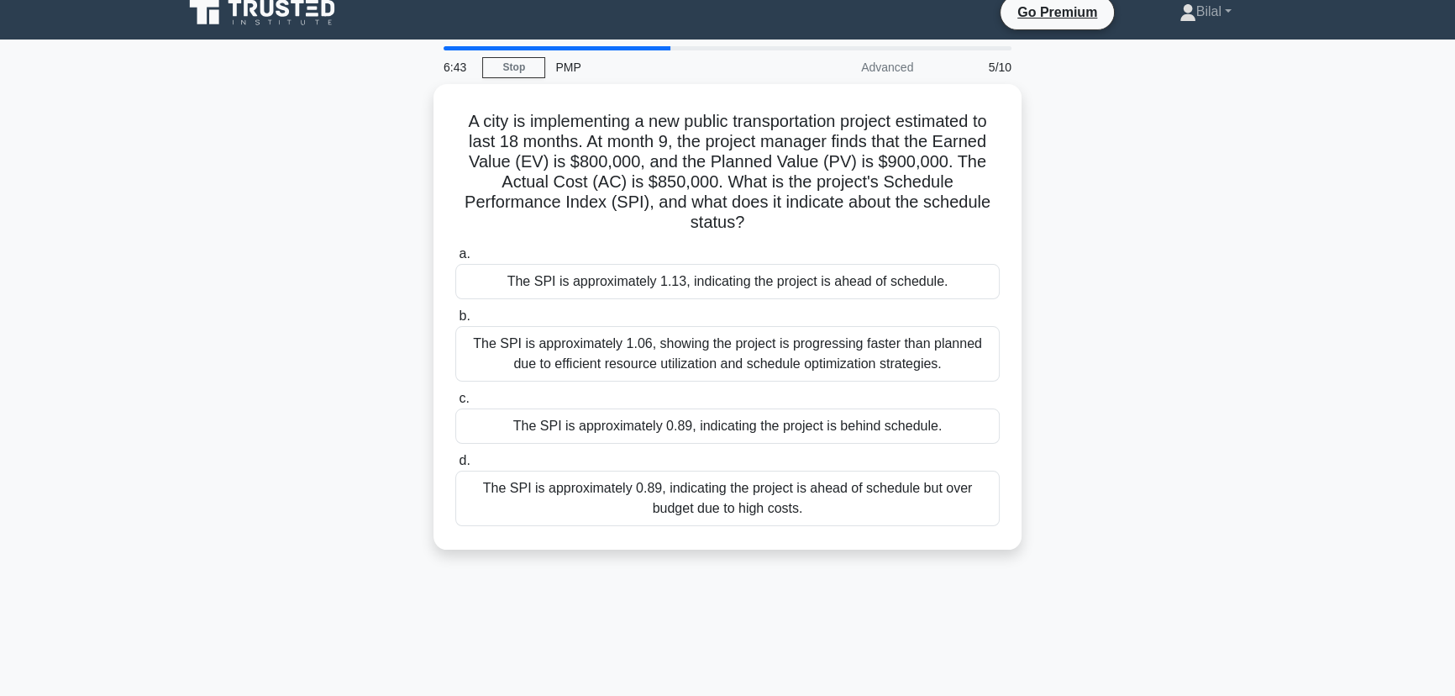
scroll to position [0, 0]
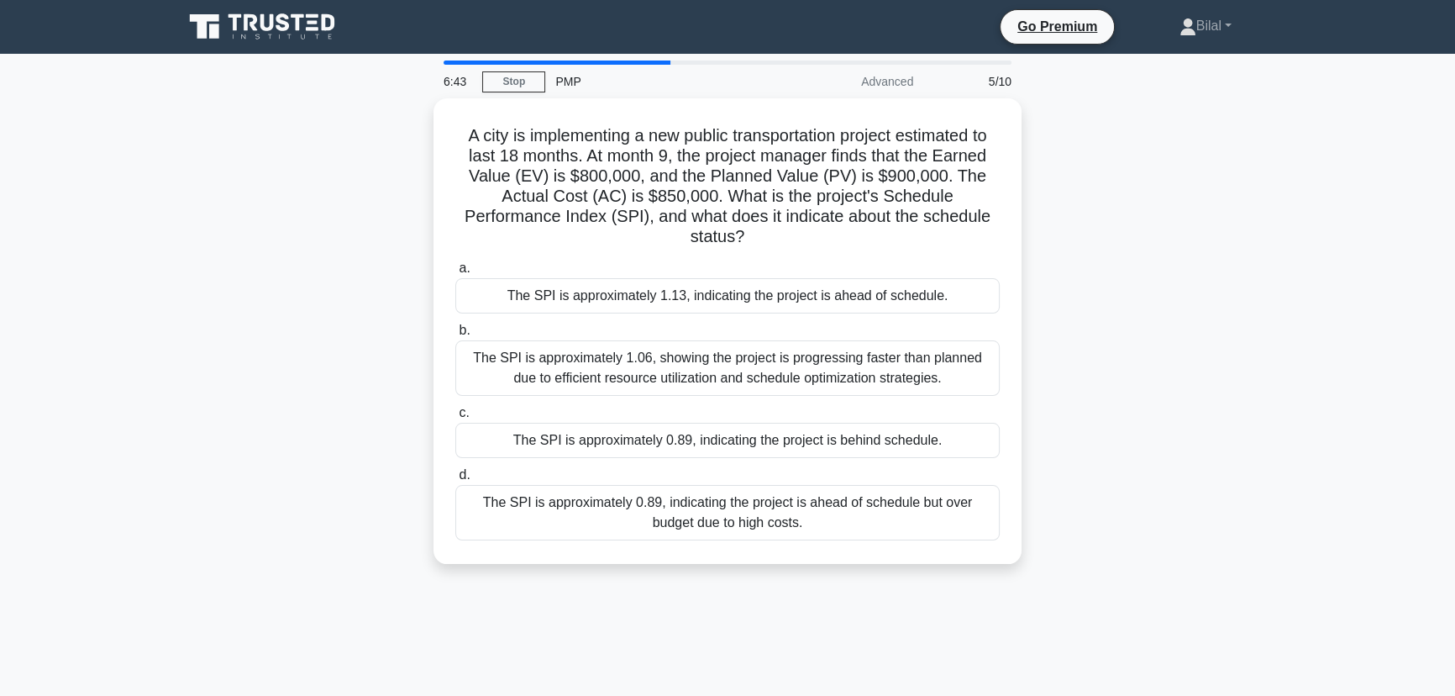
click at [1169, 429] on div "A city is implementing a new public transportation project estimated to last 18…" at bounding box center [727, 341] width 1109 height 486
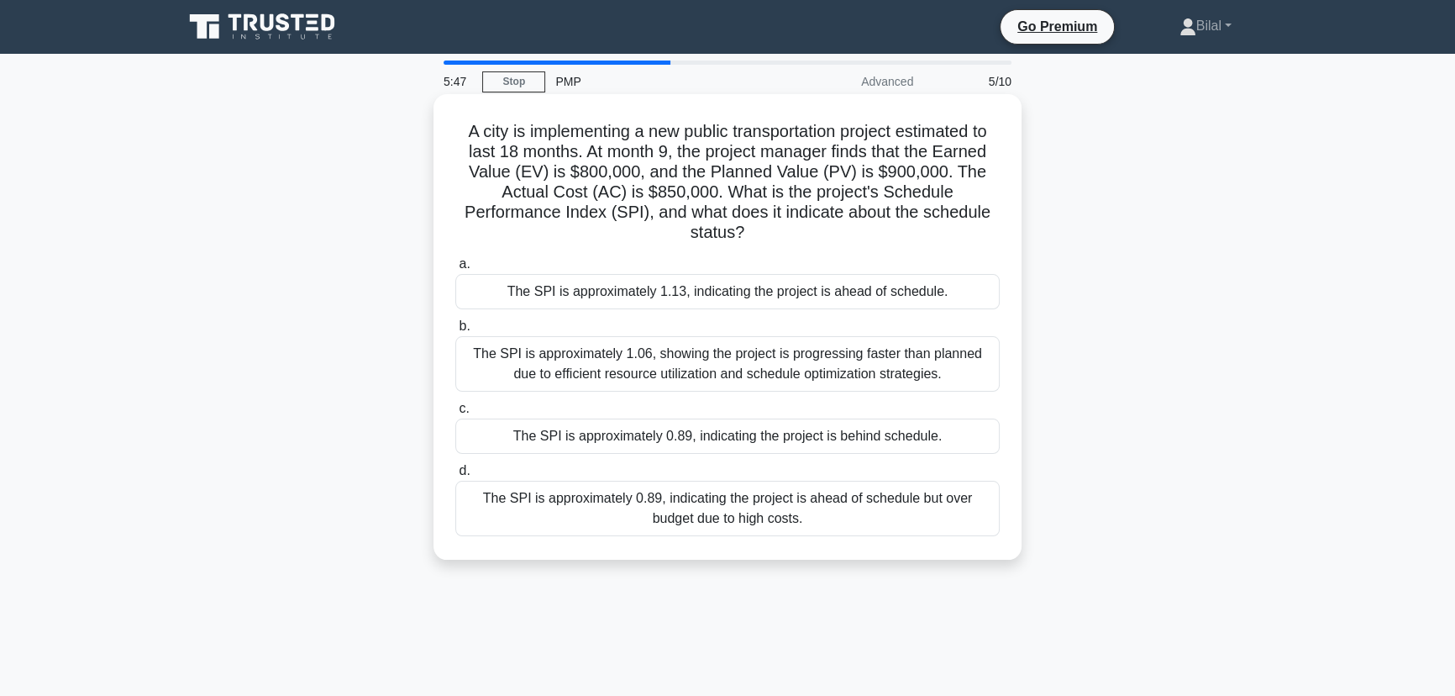
click at [700, 437] on div "The SPI is approximately 0.89, indicating the project is behind schedule." at bounding box center [727, 435] width 544 height 35
click at [455, 414] on input "c. The SPI is approximately 0.89, indicating the project is behind schedule." at bounding box center [455, 408] width 0 height 11
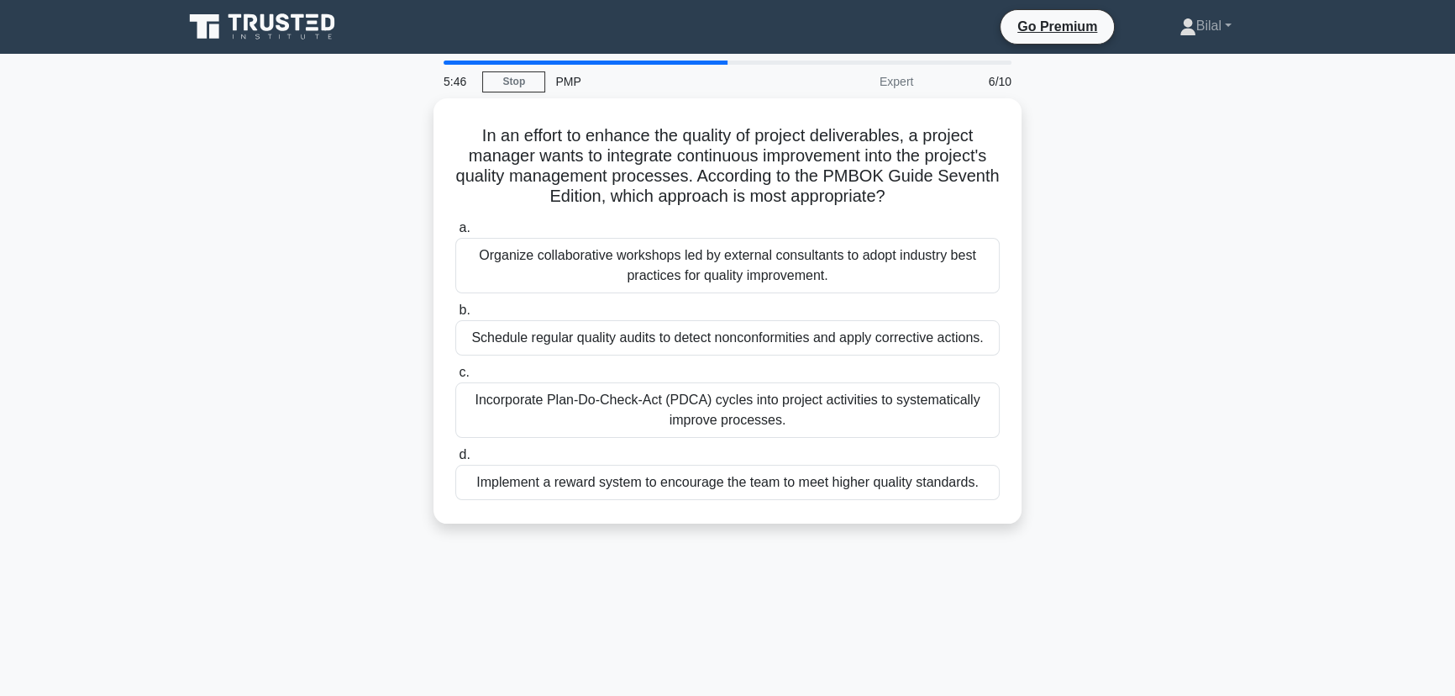
click at [1102, 441] on div "In an effort to enhance the quality of project deliverables, a project manager …" at bounding box center [727, 320] width 1109 height 445
drag, startPoint x: 1105, startPoint y: 413, endPoint x: 1067, endPoint y: 522, distance: 115.6
click at [1067, 522] on div "In an effort to enhance the quality of project deliverables, a project manager …" at bounding box center [727, 320] width 1109 height 445
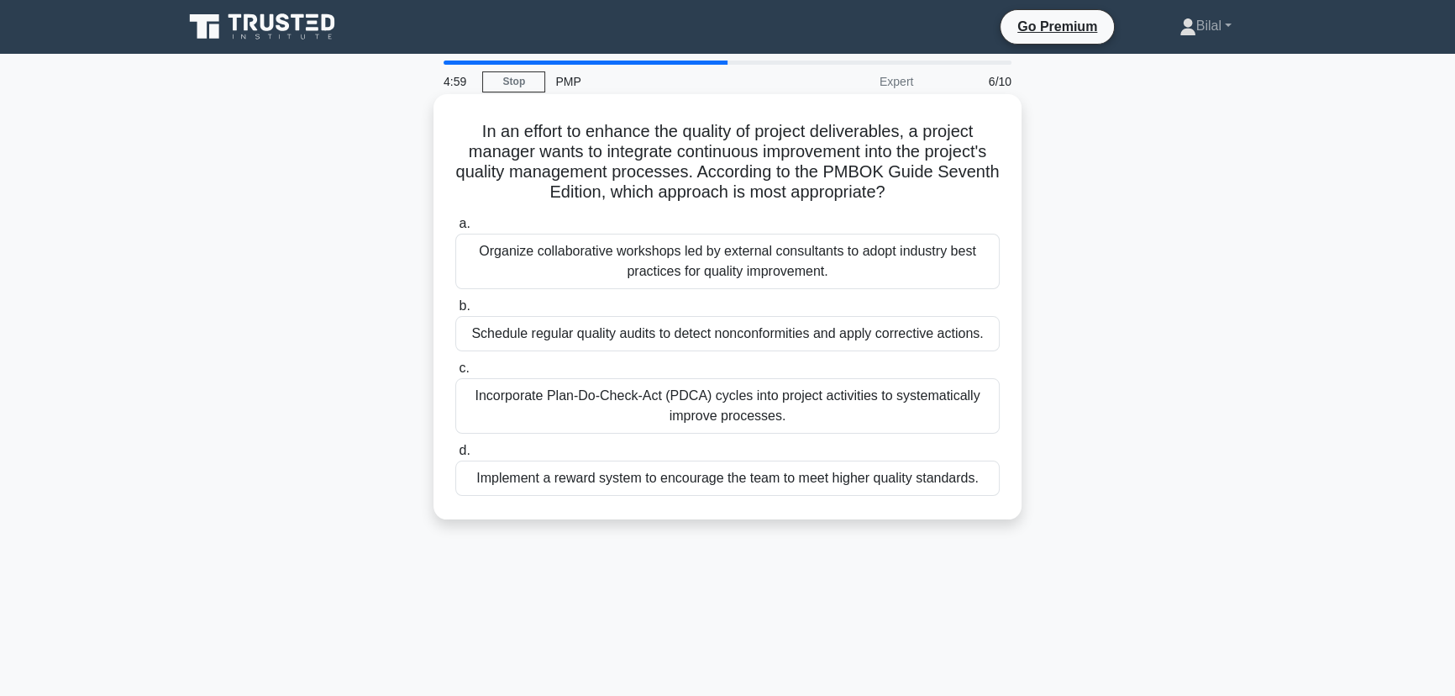
click at [938, 397] on div "Incorporate Plan-Do-Check-Act (PDCA) cycles into project activities to systemat…" at bounding box center [727, 405] width 544 height 55
click at [455, 374] on input "c. Incorporate Plan-Do-Check-Act (PDCA) cycles into project activities to syste…" at bounding box center [455, 368] width 0 height 11
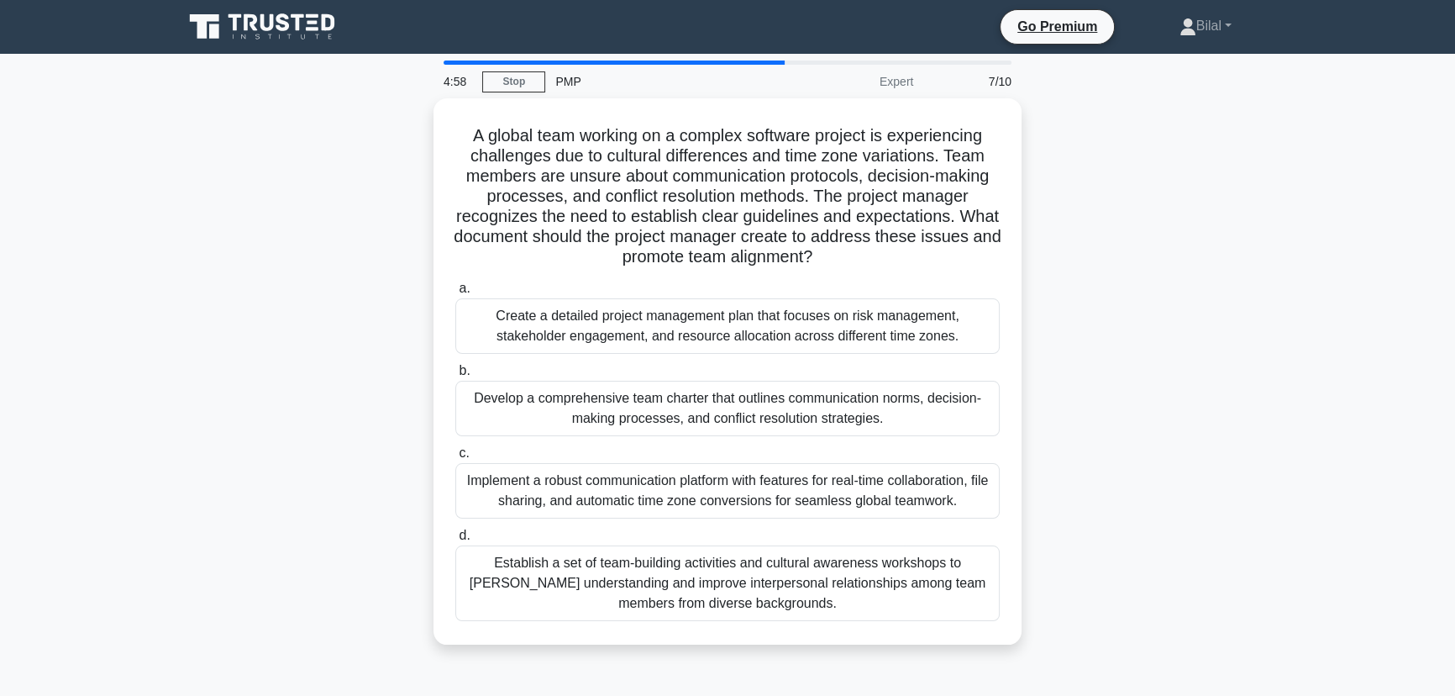
click at [1223, 400] on div "A global team working on a complex software project is experiencing challenges …" at bounding box center [727, 381] width 1109 height 566
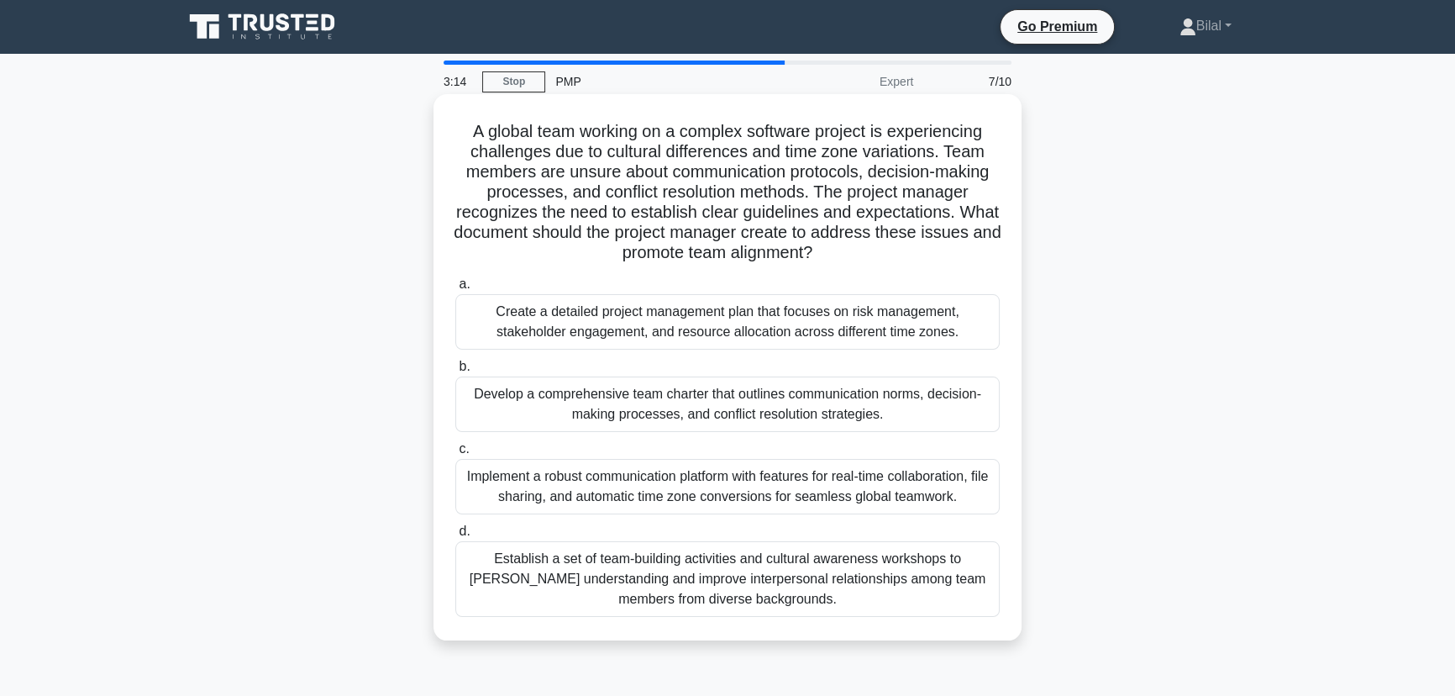
click at [589, 398] on div "Develop a comprehensive team charter that outlines communication norms, decisio…" at bounding box center [727, 403] width 544 height 55
click at [455, 372] on input "b. Develop a comprehensive team charter that outlines communication norms, deci…" at bounding box center [455, 366] width 0 height 11
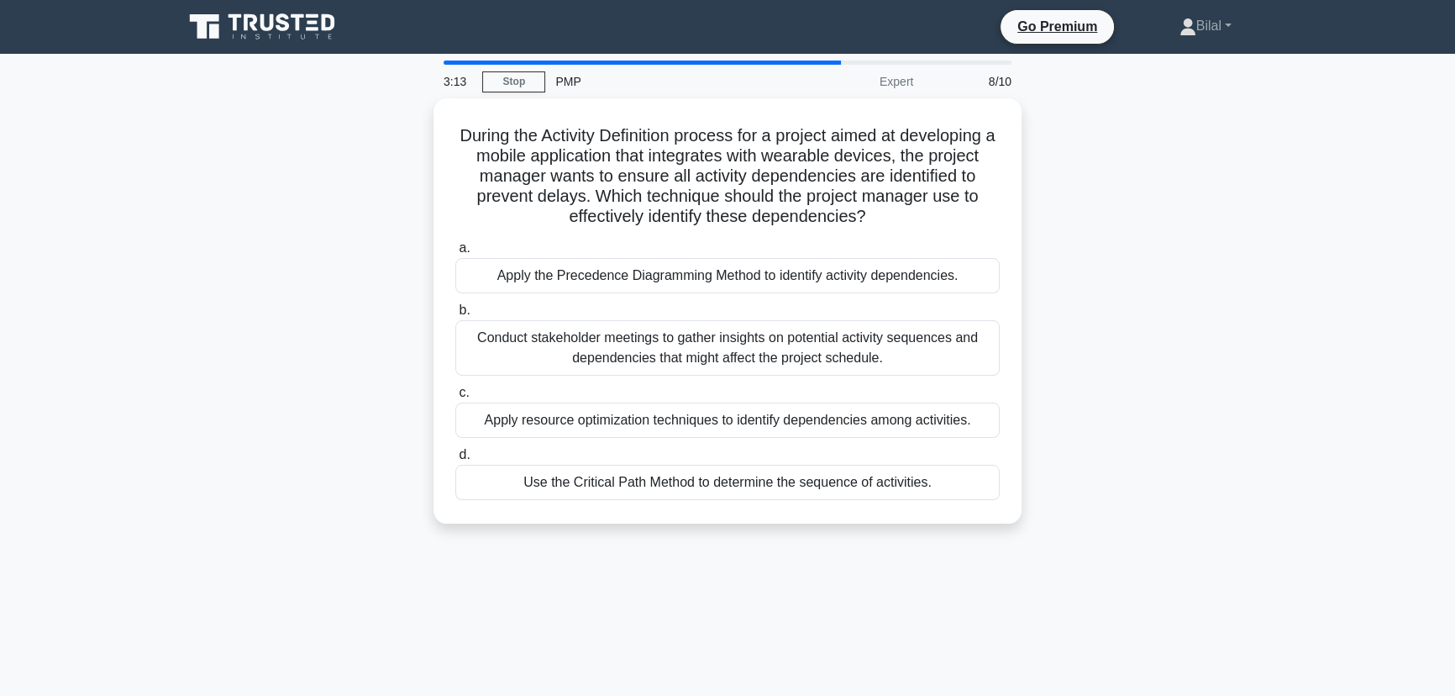
click at [1078, 374] on div "During the Activity Definition process for a project aimed at developing a mobi…" at bounding box center [727, 320] width 1109 height 445
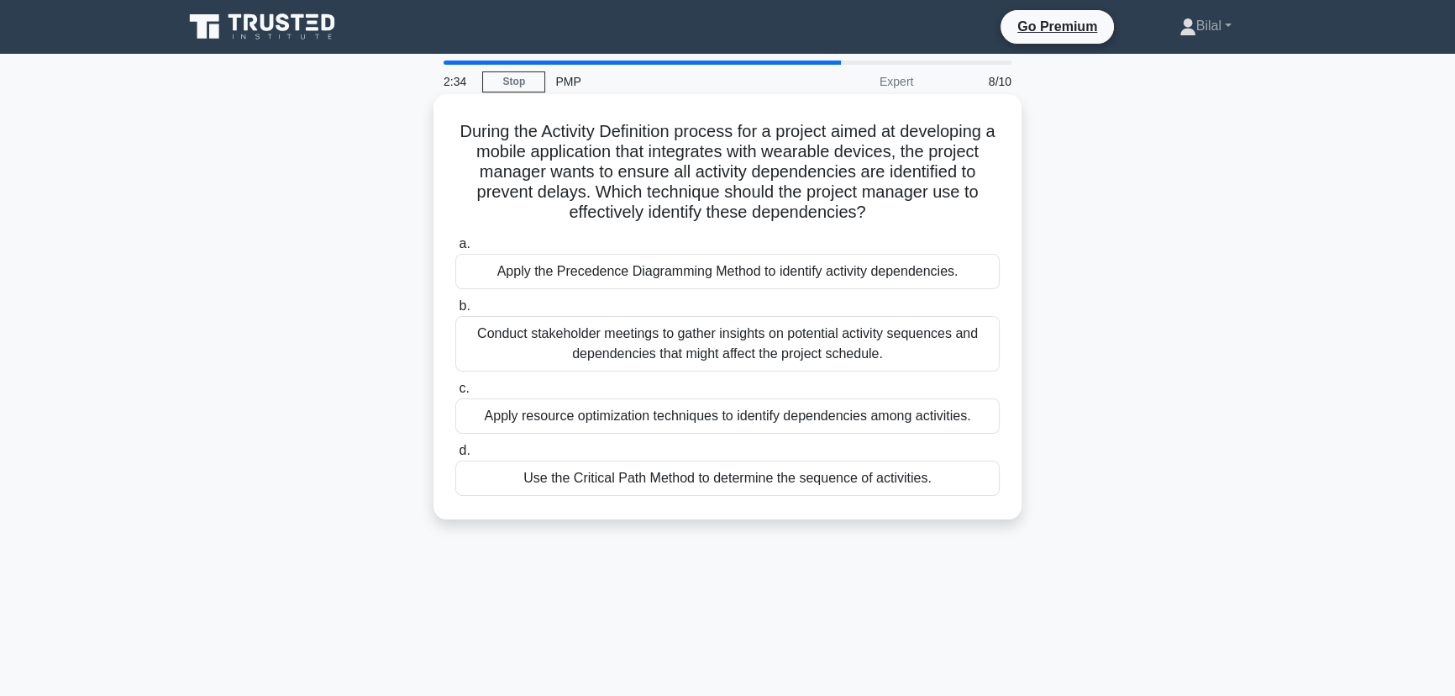
click at [764, 269] on div "Apply the Precedence Diagramming Method to identify activity dependencies." at bounding box center [727, 271] width 544 height 35
click at [455, 250] on input "a. Apply the Precedence Diagramming Method to identify activity dependencies." at bounding box center [455, 244] width 0 height 11
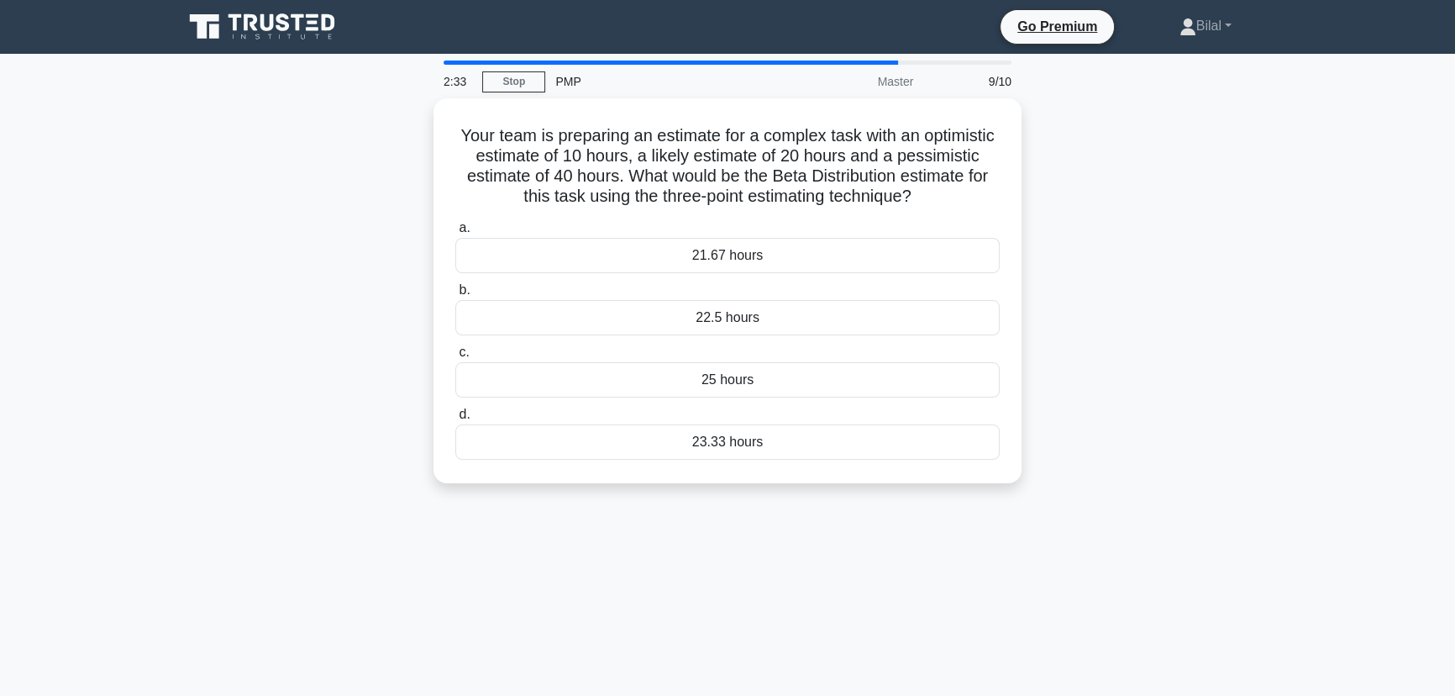
click at [1080, 278] on div "Your team is preparing an estimate for a complex task with an optimistic estima…" at bounding box center [727, 300] width 1109 height 405
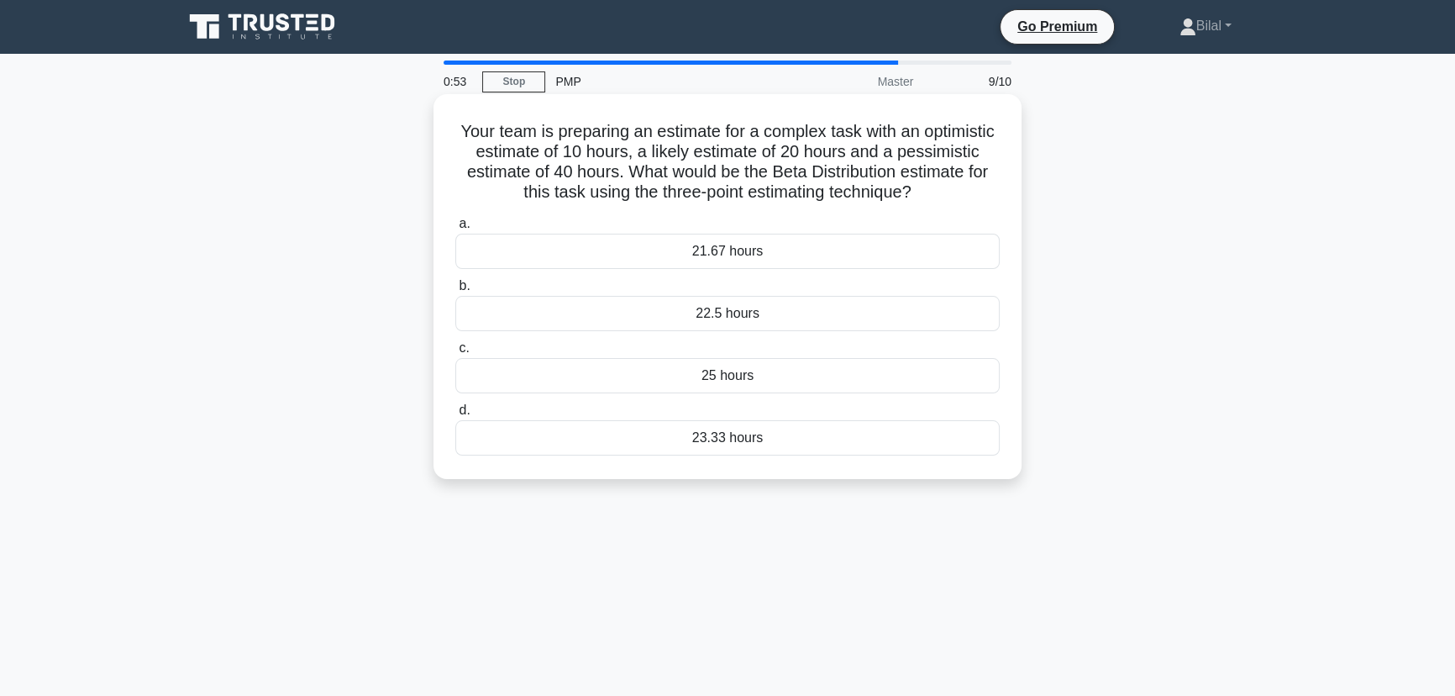
click at [714, 252] on div "21.67 hours" at bounding box center [727, 251] width 544 height 35
click at [455, 229] on input "a. 21.67 hours" at bounding box center [455, 223] width 0 height 11
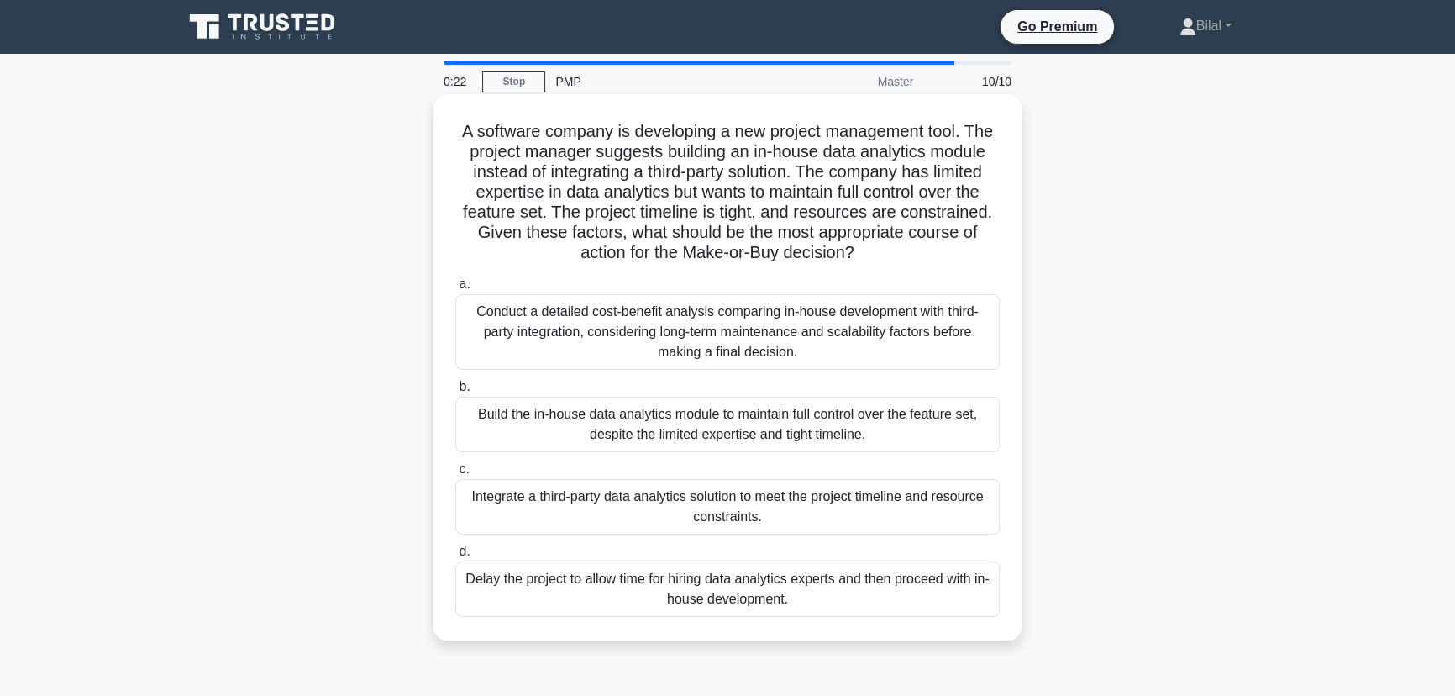
click at [901, 327] on div "Conduct a detailed cost-benefit analysis comparing in-house development with th…" at bounding box center [727, 332] width 544 height 76
click at [455, 290] on input "a. Conduct a detailed cost-benefit analysis comparing in-house development with…" at bounding box center [455, 284] width 0 height 11
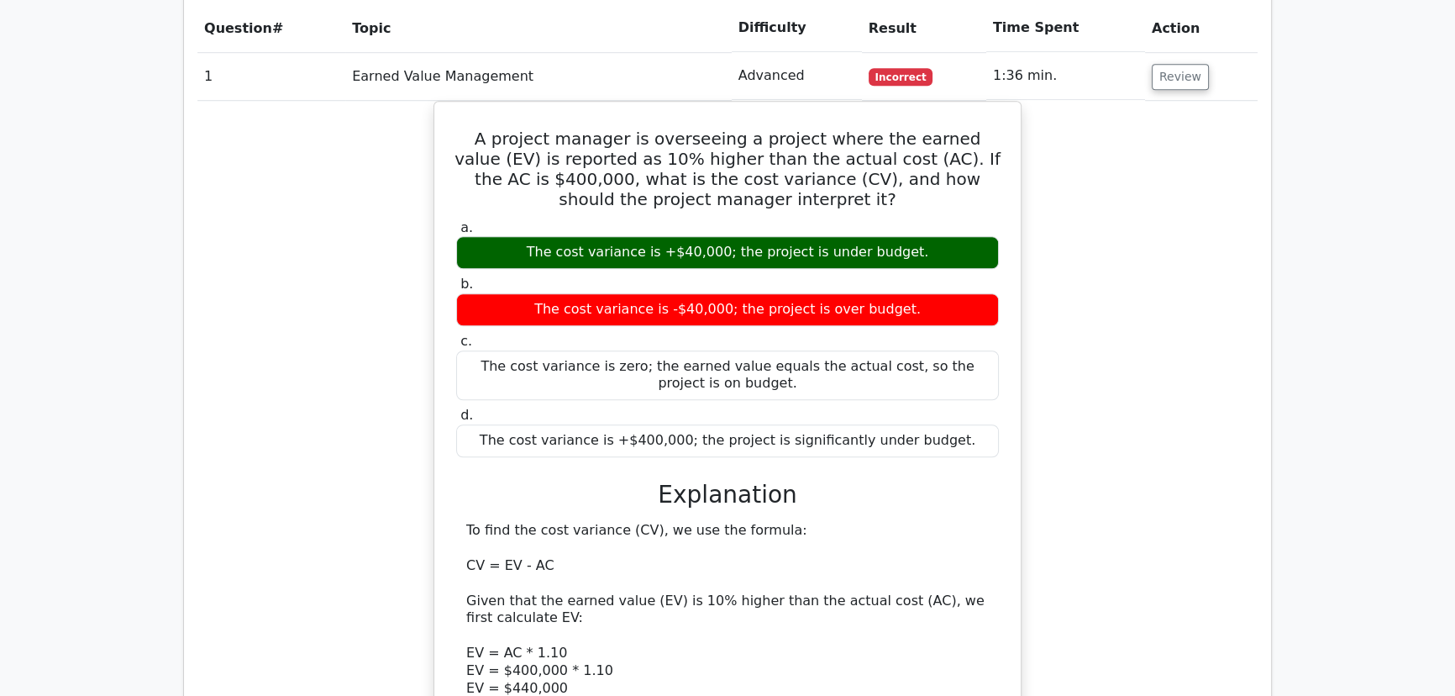
scroll to position [1527, 0]
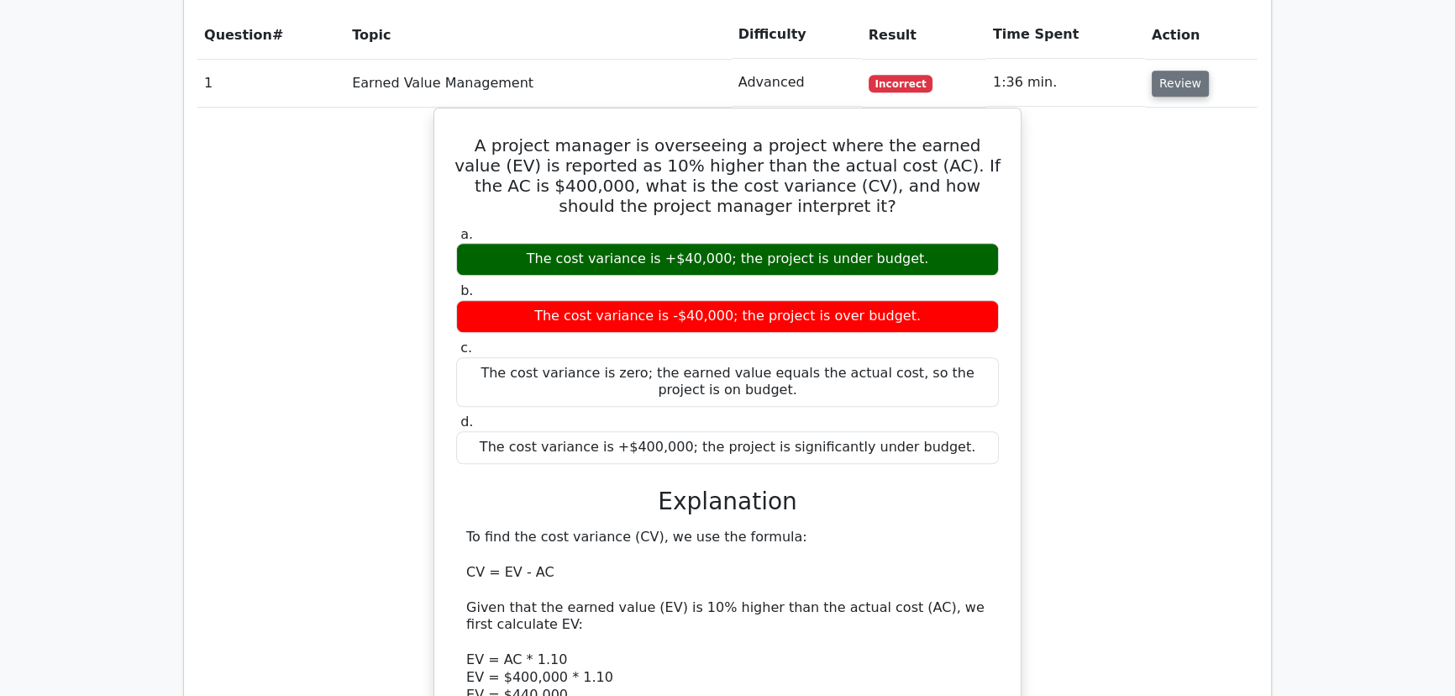
click at [1185, 71] on button "Review" at bounding box center [1180, 84] width 57 height 26
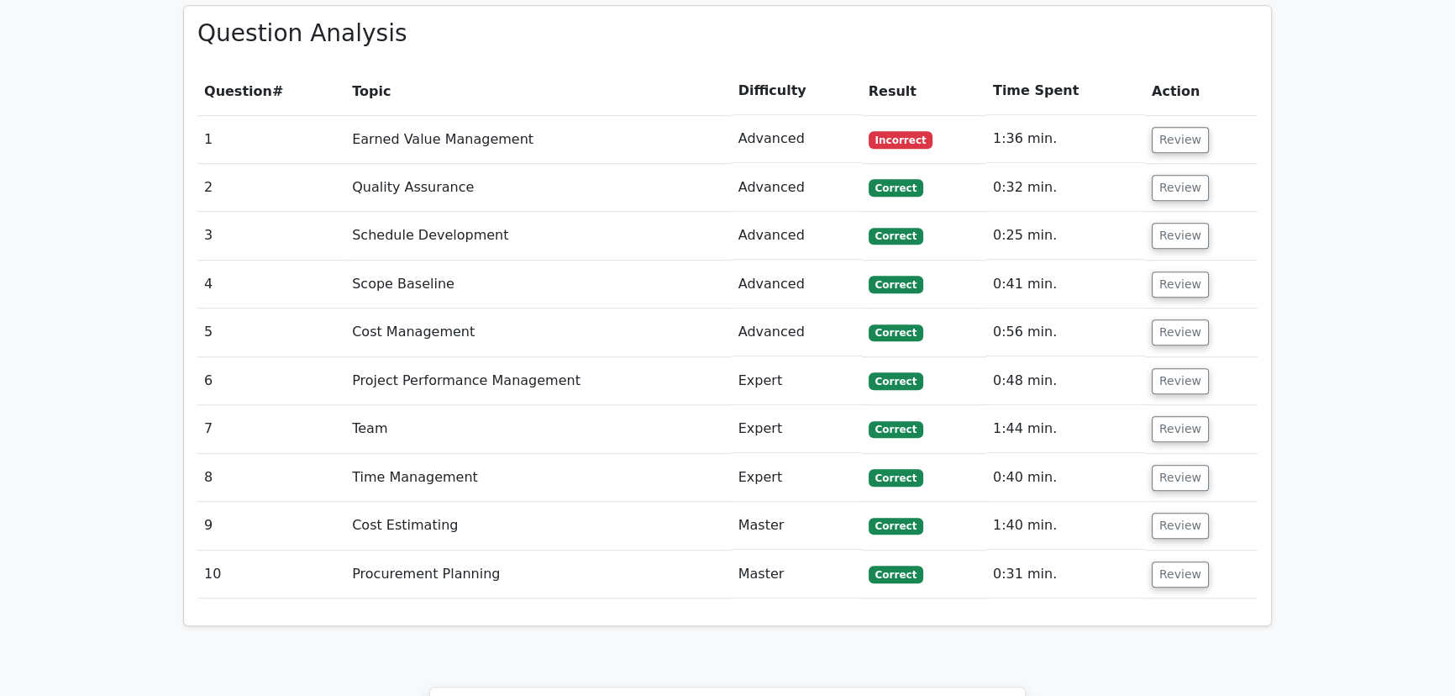
scroll to position [1451, 0]
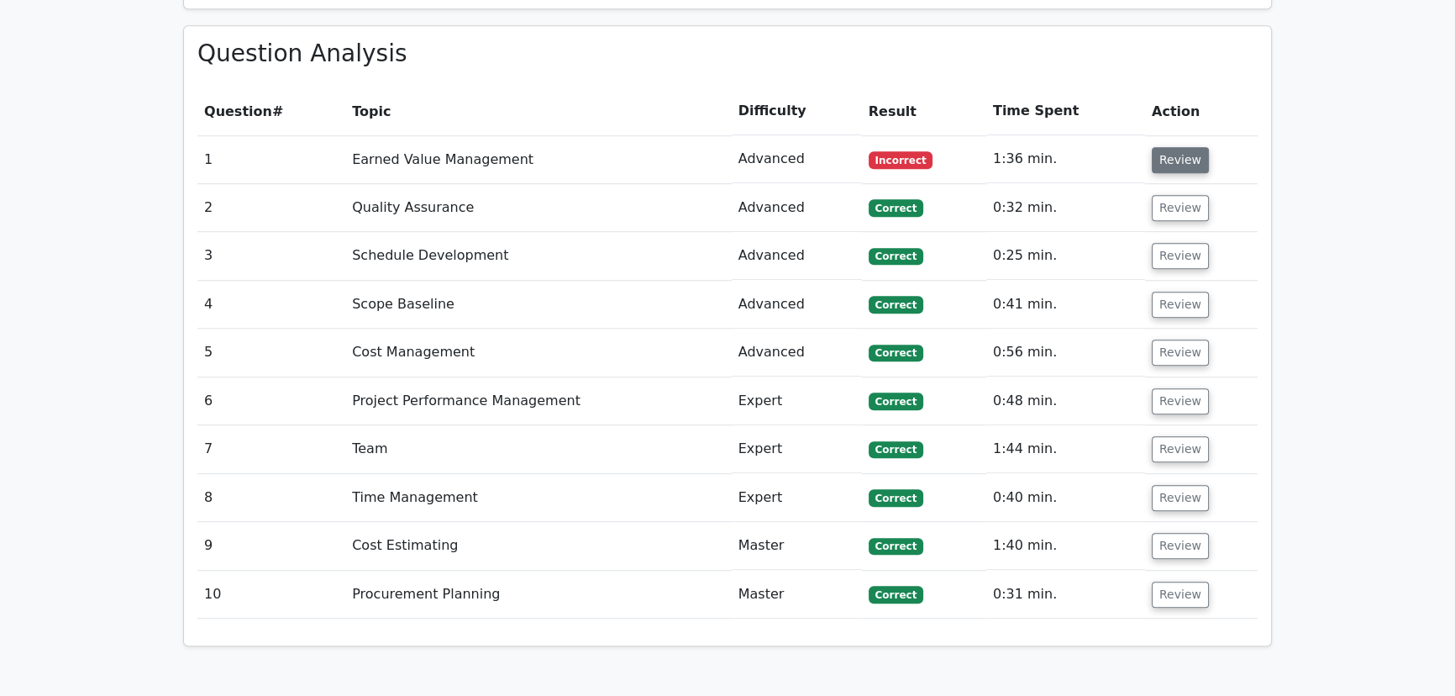
click at [1181, 147] on button "Review" at bounding box center [1180, 160] width 57 height 26
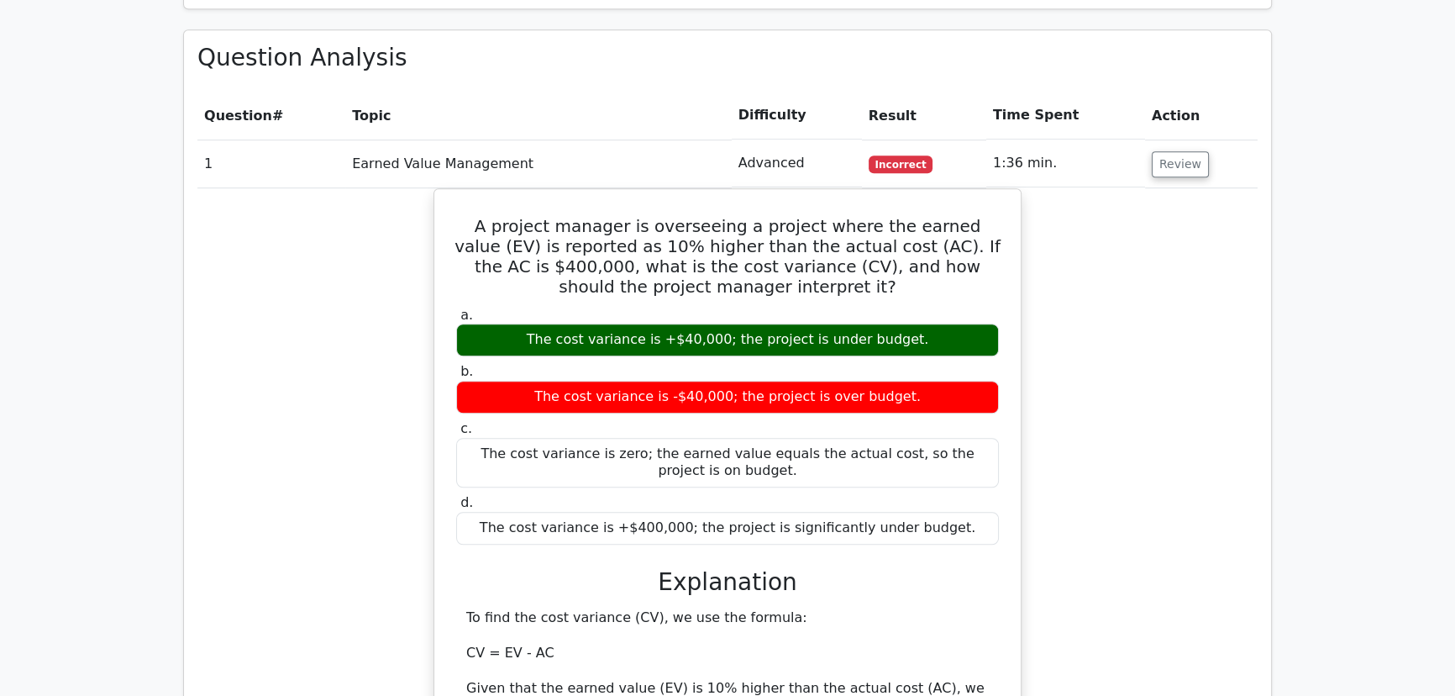
click at [1338, 282] on main "Go Premium Project Management Professional Preparation Package (2025) Earn 35 P…" at bounding box center [727, 402] width 1455 height 3598
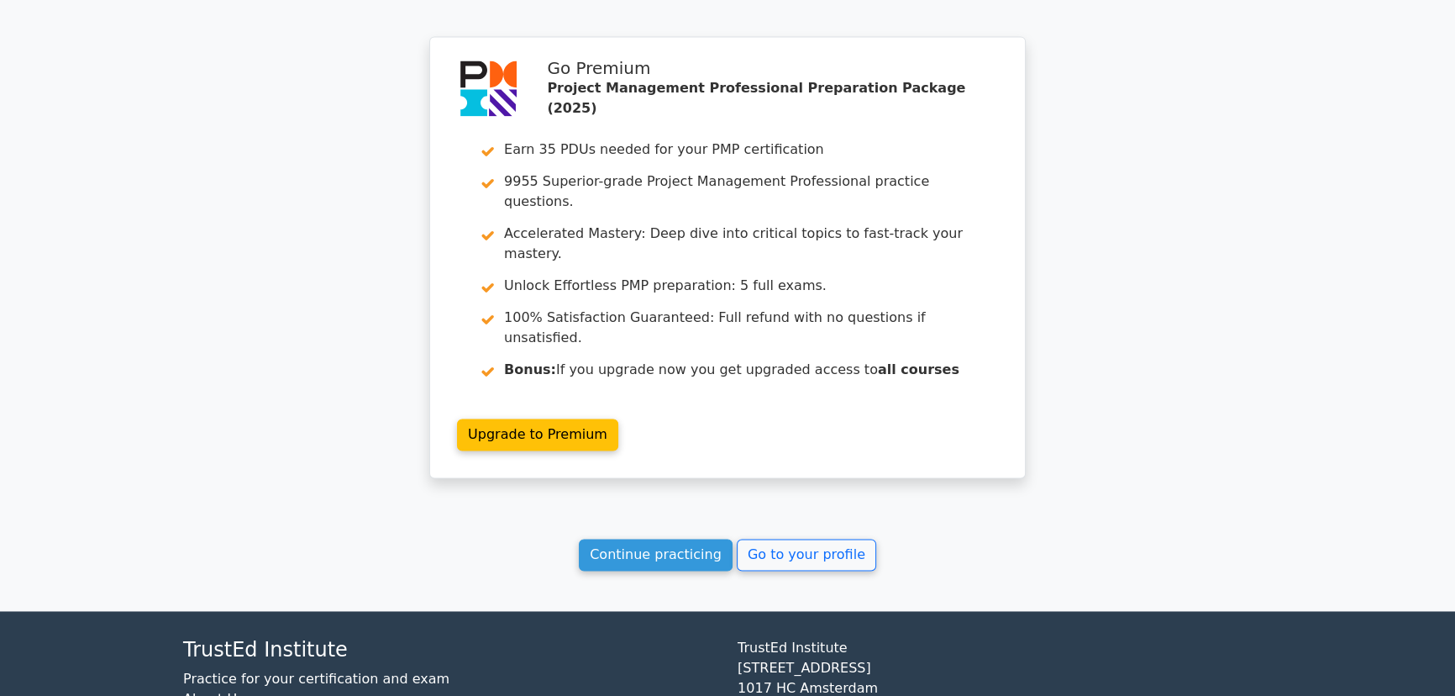
scroll to position [2978, 0]
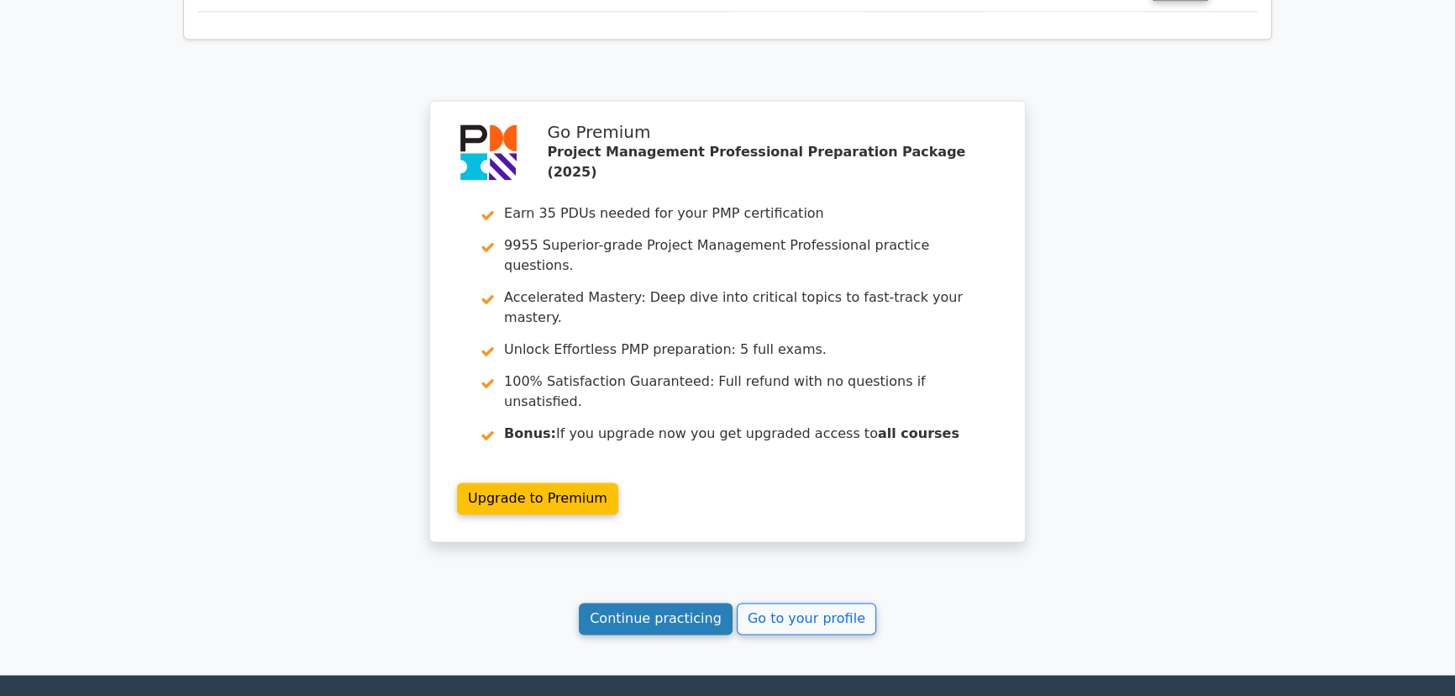
click at [630, 602] on link "Continue practicing" at bounding box center [656, 618] width 154 height 32
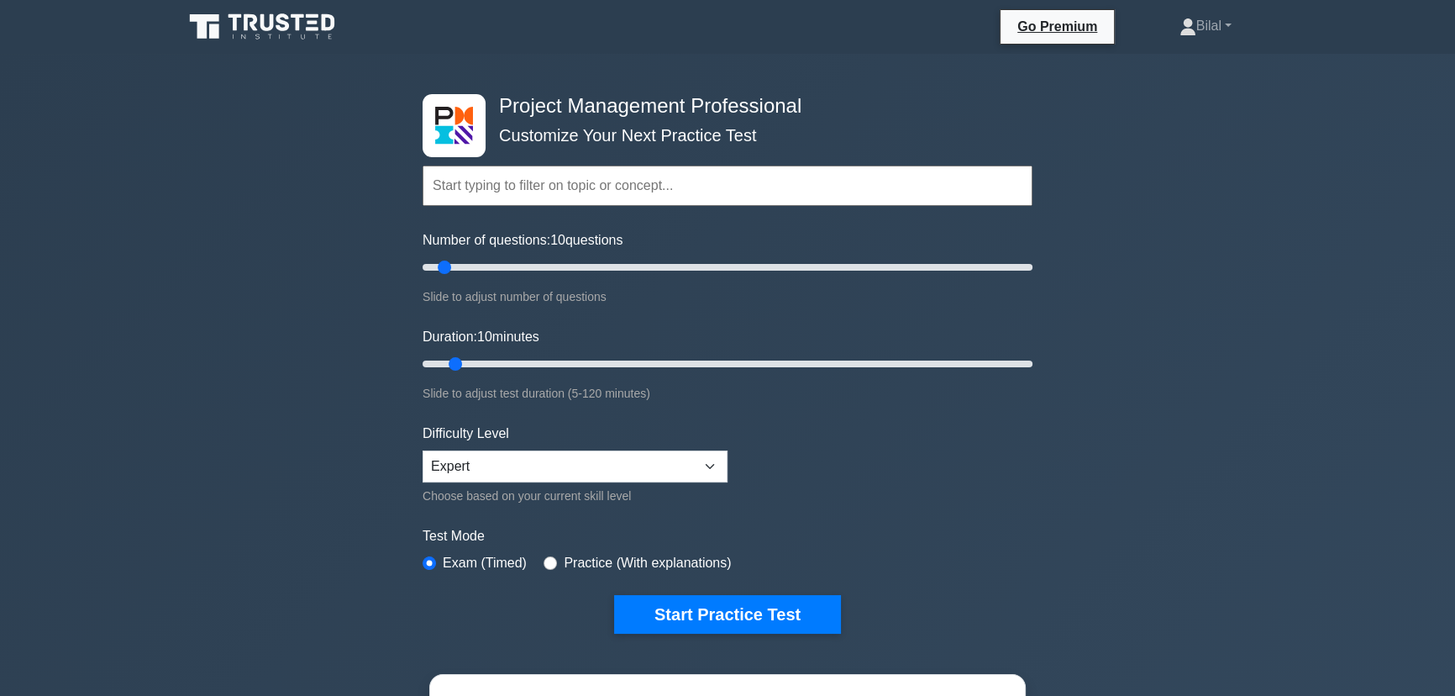
click at [1305, 279] on div "Project Management Professional Customize Your Next Practice Test Topics Scope …" at bounding box center [727, 566] width 1455 height 1025
drag, startPoint x: 444, startPoint y: 269, endPoint x: 455, endPoint y: 271, distance: 11.9
type input "15"
click at [455, 271] on input "Number of questions: 15 questions" at bounding box center [728, 267] width 610 height 20
drag, startPoint x: 452, startPoint y: 365, endPoint x: 470, endPoint y: 366, distance: 17.7
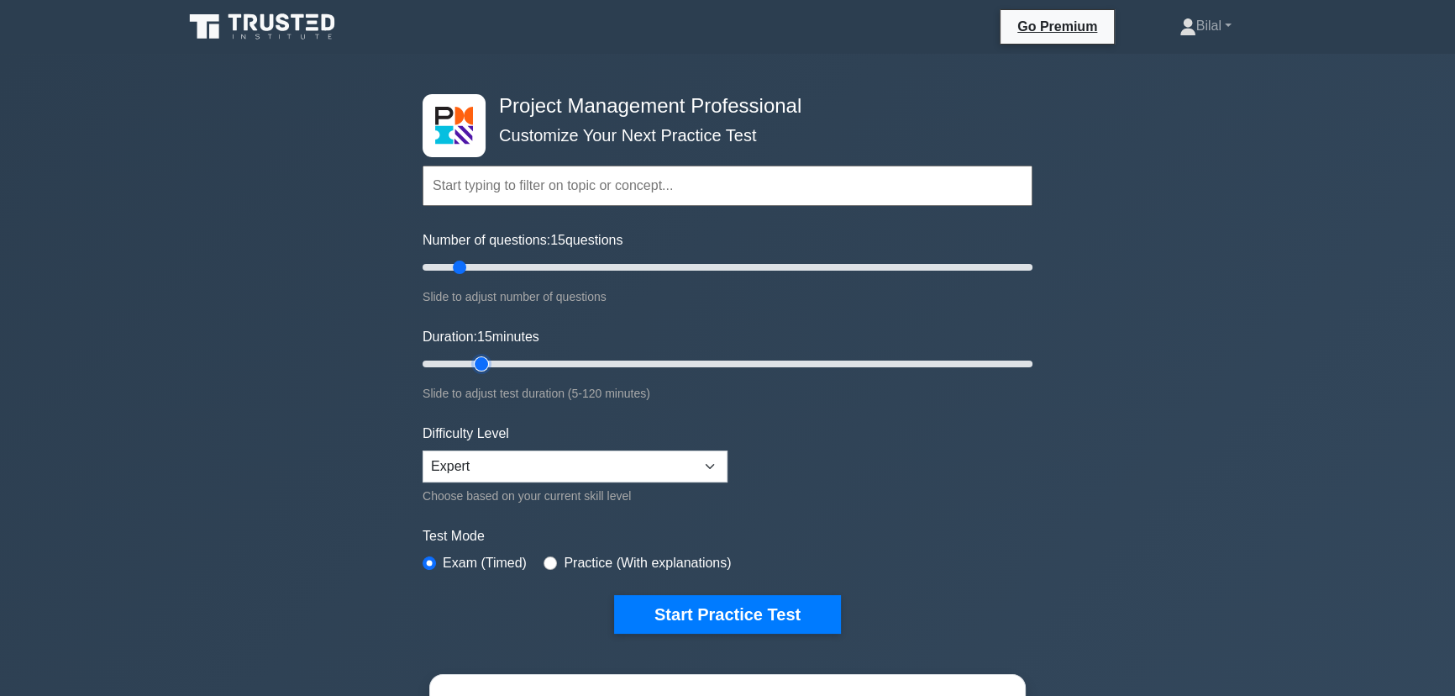
type input "15"
click at [470, 366] on input "Duration: 15 minutes" at bounding box center [728, 364] width 610 height 20
click at [725, 618] on button "Start Practice Test" at bounding box center [727, 614] width 227 height 39
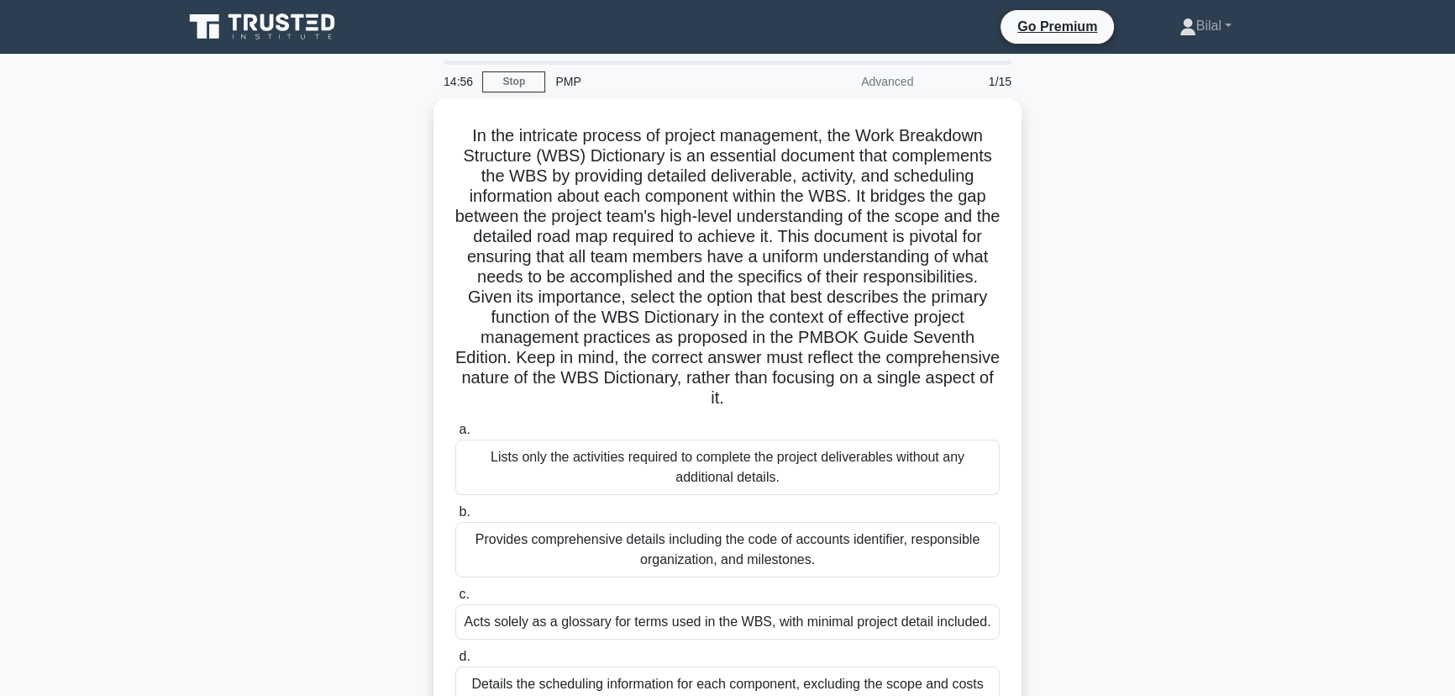
scroll to position [76, 0]
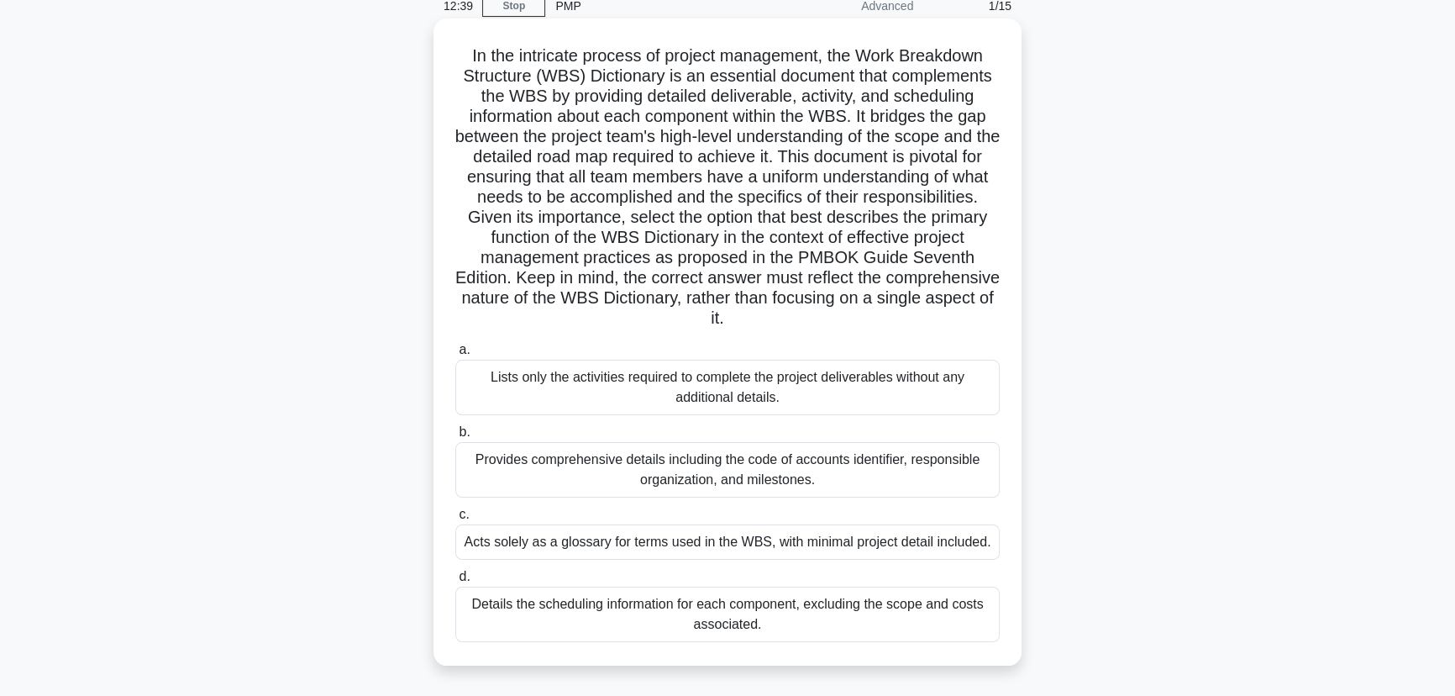
click at [695, 459] on div "Provides comprehensive details including the code of accounts identifier, respo…" at bounding box center [727, 469] width 544 height 55
click at [455, 438] on input "b. Provides comprehensive details including the code of accounts identifier, re…" at bounding box center [455, 432] width 0 height 11
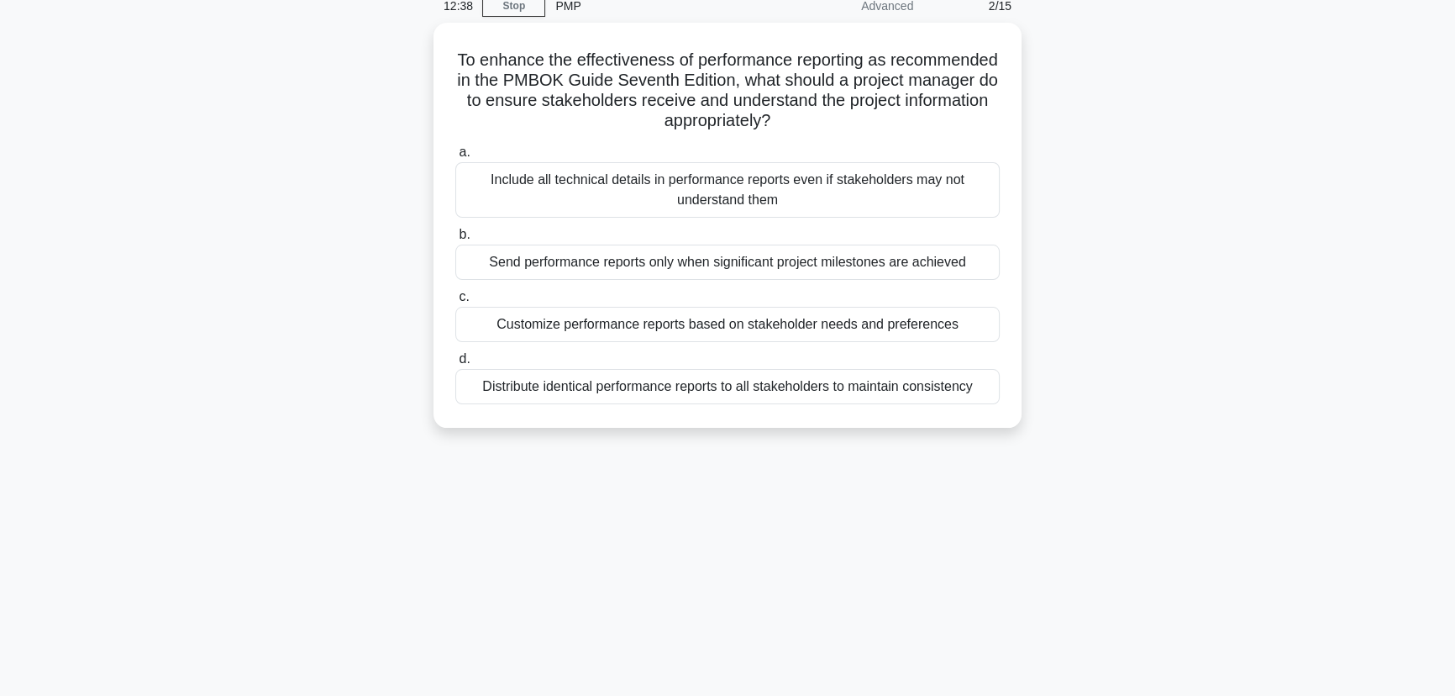
scroll to position [0, 0]
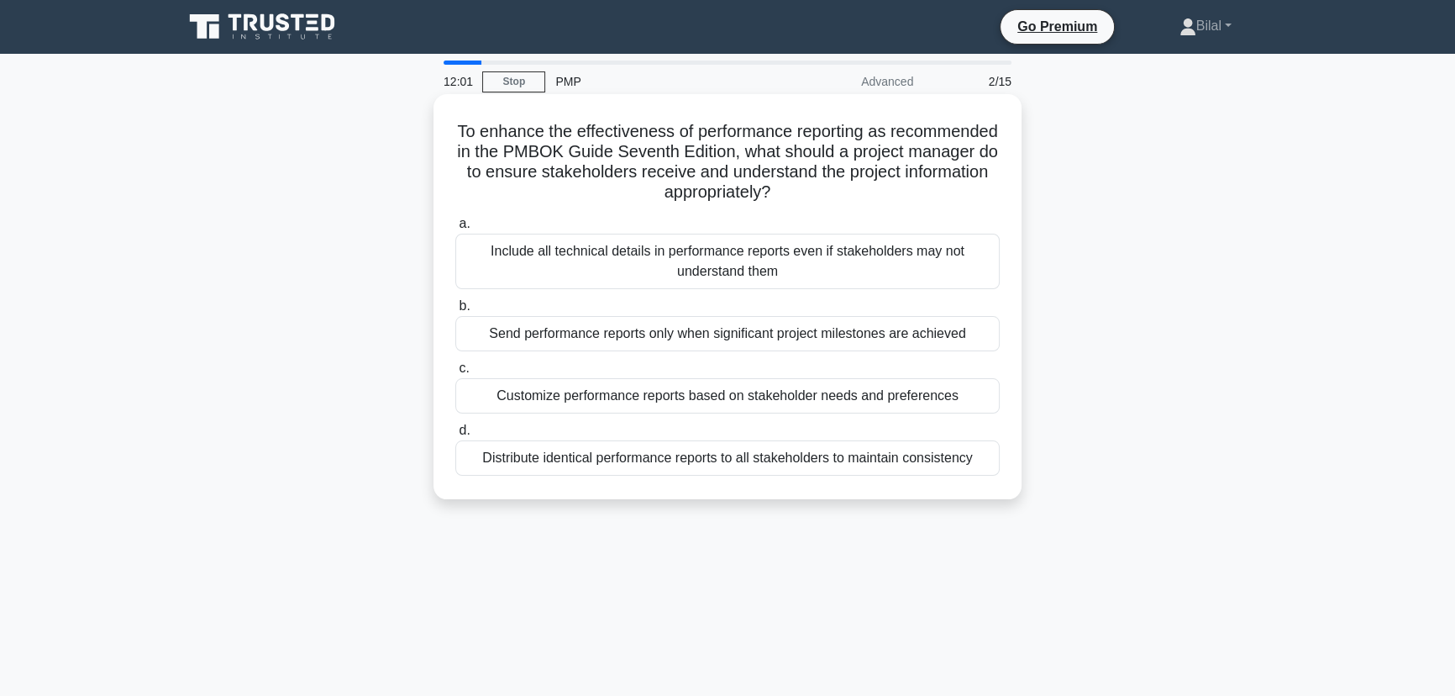
click at [905, 413] on label "c. Customize performance reports based on stakeholder needs and preferences" at bounding box center [727, 385] width 544 height 55
click at [455, 374] on input "c. Customize performance reports based on stakeholder needs and preferences" at bounding box center [455, 368] width 0 height 11
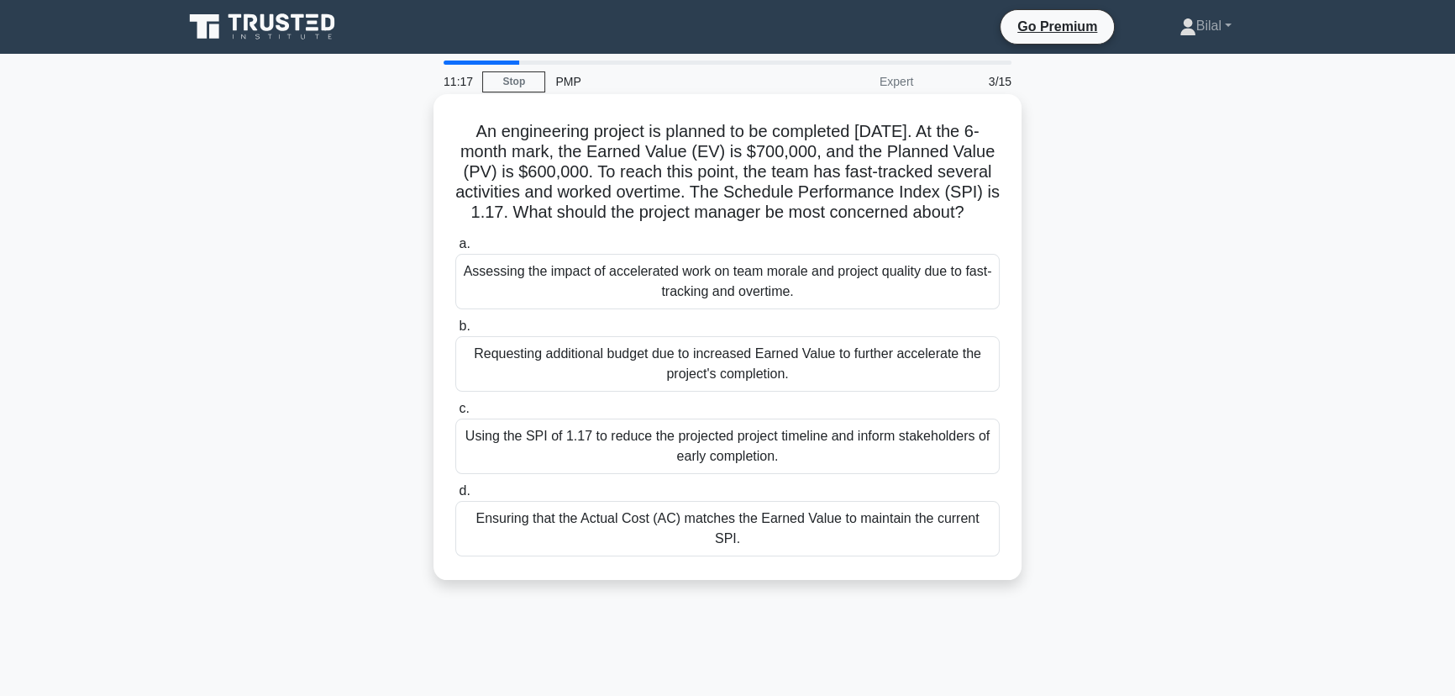
click at [981, 302] on div "Assessing the impact of accelerated work on team morale and project quality due…" at bounding box center [727, 281] width 544 height 55
click at [455, 250] on input "a. Assessing the impact of accelerated work on team morale and project quality …" at bounding box center [455, 244] width 0 height 11
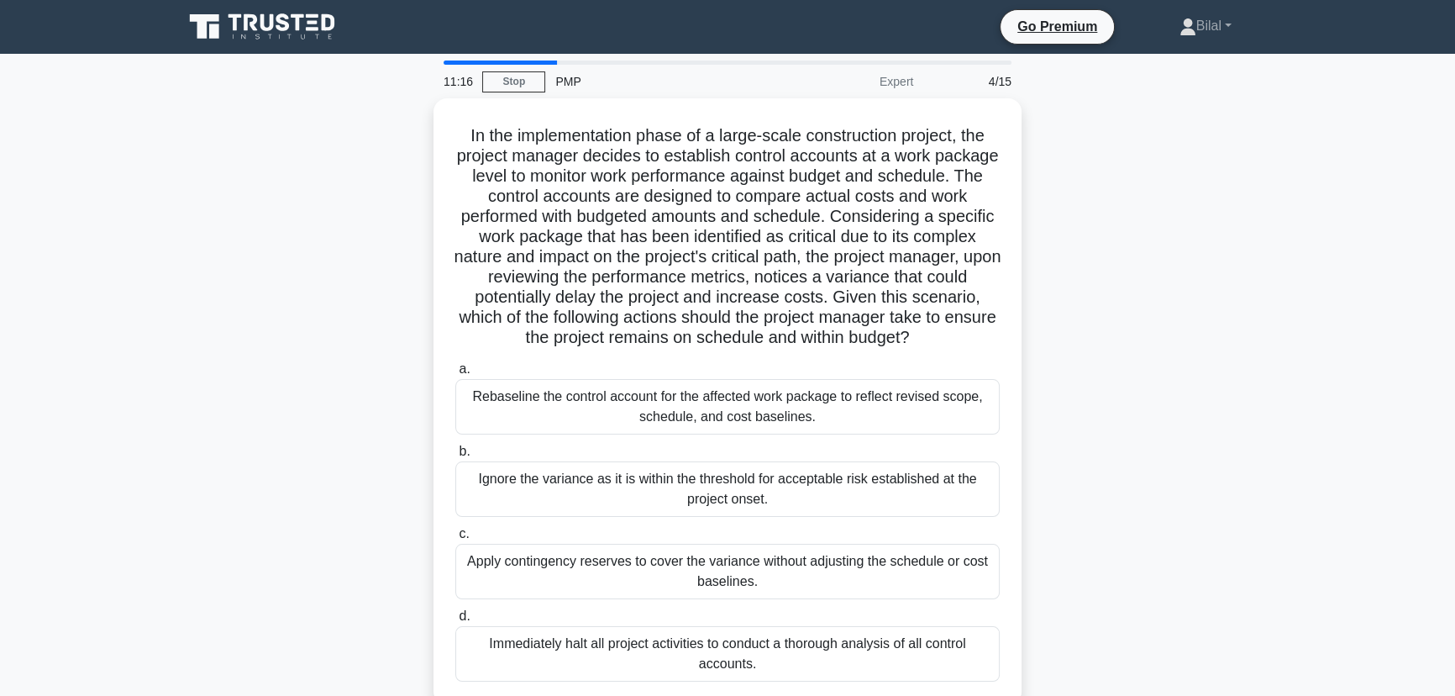
click at [1092, 365] on div "In the implementation phase of a large-scale construction project, the project …" at bounding box center [727, 411] width 1109 height 627
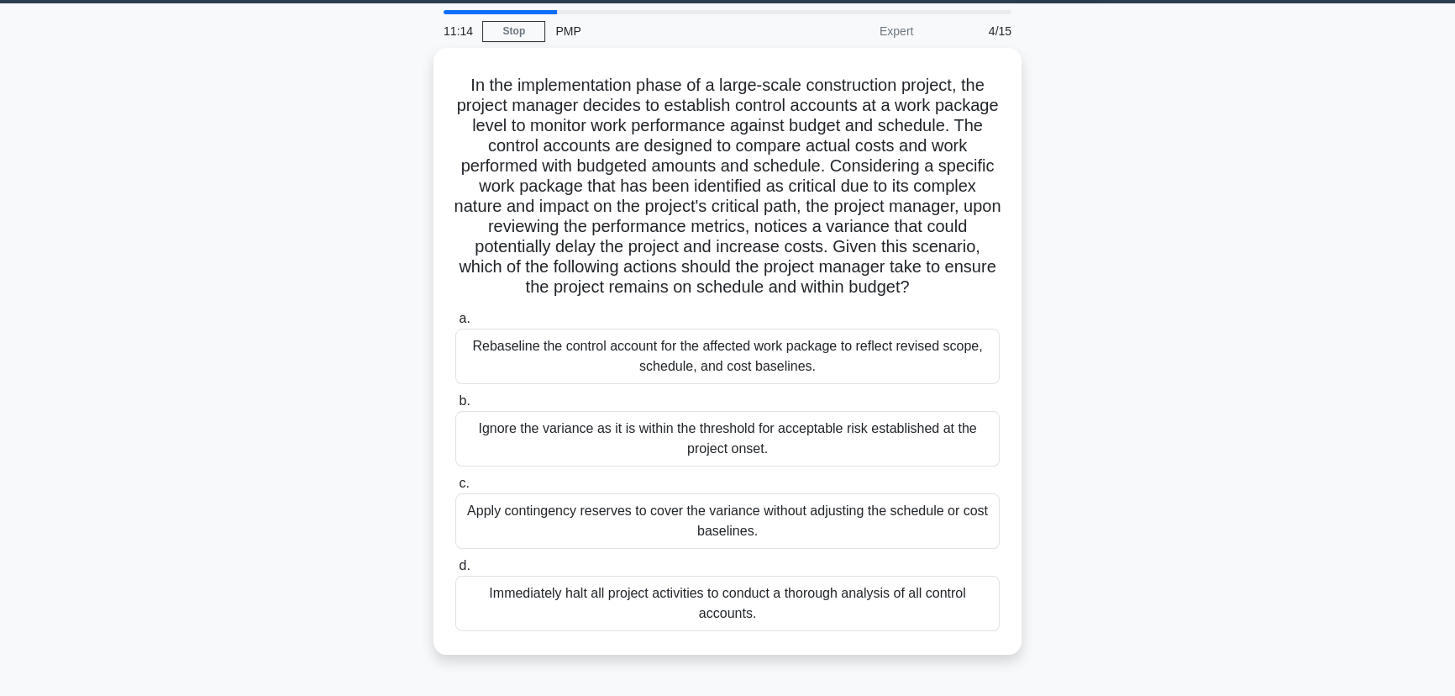
scroll to position [76, 0]
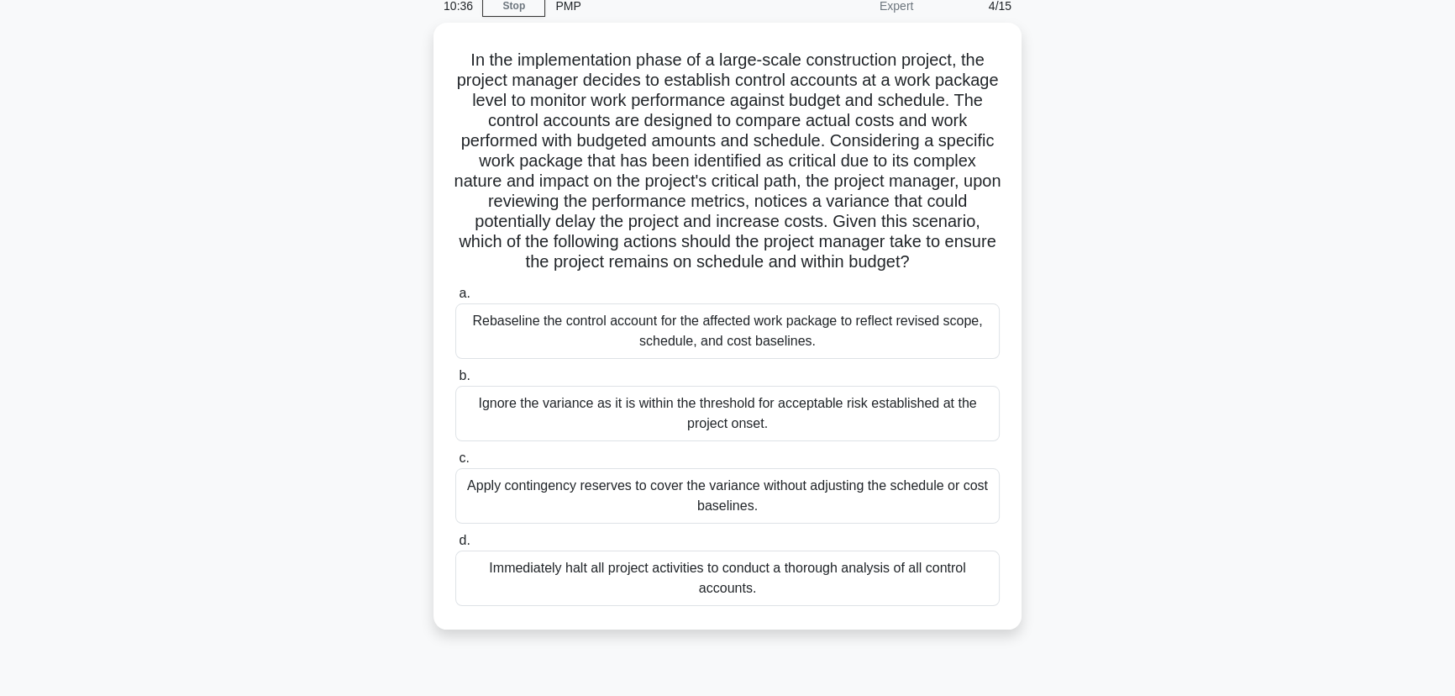
click at [1085, 353] on div "In the implementation phase of a large-scale construction project, the project …" at bounding box center [727, 336] width 1109 height 627
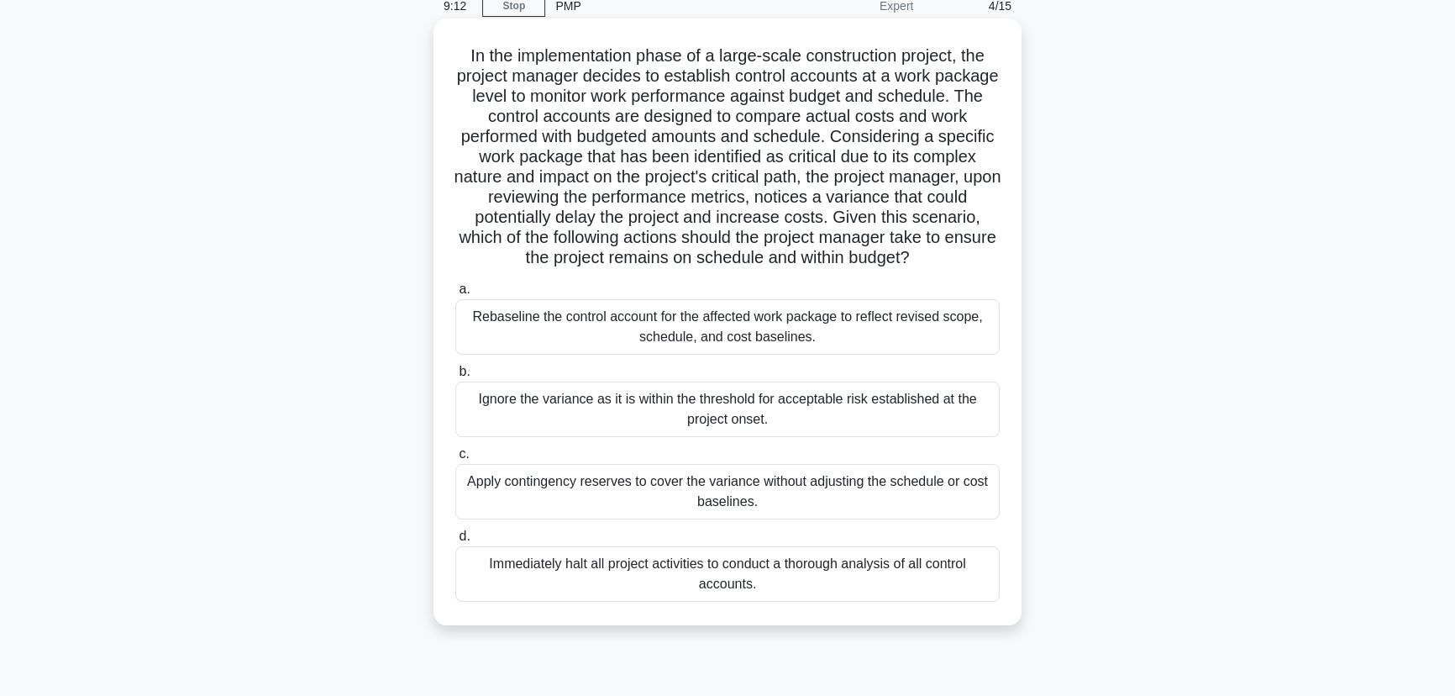
click at [870, 514] on div "Apply contingency reserves to cover the variance without adjusting the schedule…" at bounding box center [727, 491] width 544 height 55
click at [455, 460] on input "c. Apply contingency reserves to cover the variance without adjusting the sched…" at bounding box center [455, 454] width 0 height 11
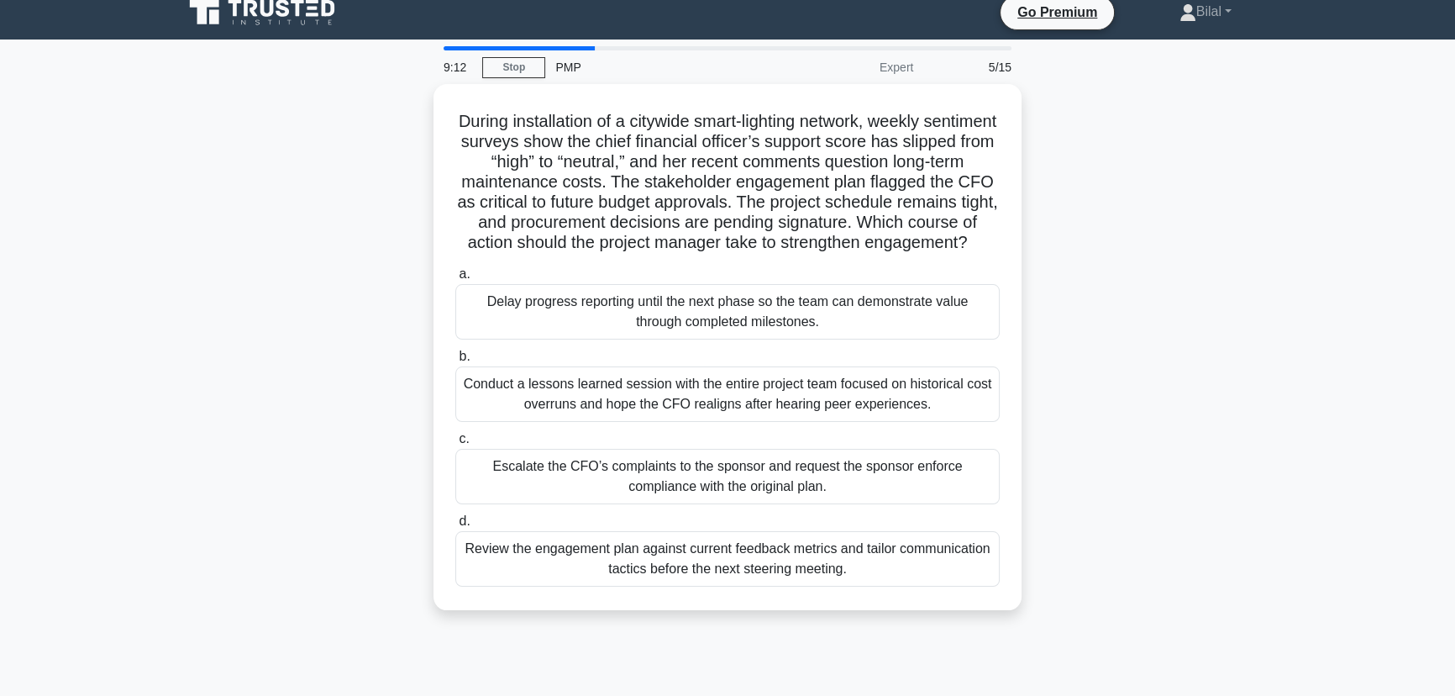
scroll to position [0, 0]
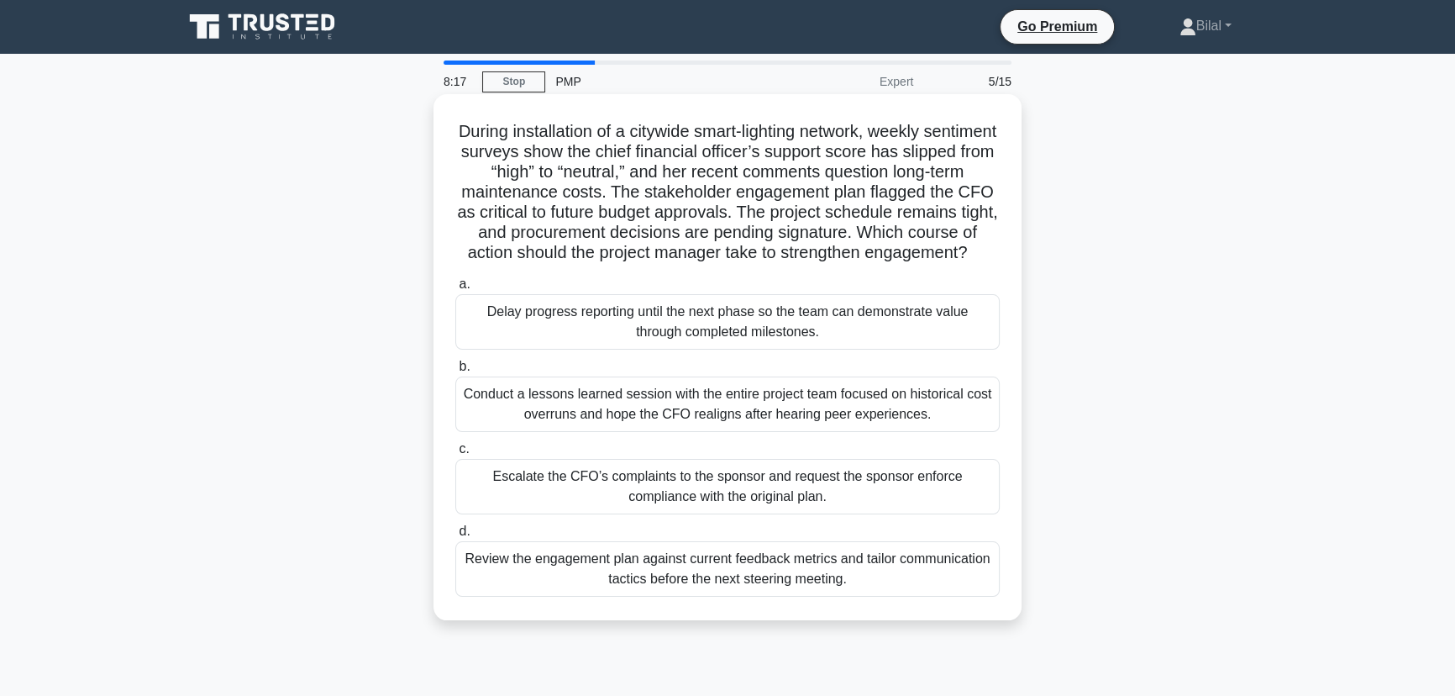
click at [971, 597] on div "Review the engagement plan against current feedback metrics and tailor communic…" at bounding box center [727, 568] width 544 height 55
click at [455, 537] on input "d. Review the engagement plan against current feedback metrics and tailor commu…" at bounding box center [455, 531] width 0 height 11
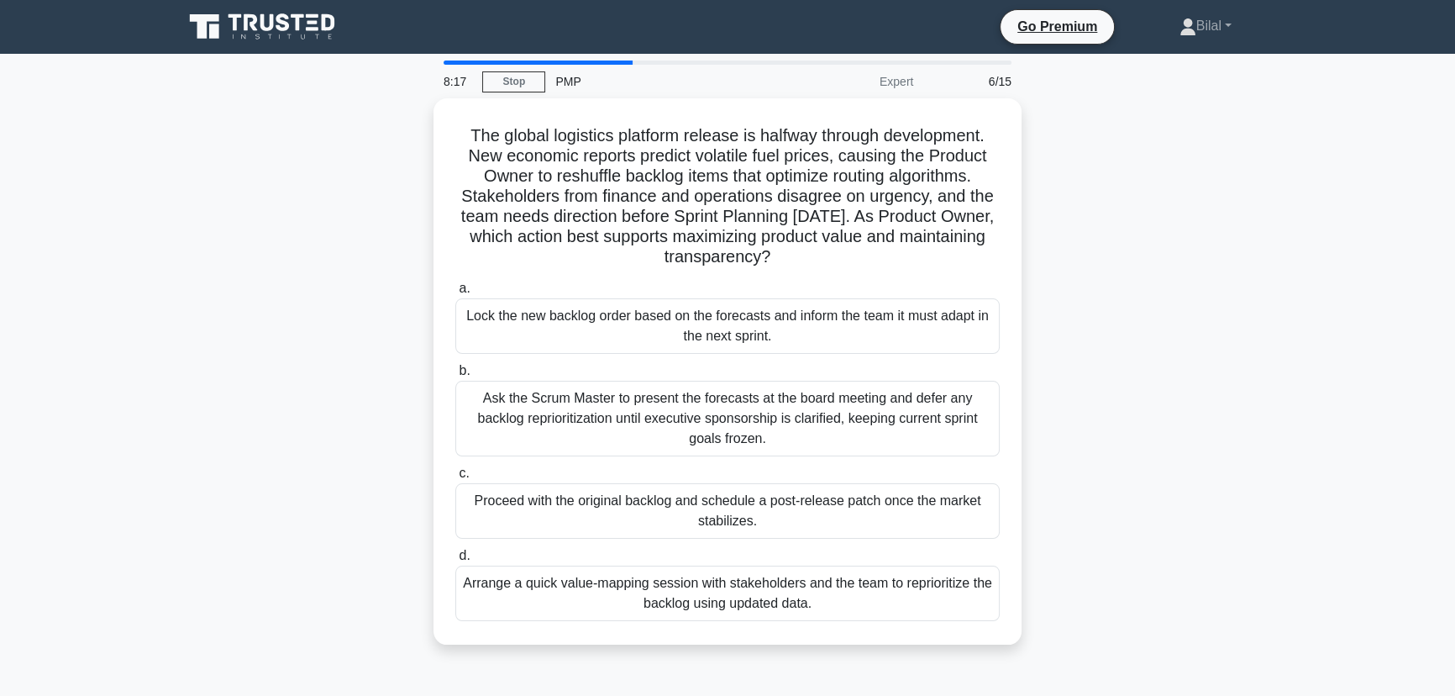
click at [1290, 424] on main "8:17 Stop PMP Expert 6/15 The global logistics platform release is halfway thro…" at bounding box center [727, 481] width 1455 height 854
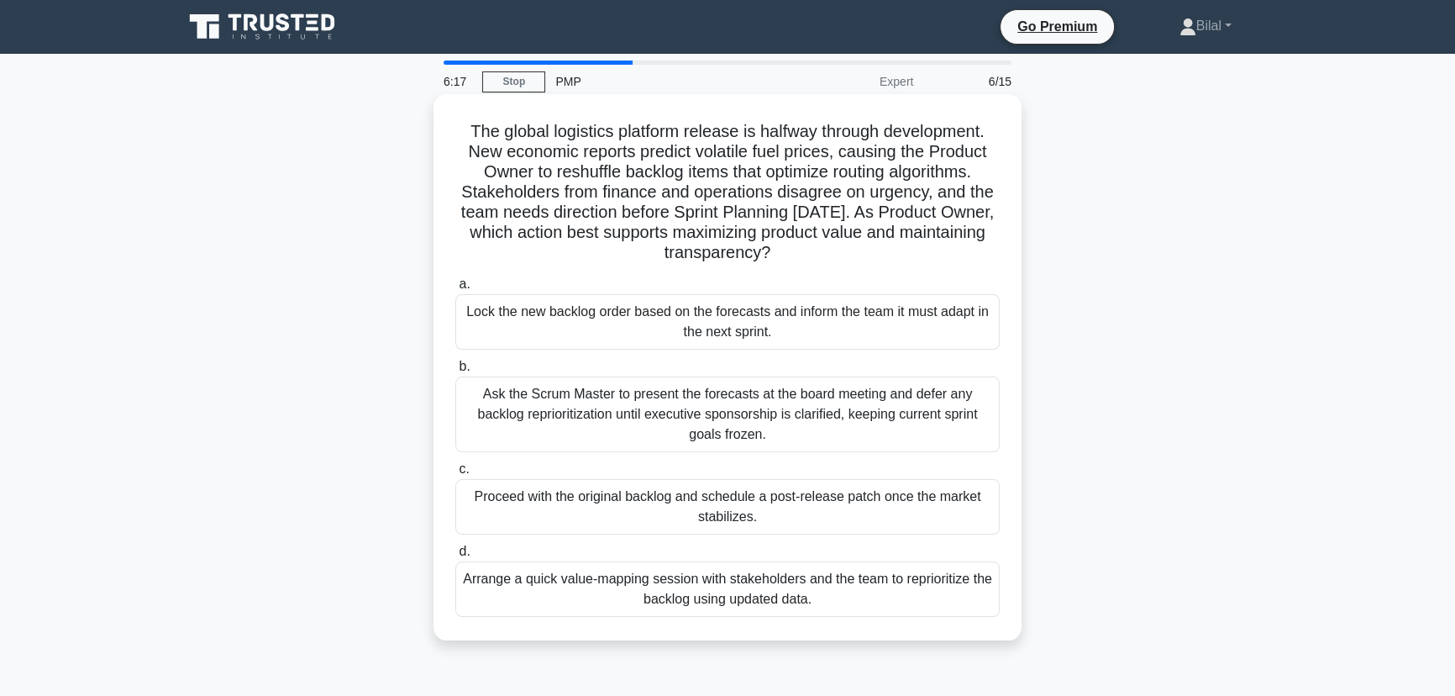
click at [995, 586] on div "Arrange a quick value-mapping session with stakeholders and the team to reprior…" at bounding box center [727, 588] width 544 height 55
click at [455, 557] on input "d. Arrange a quick value-mapping session with stakeholders and the team to repr…" at bounding box center [455, 551] width 0 height 11
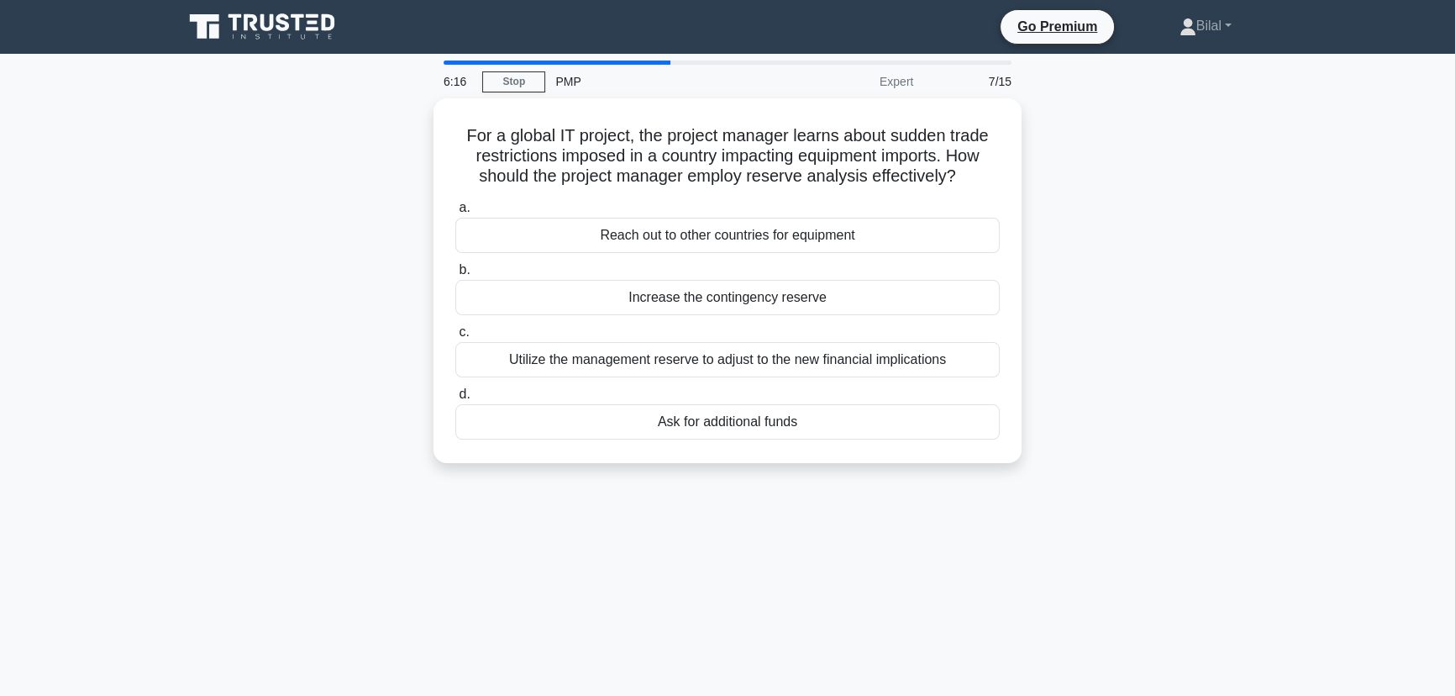
click at [1085, 518] on div "6:16 Stop PMP Expert 7/15 For a global IT project, the project manager learns a…" at bounding box center [727, 480] width 1109 height 840
click at [749, 334] on label "c. Utilize the management reserve to adjust to the new financial implications" at bounding box center [727, 345] width 544 height 55
click at [455, 334] on input "c. Utilize the management reserve to adjust to the new financial implications" at bounding box center [455, 328] width 0 height 11
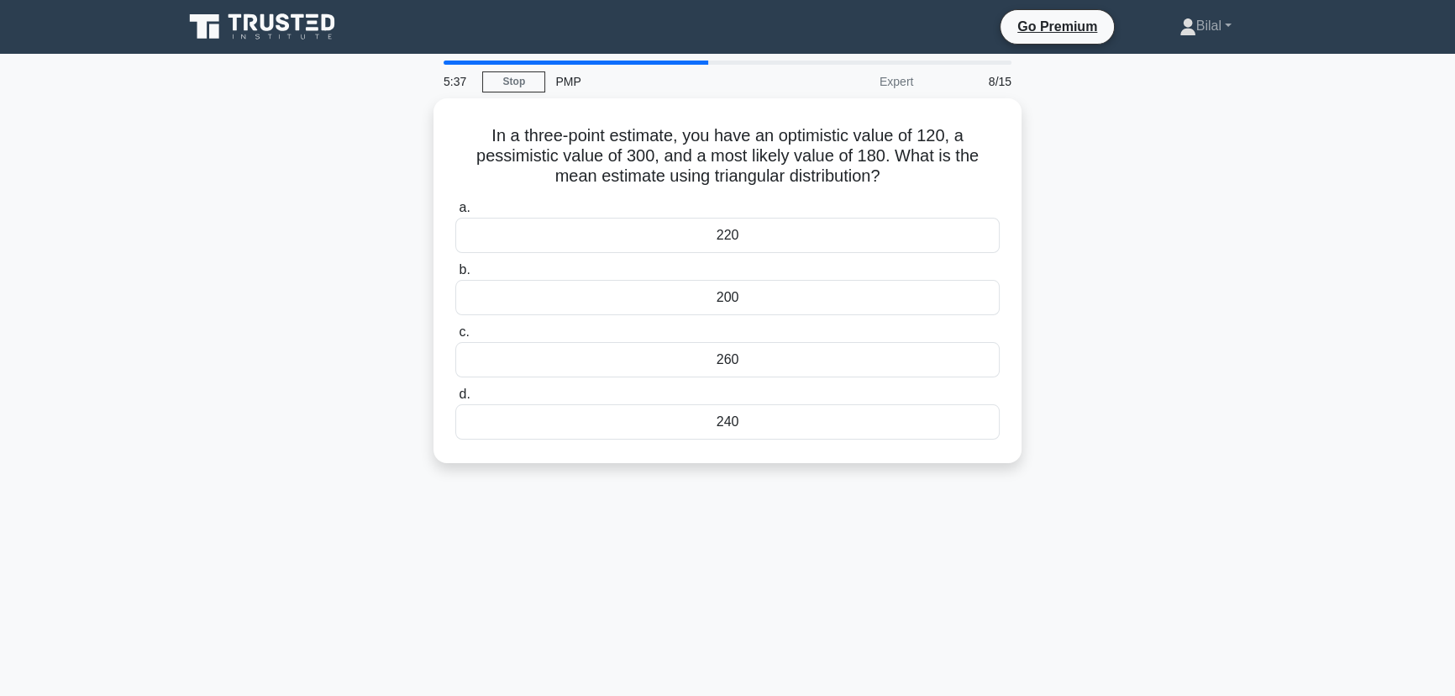
click at [1202, 339] on div "In a three-point estimate, you have an optimistic value of 120, a pessimistic v…" at bounding box center [727, 290] width 1109 height 385
click at [764, 295] on div "200" at bounding box center [727, 293] width 544 height 35
click at [455, 271] on input "b. 200" at bounding box center [455, 265] width 0 height 11
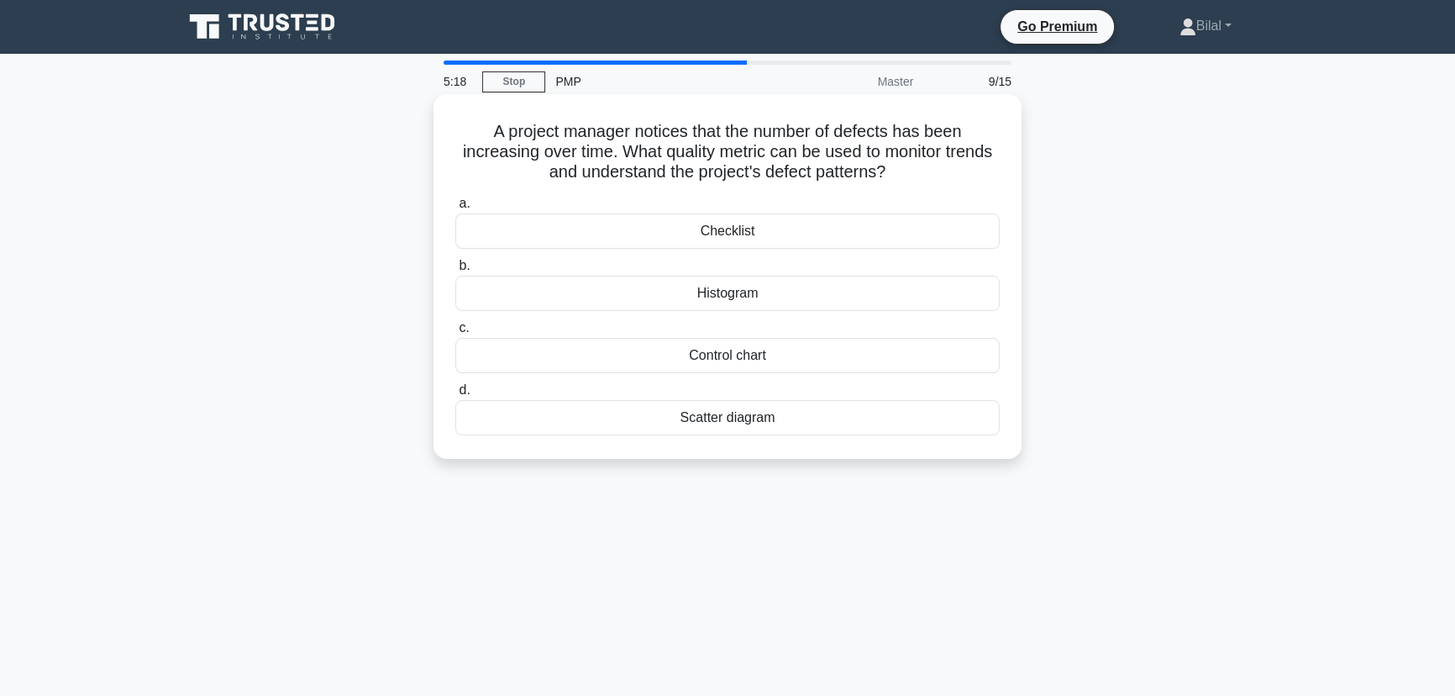
click at [907, 350] on div "Control chart" at bounding box center [727, 355] width 544 height 35
click at [455, 334] on input "c. Control chart" at bounding box center [455, 328] width 0 height 11
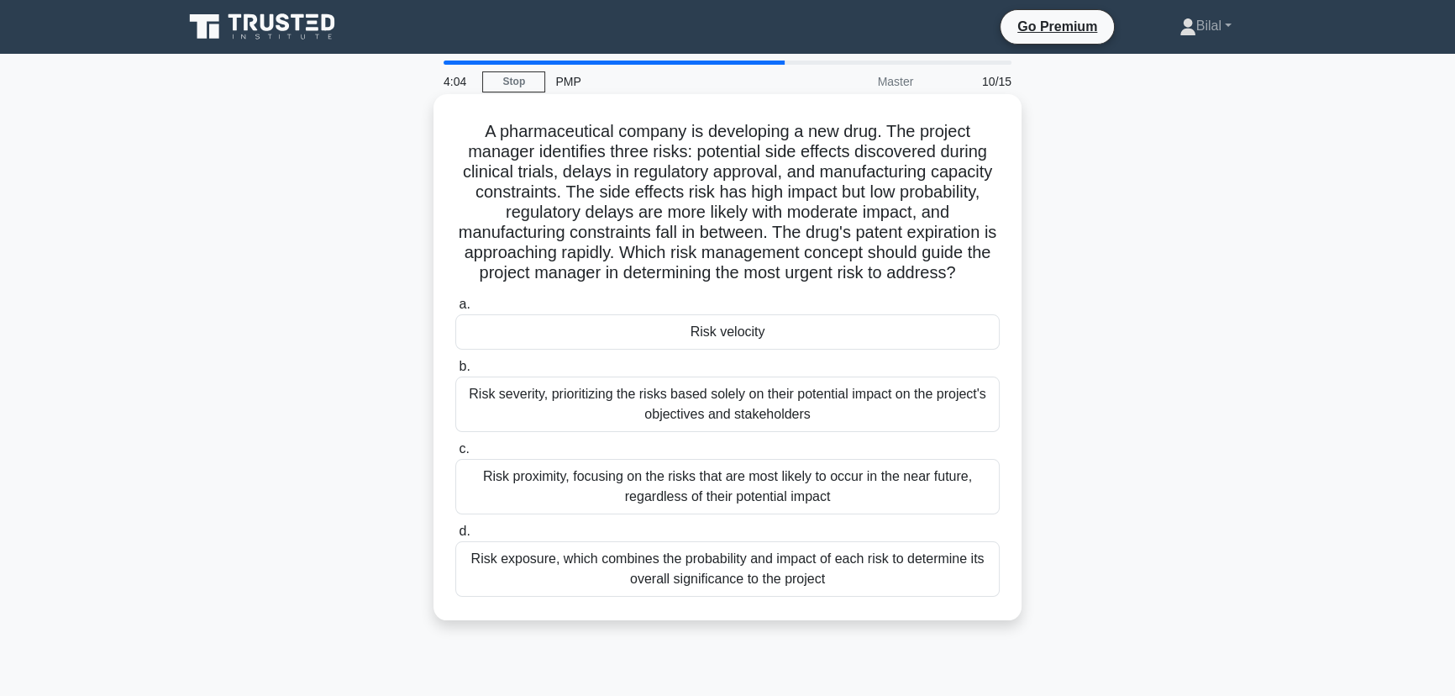
click at [933, 572] on div "Risk exposure, which combines the probability and impact of each risk to determ…" at bounding box center [727, 568] width 544 height 55
click at [455, 537] on input "d. Risk exposure, which combines the probability and impact of each risk to det…" at bounding box center [455, 531] width 0 height 11
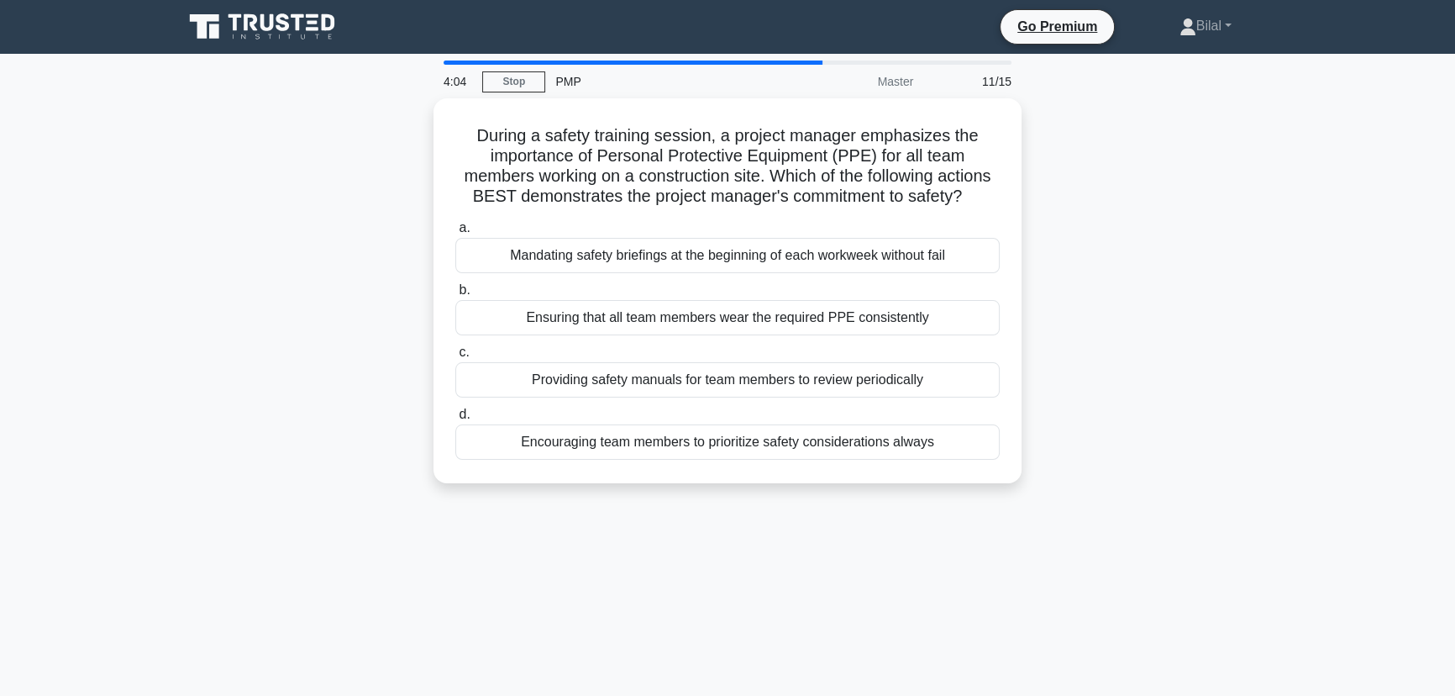
click at [1102, 574] on div "4:04 Stop PMP Master 11/15 During a safety training session, a project manager …" at bounding box center [727, 480] width 1109 height 840
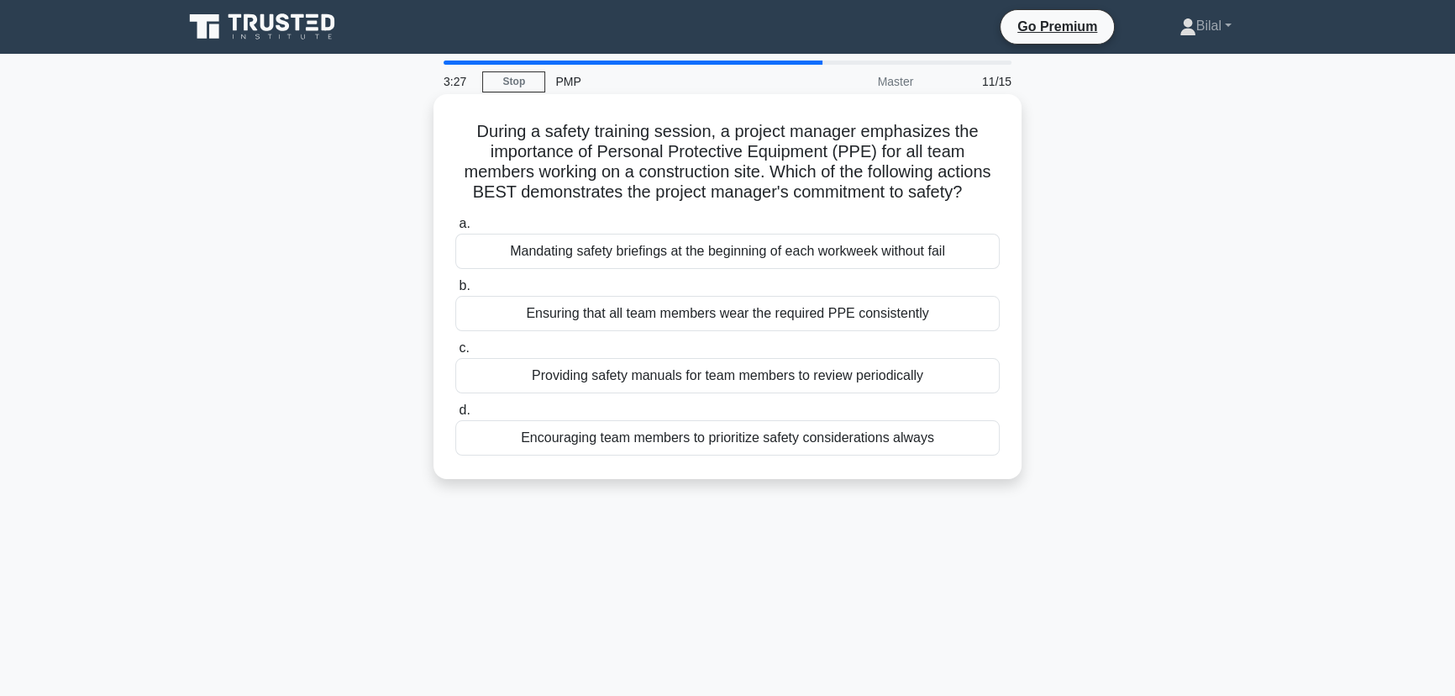
click at [918, 455] on div "Encouraging team members to prioritize safety considerations always" at bounding box center [727, 437] width 544 height 35
click at [455, 416] on input "d. Encouraging team members to prioritize safety considerations always" at bounding box center [455, 410] width 0 height 11
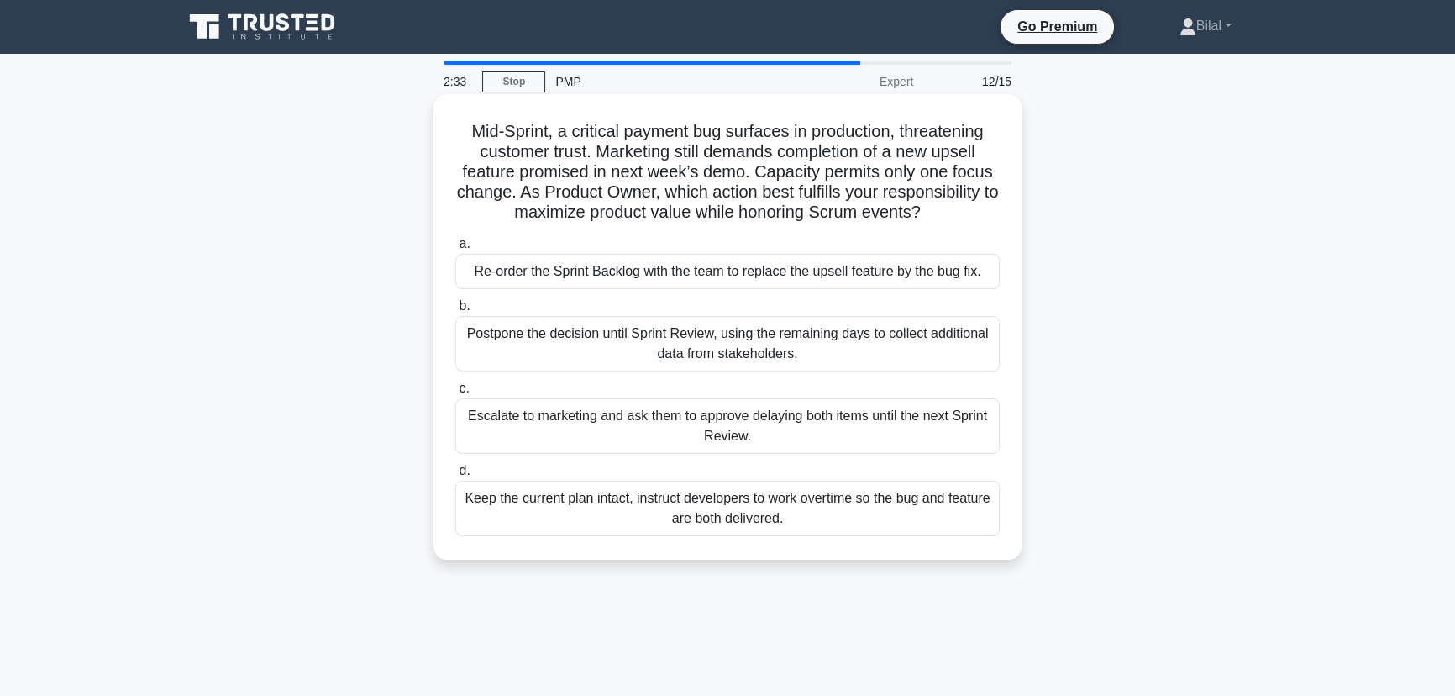
click at [817, 346] on div "Postpone the decision until Sprint Review, using the remaining days to collect …" at bounding box center [727, 343] width 544 height 55
click at [455, 312] on input "b. Postpone the decision until Sprint Review, using the remaining days to colle…" at bounding box center [455, 306] width 0 height 11
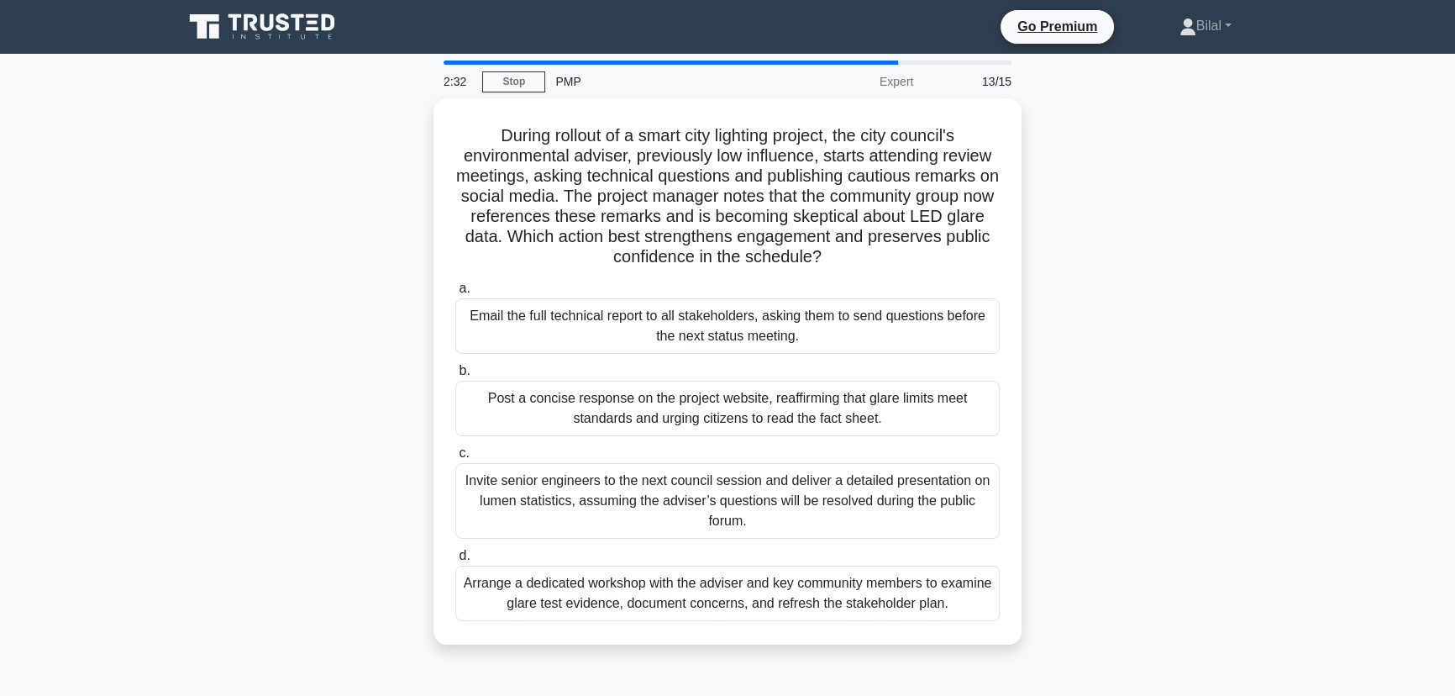
click at [1173, 348] on div "During rollout of a smart city lighting project, the city council's environment…" at bounding box center [727, 381] width 1109 height 566
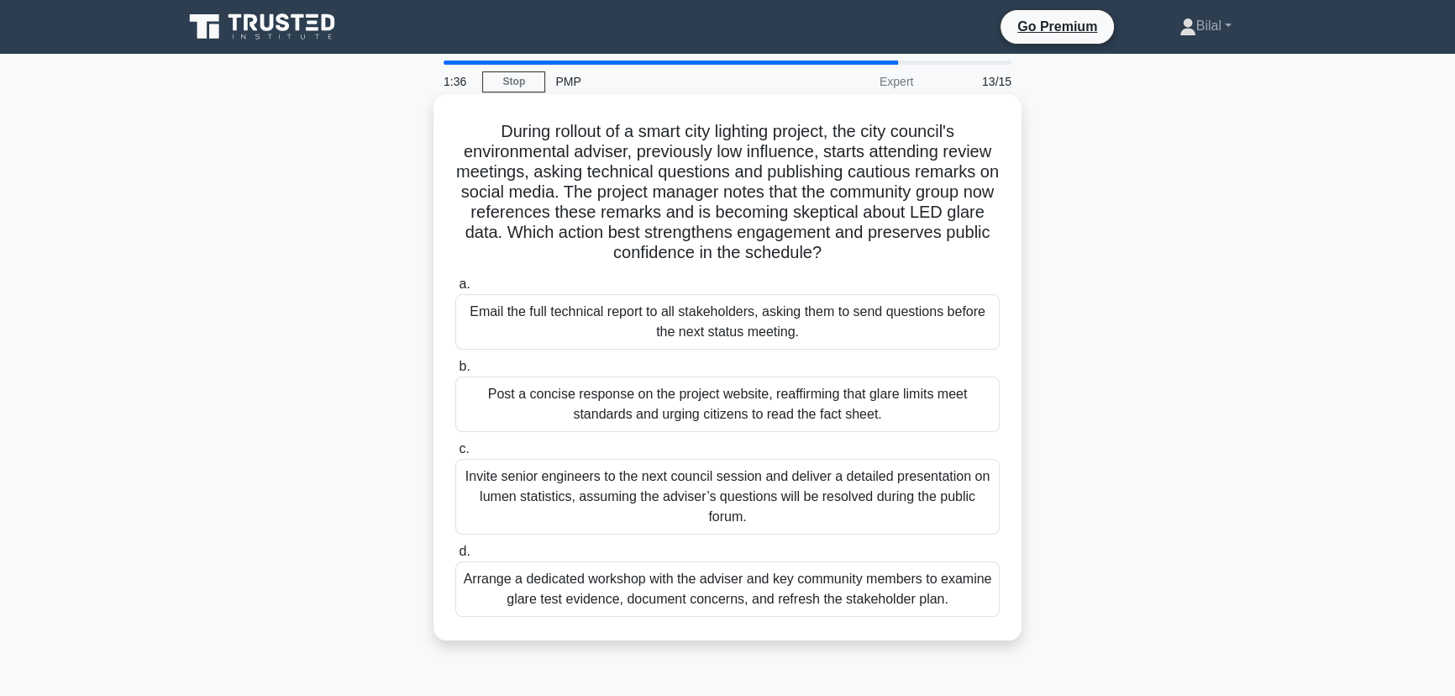
click at [750, 602] on div "Arrange a dedicated workshop with the adviser and key community members to exam…" at bounding box center [727, 588] width 544 height 55
click at [455, 557] on input "d. Arrange a dedicated workshop with the adviser and key community members to e…" at bounding box center [455, 551] width 0 height 11
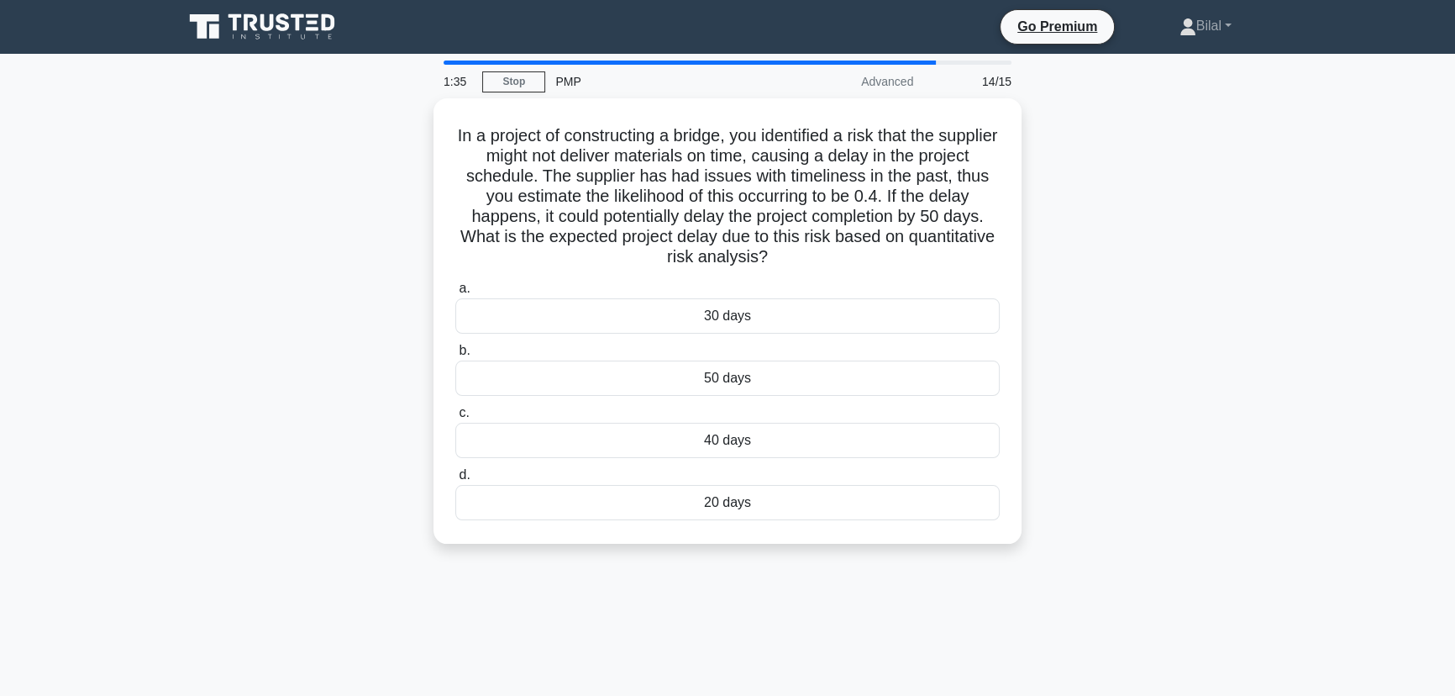
click at [1223, 462] on div "In a project of constructing a bridge, you identified a risk that the supplier …" at bounding box center [727, 330] width 1109 height 465
click at [681, 505] on div "20 days" at bounding box center [727, 498] width 544 height 35
click at [455, 476] on input "d. 20 days" at bounding box center [455, 470] width 0 height 11
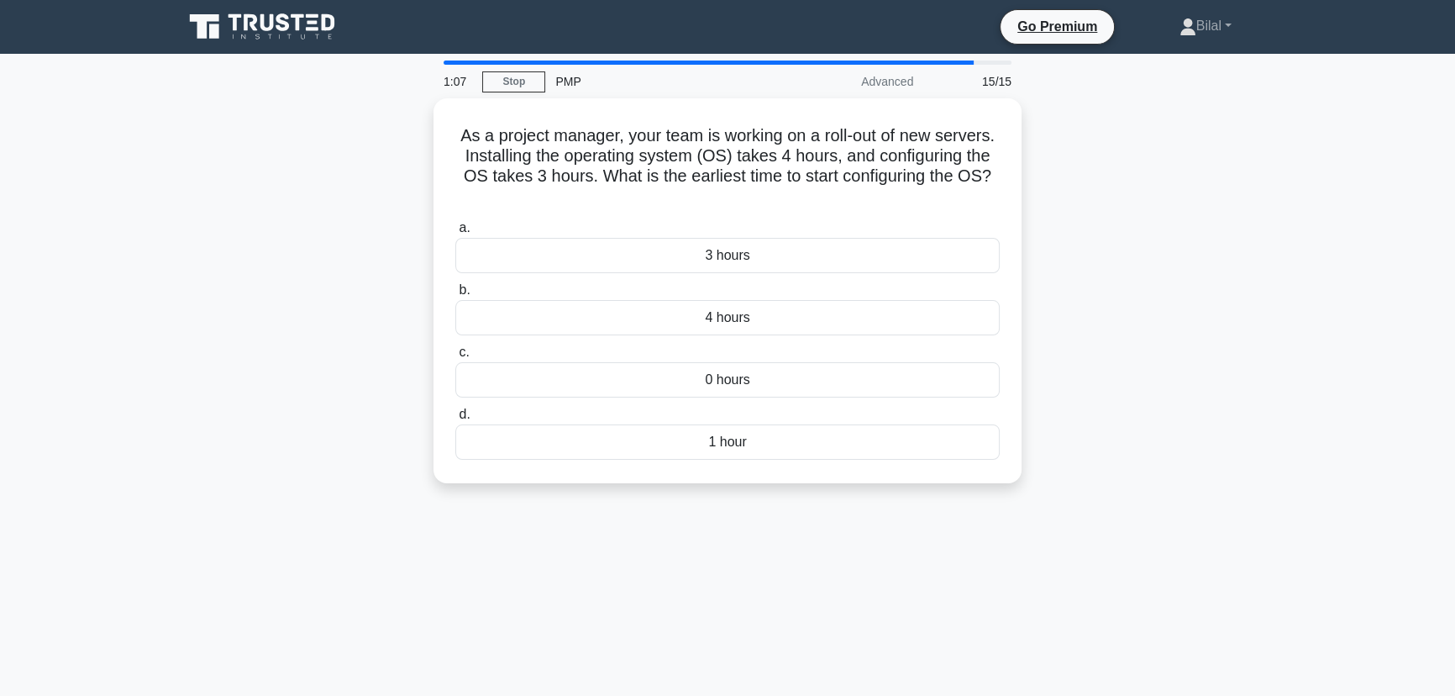
click at [712, 544] on div "1:07 Stop PMP Advanced 15/15 As a project manager, your team is working on a ro…" at bounding box center [727, 480] width 1109 height 840
click at [711, 318] on div "4 hours" at bounding box center [727, 313] width 544 height 35
click at [455, 292] on input "b. 4 hours" at bounding box center [455, 286] width 0 height 11
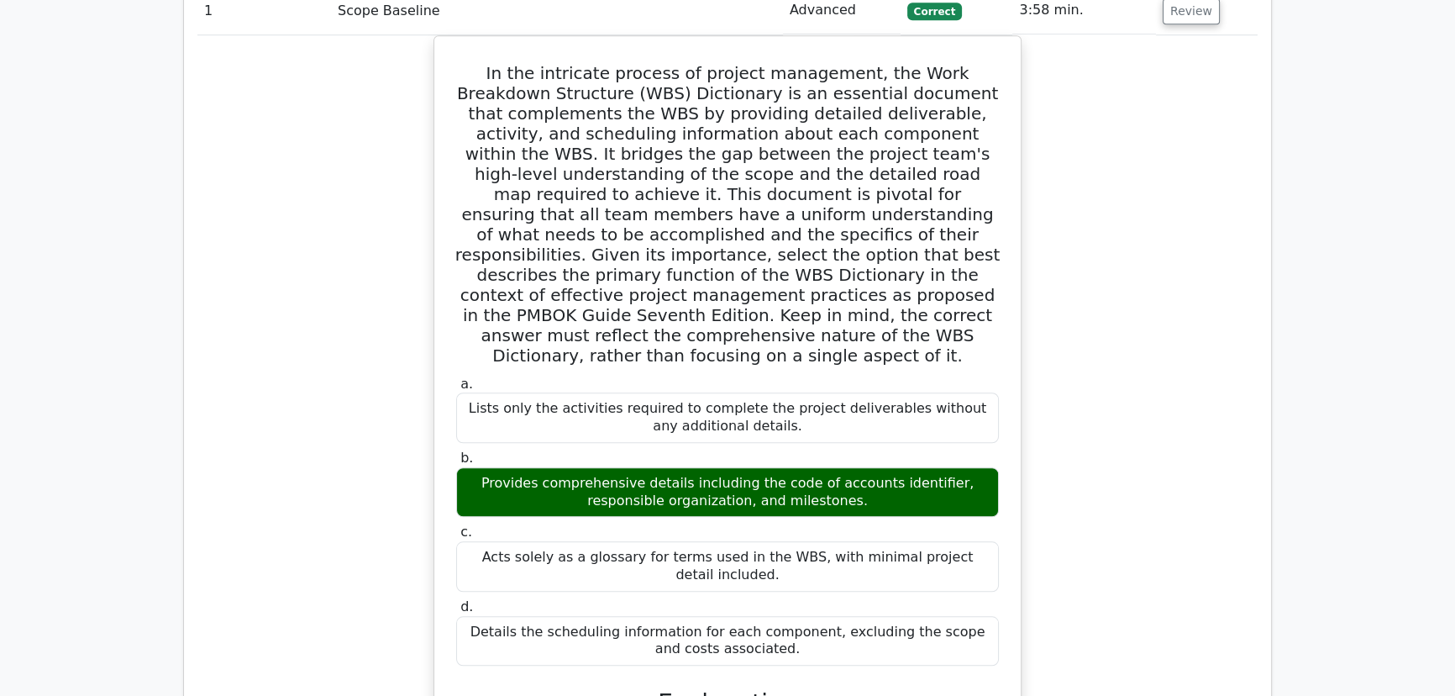
scroll to position [1604, 0]
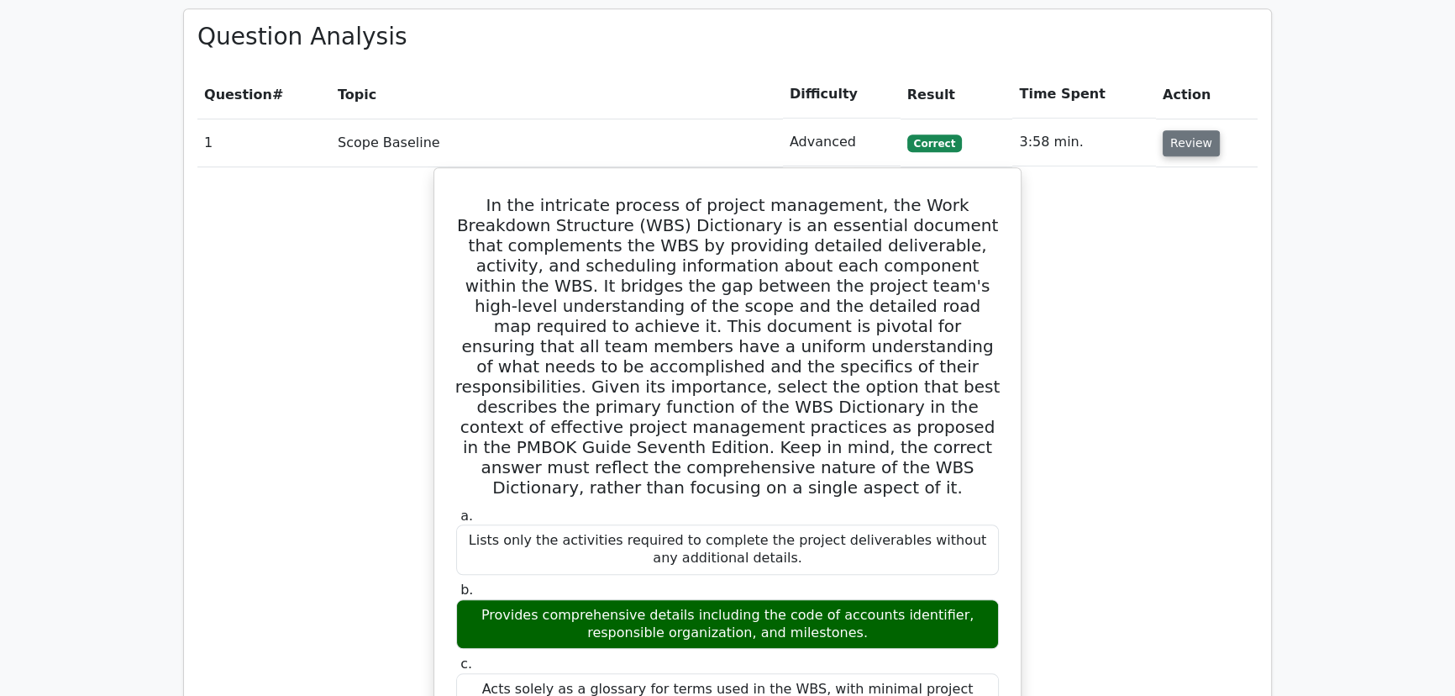
click at [1184, 130] on button "Review" at bounding box center [1191, 143] width 57 height 26
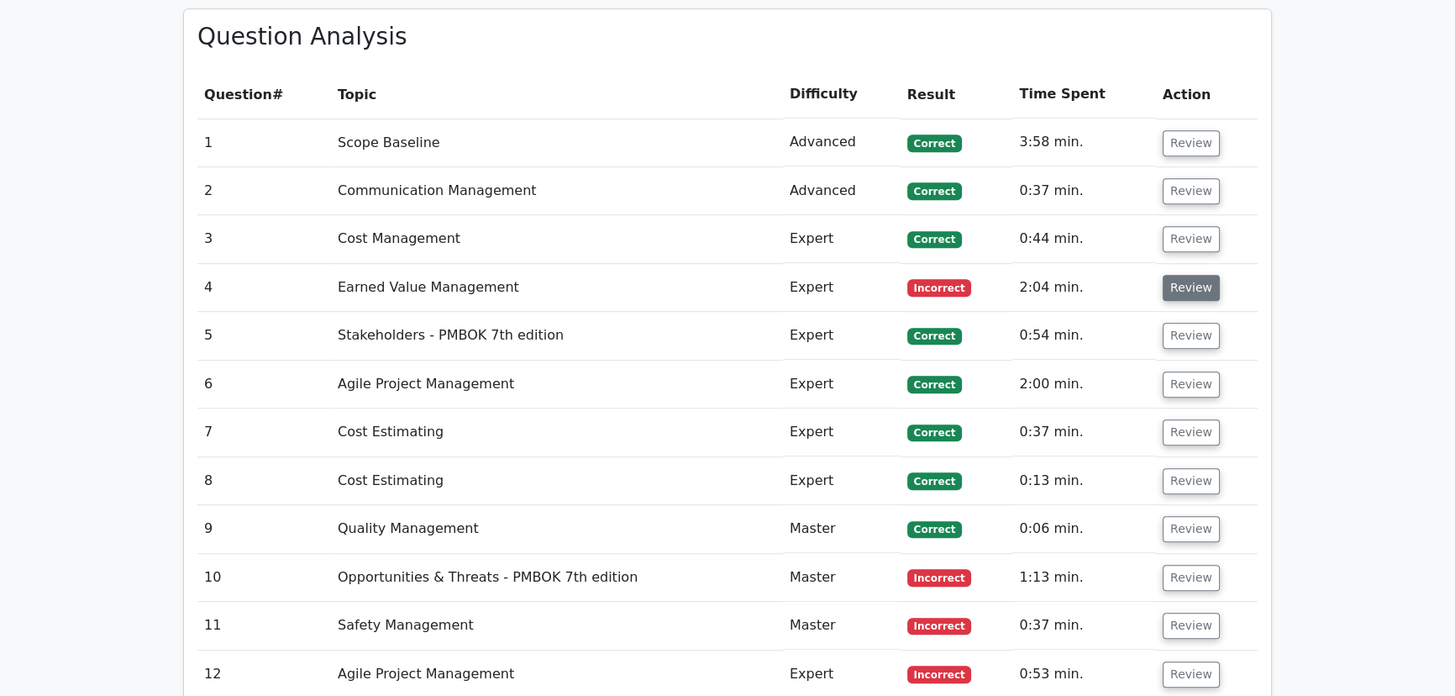
click at [1186, 275] on button "Review" at bounding box center [1191, 288] width 57 height 26
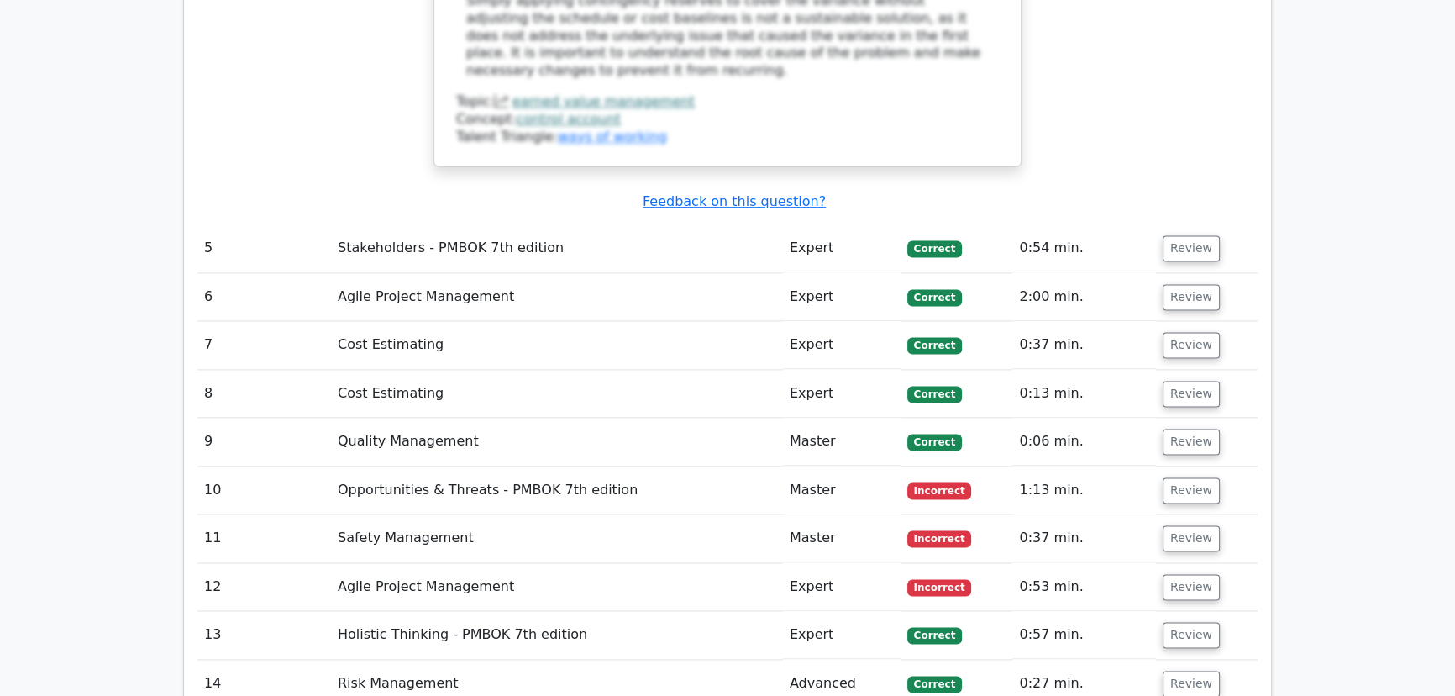
scroll to position [2902, 0]
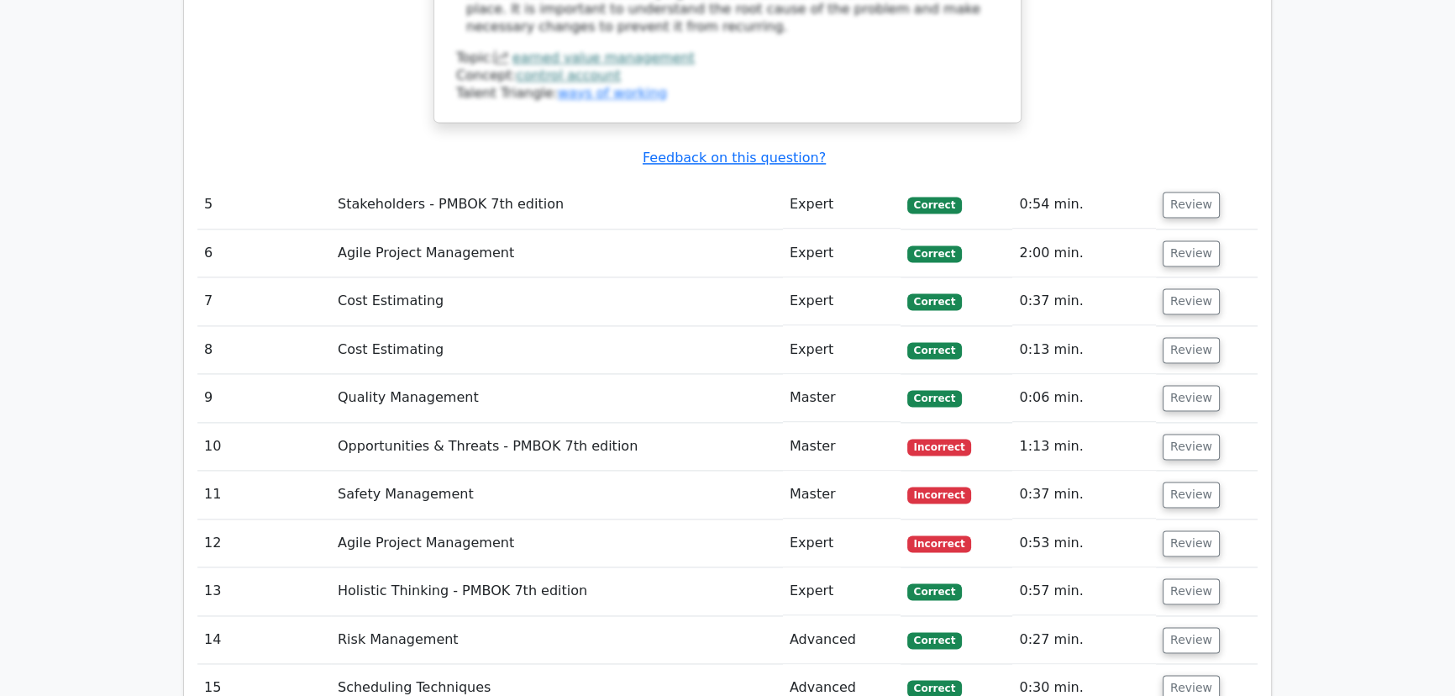
click at [1156, 423] on td "Review" at bounding box center [1207, 447] width 102 height 48
click at [1192, 434] on button "Review" at bounding box center [1191, 447] width 57 height 26
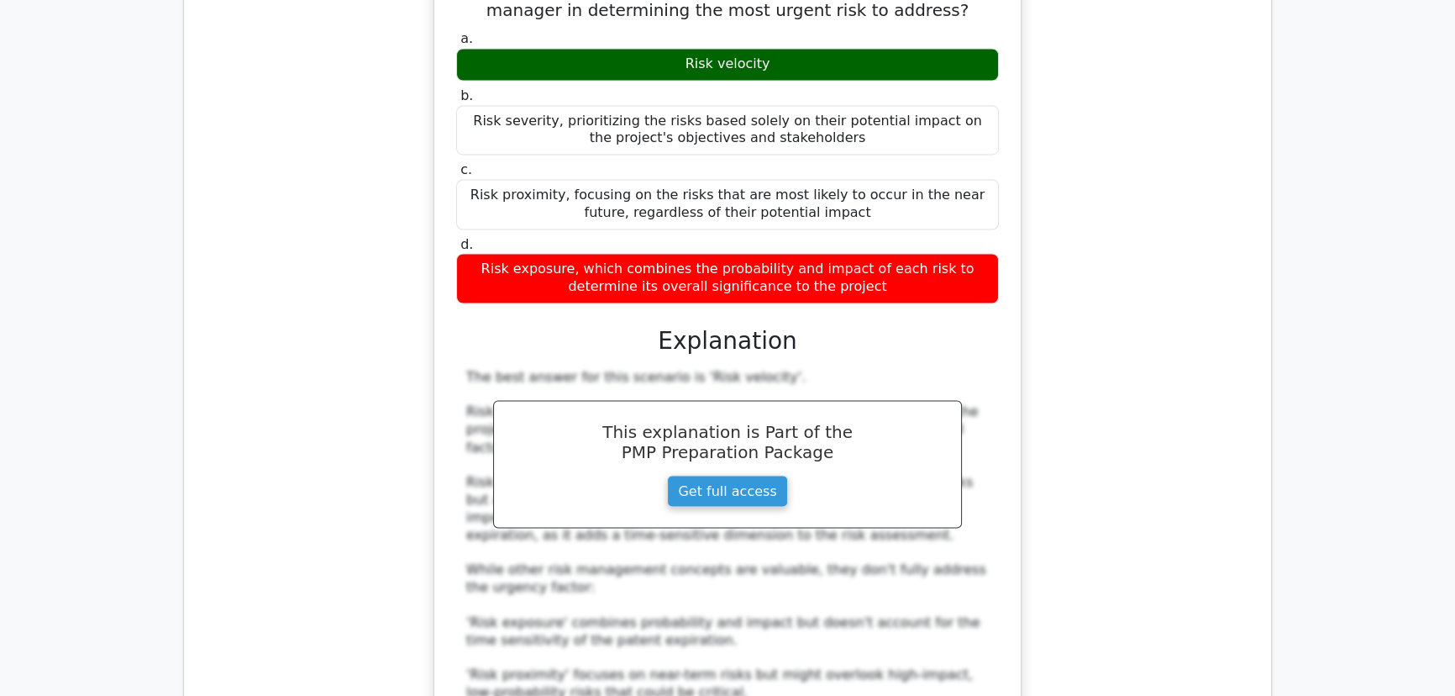
scroll to position [3895, 0]
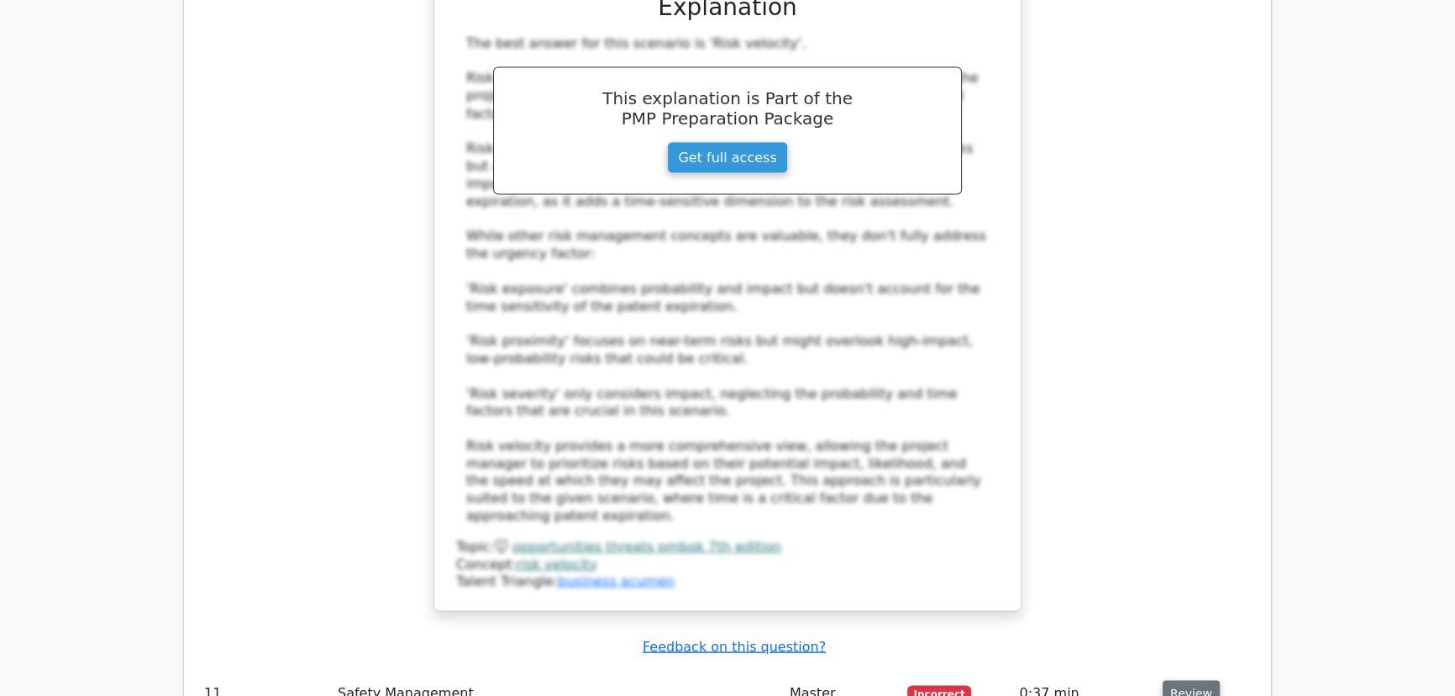
click at [1182, 680] on button "Review" at bounding box center [1191, 693] width 57 height 26
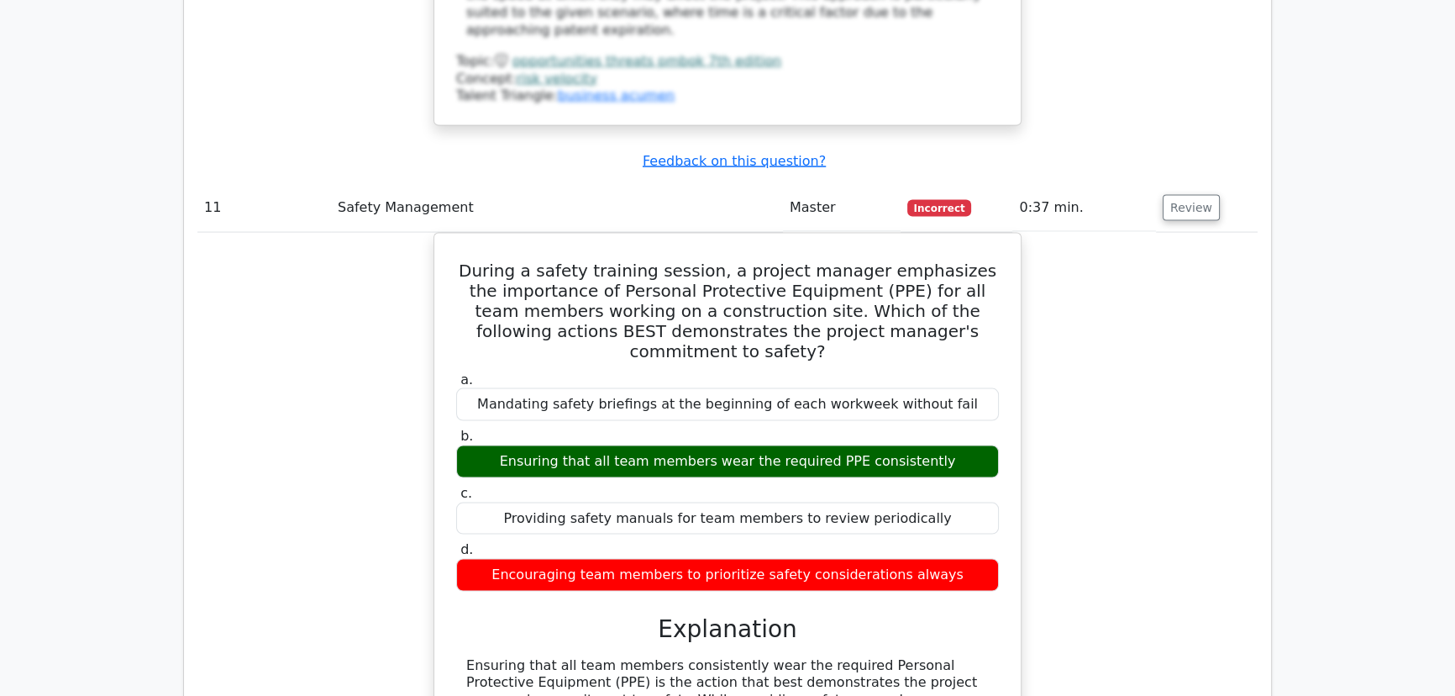
scroll to position [4353, 0]
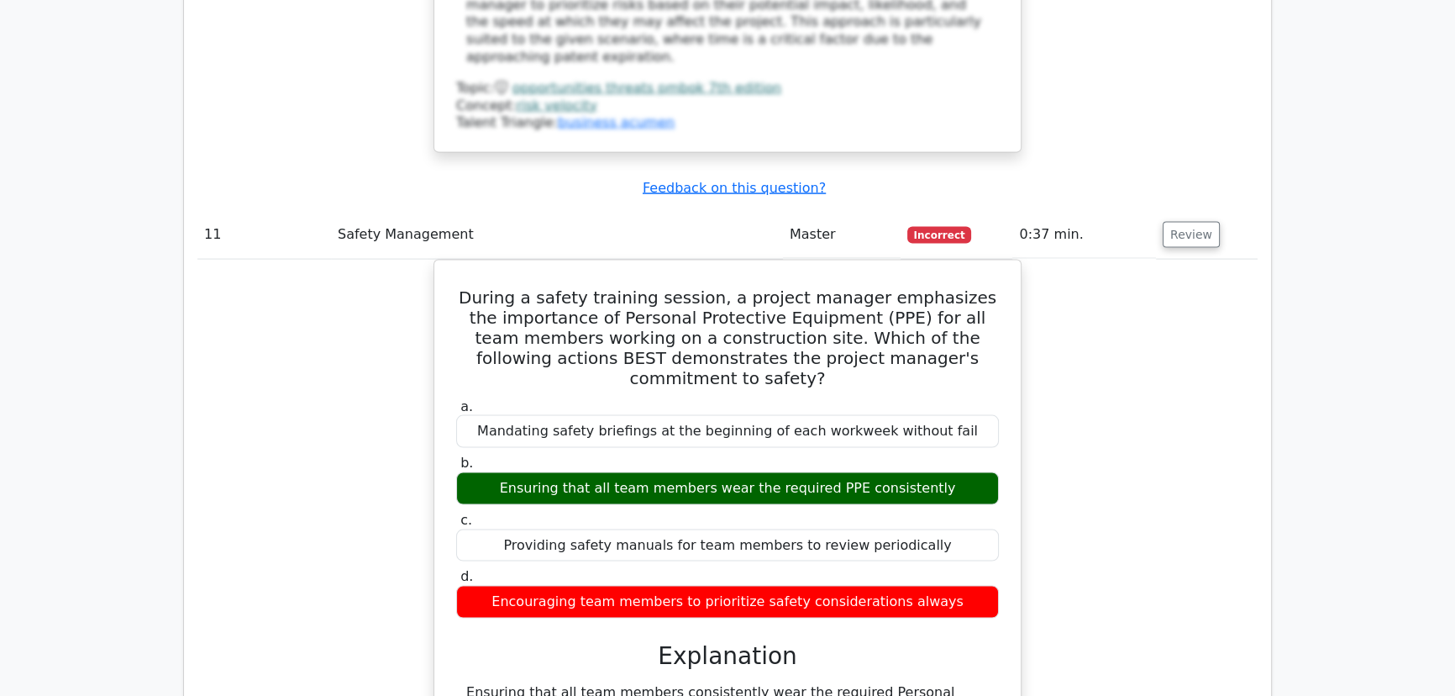
click at [1177, 422] on div "During a safety training session, a project manager emphasizes the importance o…" at bounding box center [727, 604] width 1060 height 689
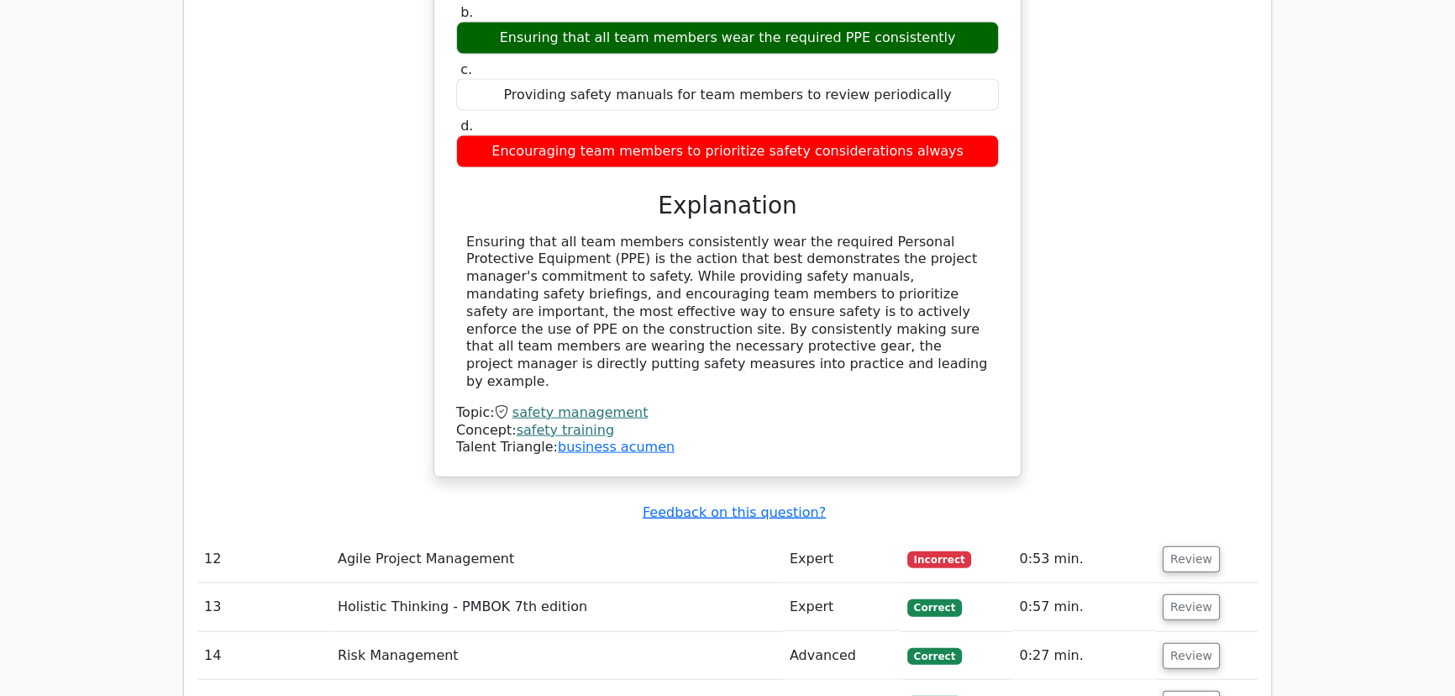
scroll to position [4812, 0]
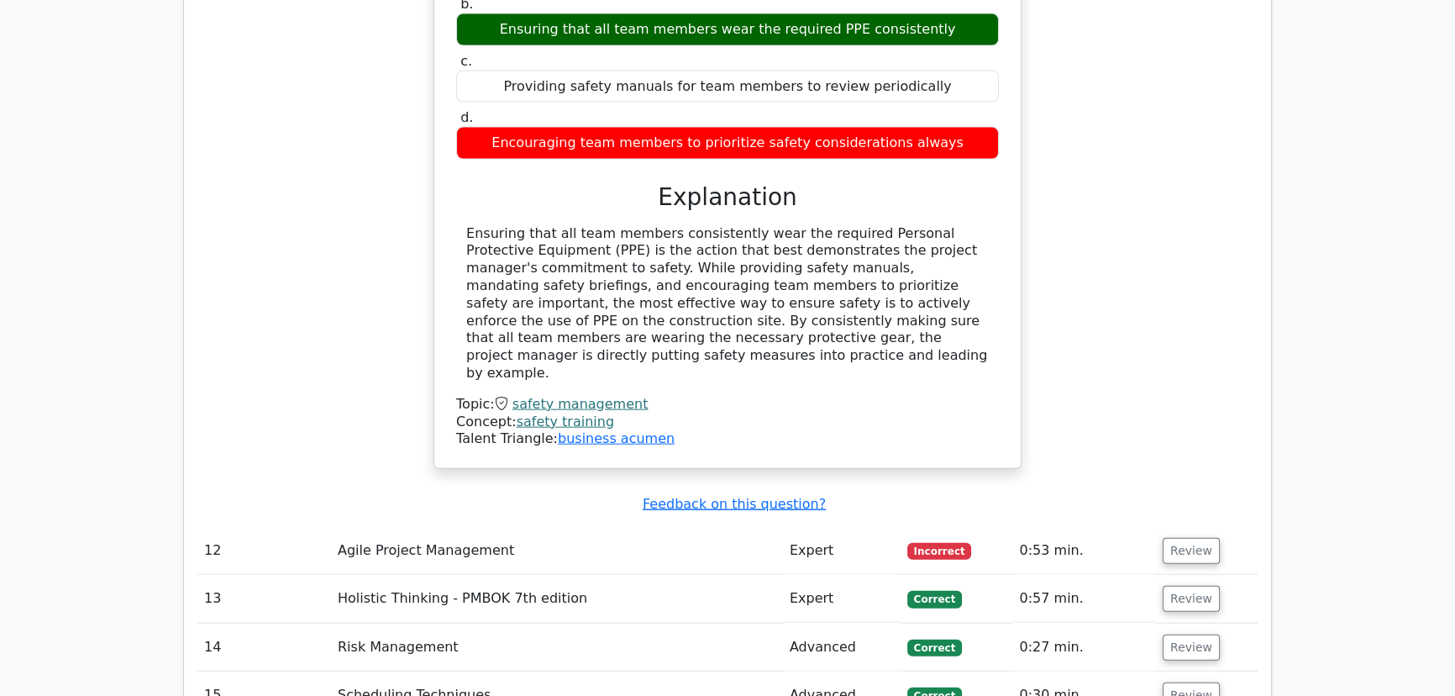
click at [1159, 527] on td "Review" at bounding box center [1207, 551] width 102 height 48
click at [1201, 538] on button "Review" at bounding box center [1191, 551] width 57 height 26
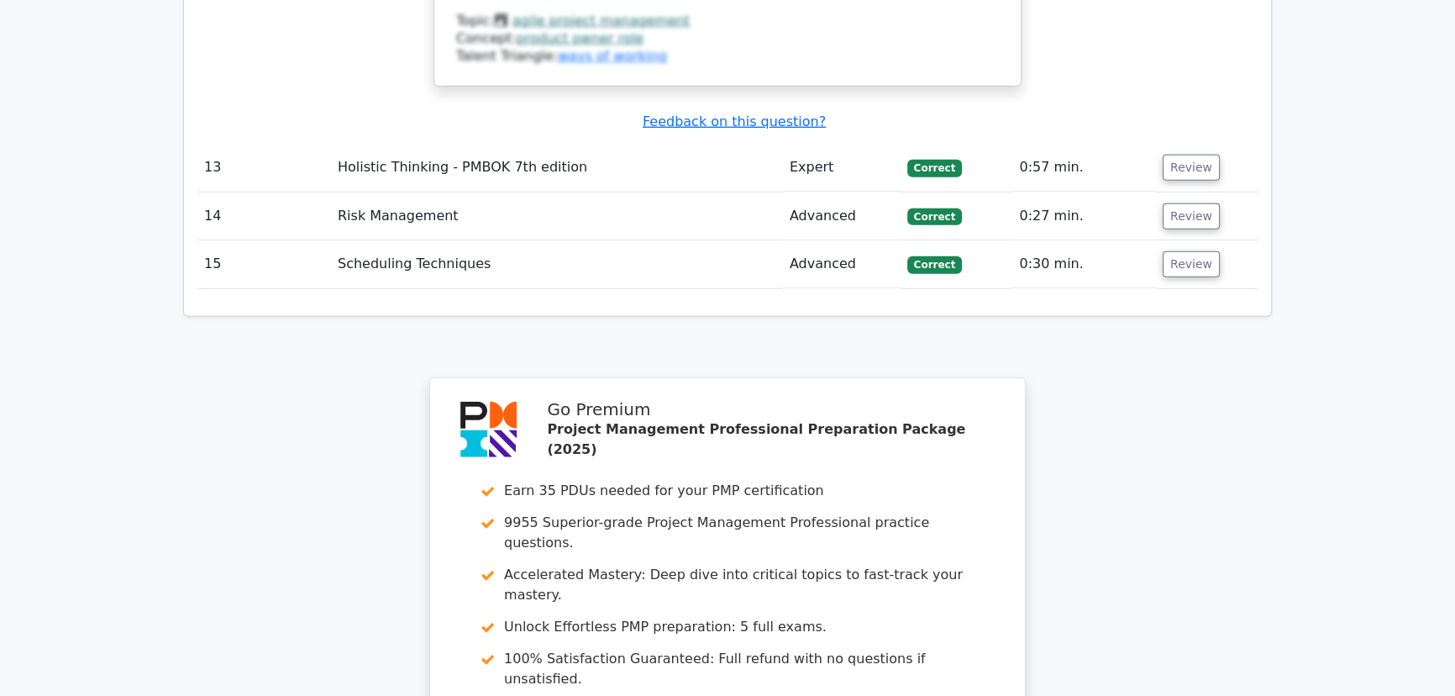
scroll to position [6186, 0]
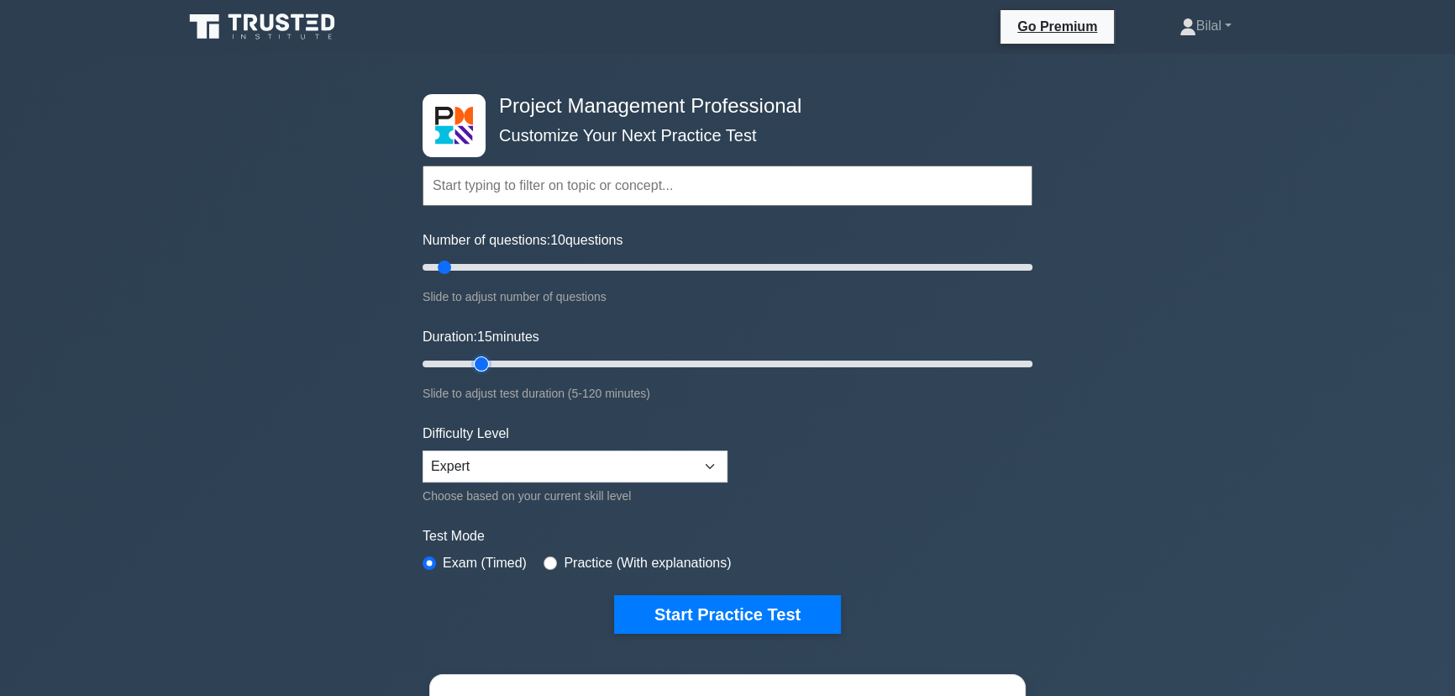
drag, startPoint x: 459, startPoint y: 365, endPoint x: 470, endPoint y: 365, distance: 11.8
type input "15"
click at [470, 365] on input "Duration: 15 minutes" at bounding box center [728, 364] width 610 height 20
drag, startPoint x: 443, startPoint y: 263, endPoint x: 458, endPoint y: 265, distance: 15.2
type input "15"
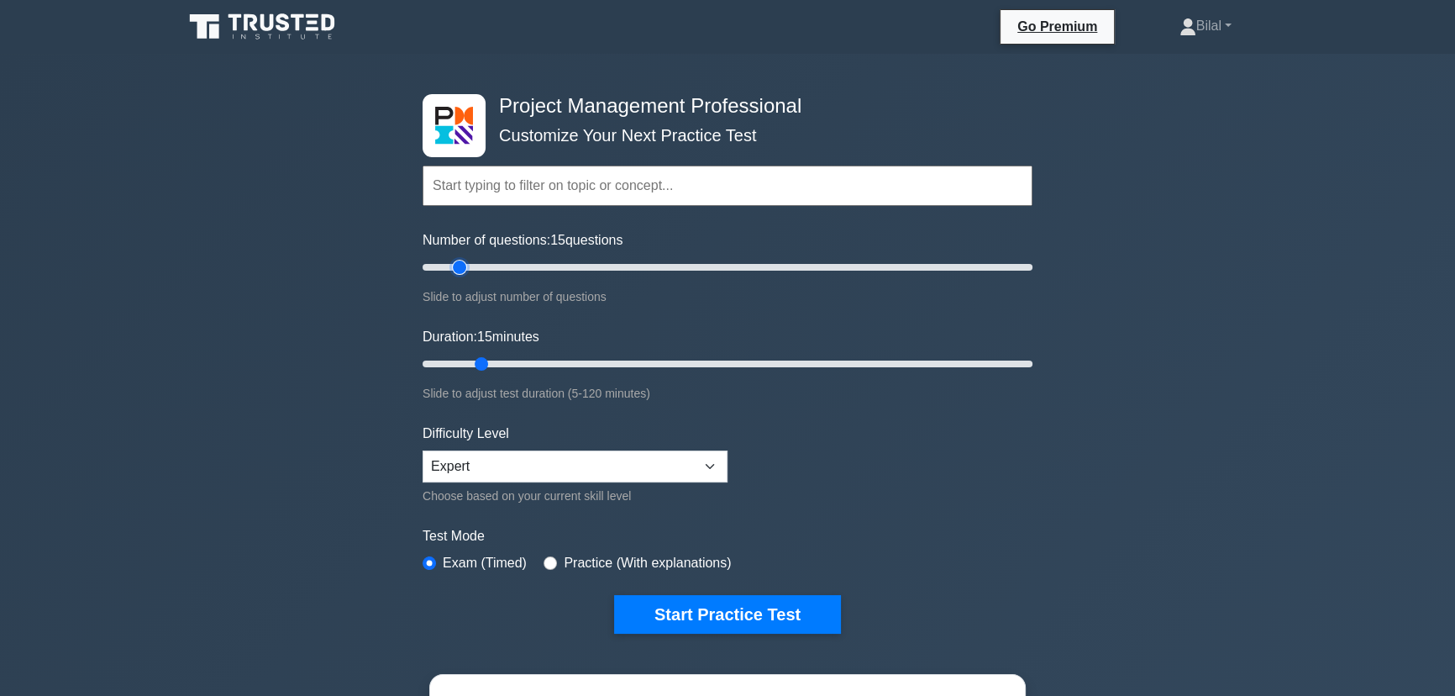
click at [458, 265] on input "Number of questions: 15 questions" at bounding box center [728, 267] width 610 height 20
click at [1292, 455] on div "Project Management Professional Customize Your Next Practice Test Topics Scope …" at bounding box center [727, 566] width 1455 height 1025
click at [1169, 533] on div "Project Management Professional Customize Your Next Practice Test Topics Scope …" at bounding box center [727, 566] width 1455 height 1025
click at [255, 454] on div "Project Management Professional Customize Your Next Practice Test Topics Scope …" at bounding box center [727, 566] width 1455 height 1025
